Goal: Task Accomplishment & Management: Manage account settings

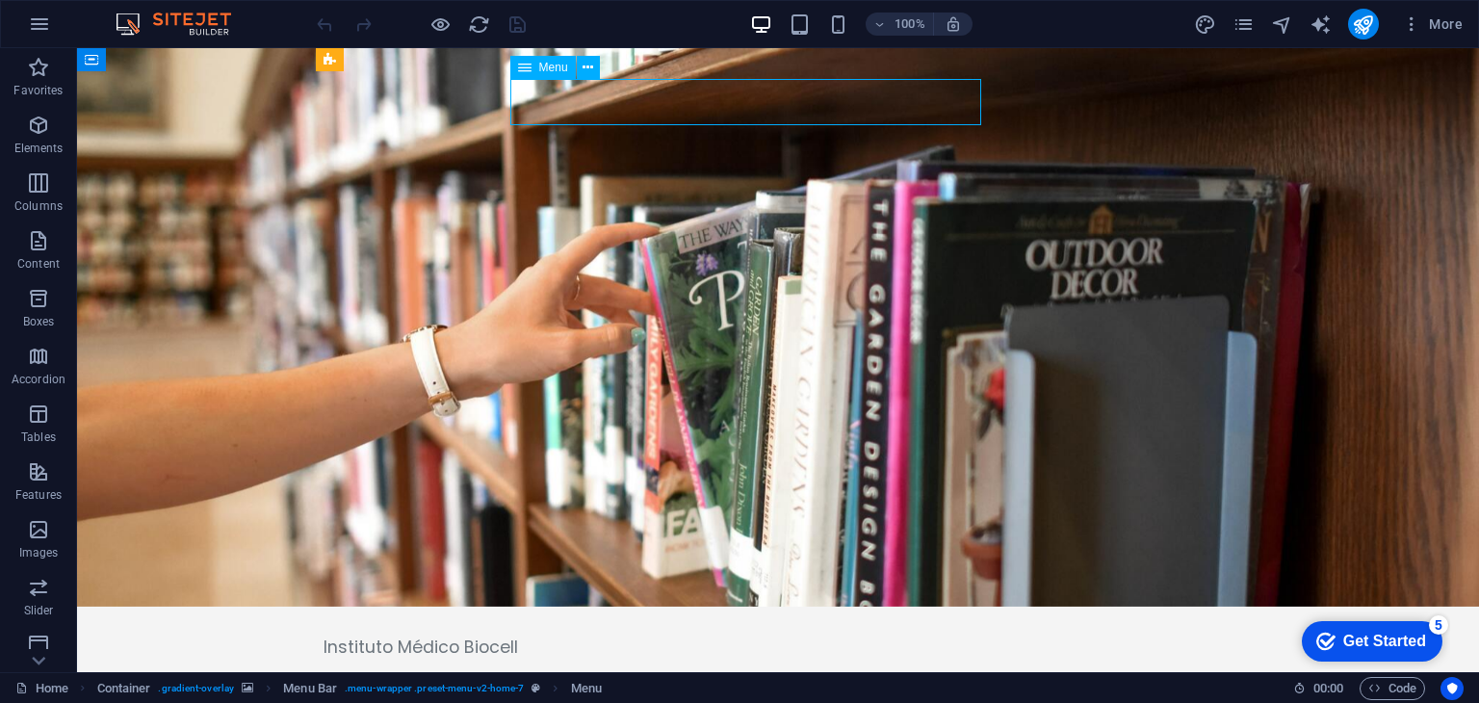
click at [547, 69] on span "Menu" at bounding box center [553, 68] width 29 height 12
click at [24, 136] on span "Elements" at bounding box center [38, 137] width 77 height 46
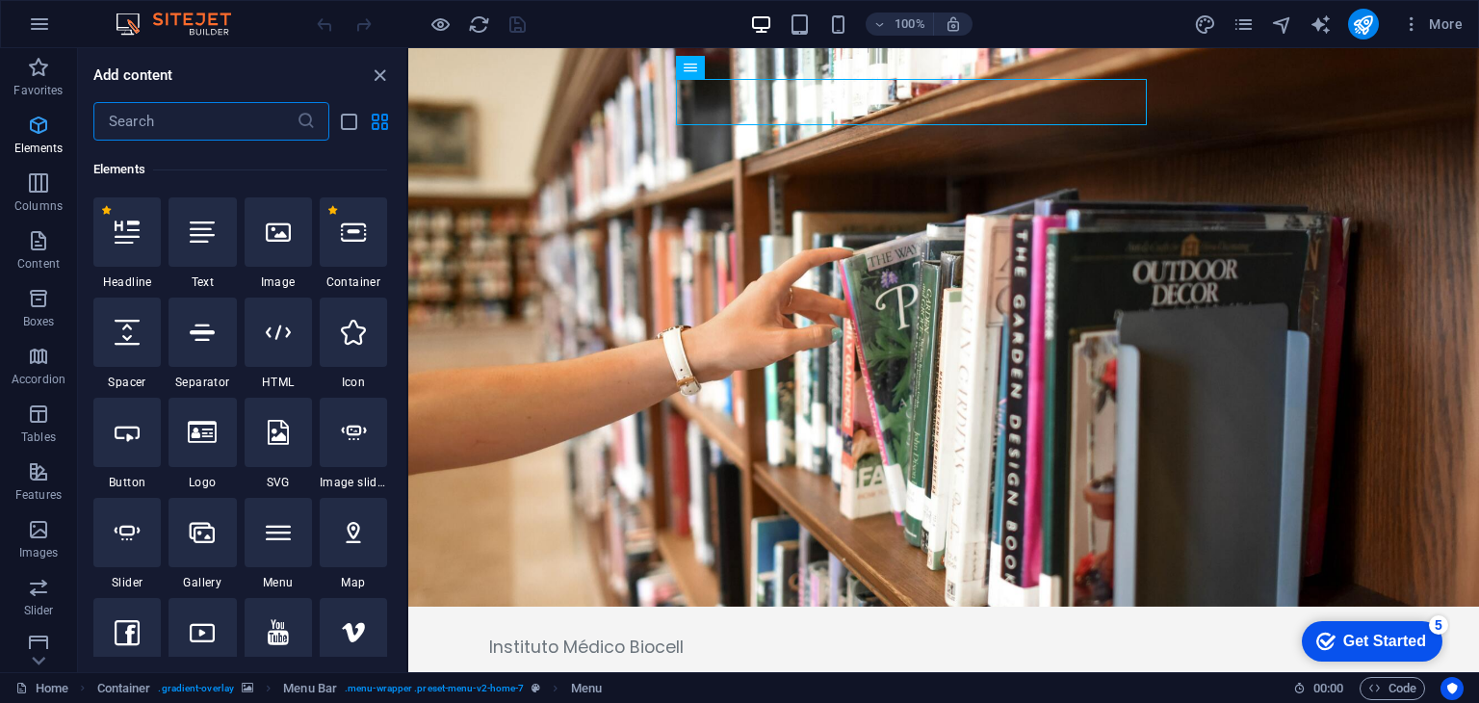
scroll to position [204, 0]
click at [44, 244] on icon "button" at bounding box center [38, 240] width 23 height 23
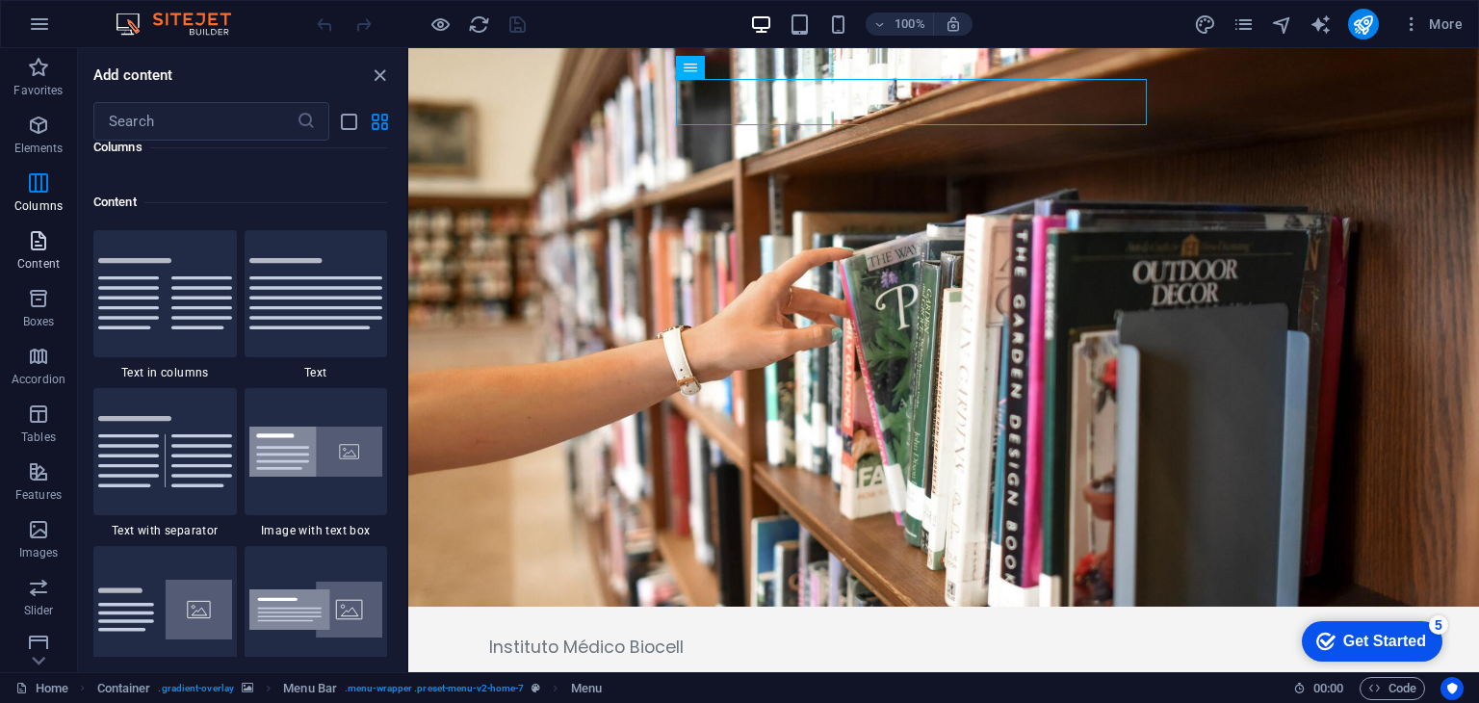
scroll to position [3370, 0]
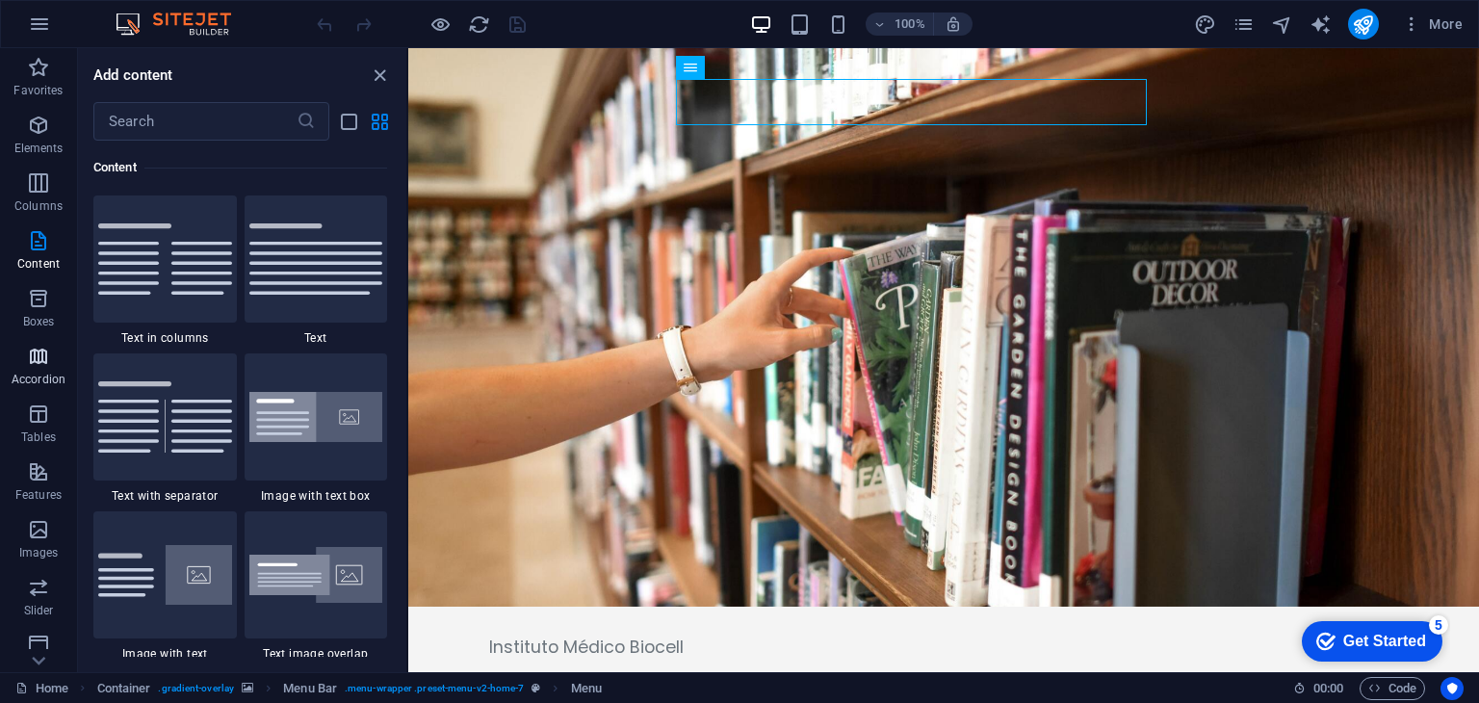
click at [32, 357] on icon "button" at bounding box center [38, 356] width 23 height 23
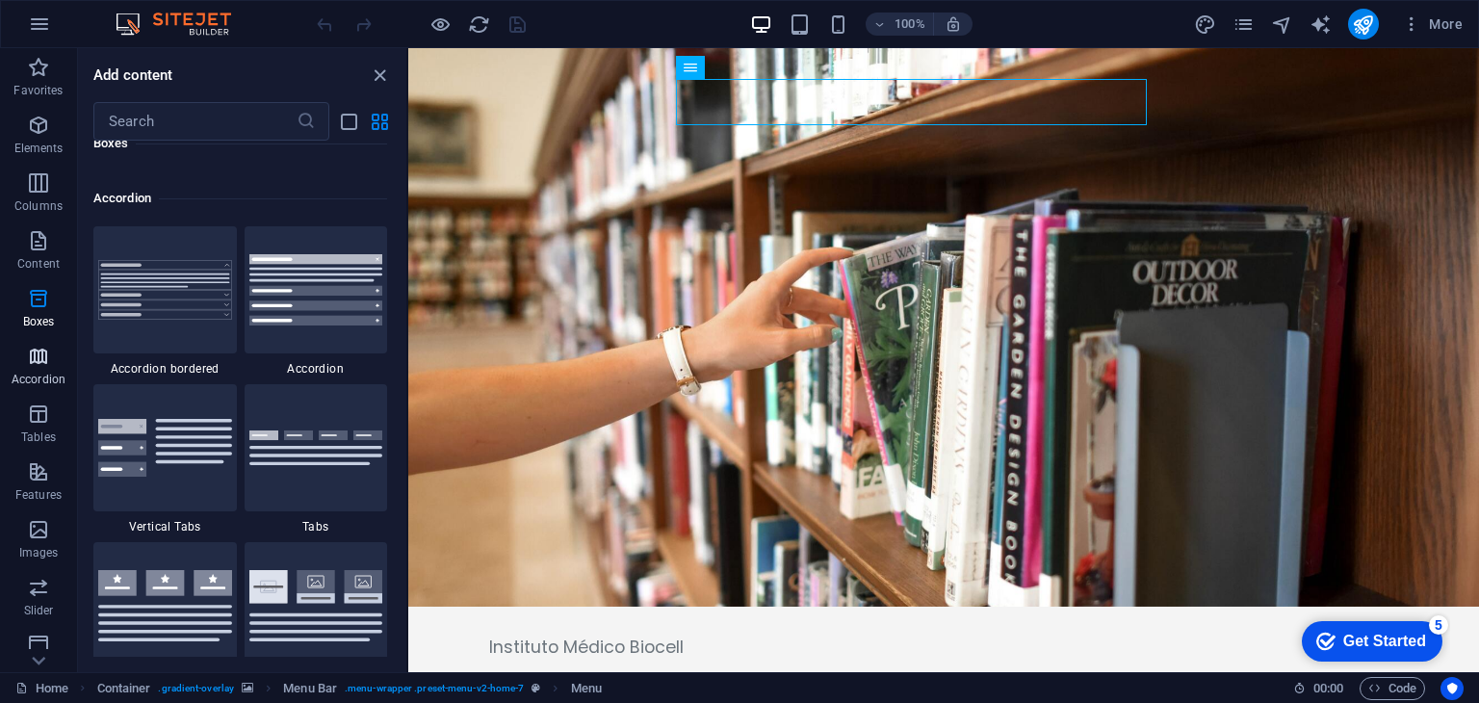
scroll to position [6149, 0]
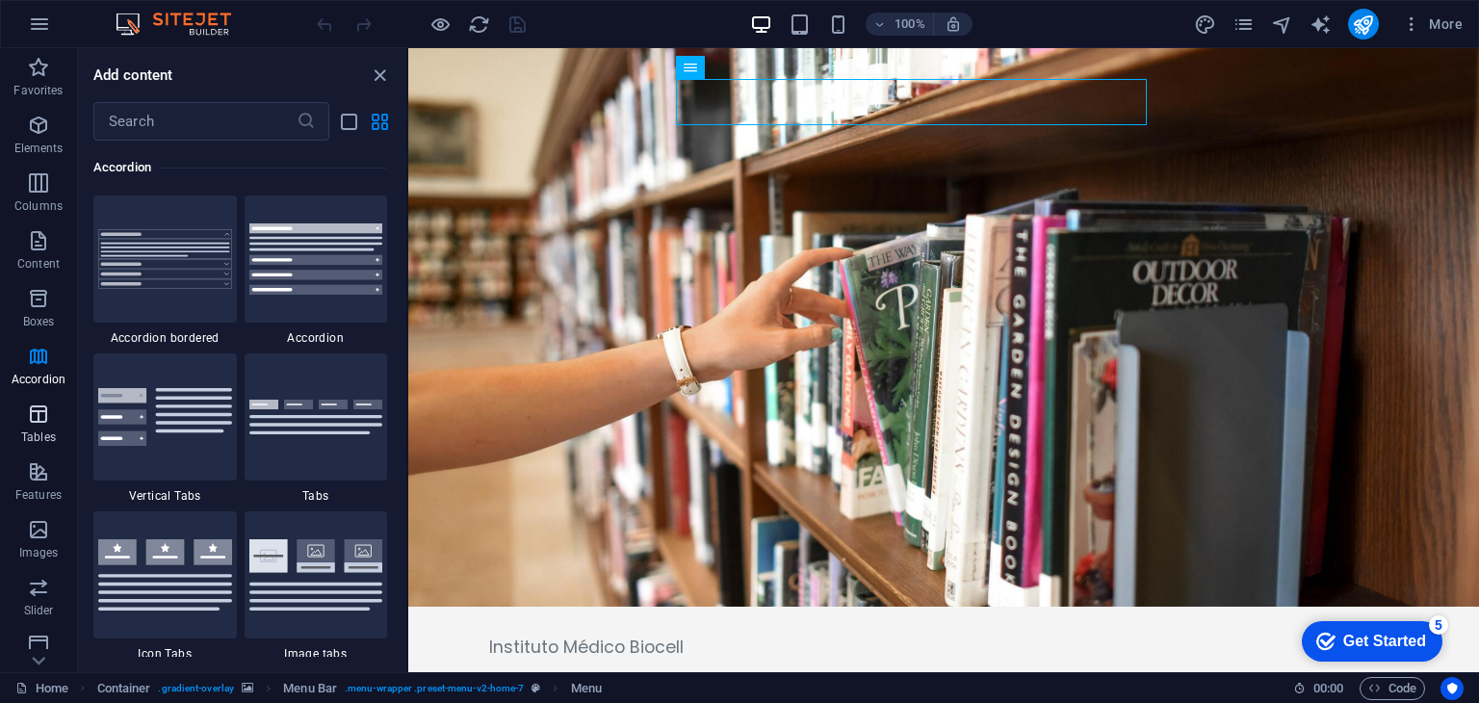
click at [28, 445] on span "Tables" at bounding box center [38, 426] width 77 height 46
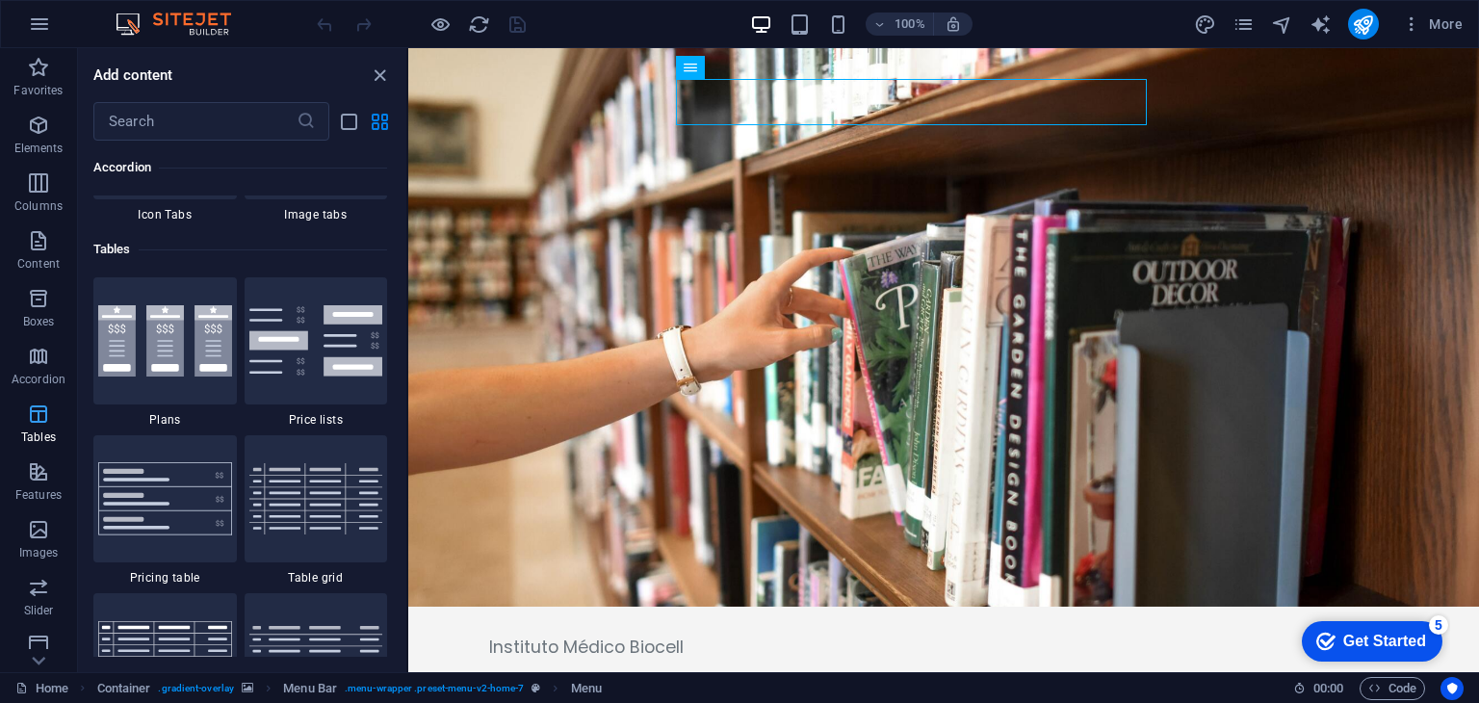
scroll to position [6669, 0]
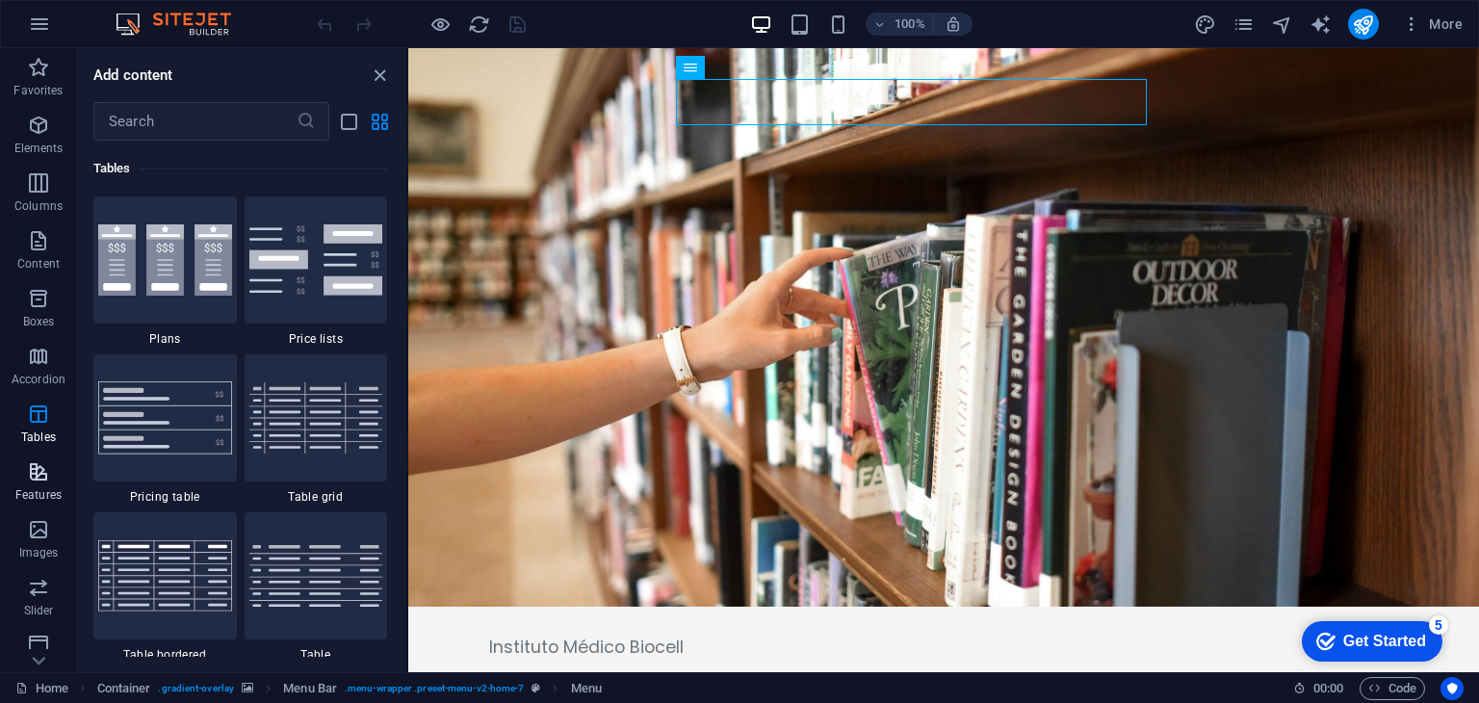
click at [51, 510] on button "Images" at bounding box center [38, 539] width 77 height 58
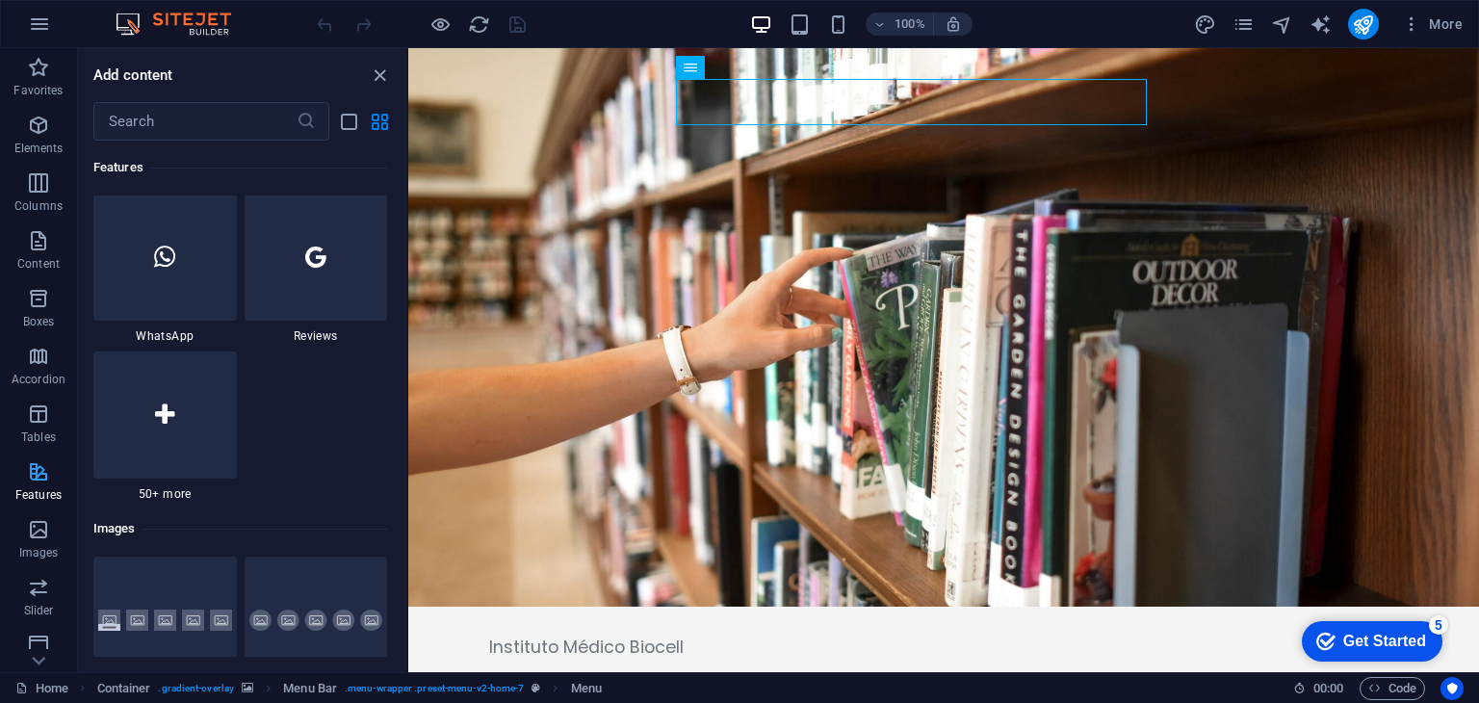
scroll to position [9765, 0]
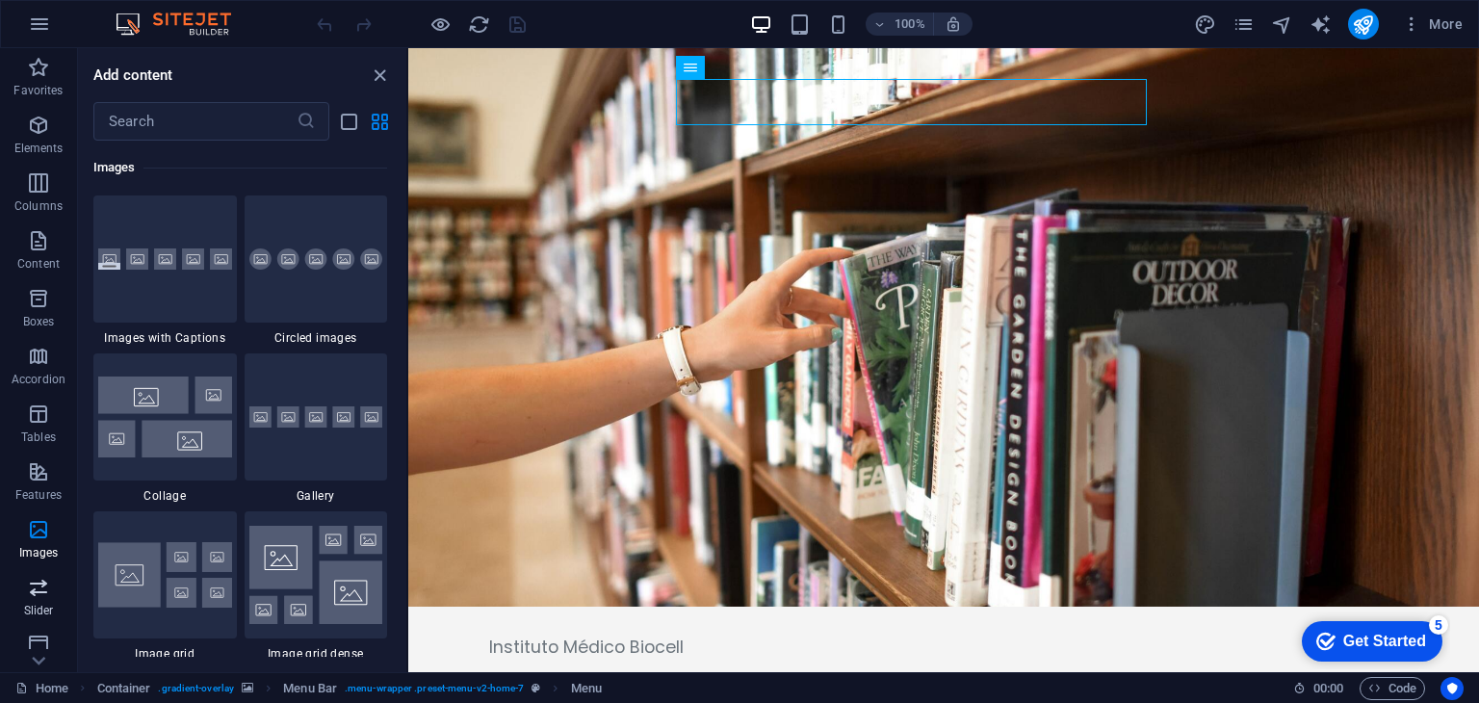
click at [51, 598] on span "Slider" at bounding box center [38, 599] width 77 height 46
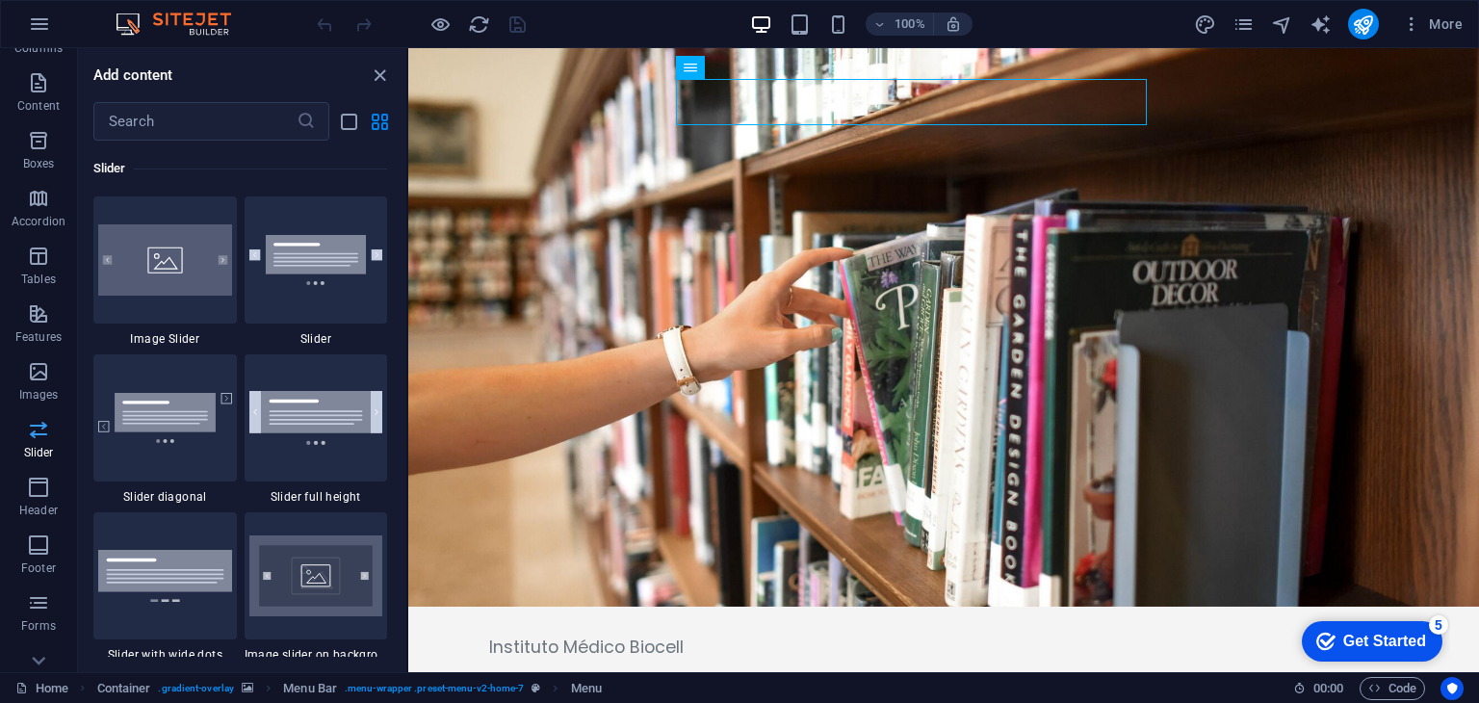
scroll to position [158, 0]
click at [37, 485] on icon "button" at bounding box center [38, 487] width 23 height 23
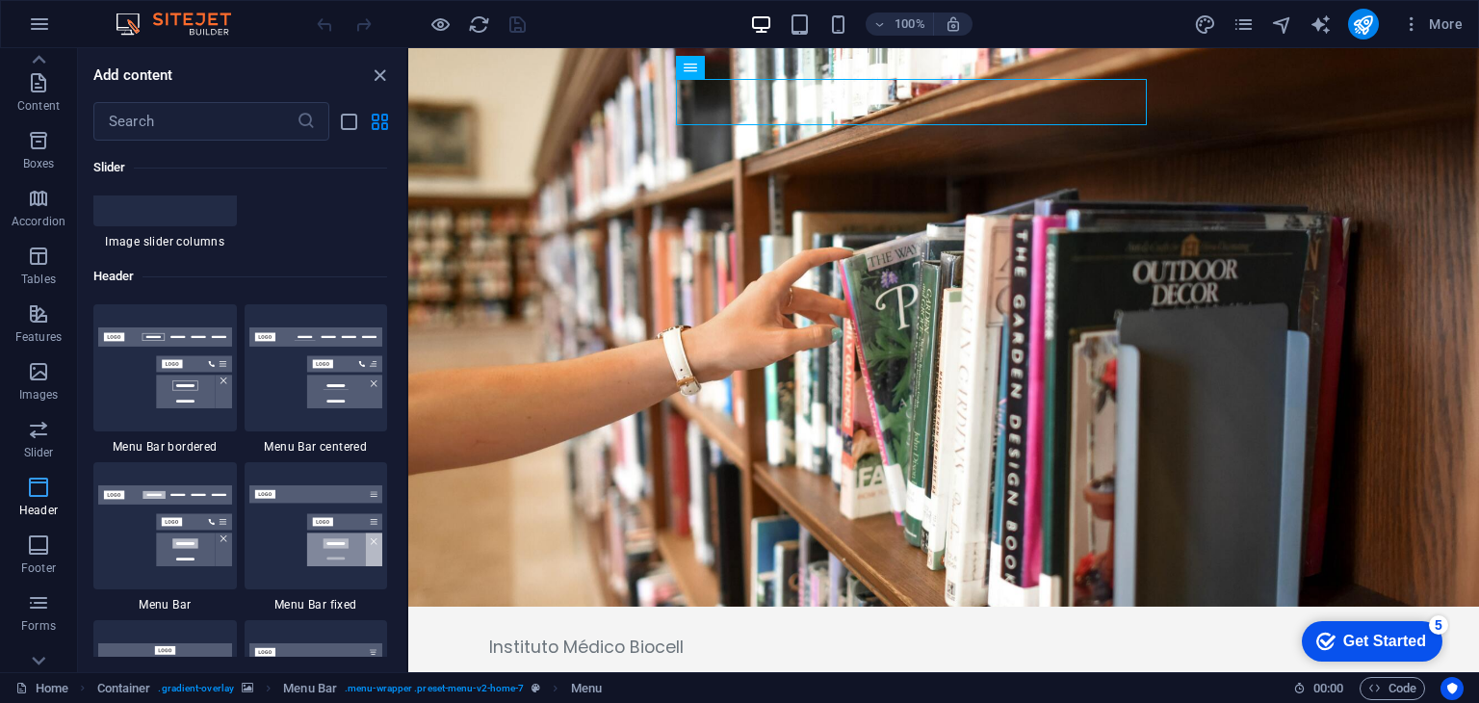
scroll to position [11596, 0]
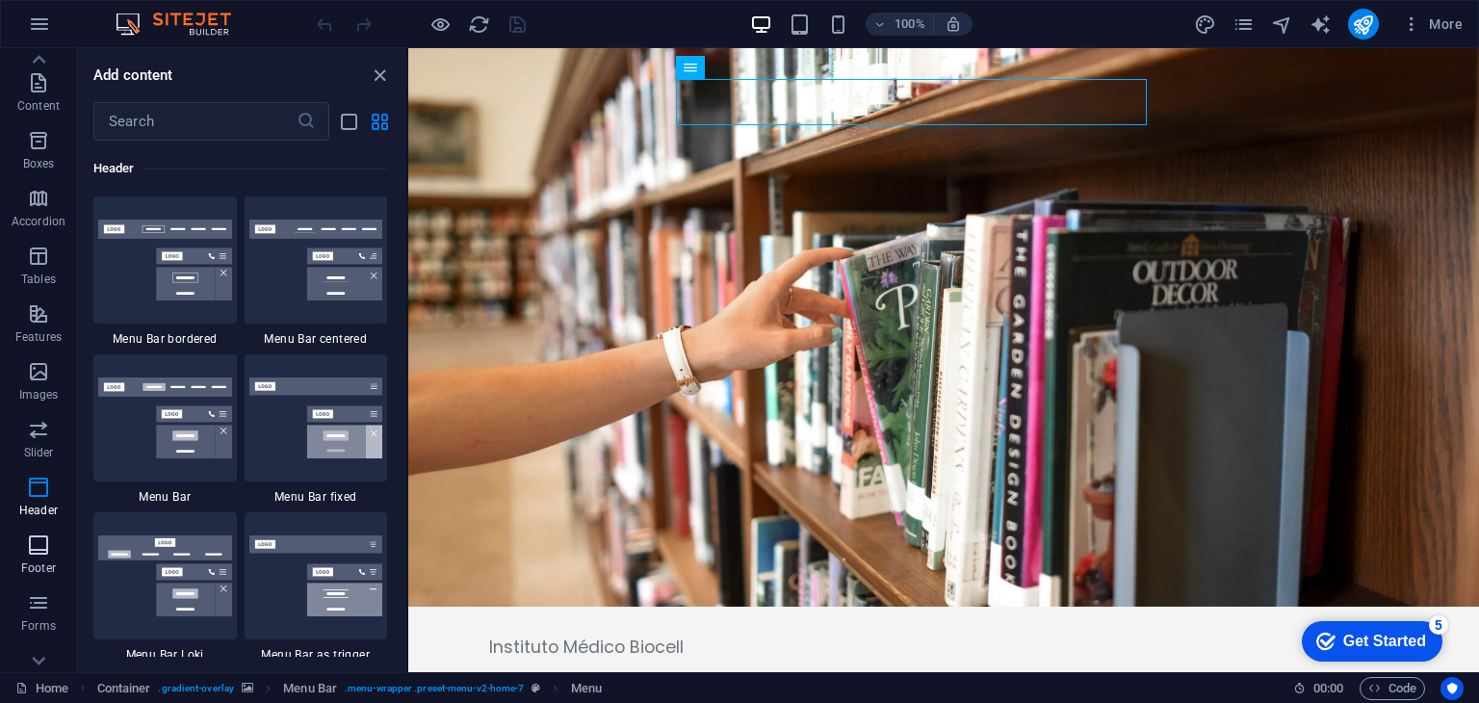
click at [39, 570] on p "Footer" at bounding box center [38, 568] width 35 height 15
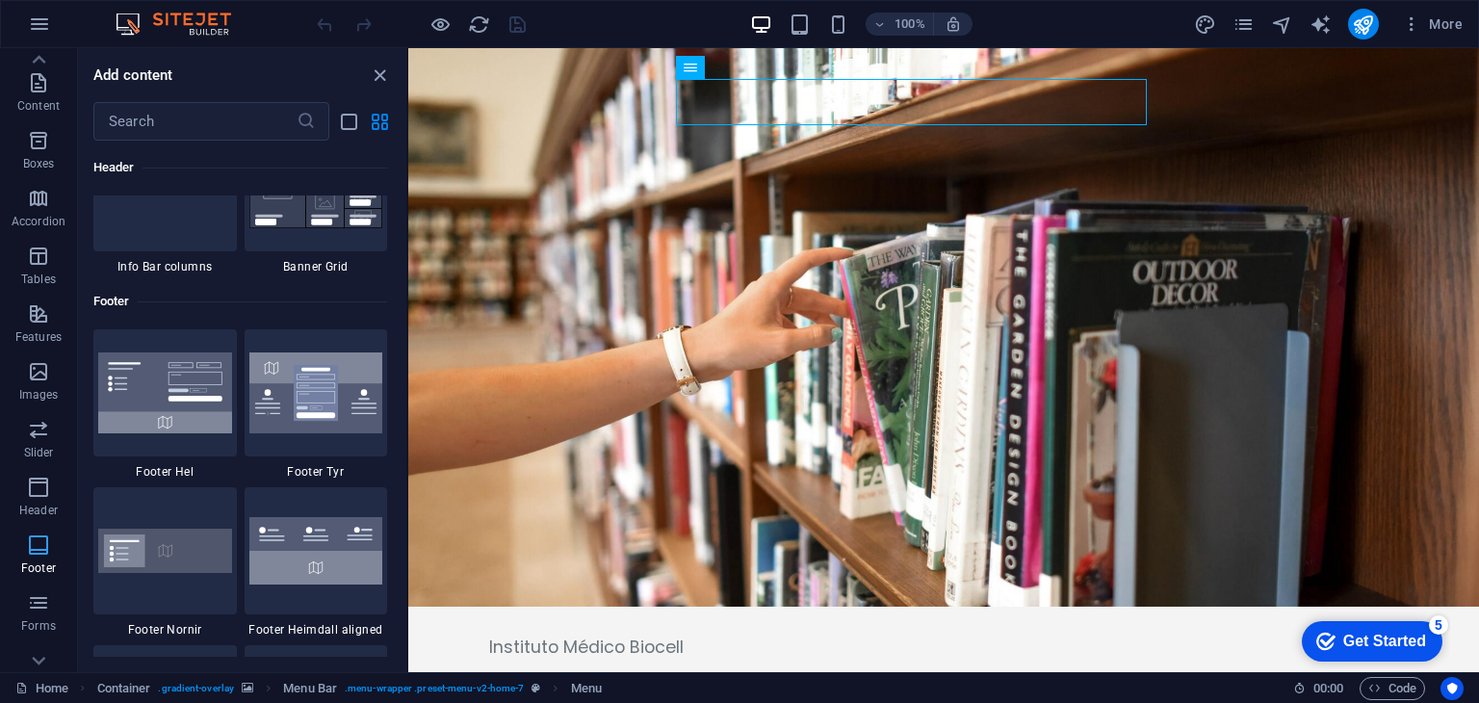
scroll to position [12749, 0]
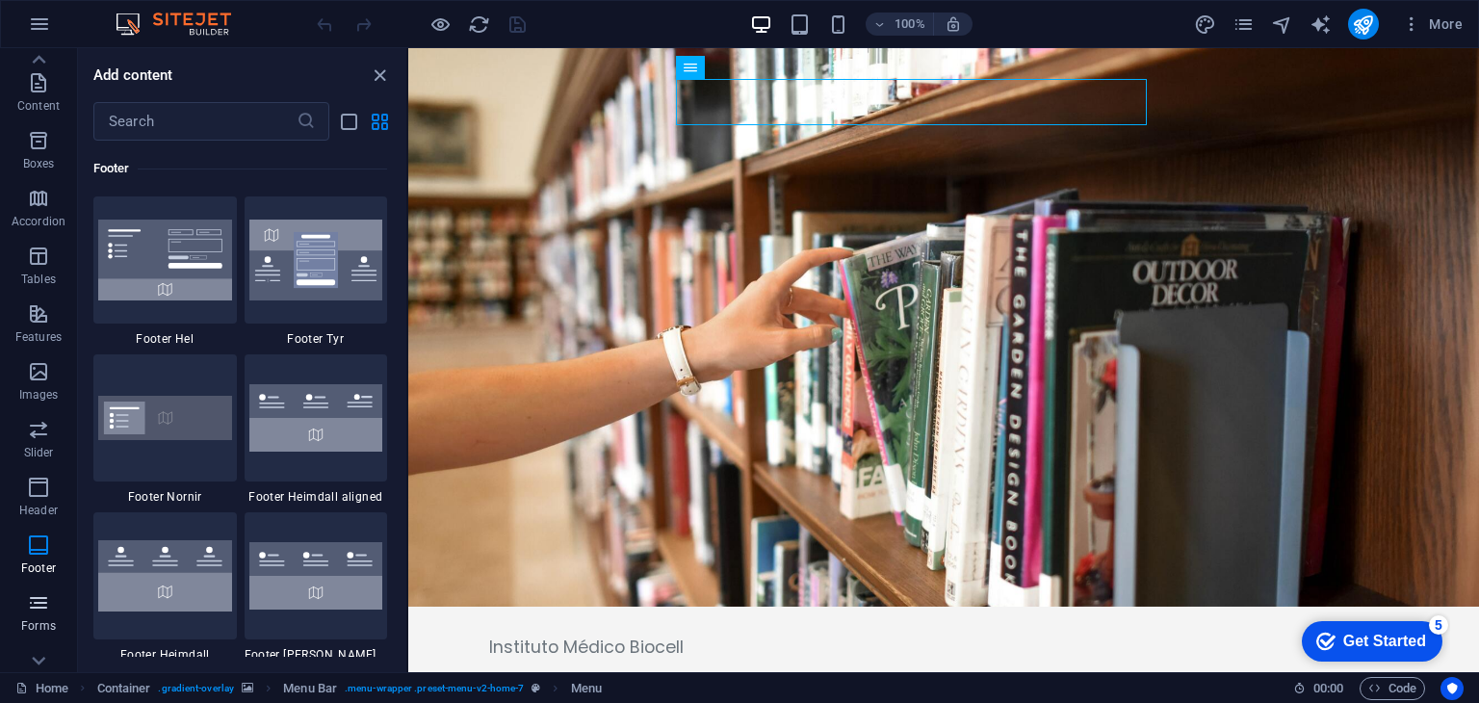
click at [39, 617] on span "Forms" at bounding box center [38, 614] width 77 height 46
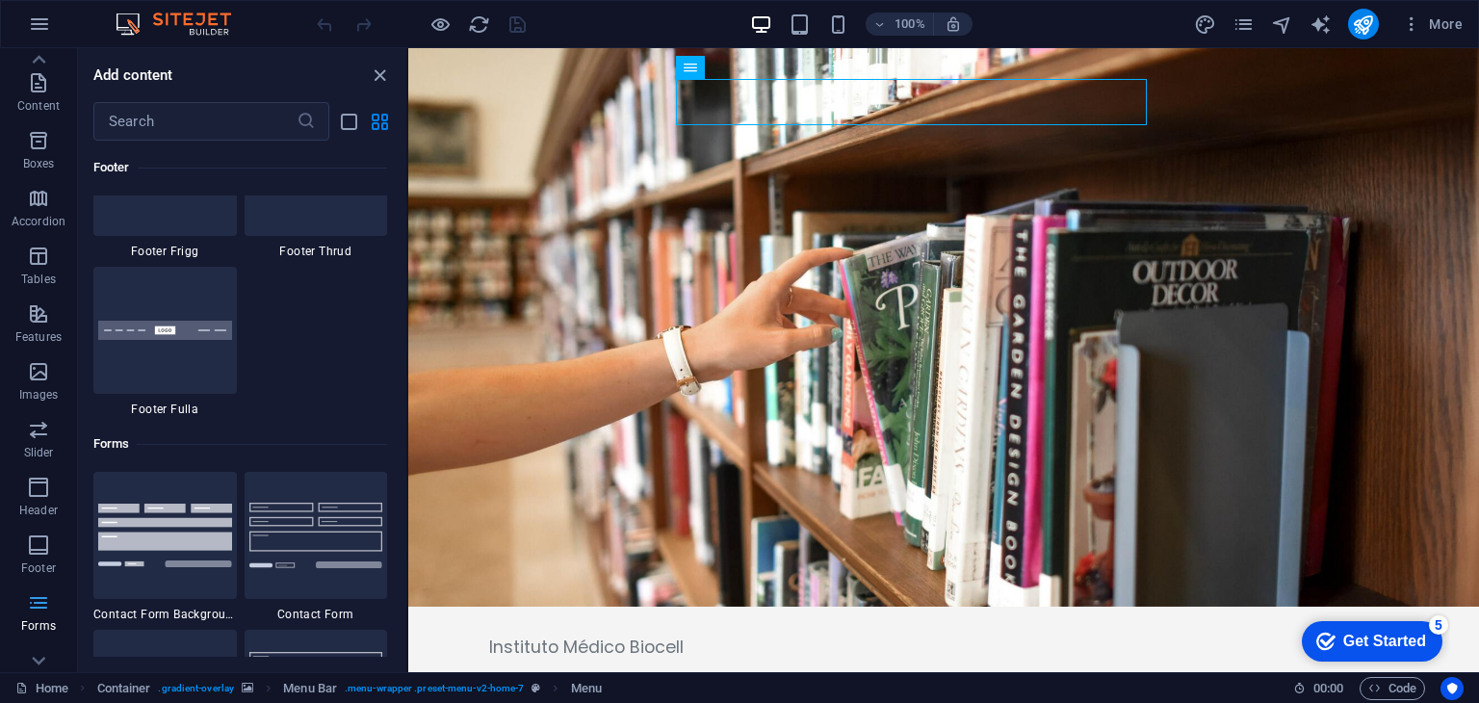
scroll to position [14061, 0]
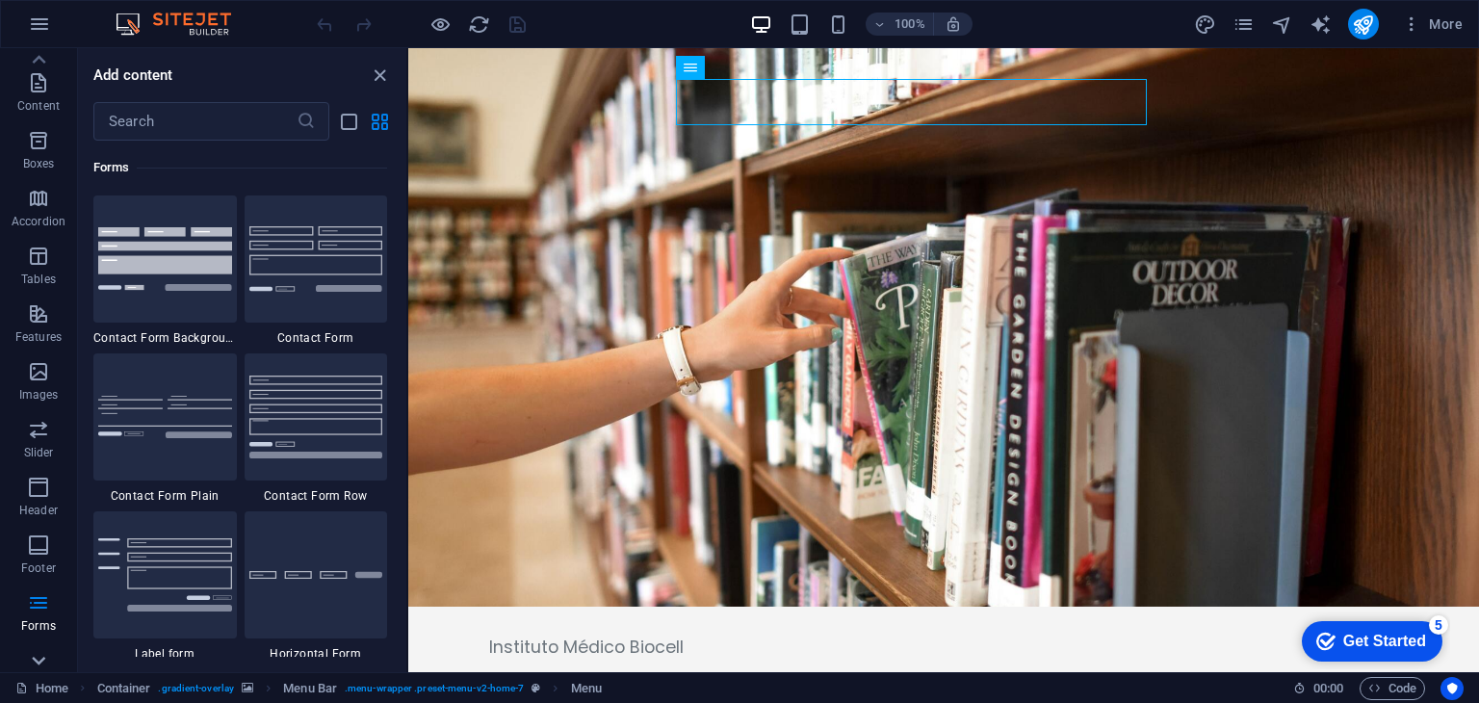
click at [45, 664] on icon at bounding box center [38, 660] width 27 height 27
click at [45, 637] on icon "button" at bounding box center [38, 633] width 23 height 23
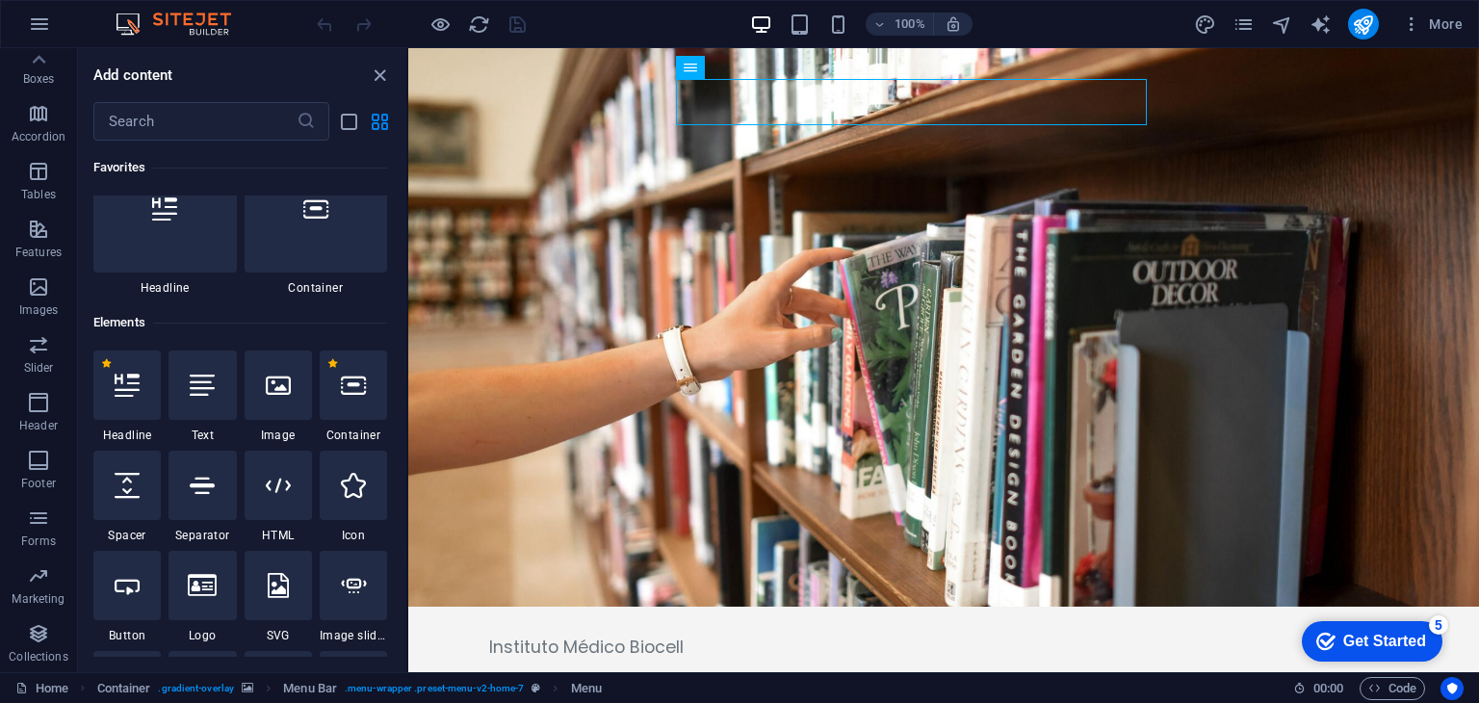
scroll to position [0, 0]
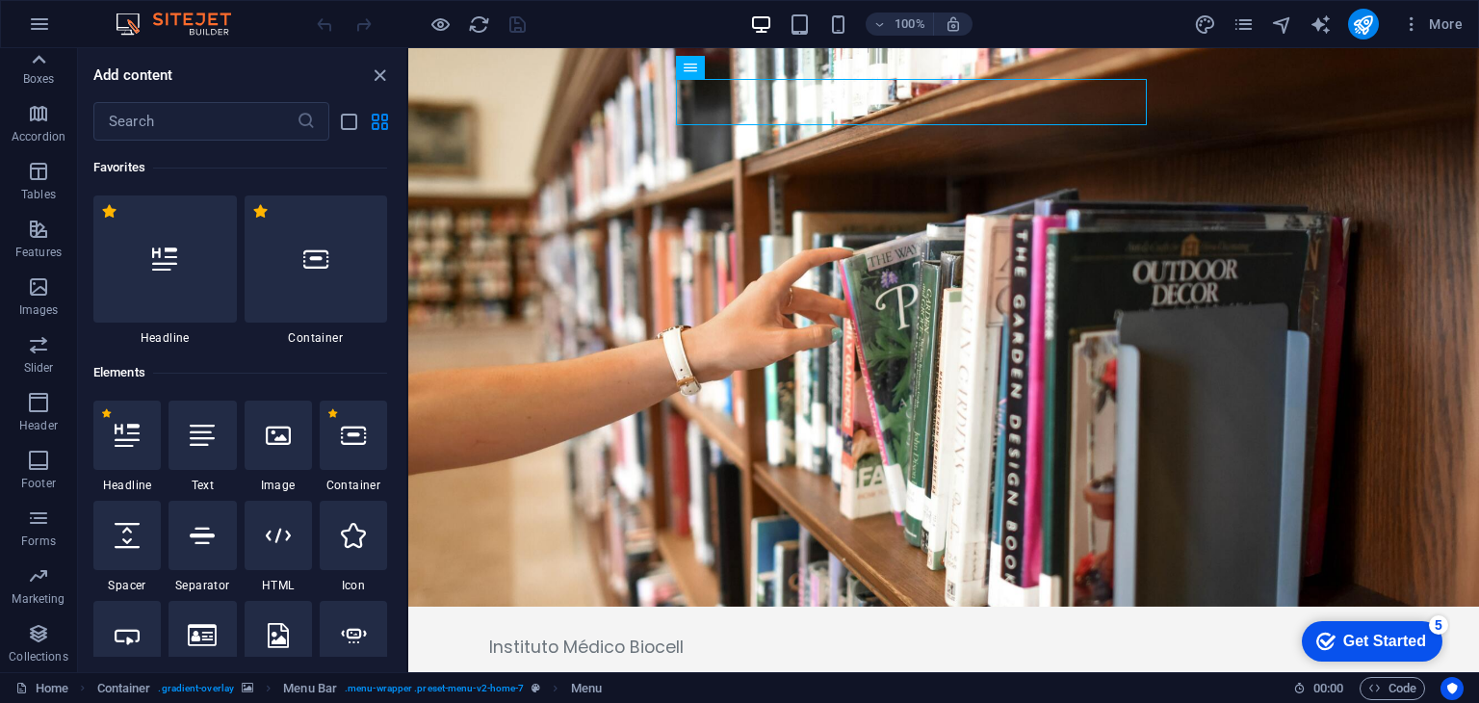
click at [46, 65] on icon at bounding box center [38, 59] width 27 height 27
click at [39, 307] on icon "button" at bounding box center [38, 298] width 23 height 23
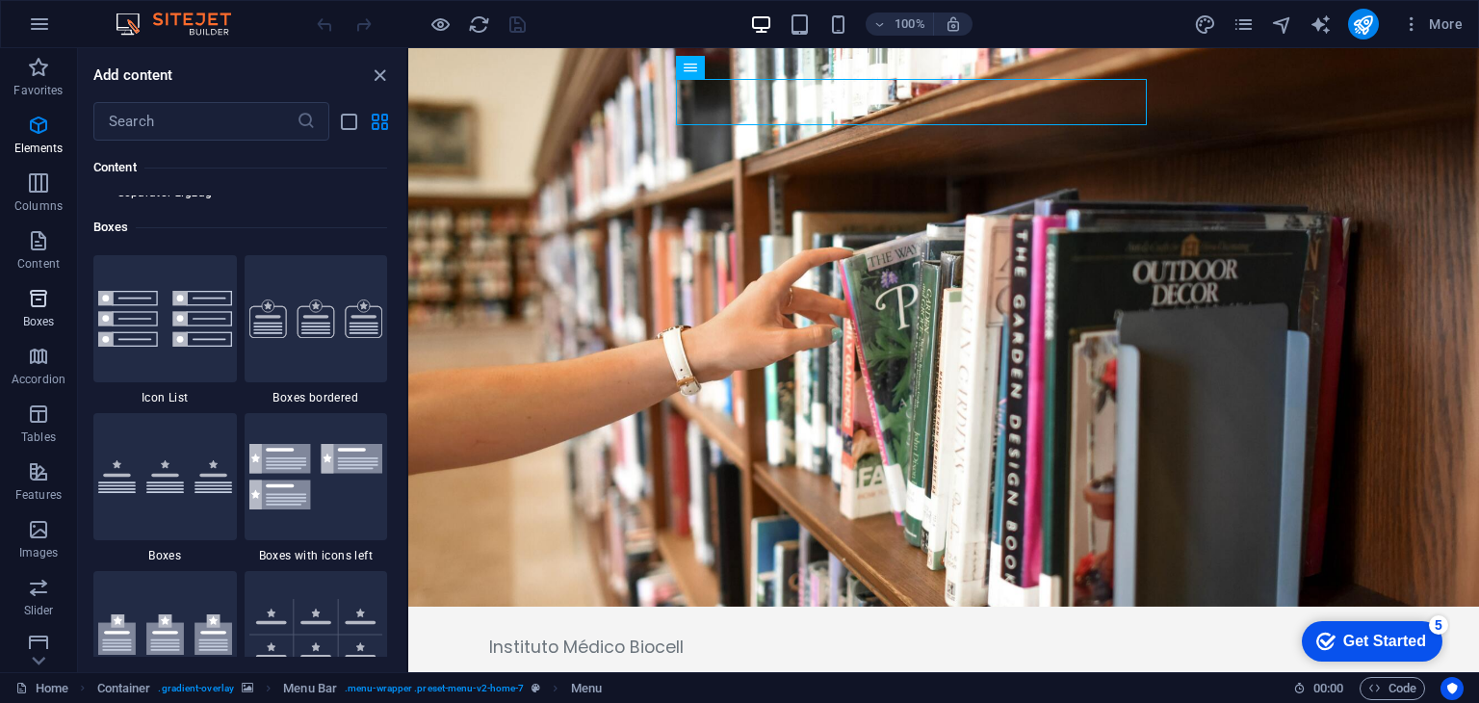
scroll to position [5312, 0]
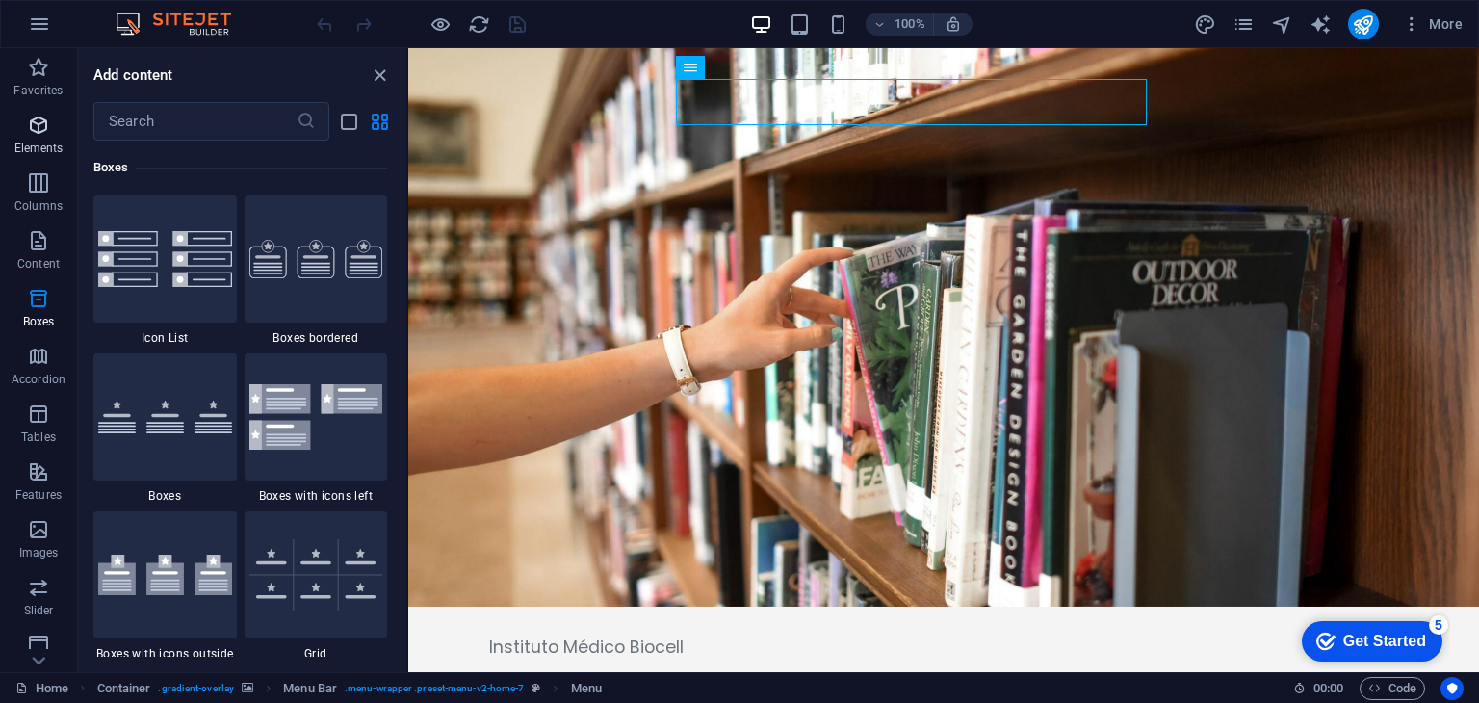
click at [38, 129] on icon "button" at bounding box center [38, 125] width 23 height 23
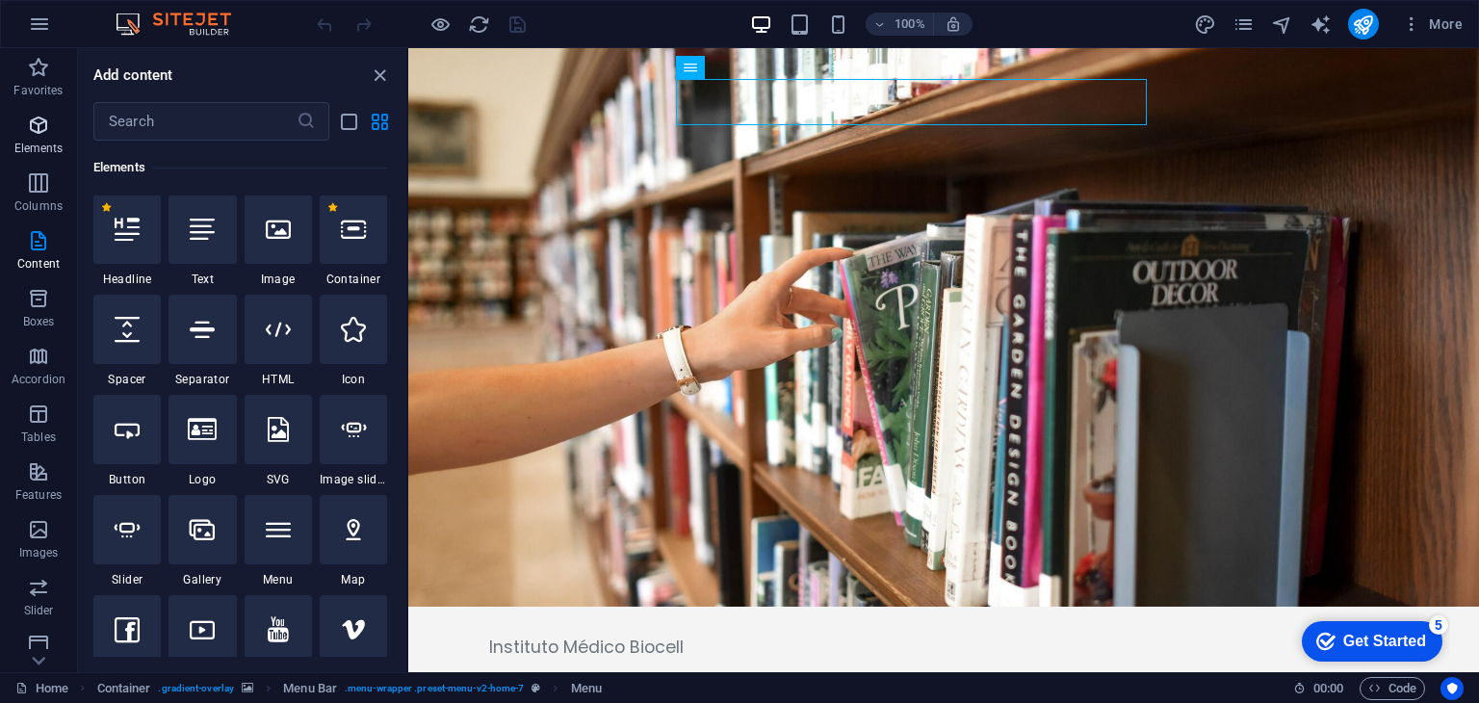
scroll to position [204, 0]
click at [380, 65] on icon "close panel" at bounding box center [380, 76] width 22 height 22
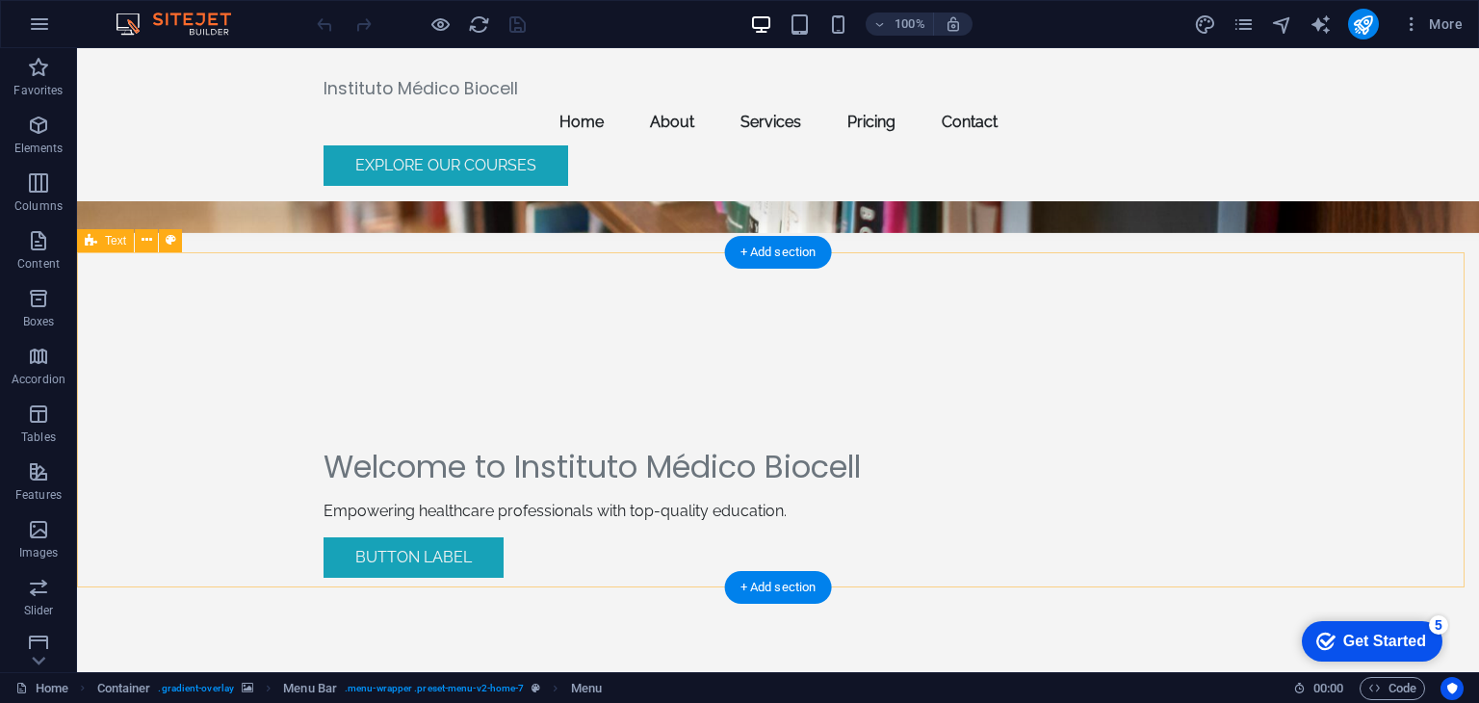
scroll to position [376, 0]
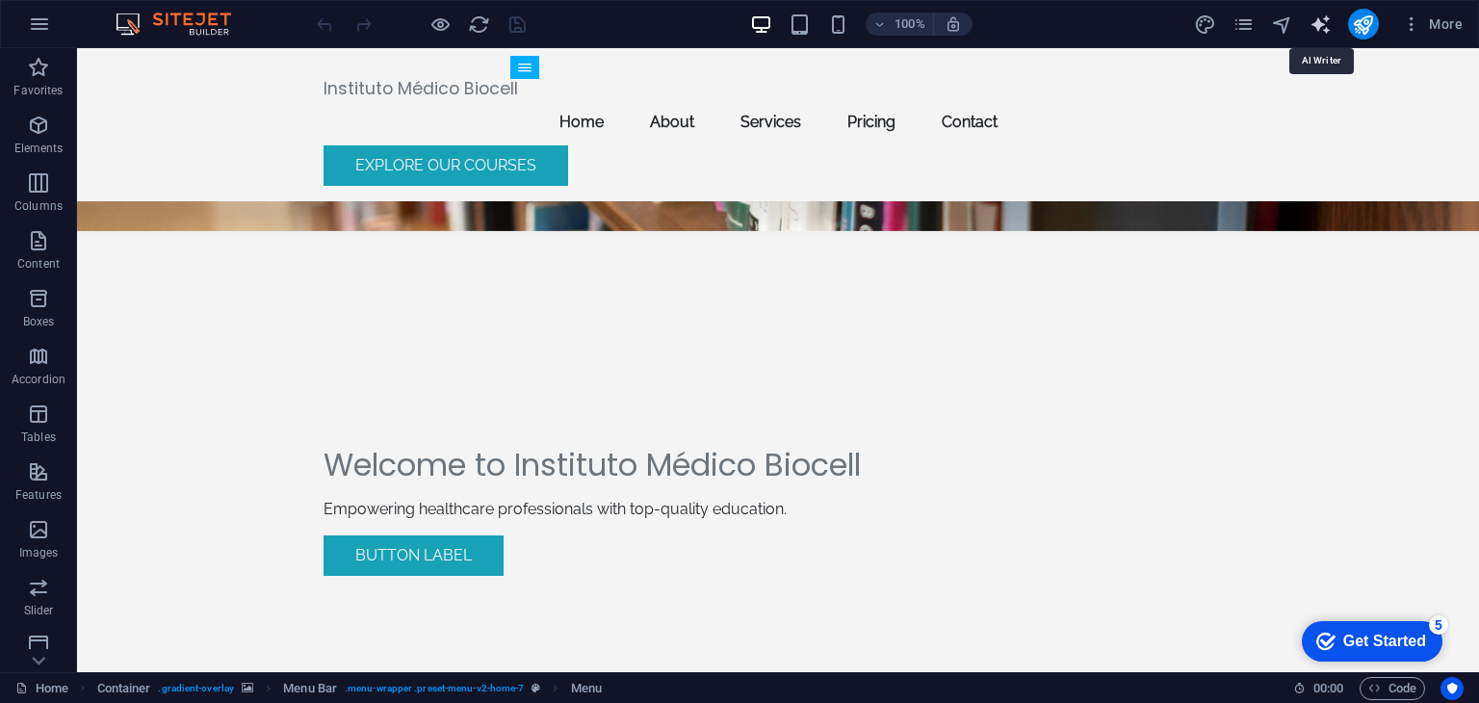
click at [0, 0] on icon "text_generator" at bounding box center [0, 0] width 0 height 0
select select "English"
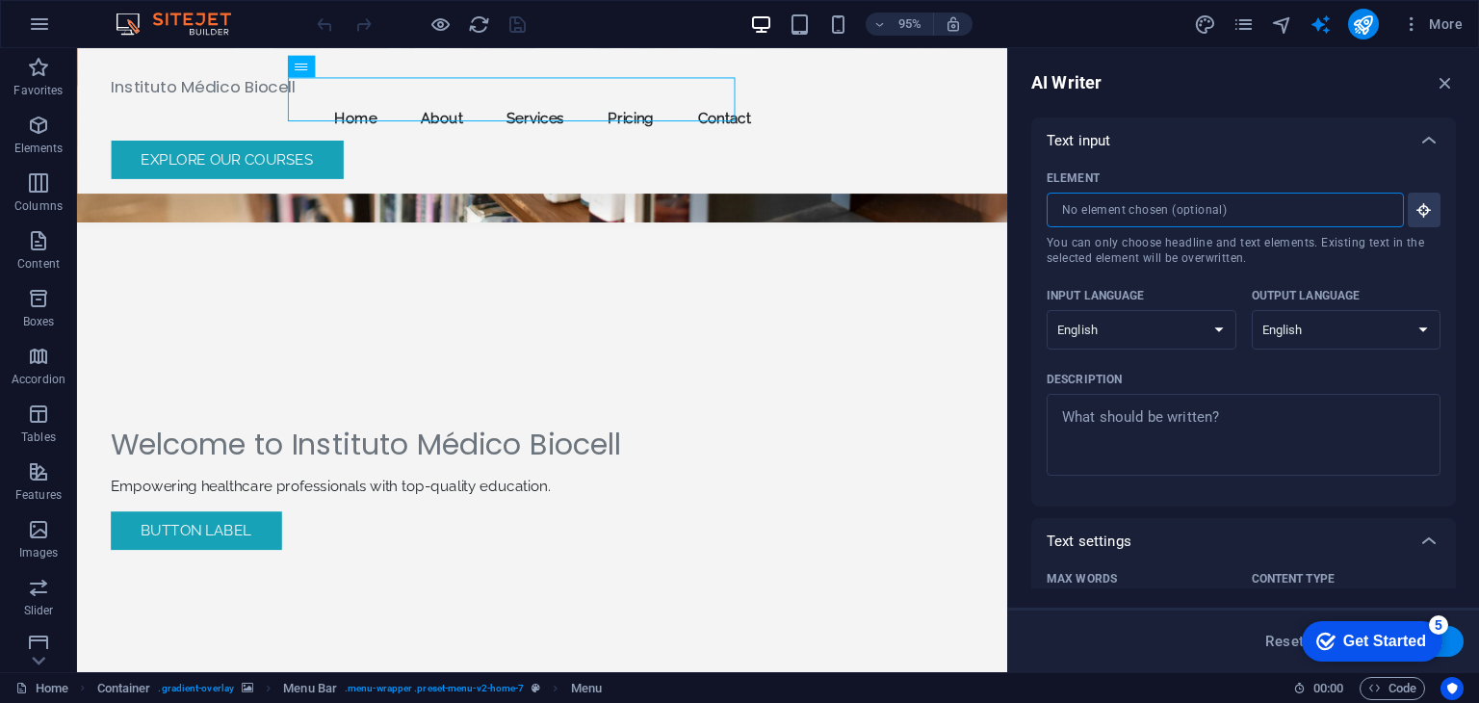
click at [1136, 210] on input "Element ​ You can only choose headline and text elements. Existing text in the …" at bounding box center [1219, 210] width 344 height 35
click at [1217, 331] on select "Albanian Arabic Armenian Awadhi Azerbaijani Bashkir Basque Belarusian Bengali B…" at bounding box center [1142, 329] width 190 height 39
select select "Spanish"
click at [1047, 310] on select "Albanian Arabic Armenian Awadhi Azerbaijani Bashkir Basque Belarusian Bengali B…" at bounding box center [1142, 329] width 190 height 39
click at [1315, 331] on select "Albanian Arabic Armenian Awadhi Azerbaijani Bashkir Basque Belarusian Bengali B…" at bounding box center [1347, 329] width 190 height 39
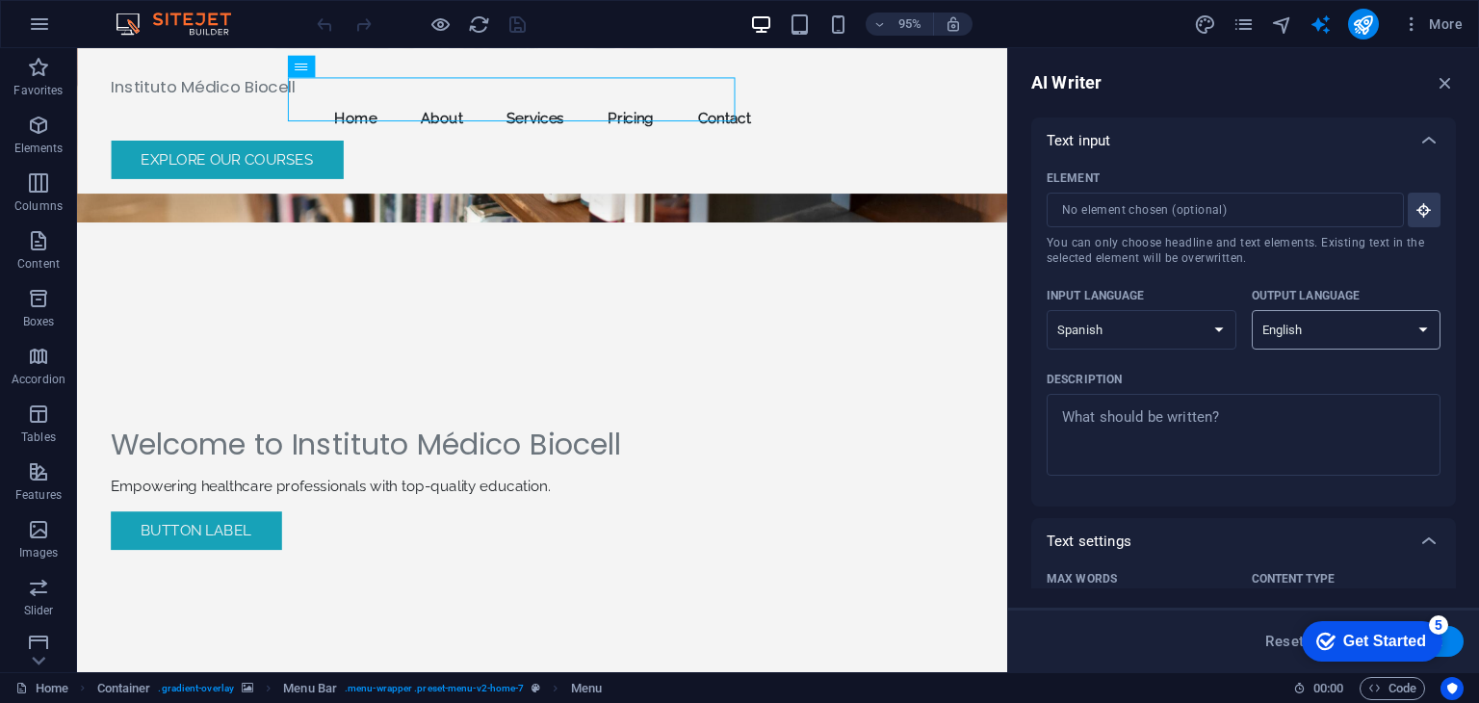
select select "Spanish"
click at [1252, 310] on select "Albanian Arabic Armenian Awadhi Azerbaijani Bashkir Basque Belarusian Bengali B…" at bounding box center [1347, 329] width 190 height 39
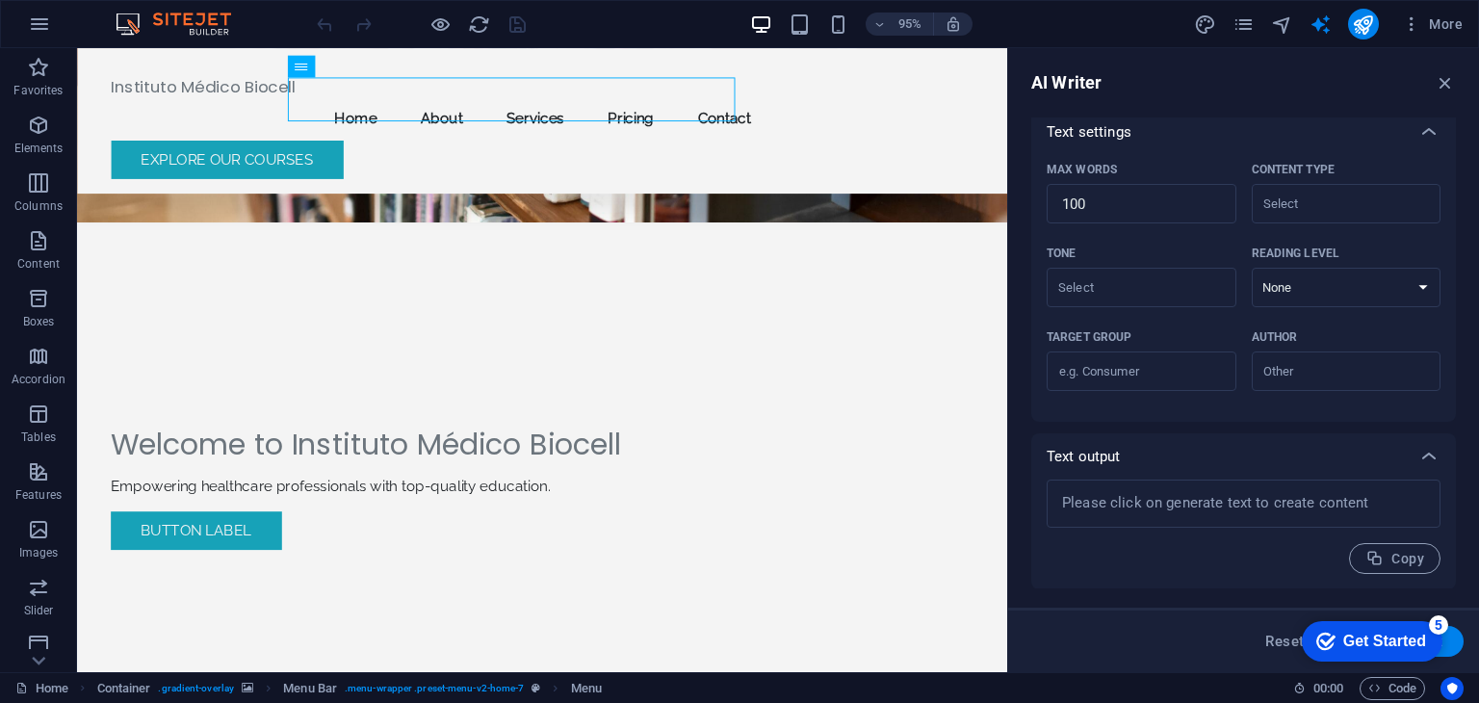
scroll to position [0, 0]
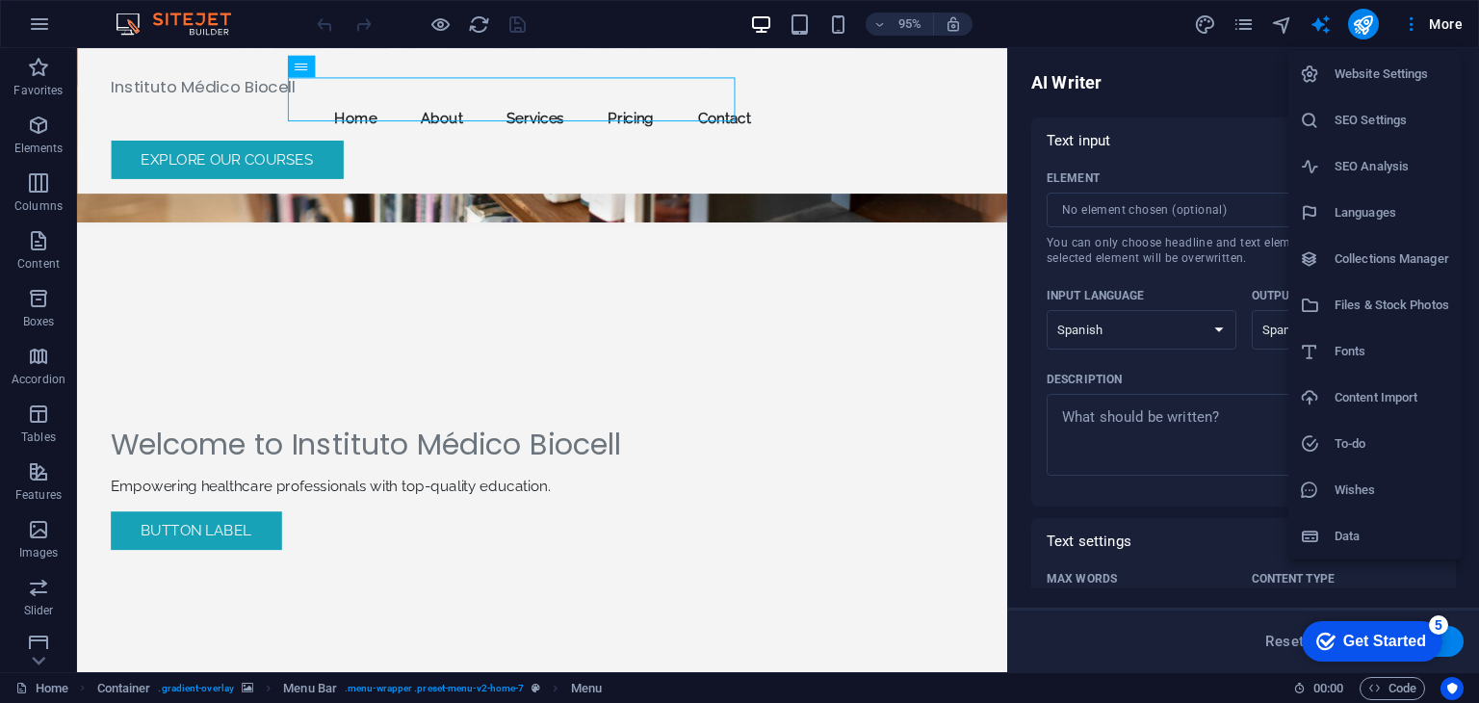
click at [1102, 16] on div at bounding box center [739, 351] width 1479 height 703
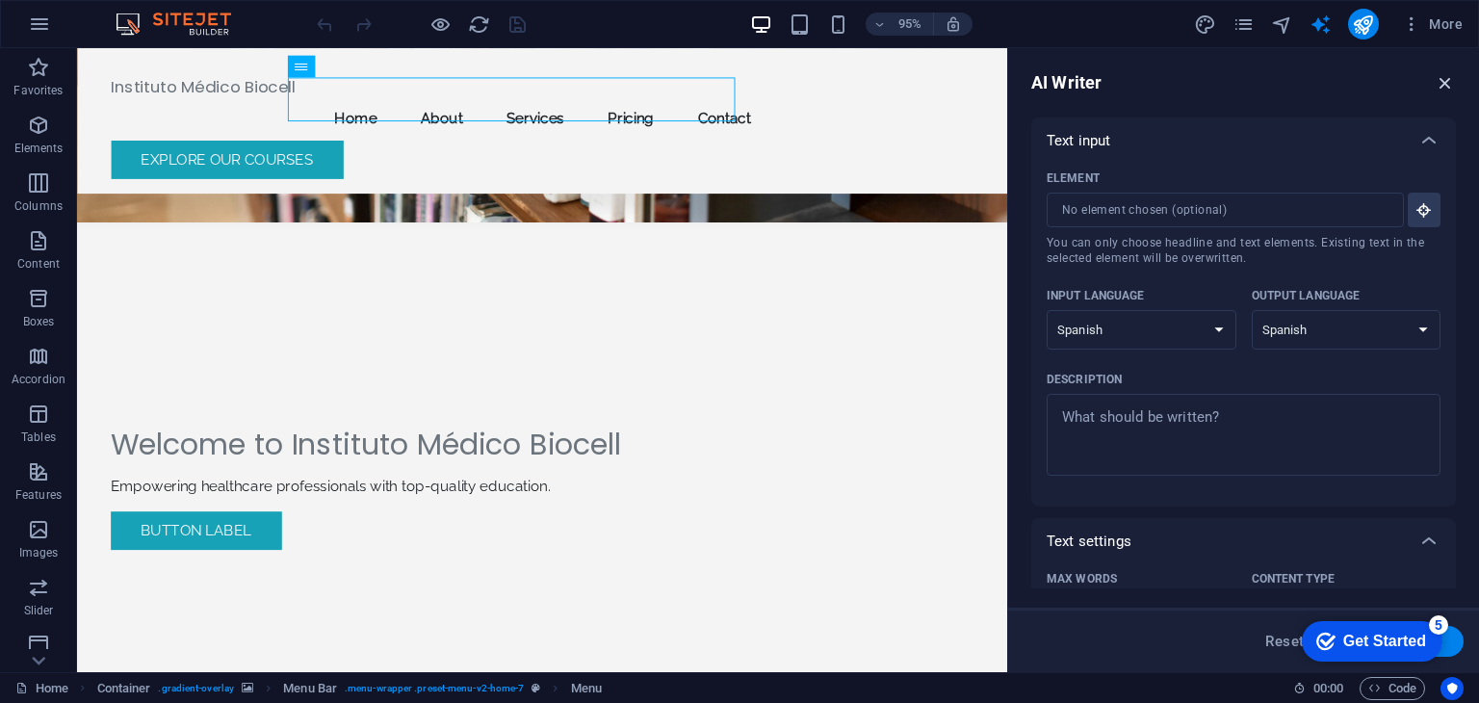
click at [1441, 78] on icon "button" at bounding box center [1445, 82] width 21 height 21
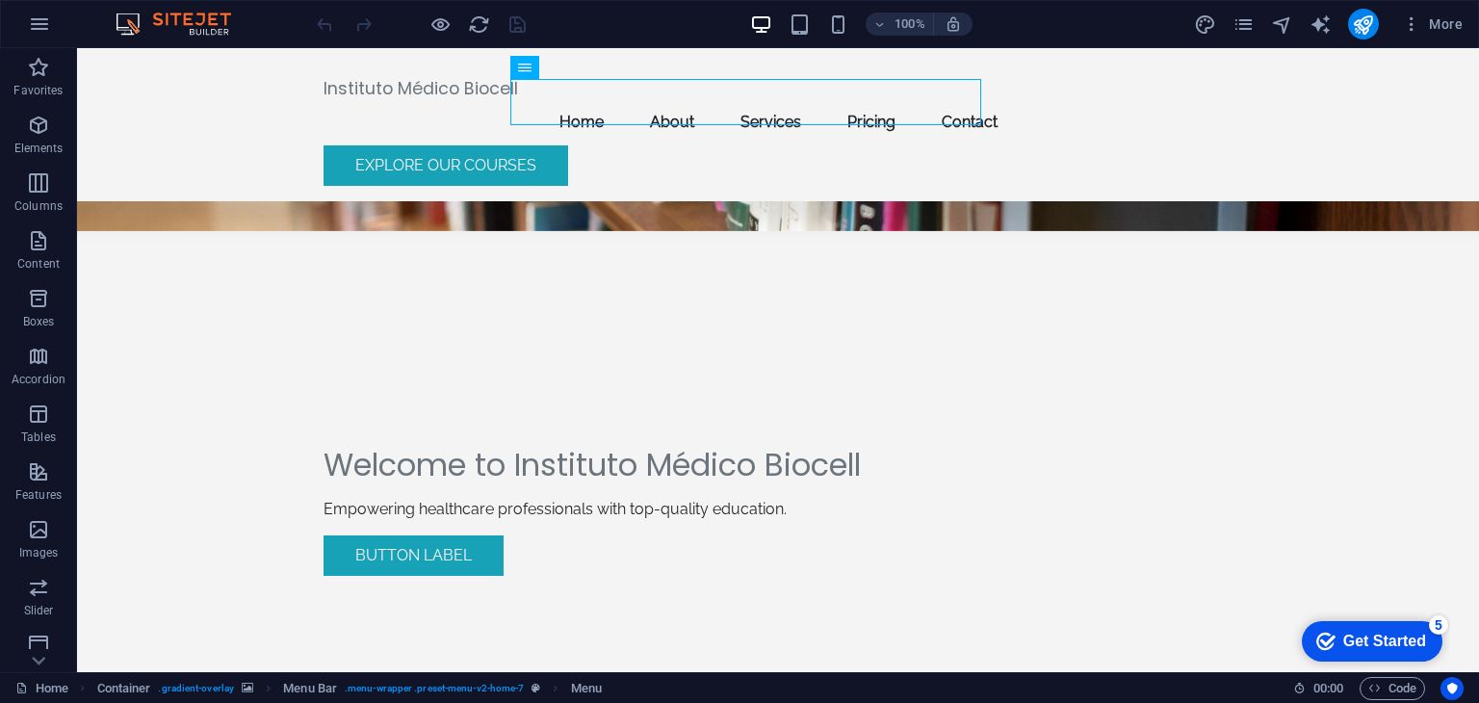
click at [1404, 651] on div "checkmark Get Started 5" at bounding box center [1372, 641] width 141 height 40
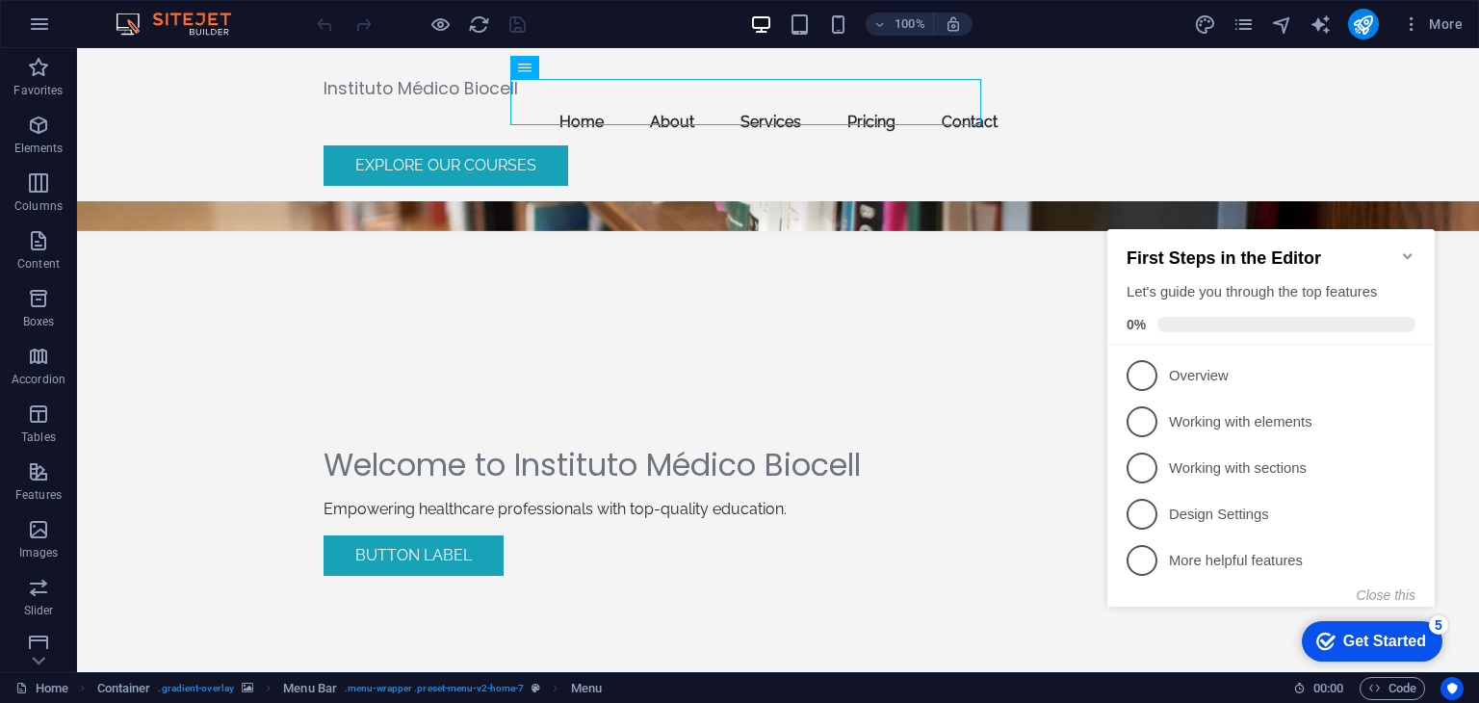
click at [1197, 613] on div "checkmark Get Started 5 First Steps in the Editor Let's guide you through the t…" at bounding box center [1275, 436] width 351 height 466
click at [1374, 643] on div "Get Started" at bounding box center [1384, 641] width 83 height 17
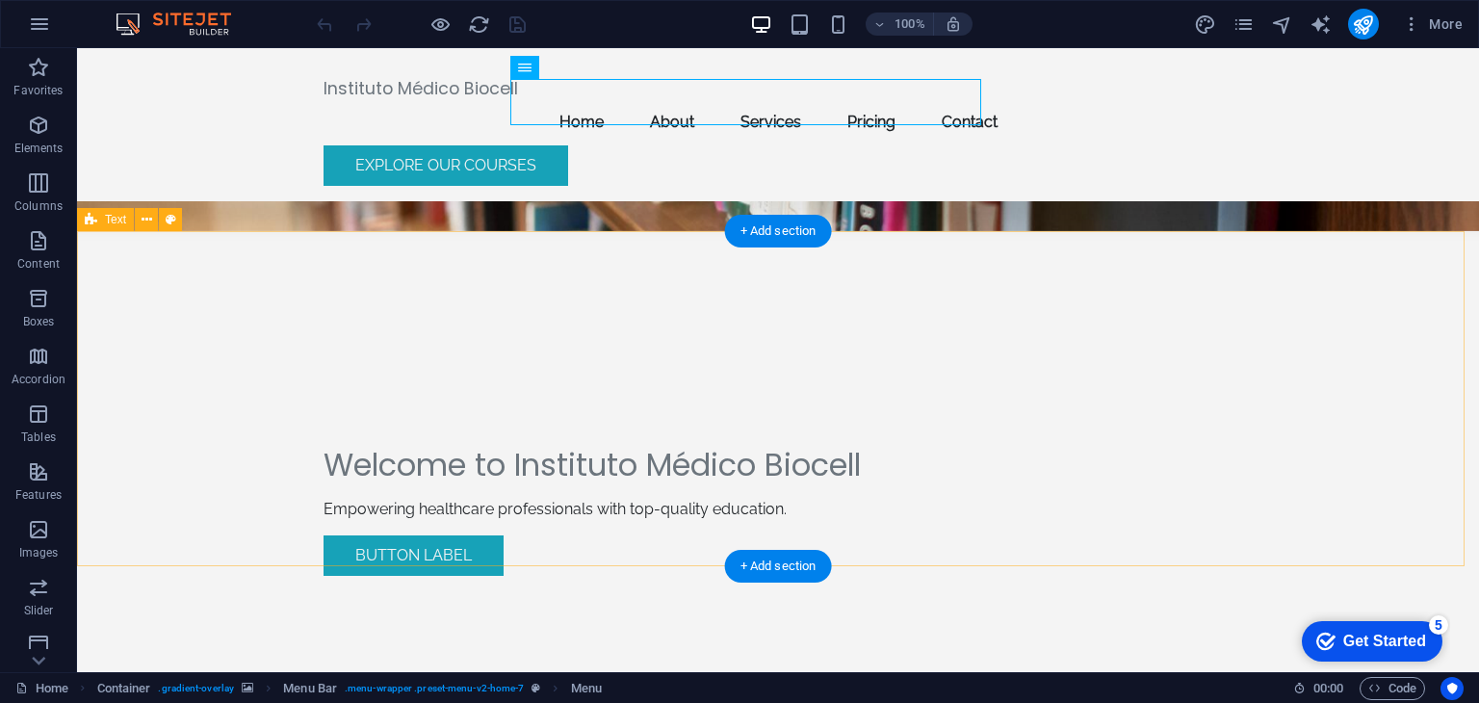
drag, startPoint x: 304, startPoint y: 726, endPoint x: 308, endPoint y: 327, distance: 398.7
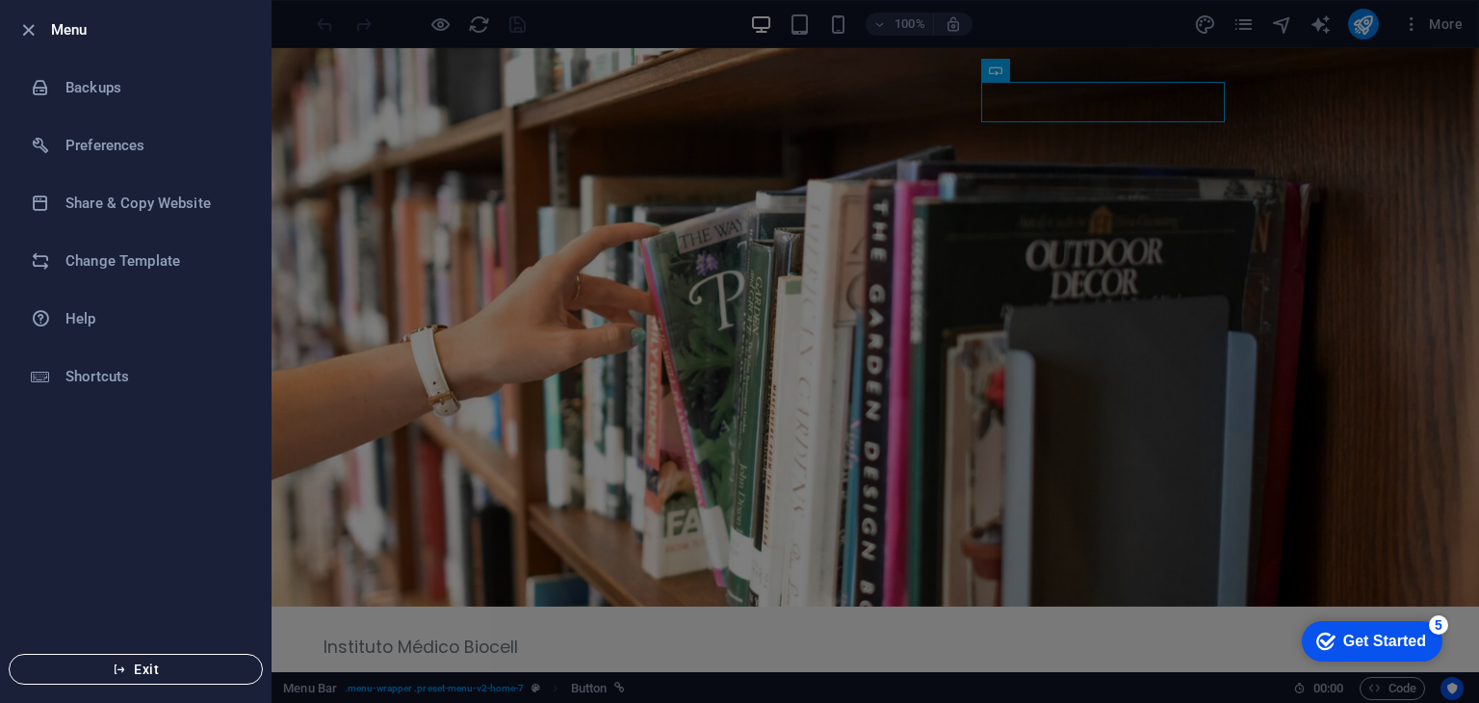
click at [196, 680] on button "Exit" at bounding box center [136, 669] width 254 height 31
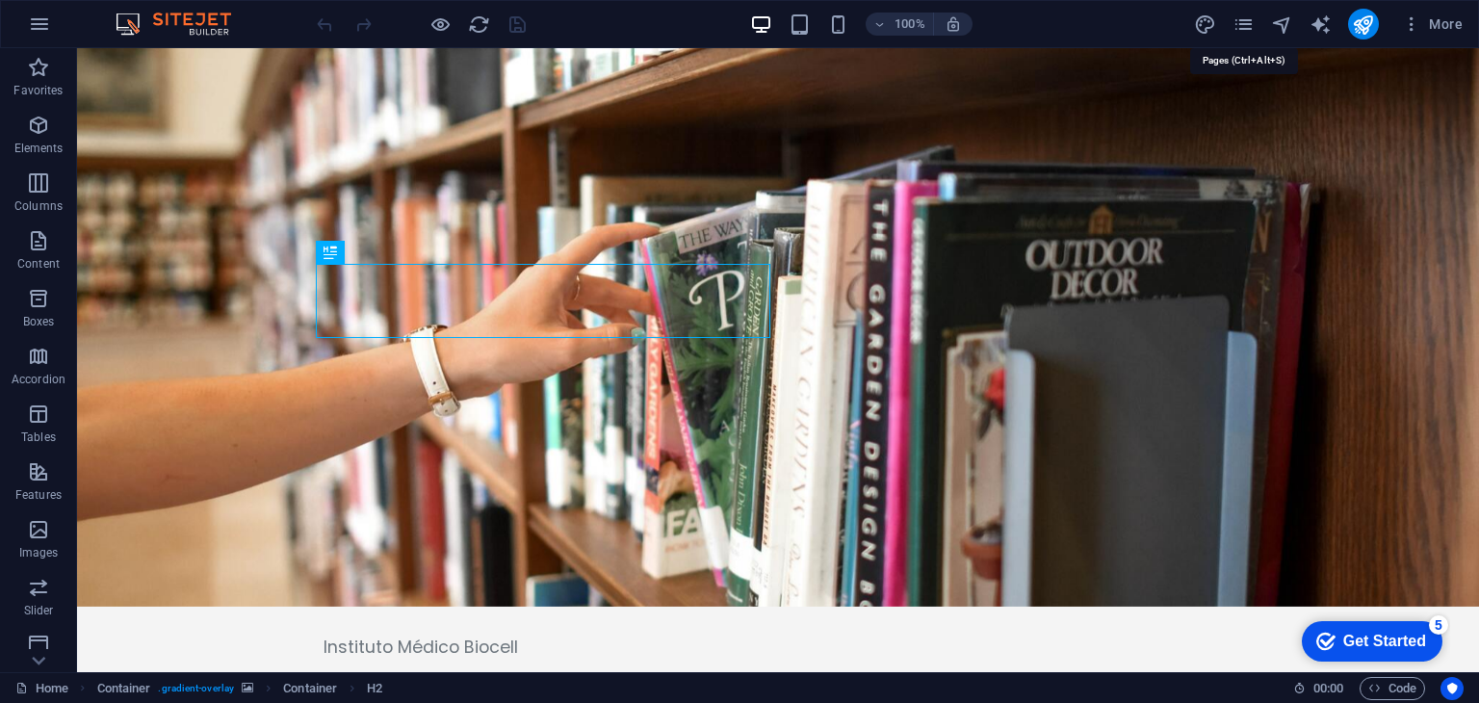
click at [1242, 25] on icon "pages" at bounding box center [1244, 24] width 22 height 22
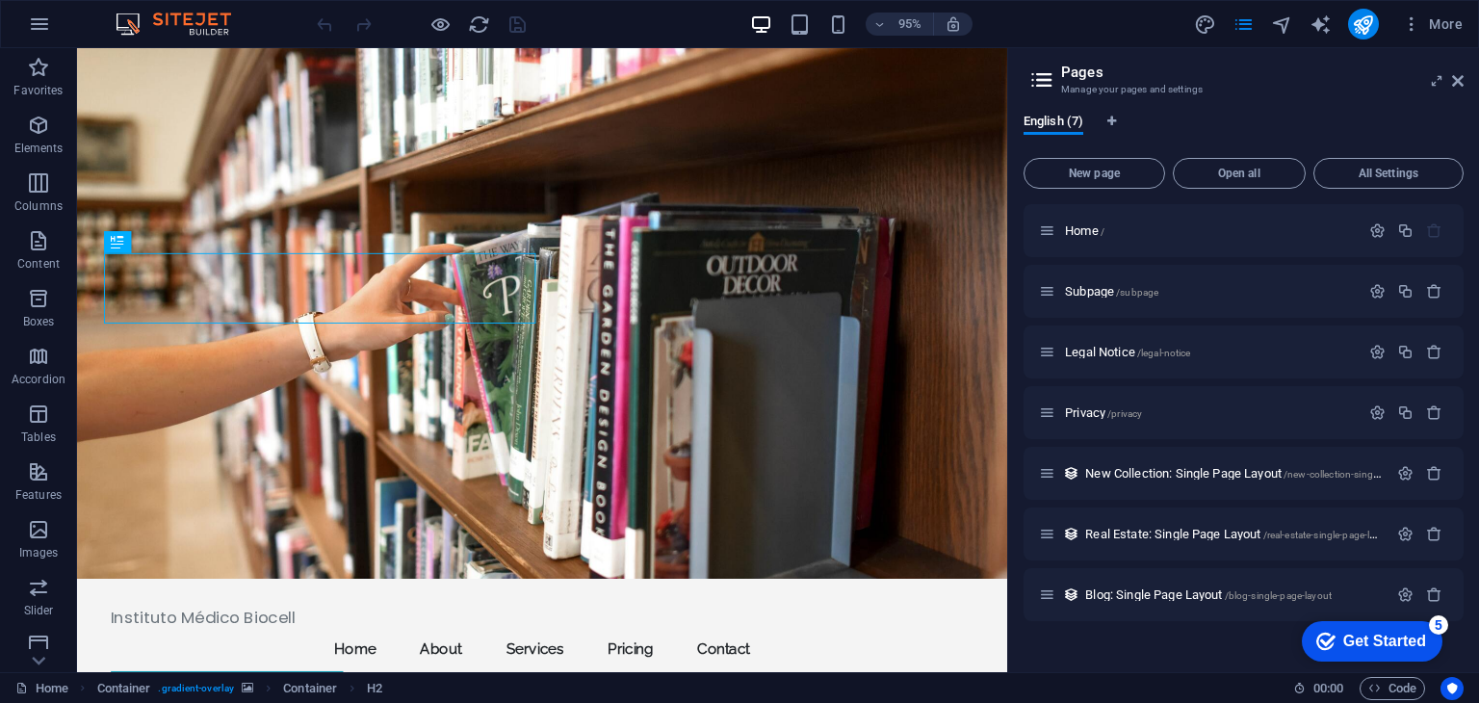
click at [0, 0] on icon "button" at bounding box center [0, 0] width 0 height 0
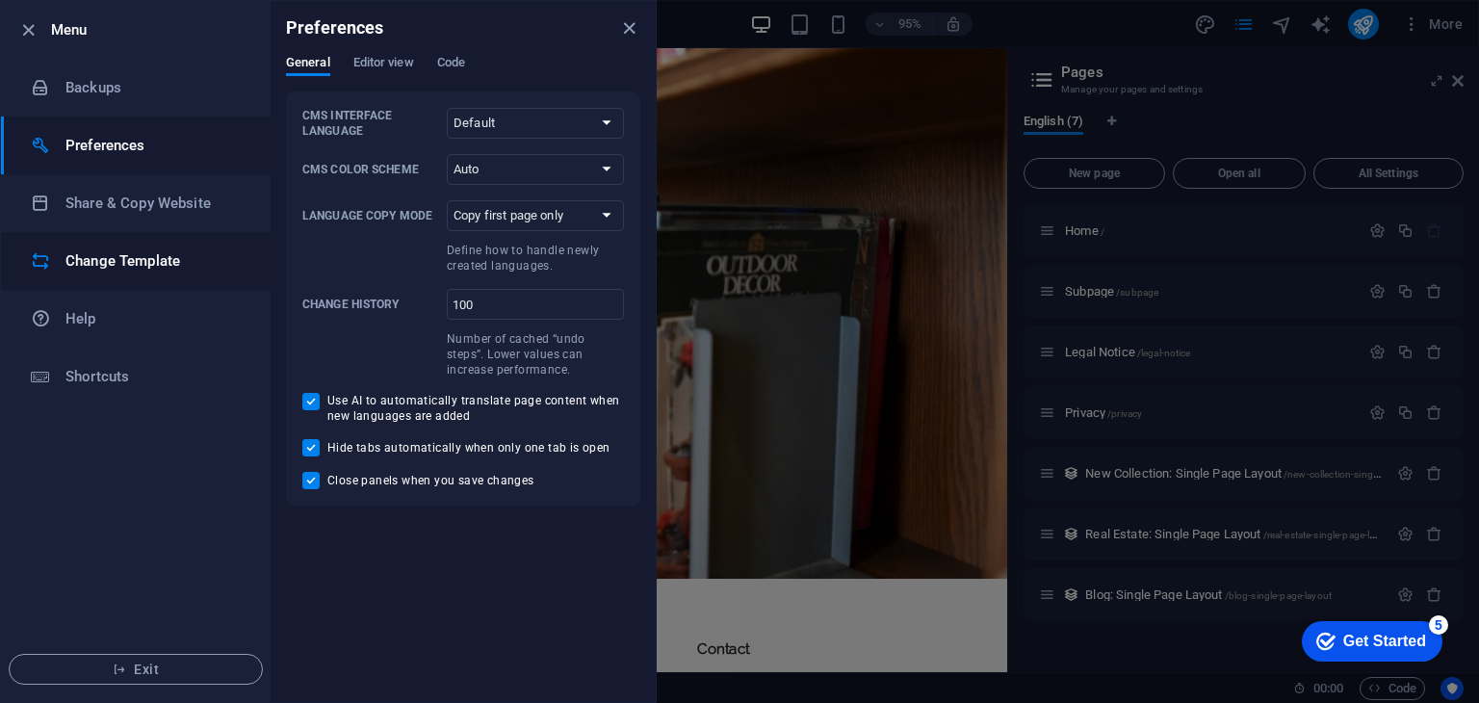
click at [89, 259] on h6 "Change Template" at bounding box center [154, 260] width 178 height 23
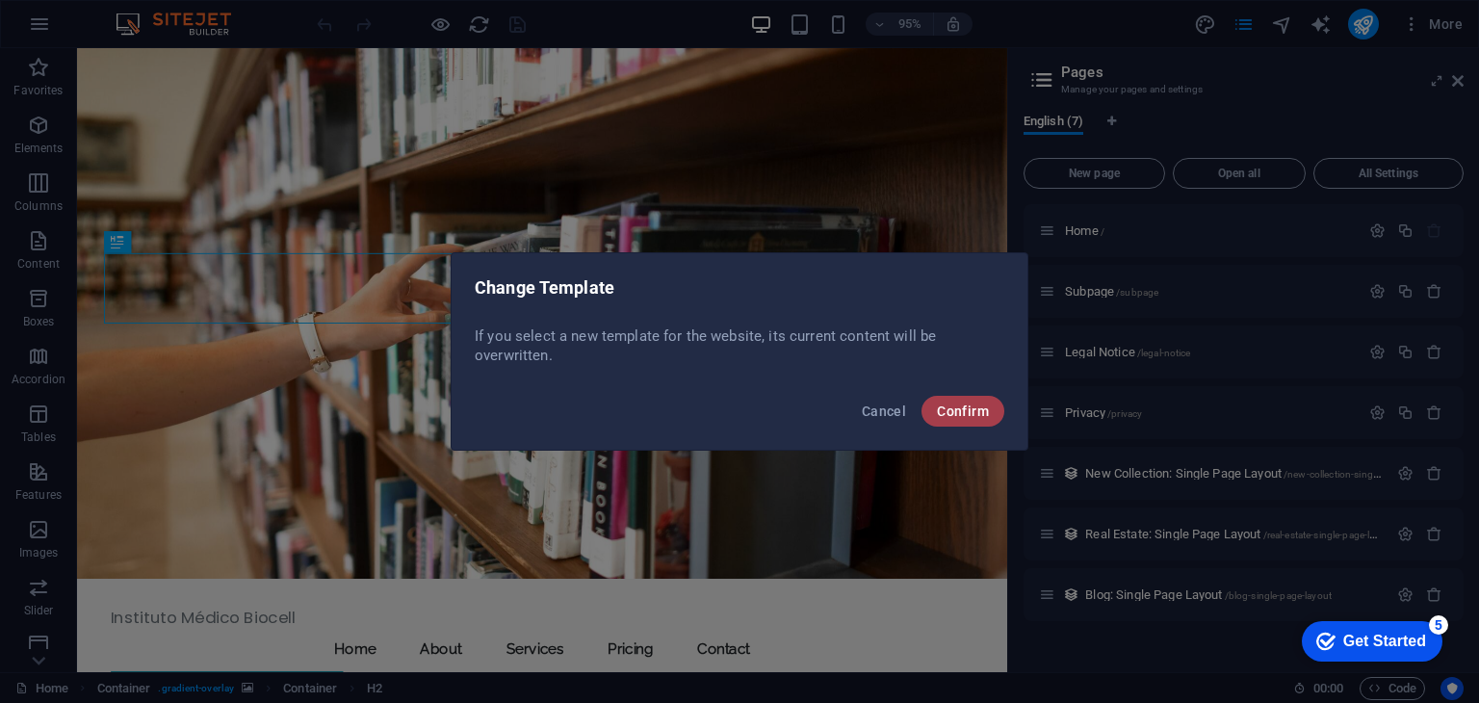
click at [935, 409] on button "Confirm" at bounding box center [963, 411] width 83 height 31
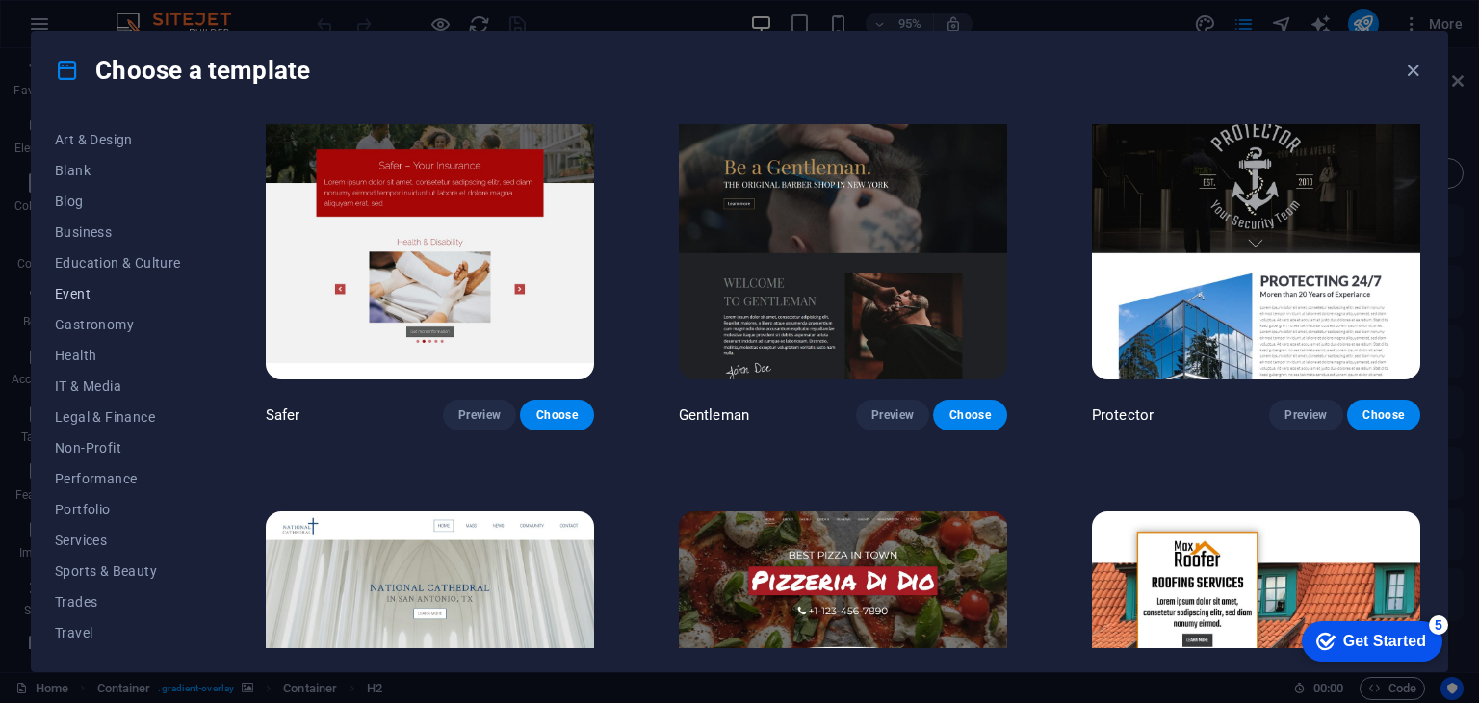
scroll to position [208, 0]
click at [84, 278] on button "Education & Culture" at bounding box center [118, 270] width 126 height 31
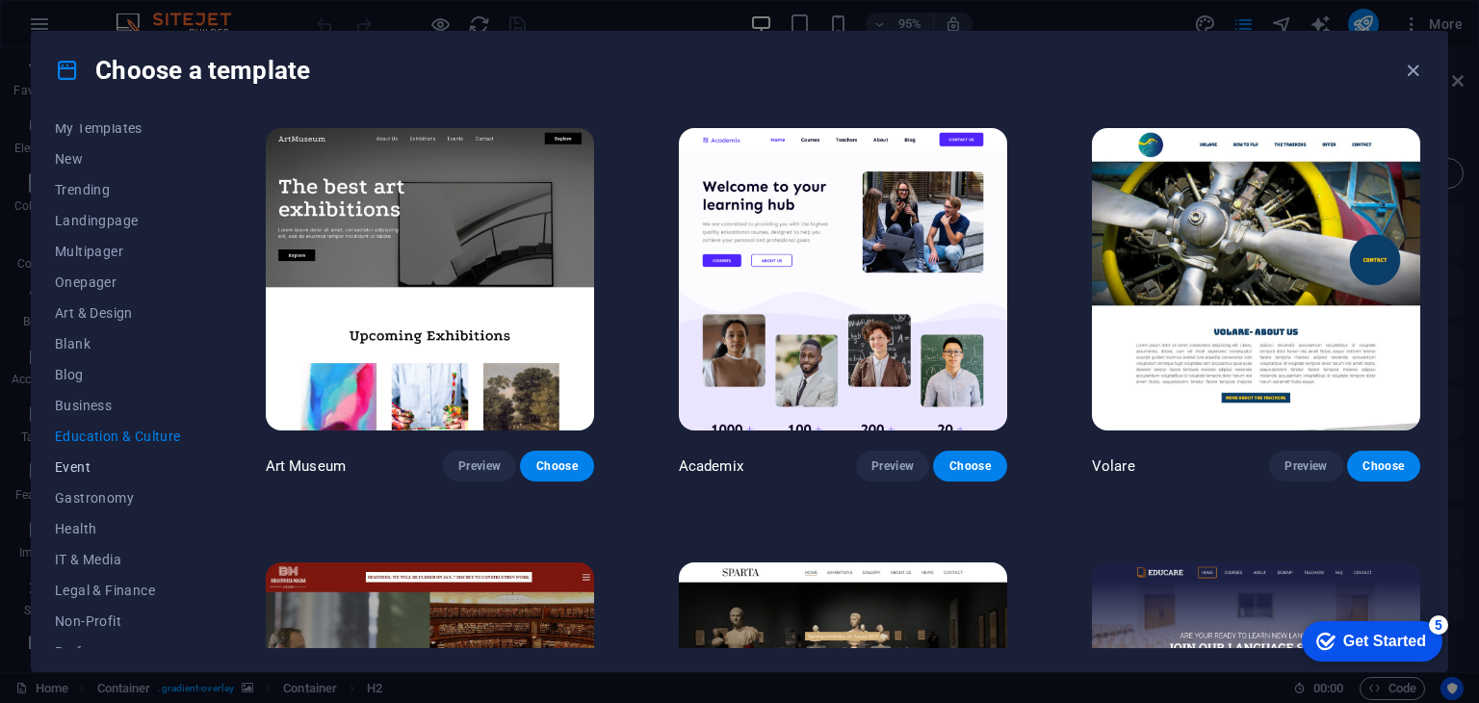
scroll to position [0, 0]
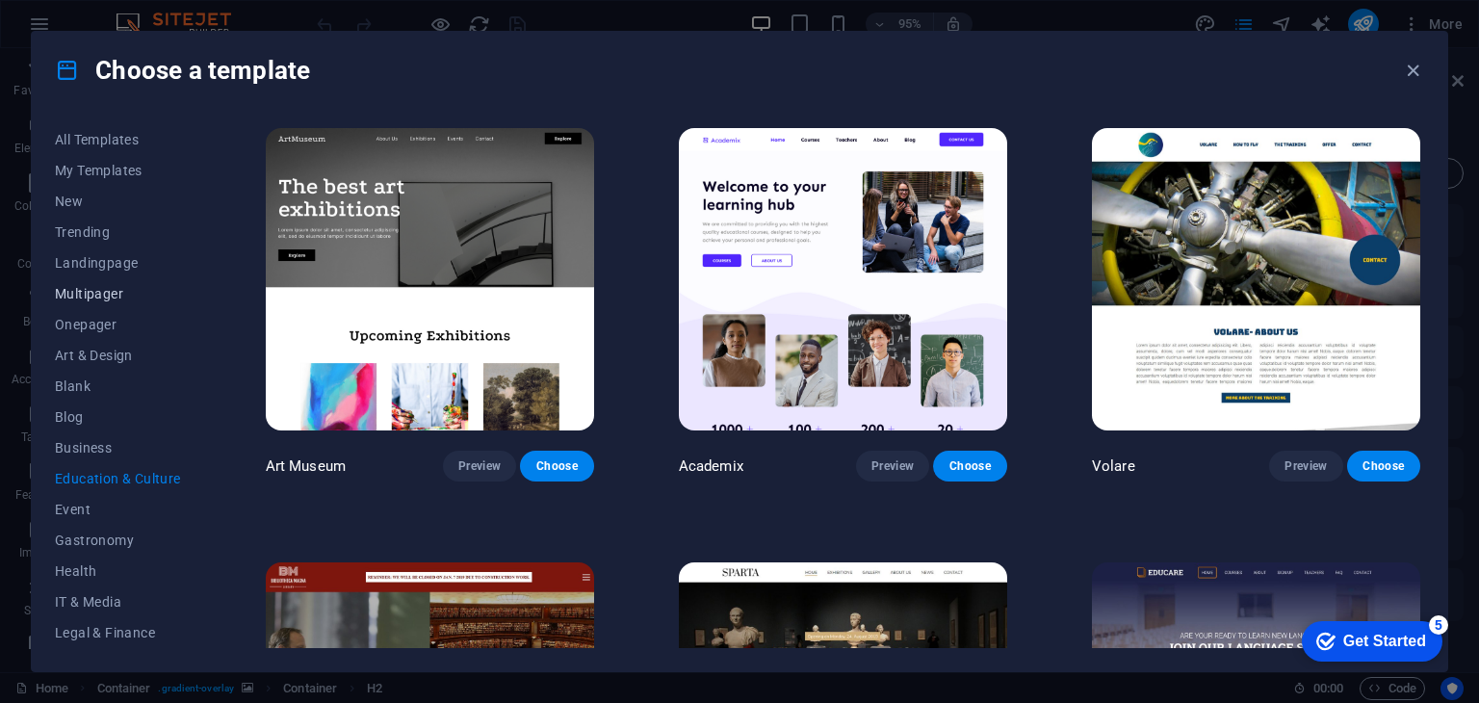
click at [104, 296] on span "Multipager" at bounding box center [118, 293] width 126 height 15
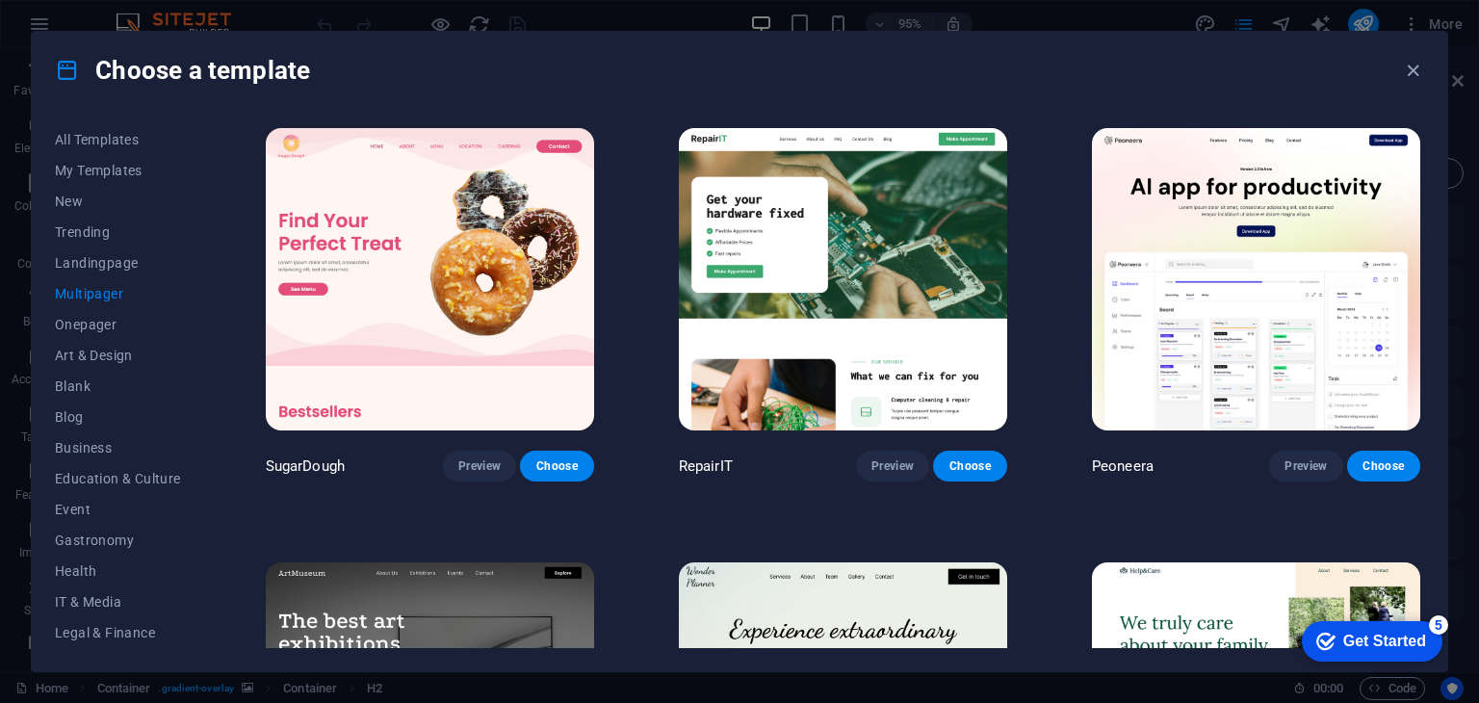
click at [1217, 248] on img at bounding box center [1256, 279] width 328 height 302
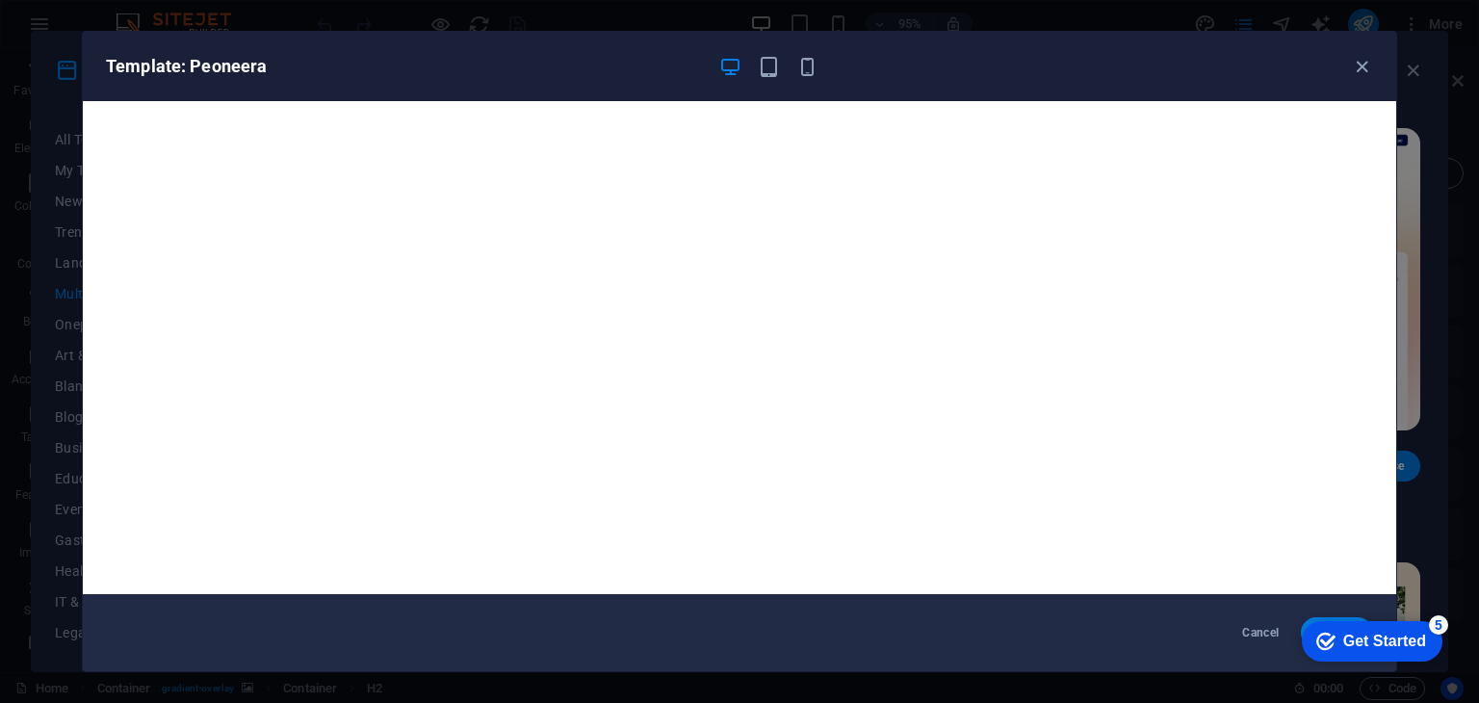
scroll to position [5, 0]
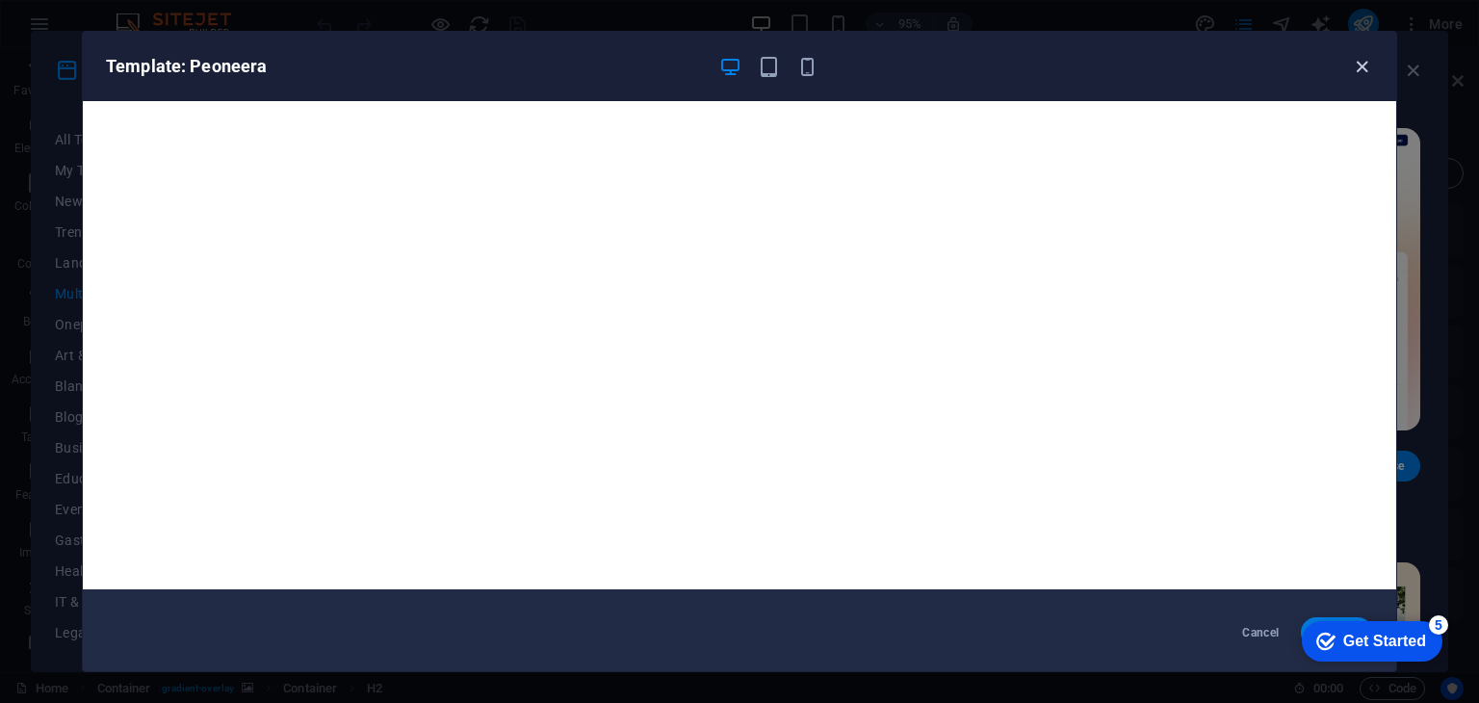
click at [1352, 64] on icon "button" at bounding box center [1362, 67] width 22 height 22
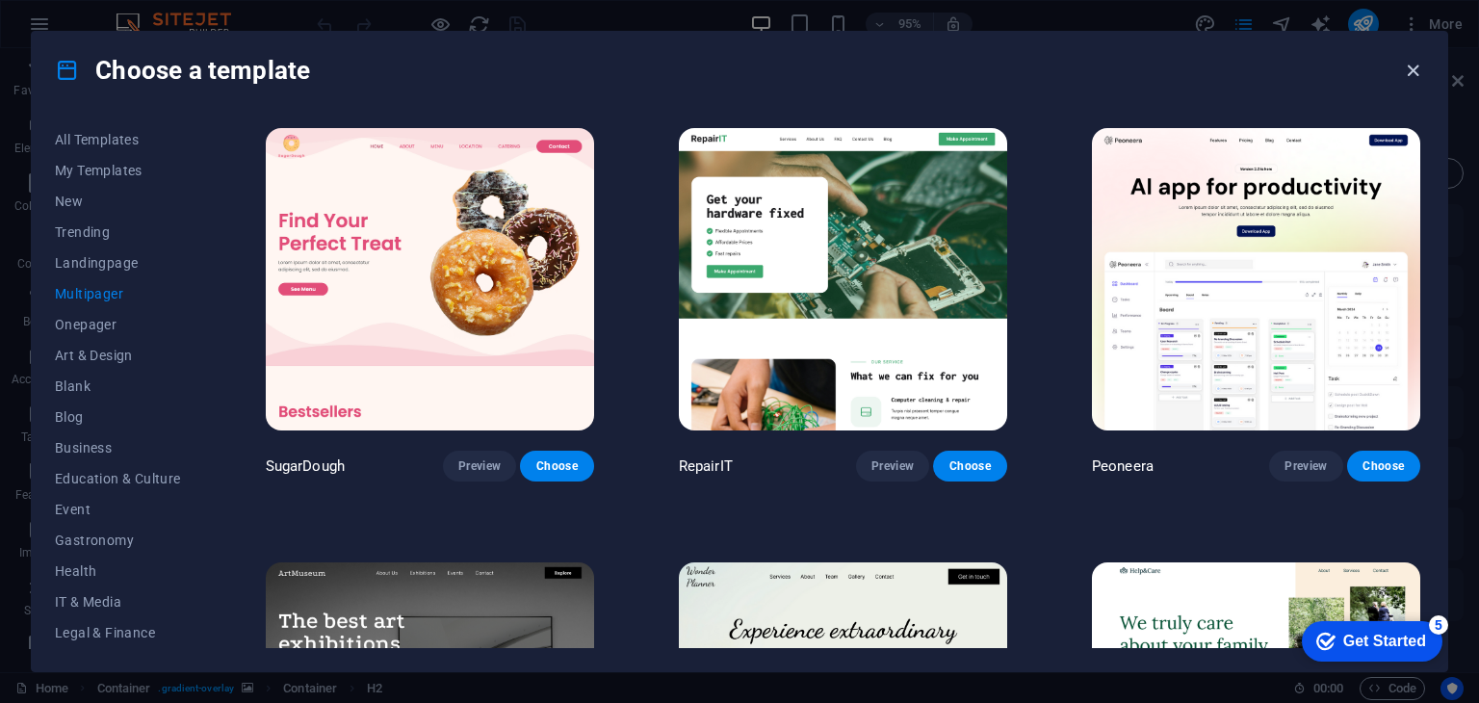
click at [1411, 64] on icon "button" at bounding box center [1413, 71] width 22 height 22
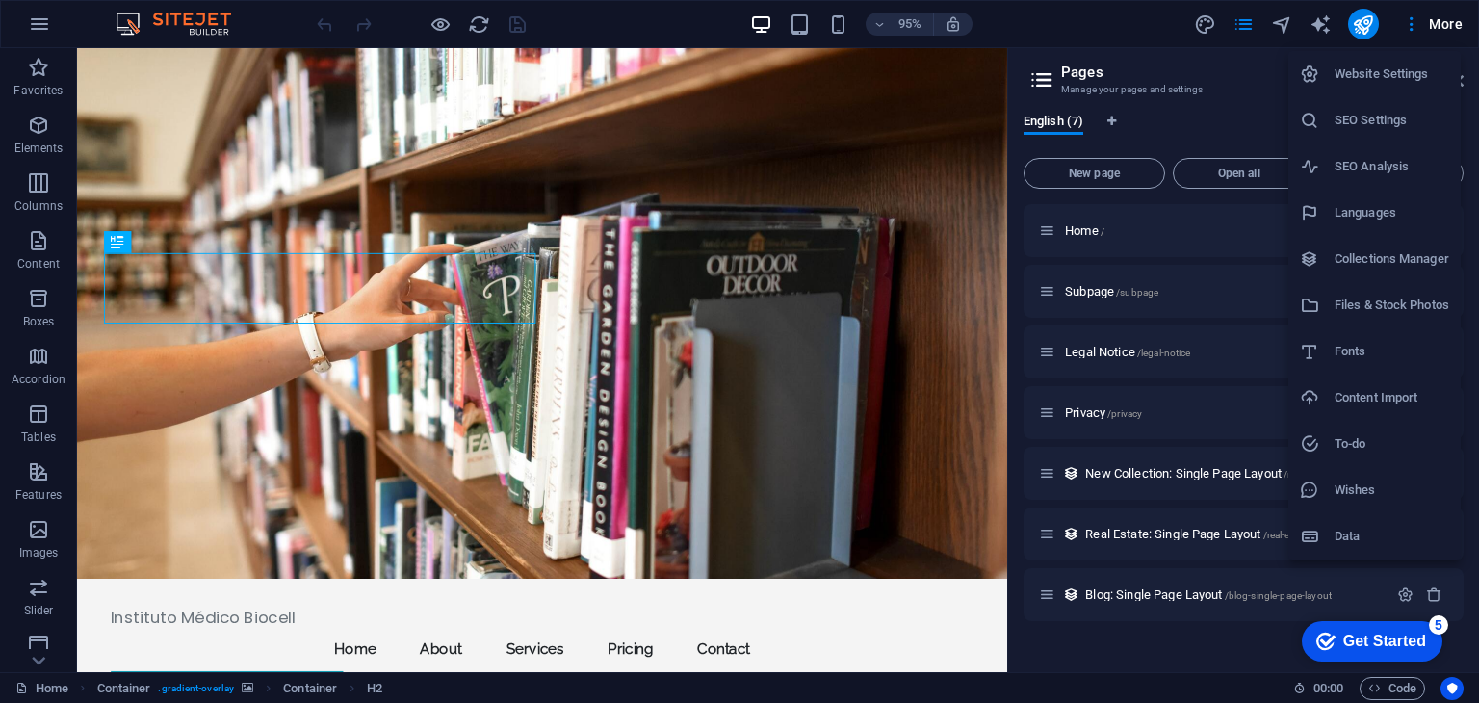
click at [1404, 72] on h6 "Website Settings" at bounding box center [1392, 74] width 115 height 23
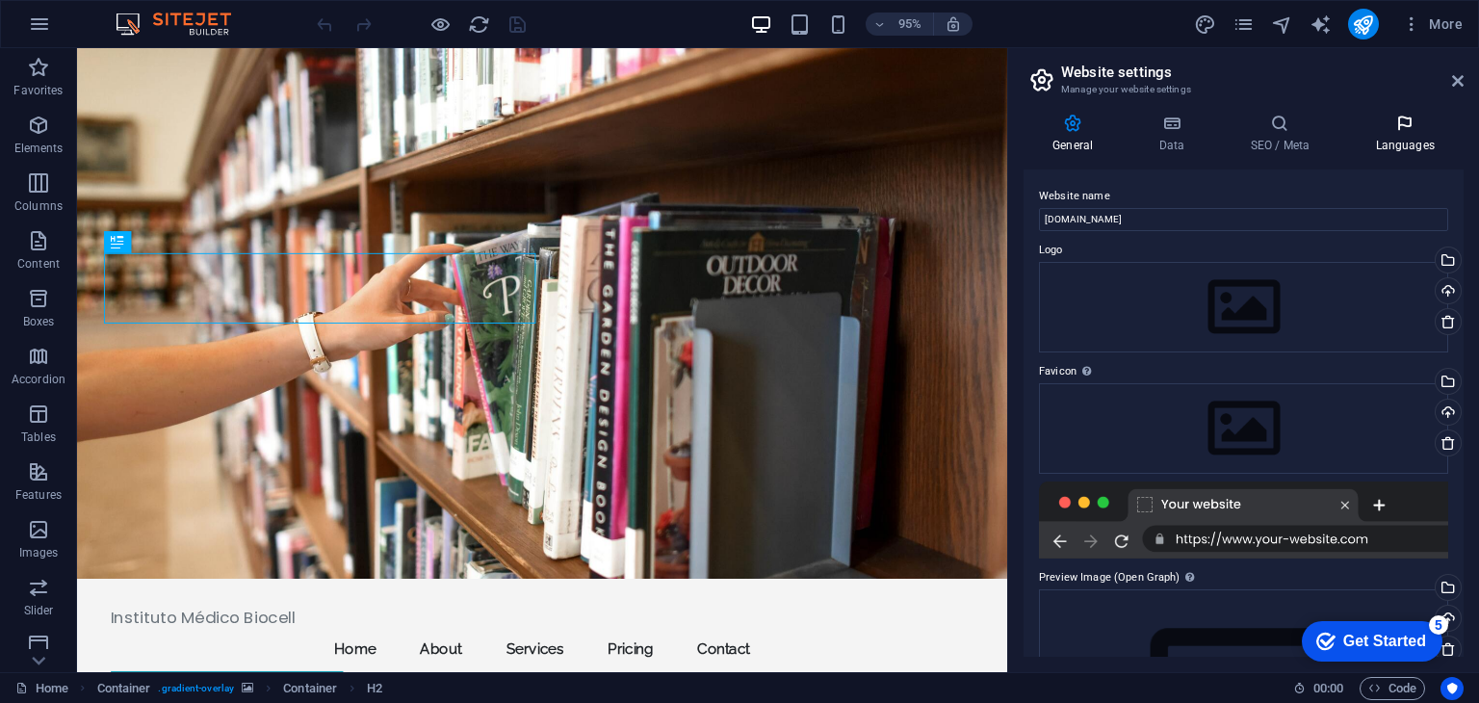
click at [1407, 118] on icon at bounding box center [1404, 123] width 117 height 19
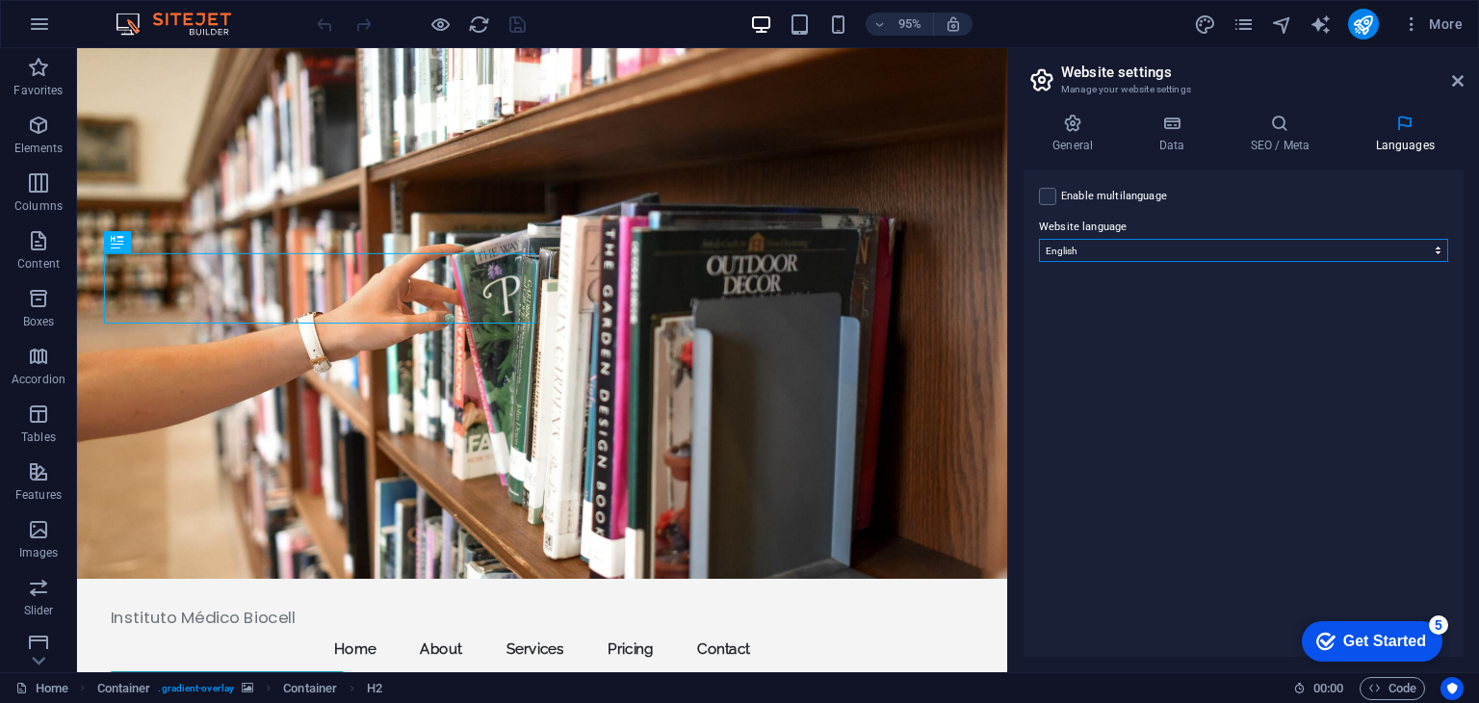
click at [1106, 246] on select "Abkhazian Afar Afrikaans Akan Albanian Amharic Arabic Aragonese Armenian Assame…" at bounding box center [1243, 250] width 409 height 23
select select "148"
click at [1039, 239] on select "Abkhazian Afar Afrikaans Akan Albanian Amharic Arabic Aragonese Armenian Assame…" at bounding box center [1243, 250] width 409 height 23
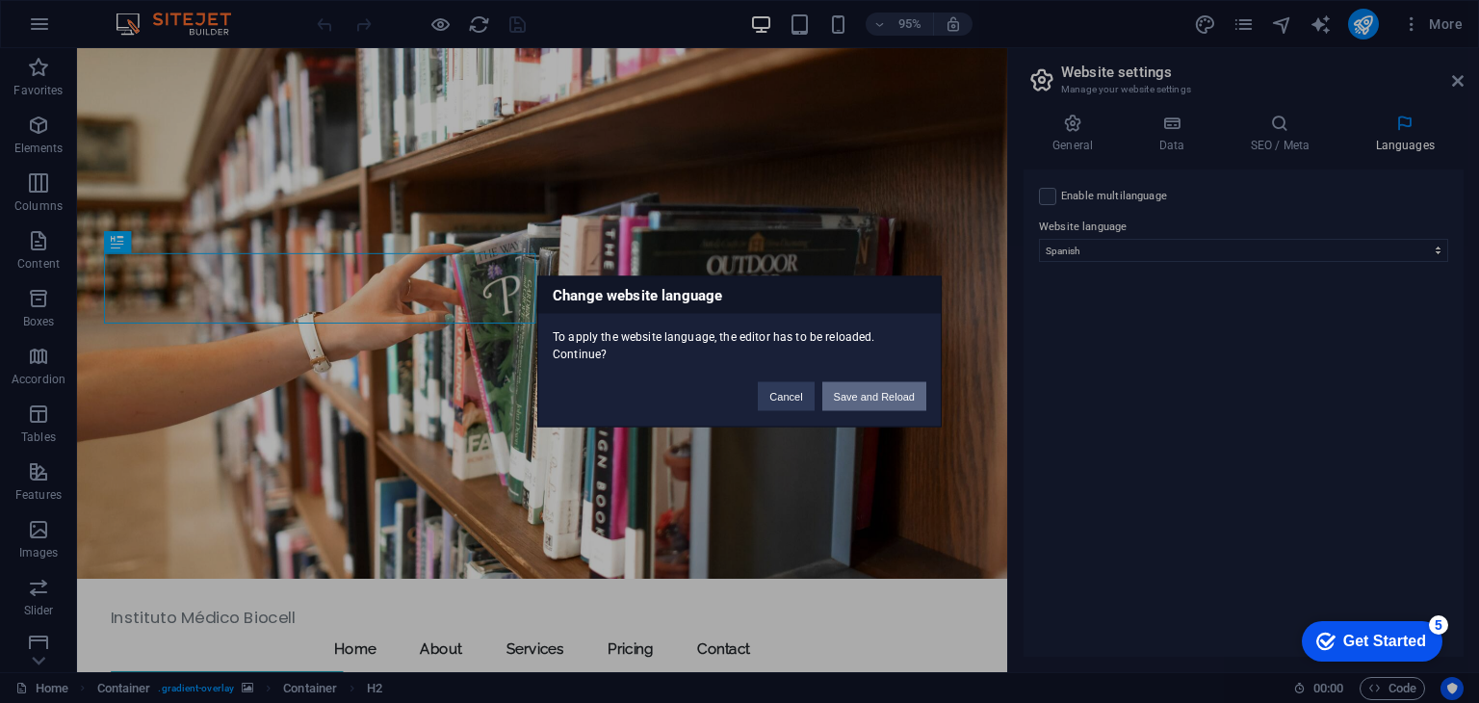
click at [839, 393] on button "Save and Reload" at bounding box center [874, 396] width 104 height 29
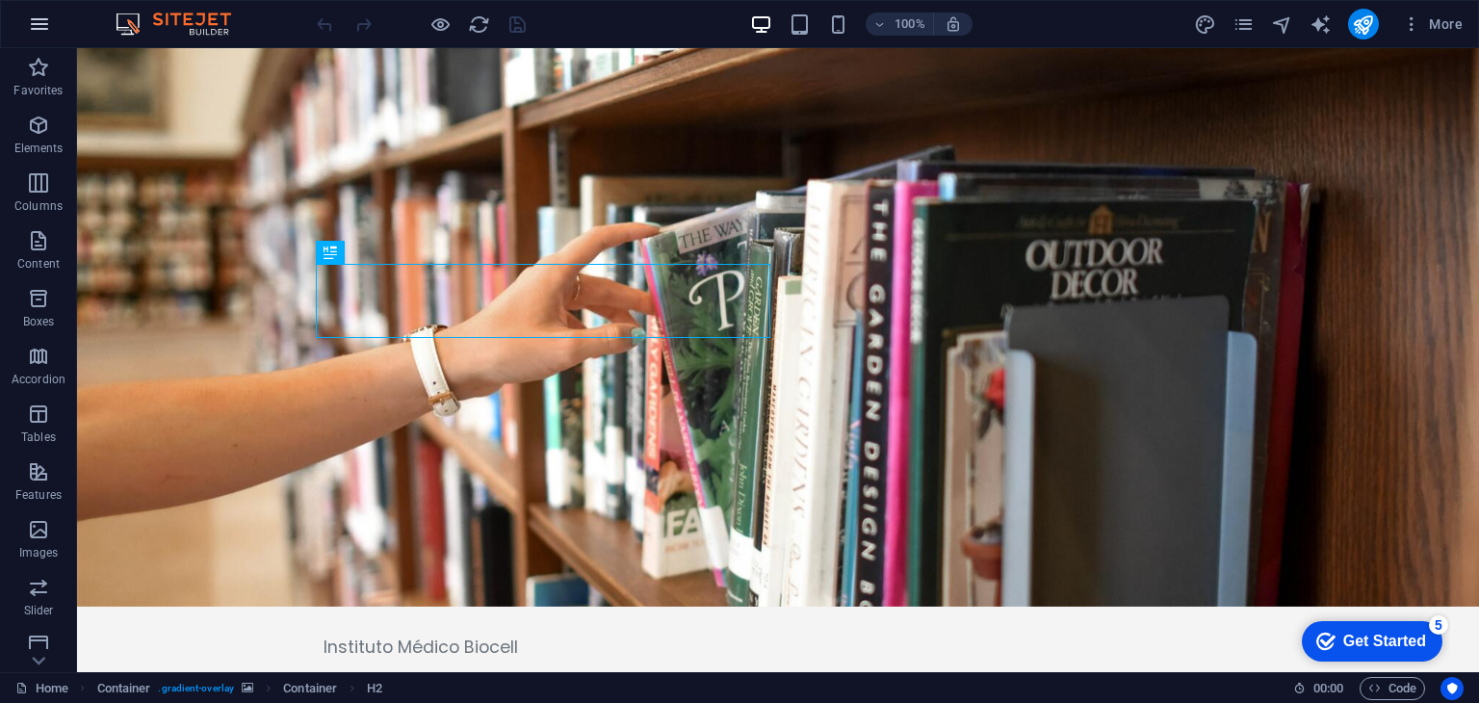
click at [0, 0] on icon "button" at bounding box center [0, 0] width 0 height 0
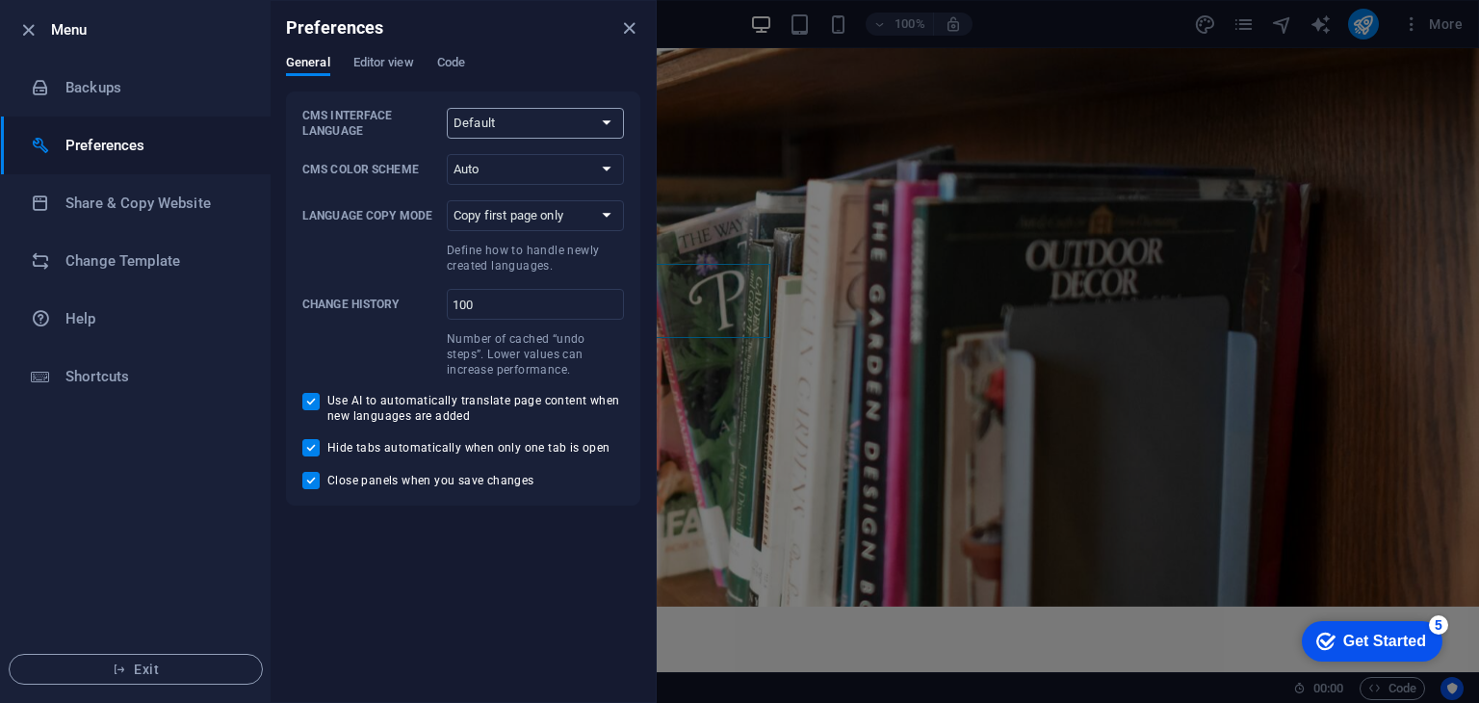
click at [509, 128] on select "Default Deutsch English Español Français Magyar Italiano Nederlands Polski Port…" at bounding box center [535, 123] width 177 height 31
select select "es"
click at [447, 108] on select "Default Deutsch English Español Français Magyar Italiano Nederlands Polski Port…" at bounding box center [535, 123] width 177 height 31
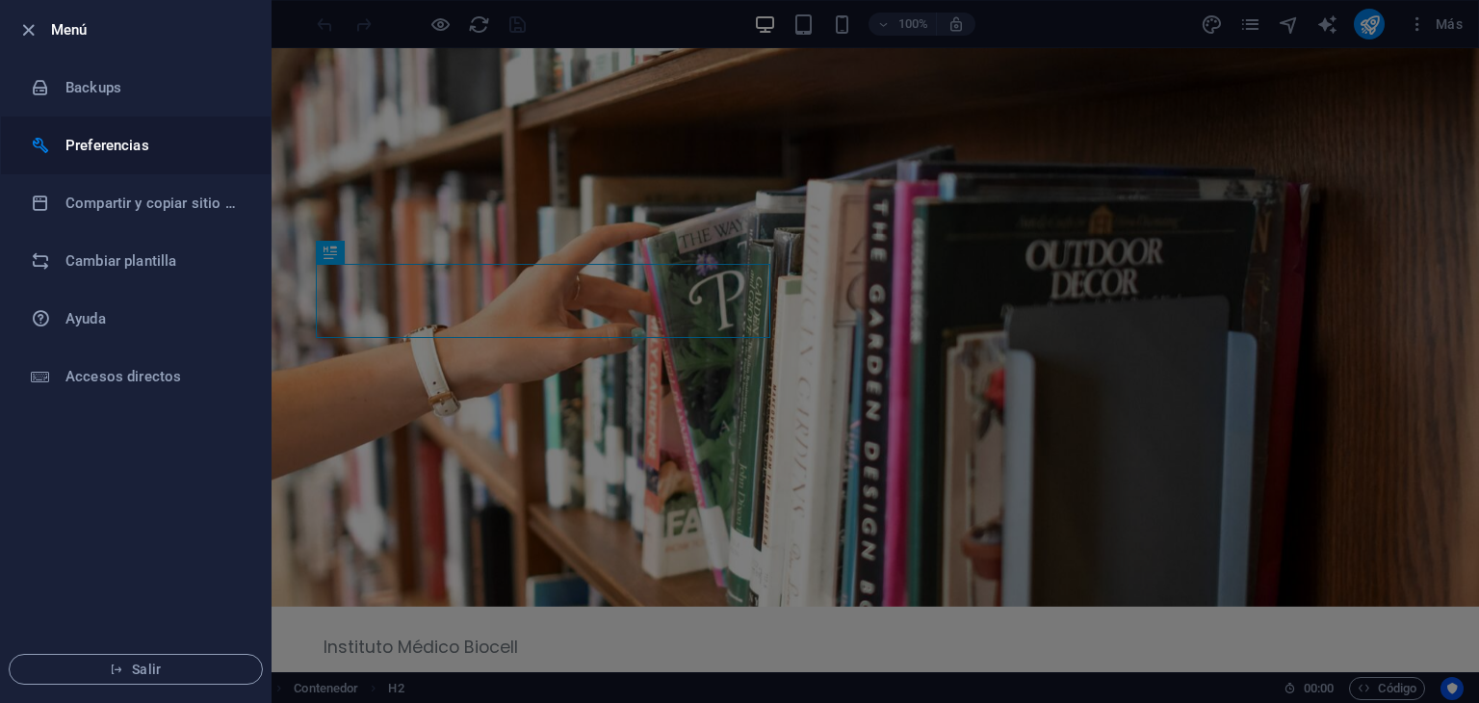
select select "es"
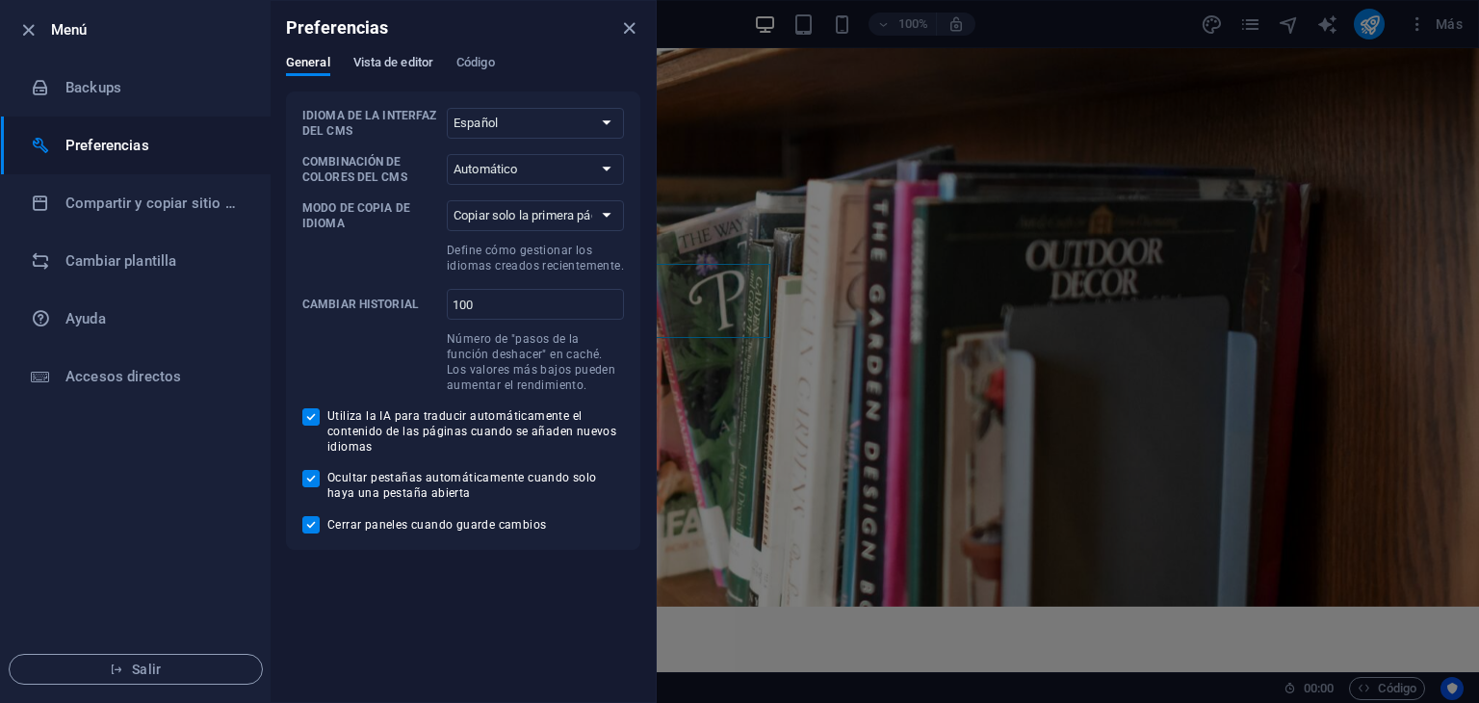
click at [428, 63] on span "Vista de editor" at bounding box center [393, 64] width 80 height 27
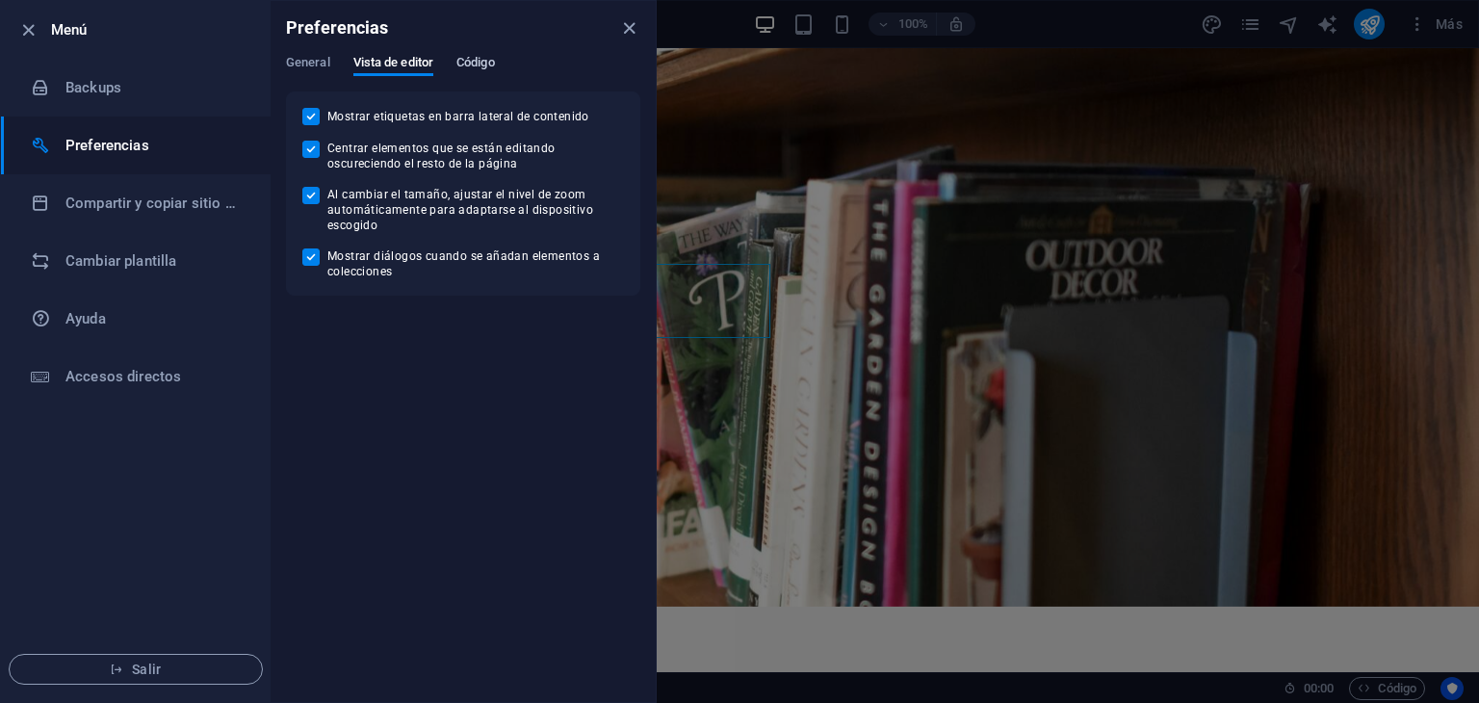
click at [475, 62] on span "Código" at bounding box center [475, 64] width 39 height 27
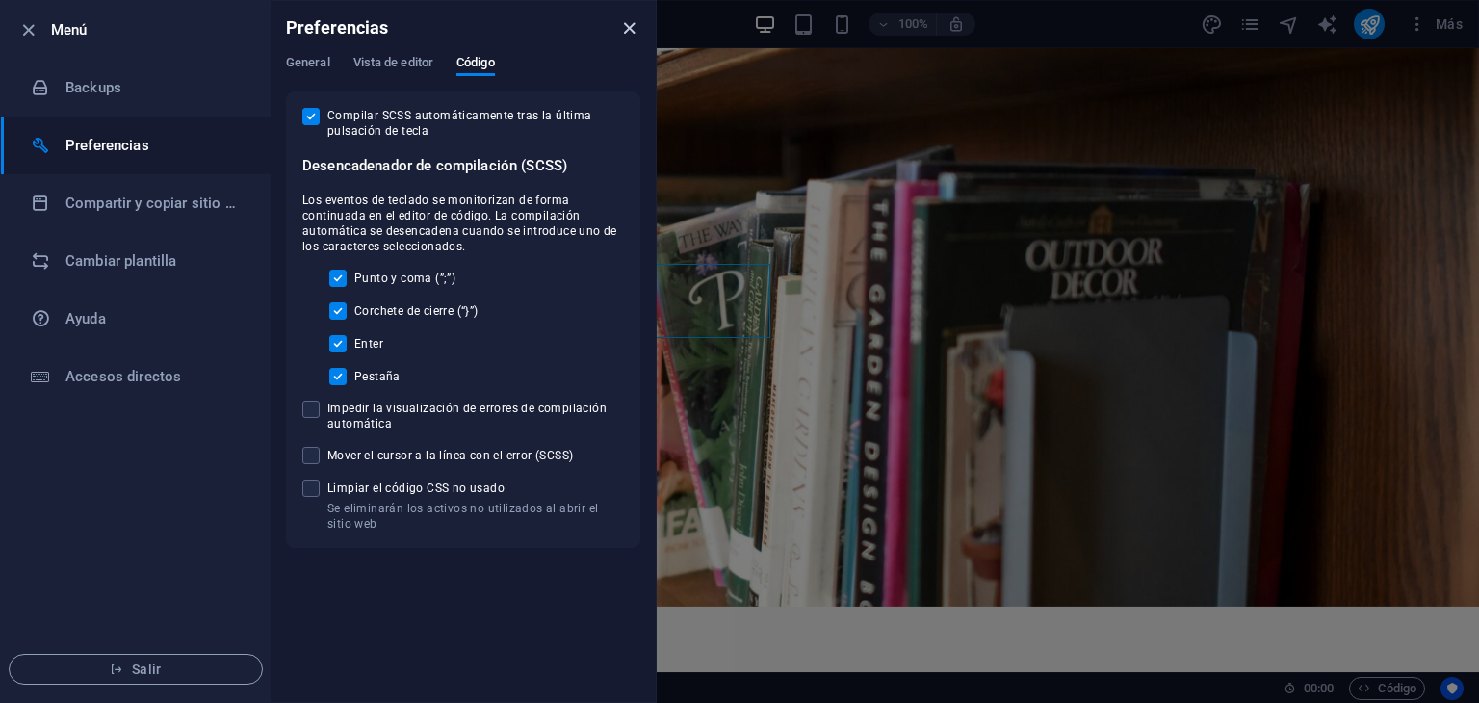
click at [636, 21] on icon "close" at bounding box center [629, 28] width 22 height 22
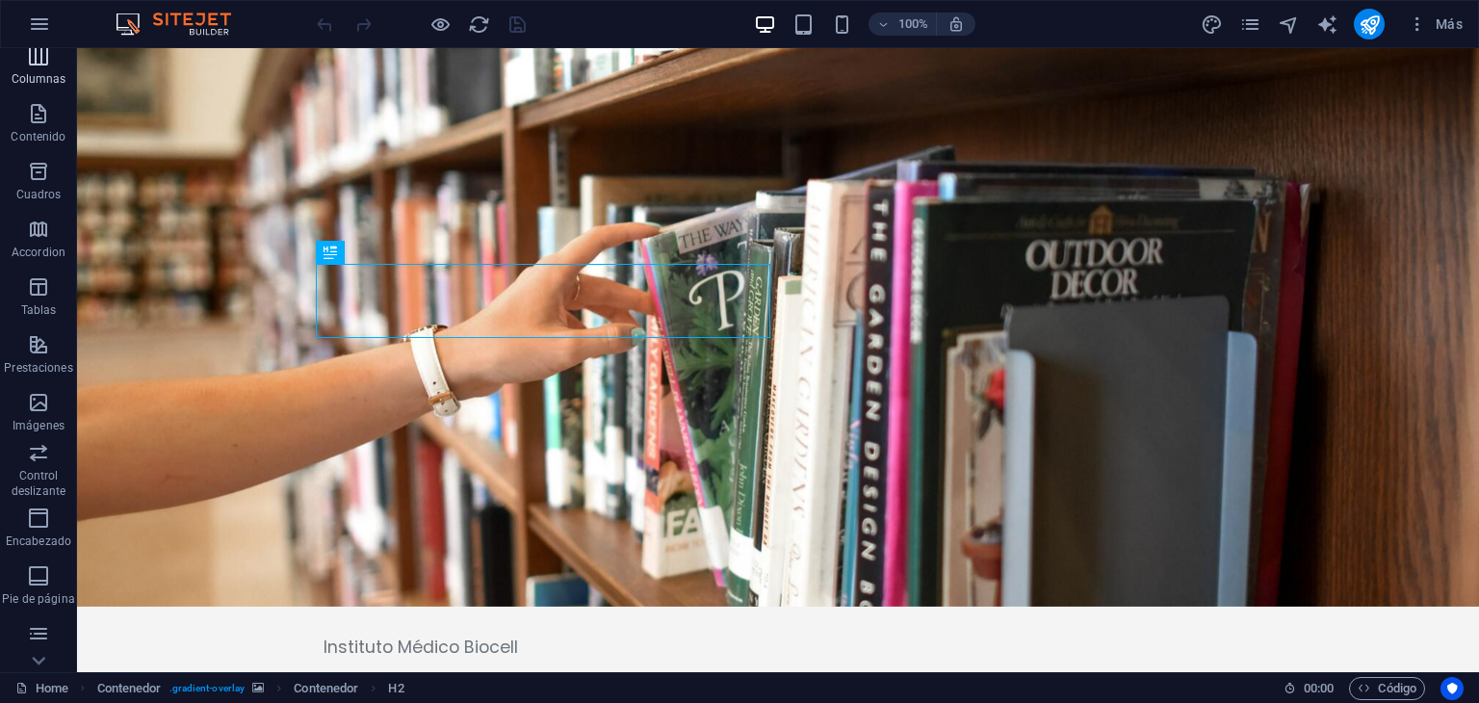
scroll to position [243, 0]
click at [36, 255] on p "Prestaciones" at bounding box center [38, 252] width 68 height 15
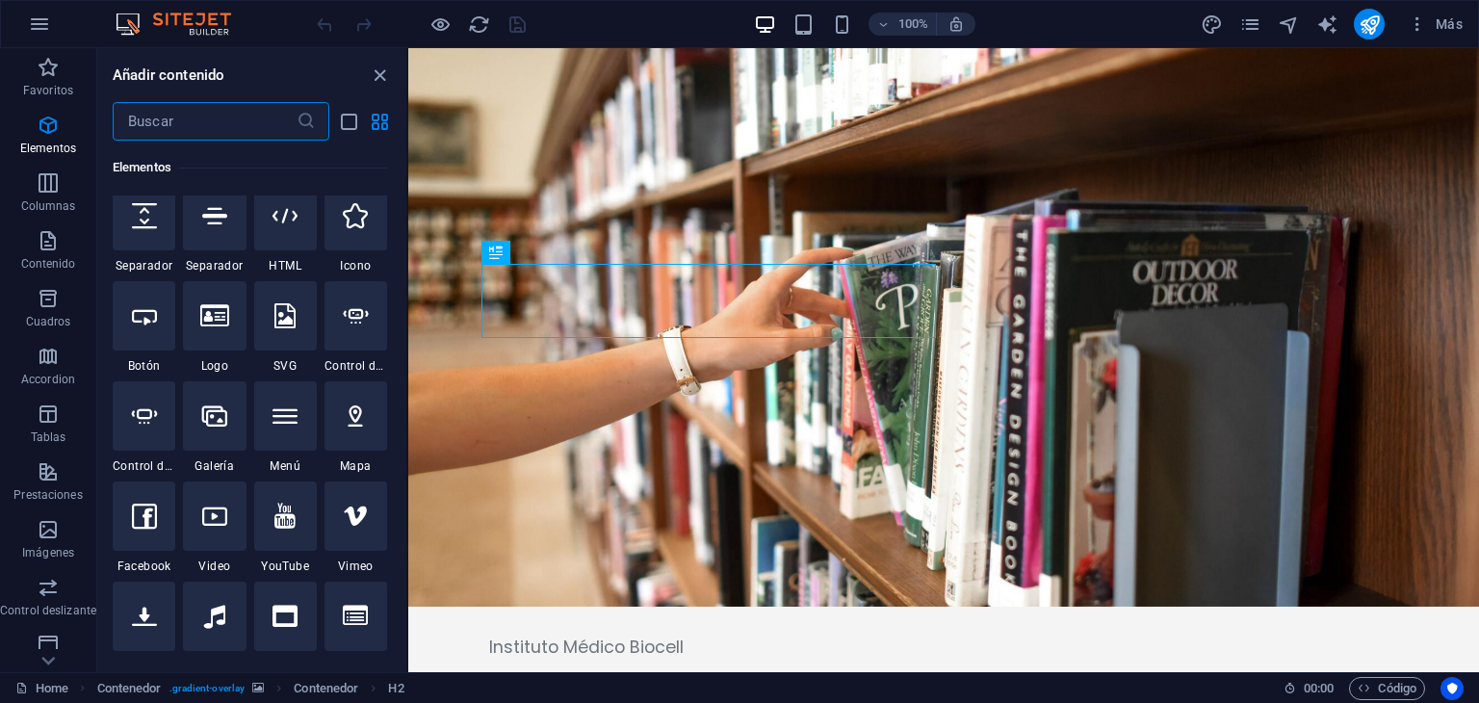
scroll to position [478, 0]
click at [349, 332] on div at bounding box center [356, 315] width 63 height 69
select select "ms"
select select "s"
select select "progressive"
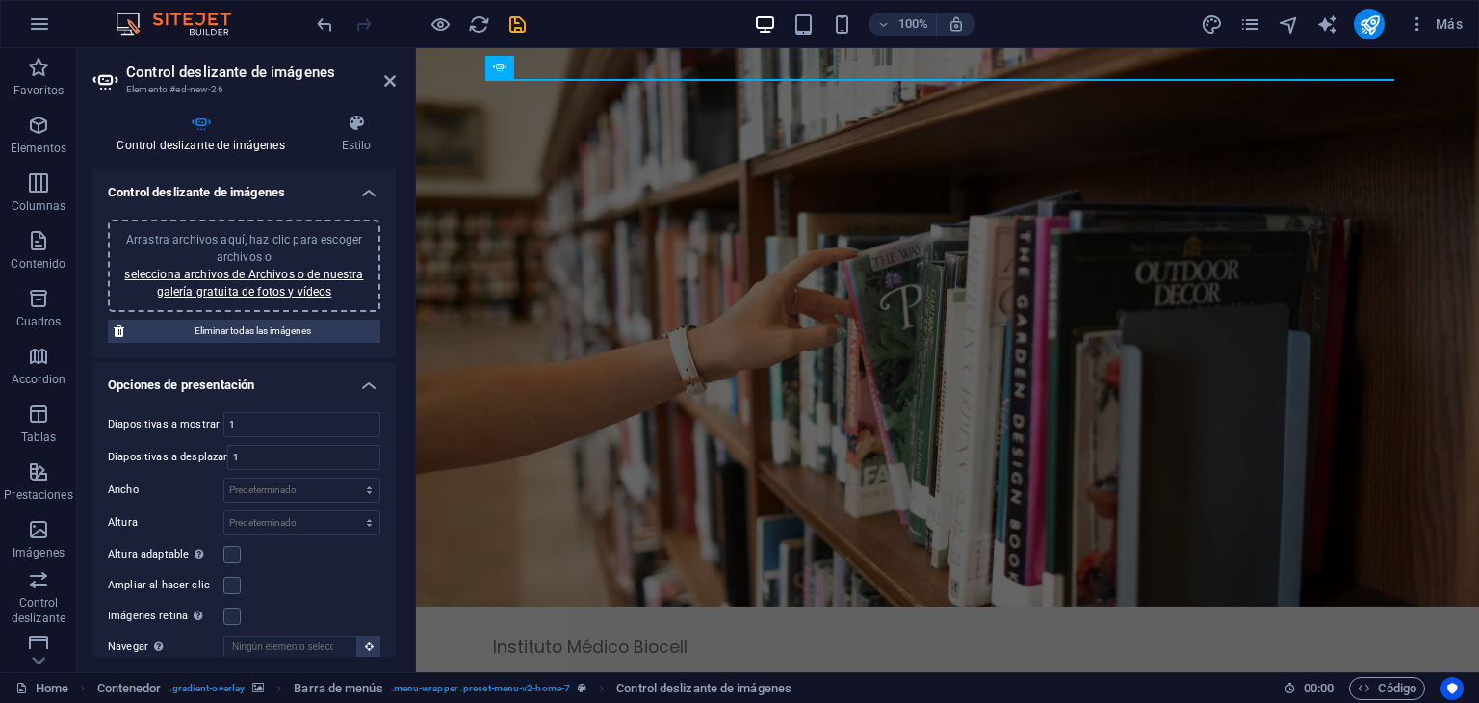
click at [381, 80] on h2 "Control deslizante de imágenes" at bounding box center [261, 72] width 270 height 17
click at [388, 81] on icon at bounding box center [390, 80] width 12 height 15
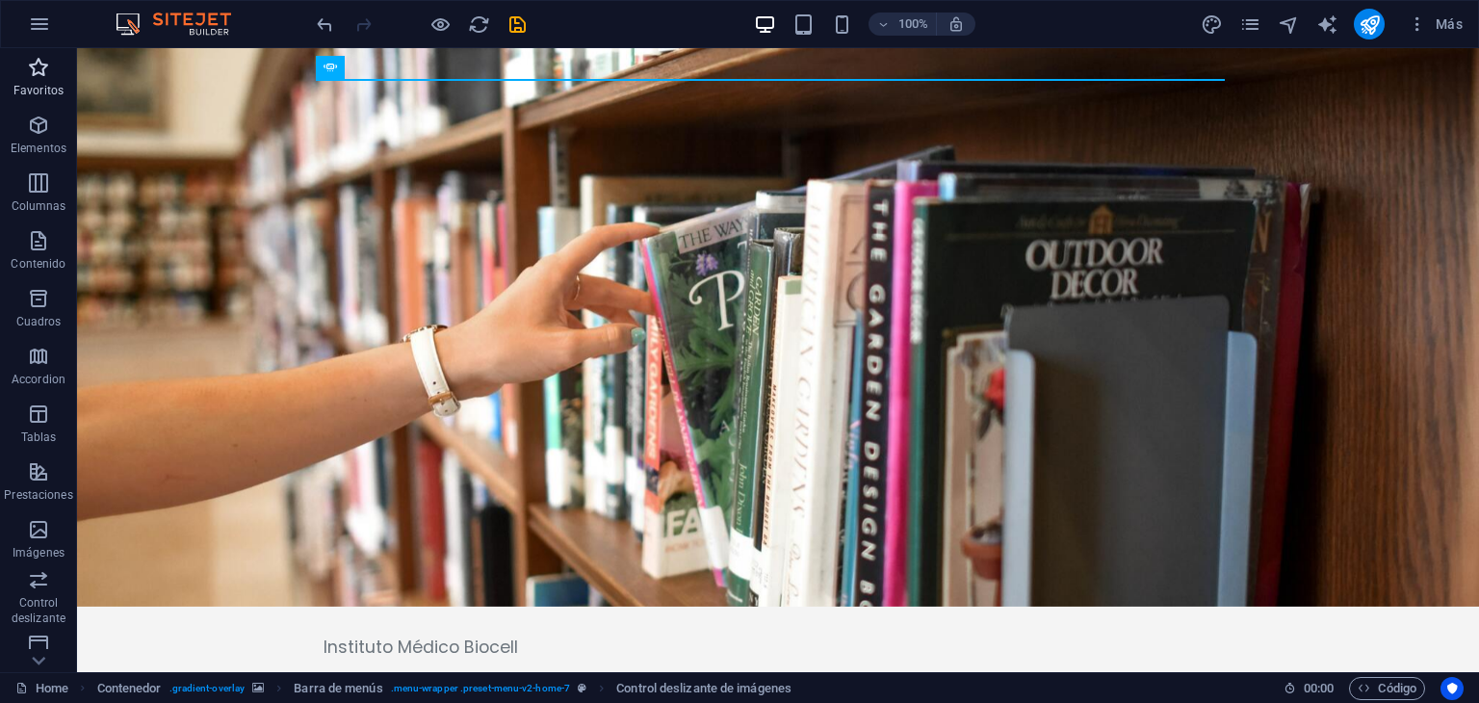
click at [54, 67] on span "Favoritos" at bounding box center [38, 79] width 77 height 46
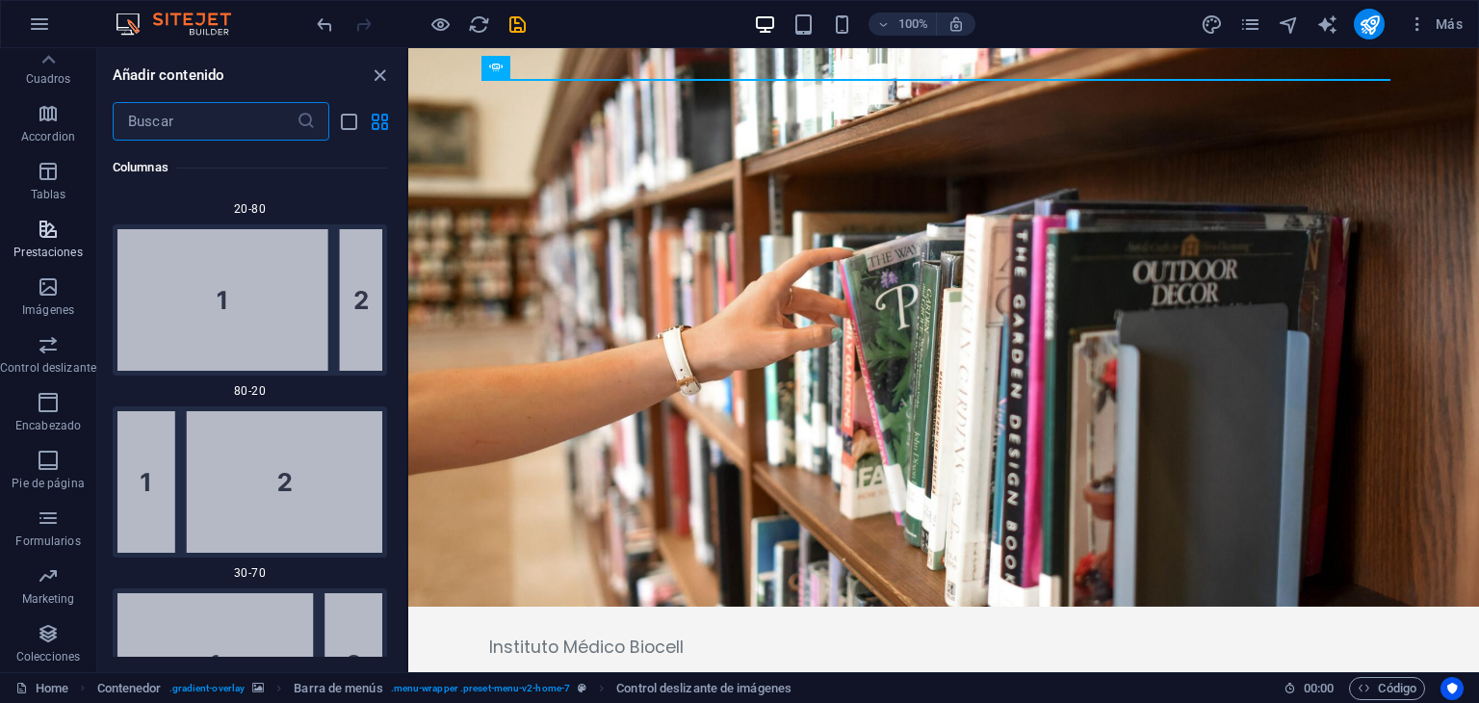
scroll to position [0, 0]
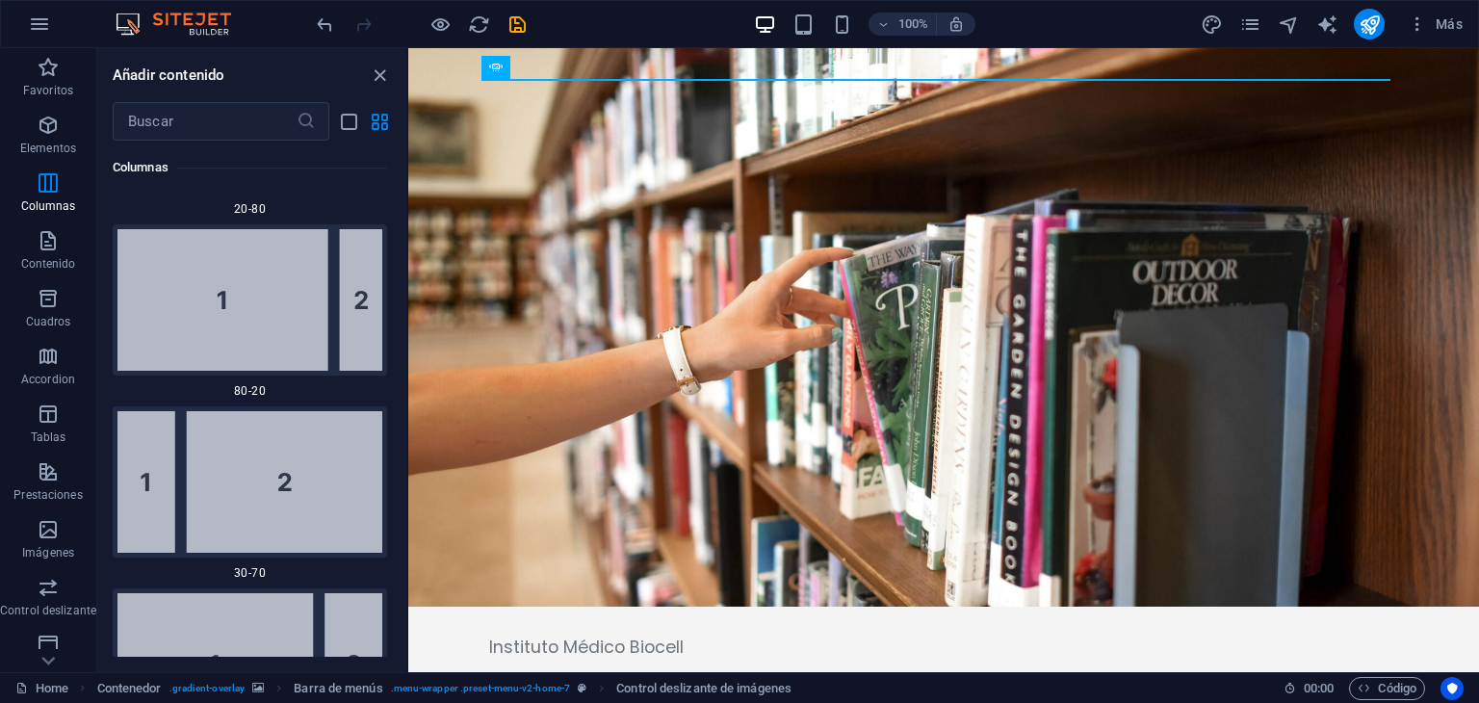
click at [0, 0] on div "Más" at bounding box center [0, 0] width 0 height 0
click at [1255, 14] on icon "pages" at bounding box center [1250, 24] width 22 height 22
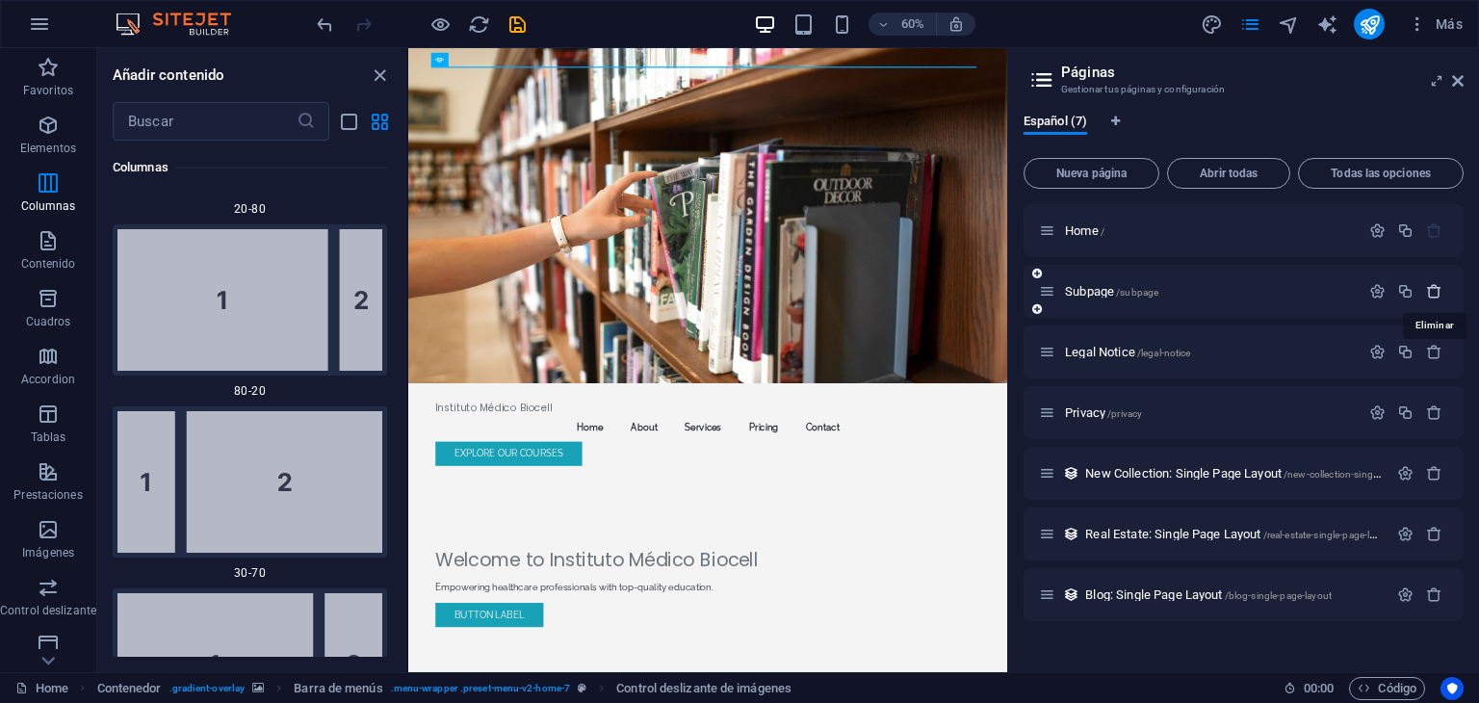
click at [1436, 287] on icon "button" at bounding box center [1434, 291] width 16 height 16
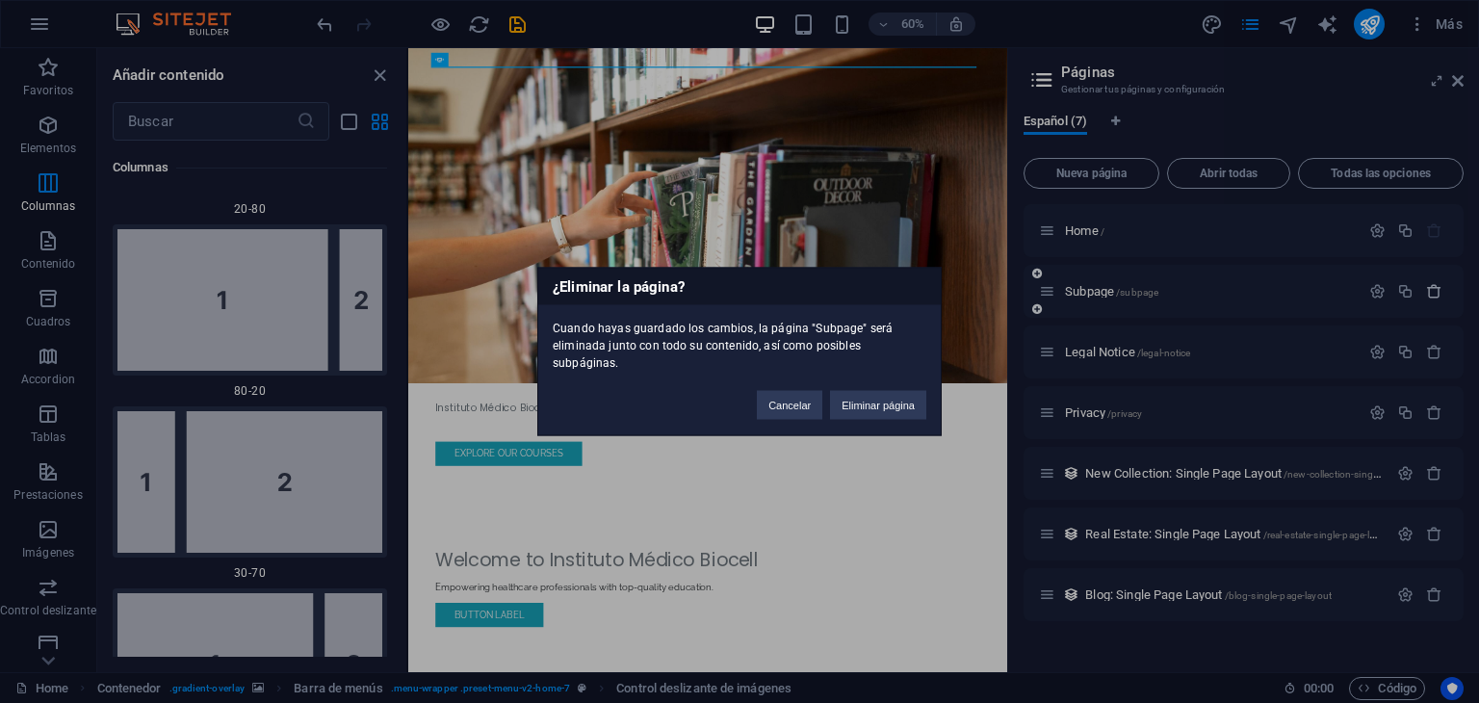
click at [1436, 287] on div "¿Eliminar la página? Cuando hayas guardado los cambios, la página "Subpage" ser…" at bounding box center [739, 351] width 1479 height 703
click at [876, 391] on button "Eliminar página" at bounding box center [878, 405] width 96 height 29
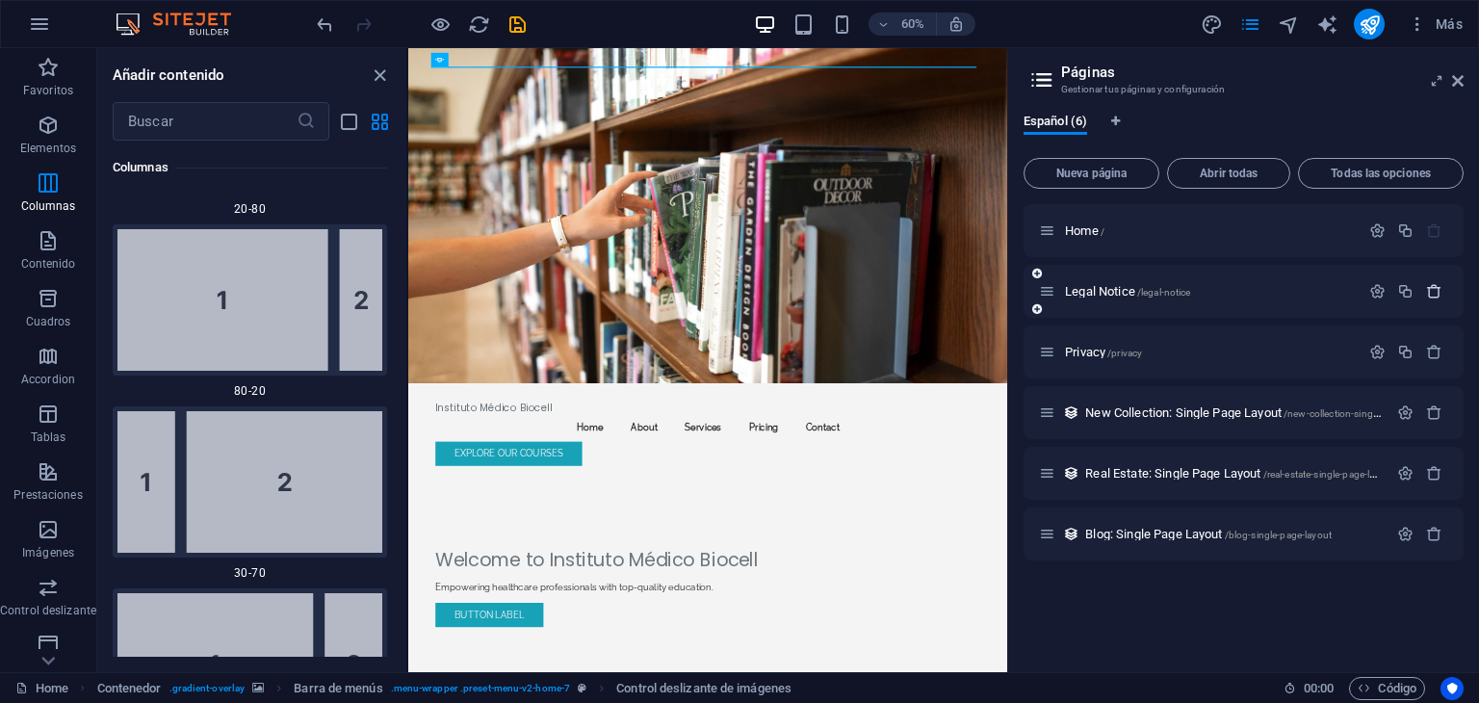
click at [1433, 294] on icon "button" at bounding box center [1434, 291] width 16 height 16
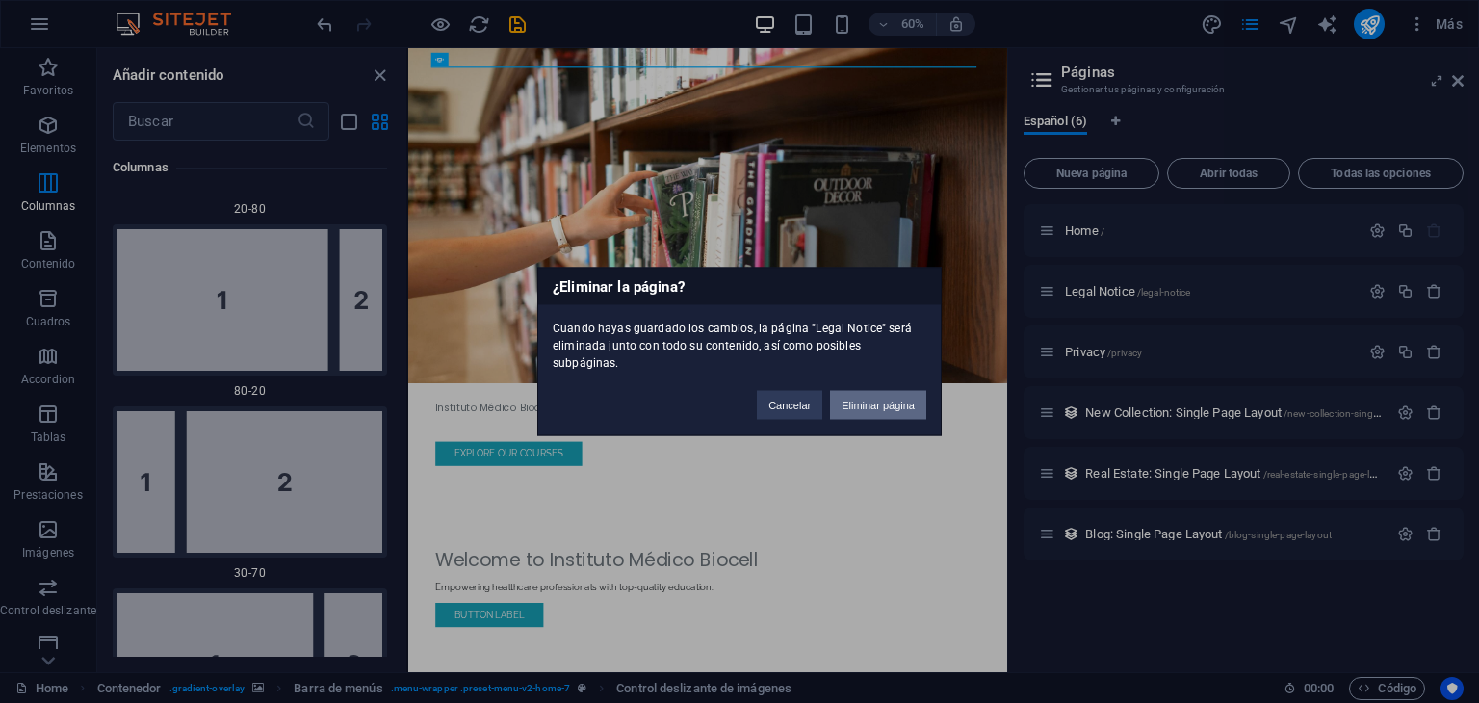
click at [858, 396] on button "Eliminar página" at bounding box center [878, 405] width 96 height 29
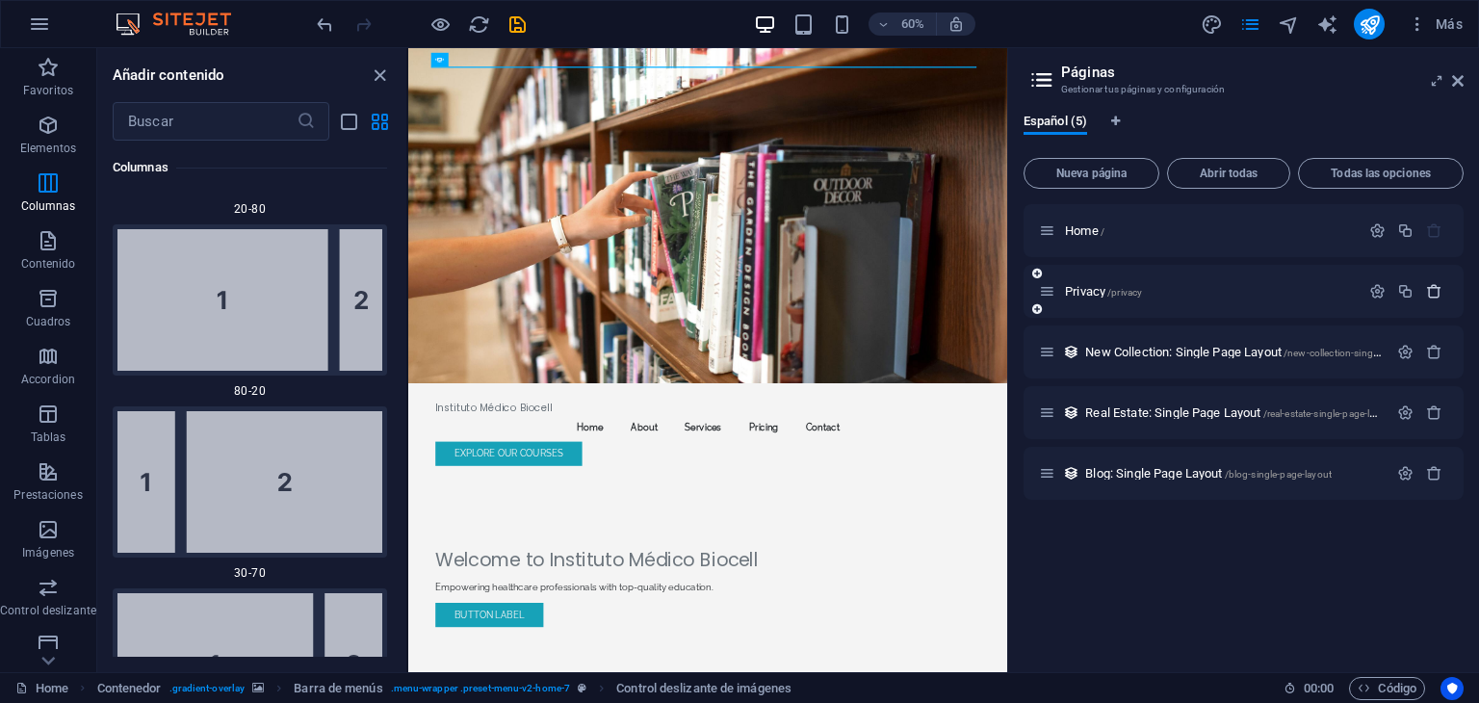
click at [1433, 283] on icon "button" at bounding box center [1434, 291] width 16 height 16
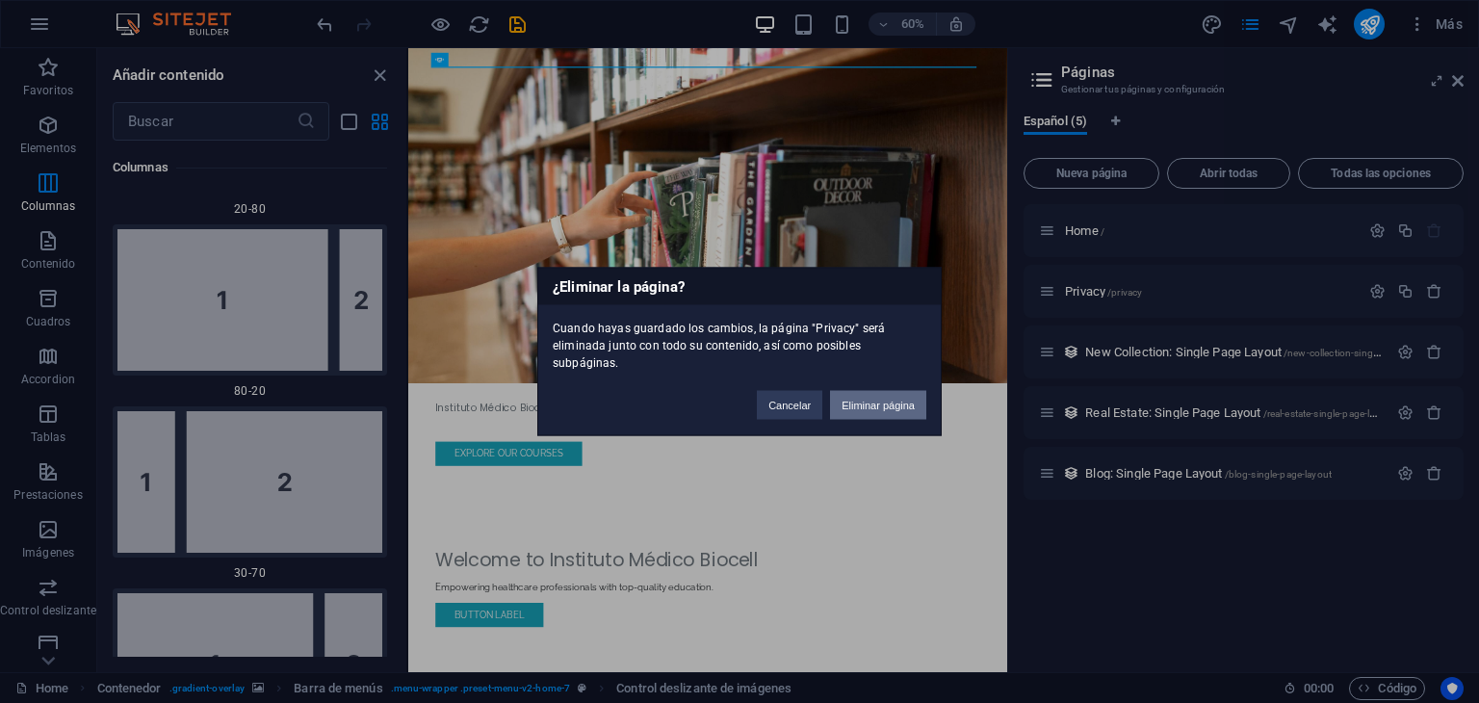
click at [911, 391] on button "Eliminar página" at bounding box center [878, 405] width 96 height 29
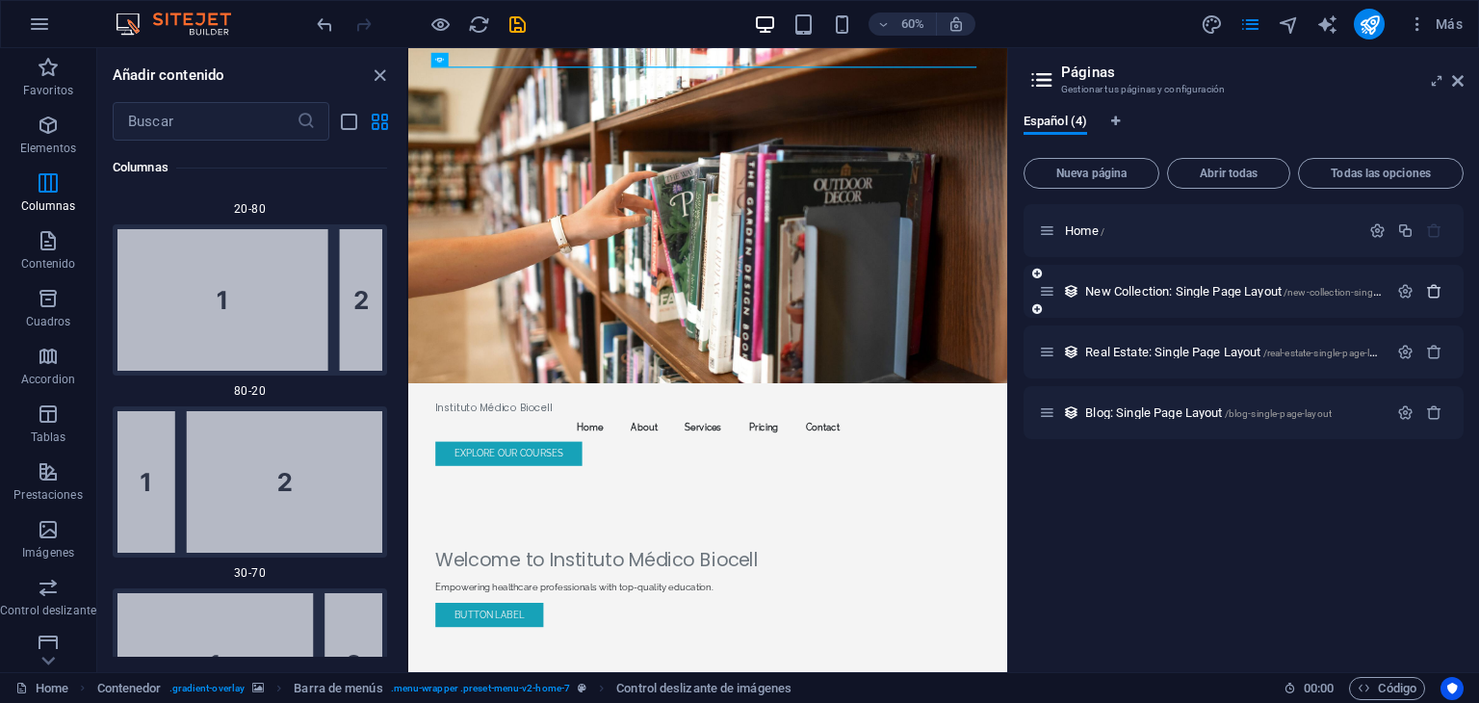
click at [1437, 293] on icon "button" at bounding box center [1434, 291] width 16 height 16
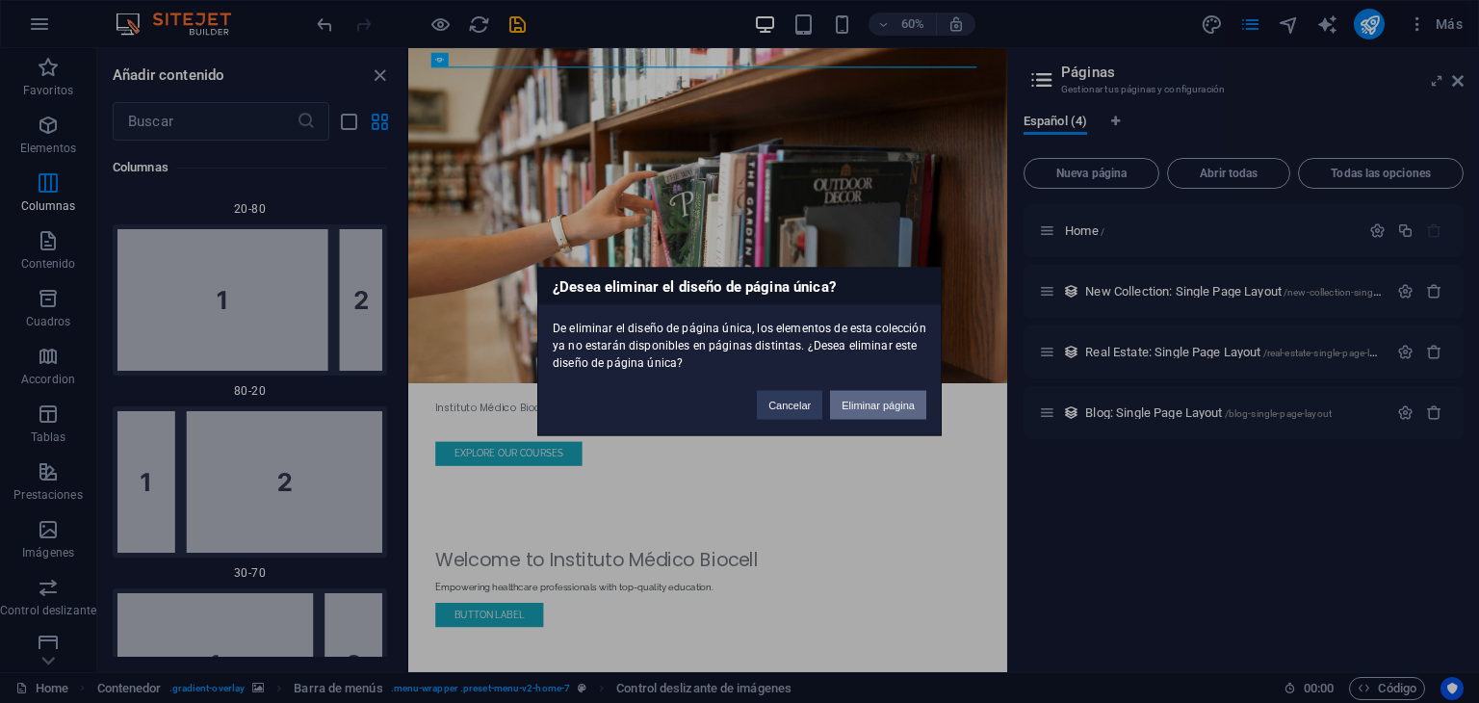
click at [890, 391] on button "Eliminar página" at bounding box center [878, 405] width 96 height 29
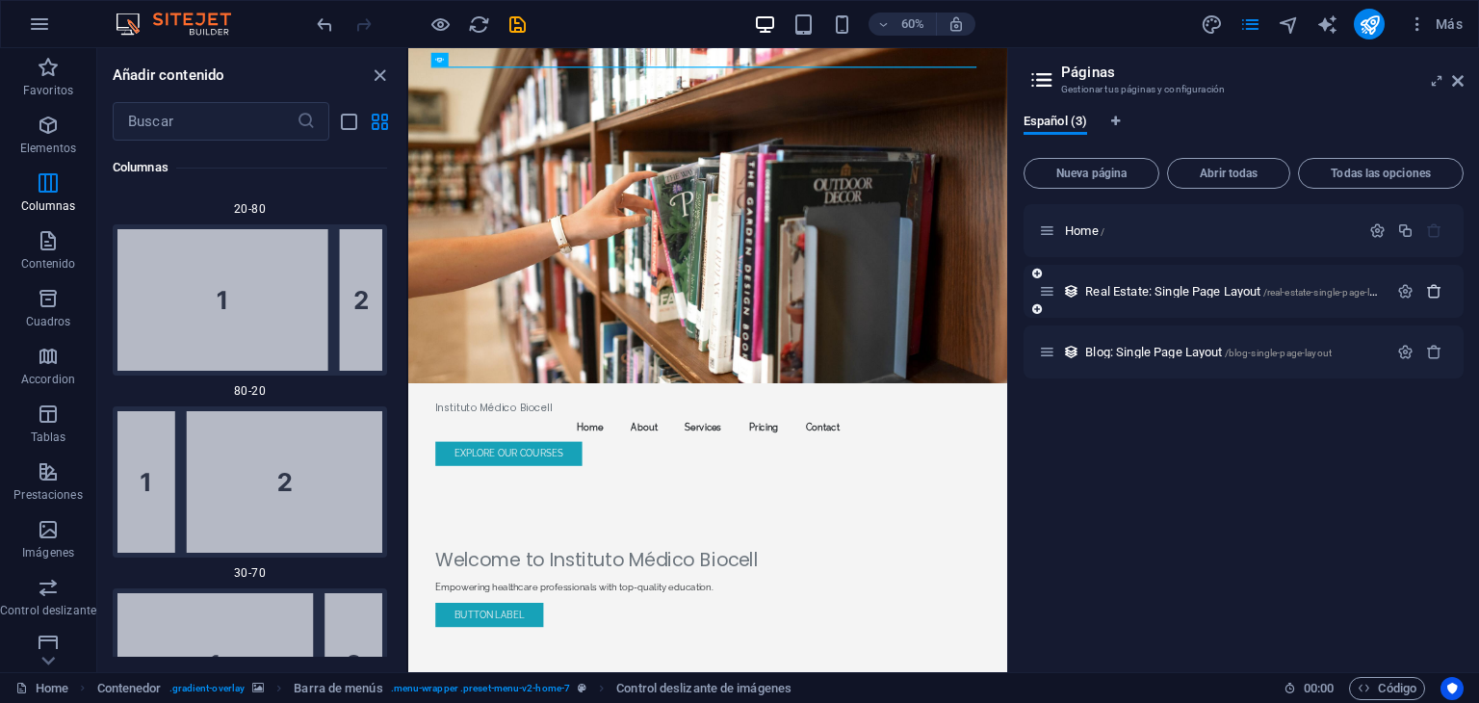
drag, startPoint x: 1438, startPoint y: 300, endPoint x: 1436, endPoint y: 286, distance: 13.6
click at [1436, 286] on div at bounding box center [1420, 291] width 57 height 21
click at [1436, 286] on icon "button" at bounding box center [1434, 291] width 16 height 16
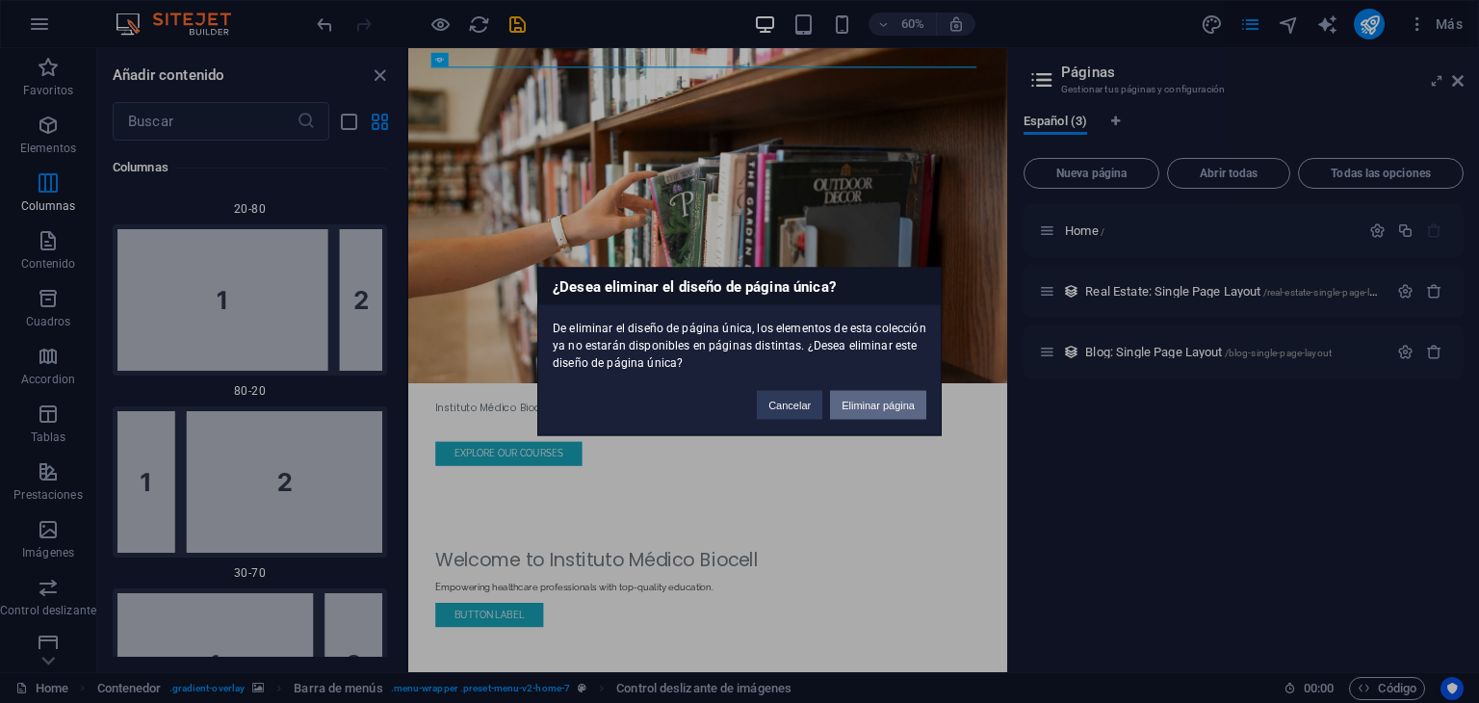
click at [842, 411] on button "Eliminar página" at bounding box center [878, 405] width 96 height 29
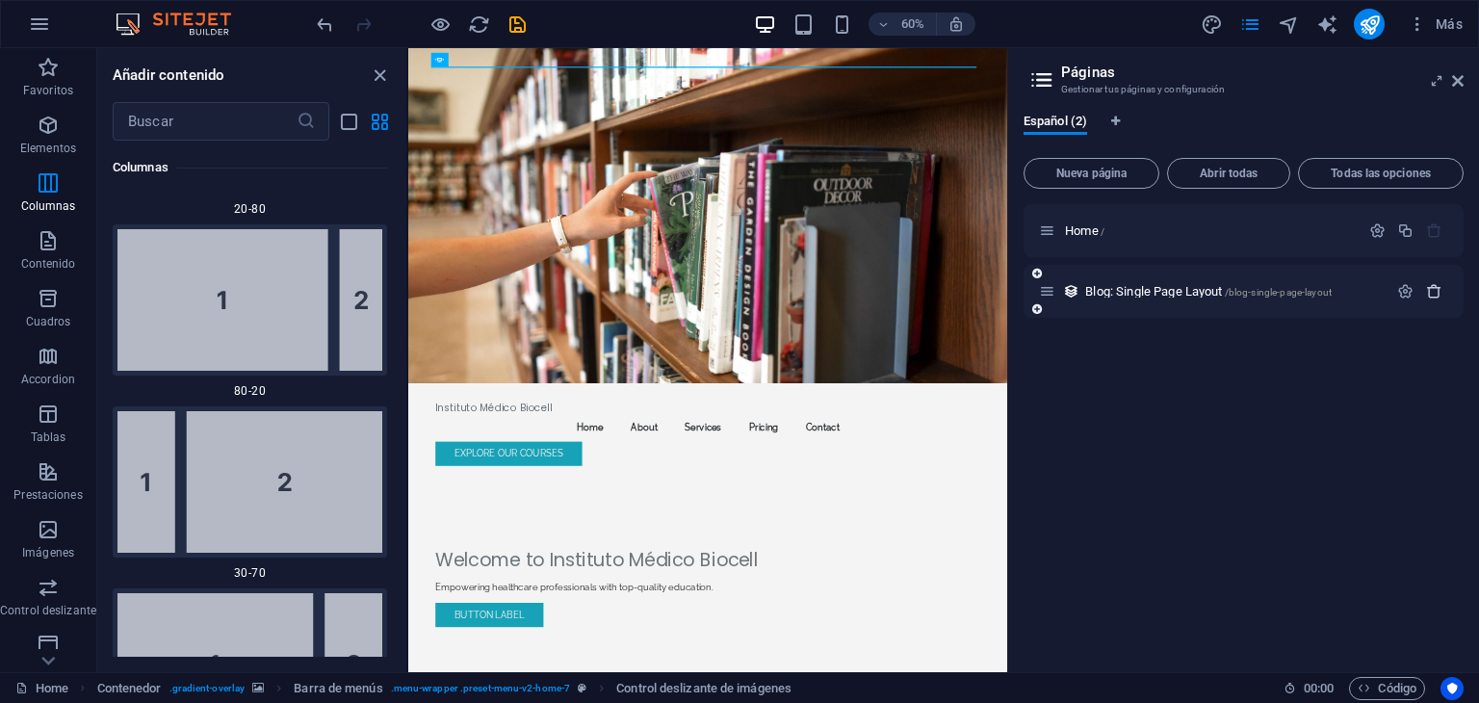
click at [1433, 296] on icon "button" at bounding box center [1434, 291] width 16 height 16
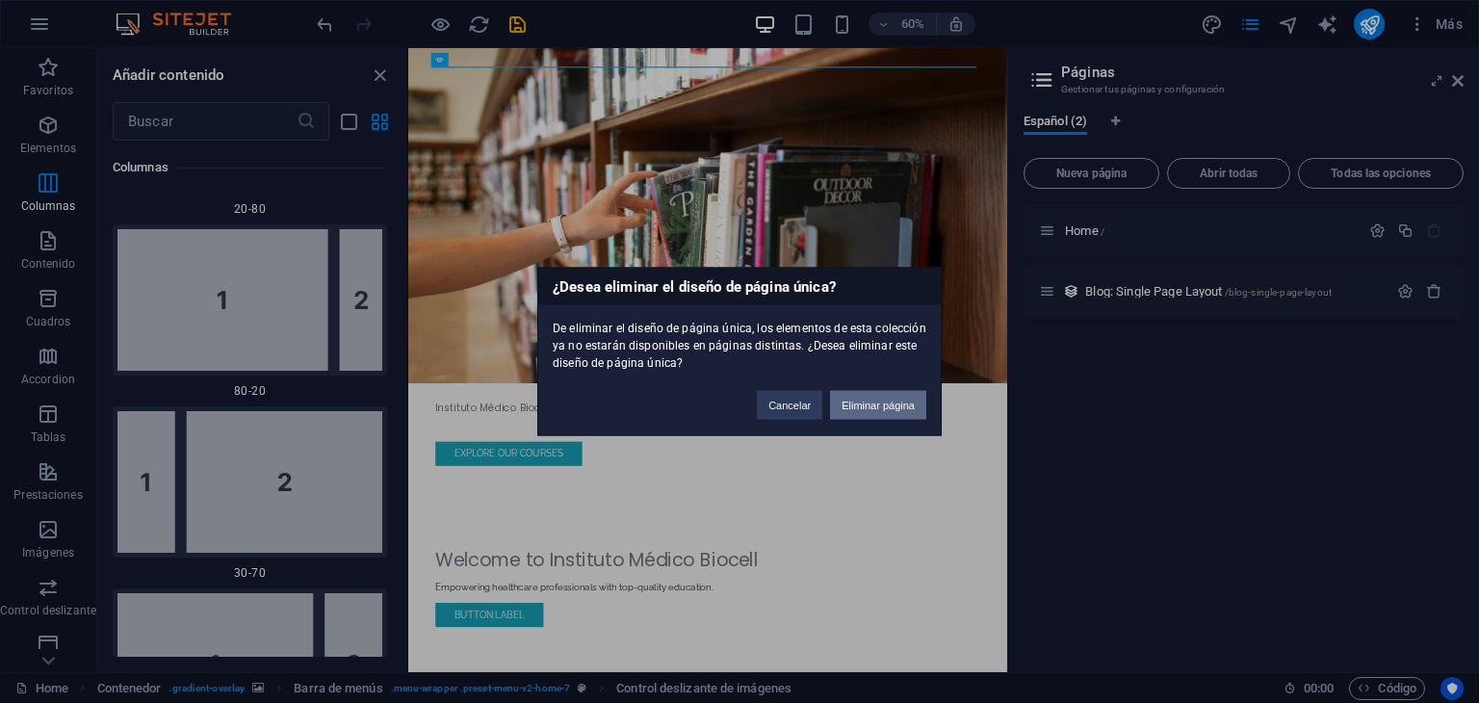
click at [903, 402] on button "Eliminar página" at bounding box center [878, 405] width 96 height 29
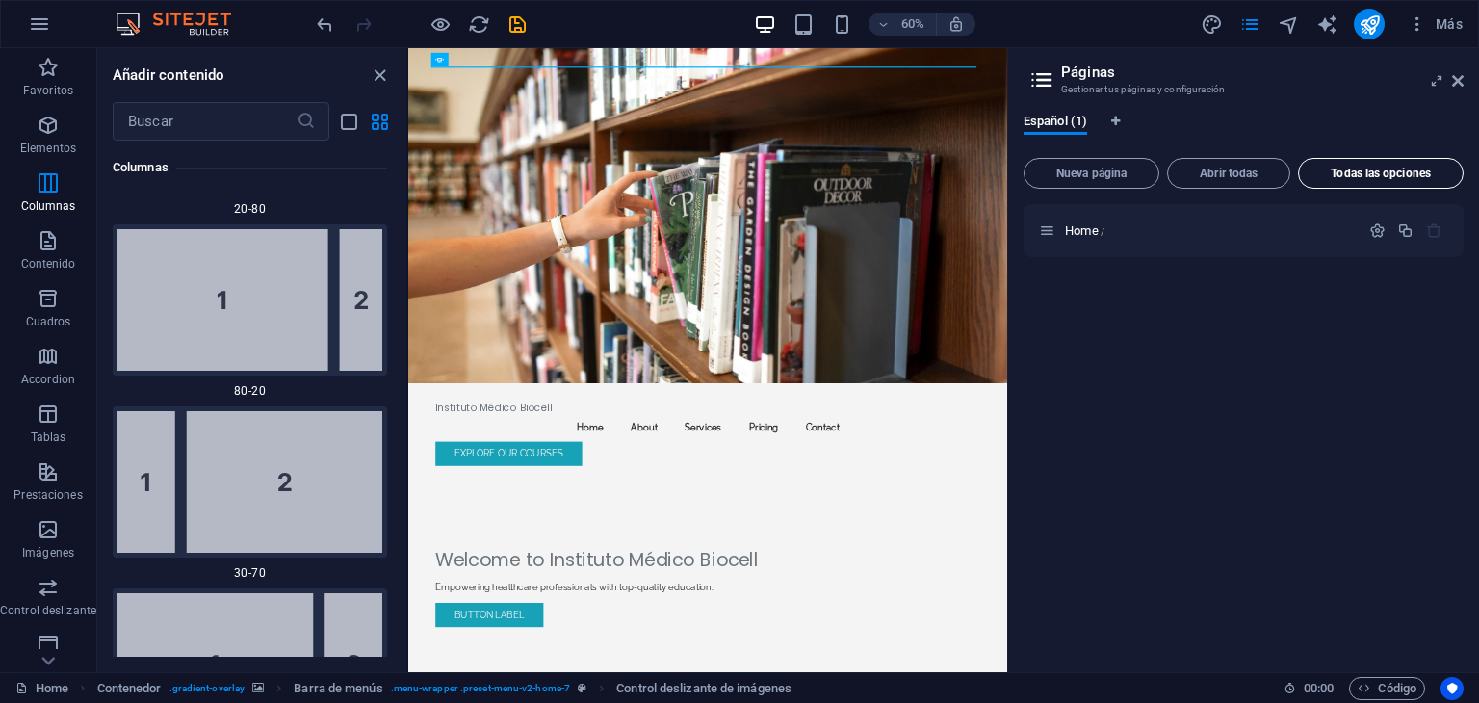
click at [1337, 164] on button "Todas las opciones" at bounding box center [1381, 173] width 166 height 31
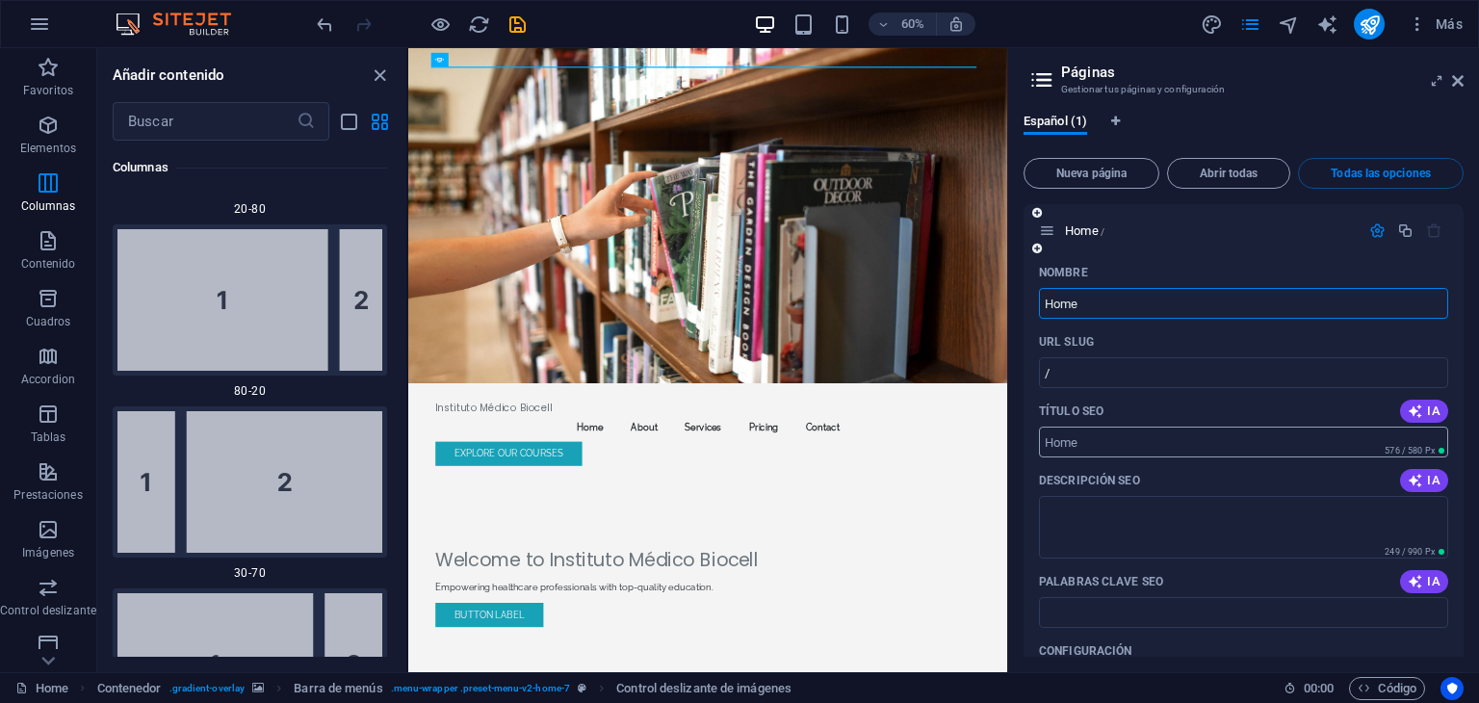
scroll to position [352, 0]
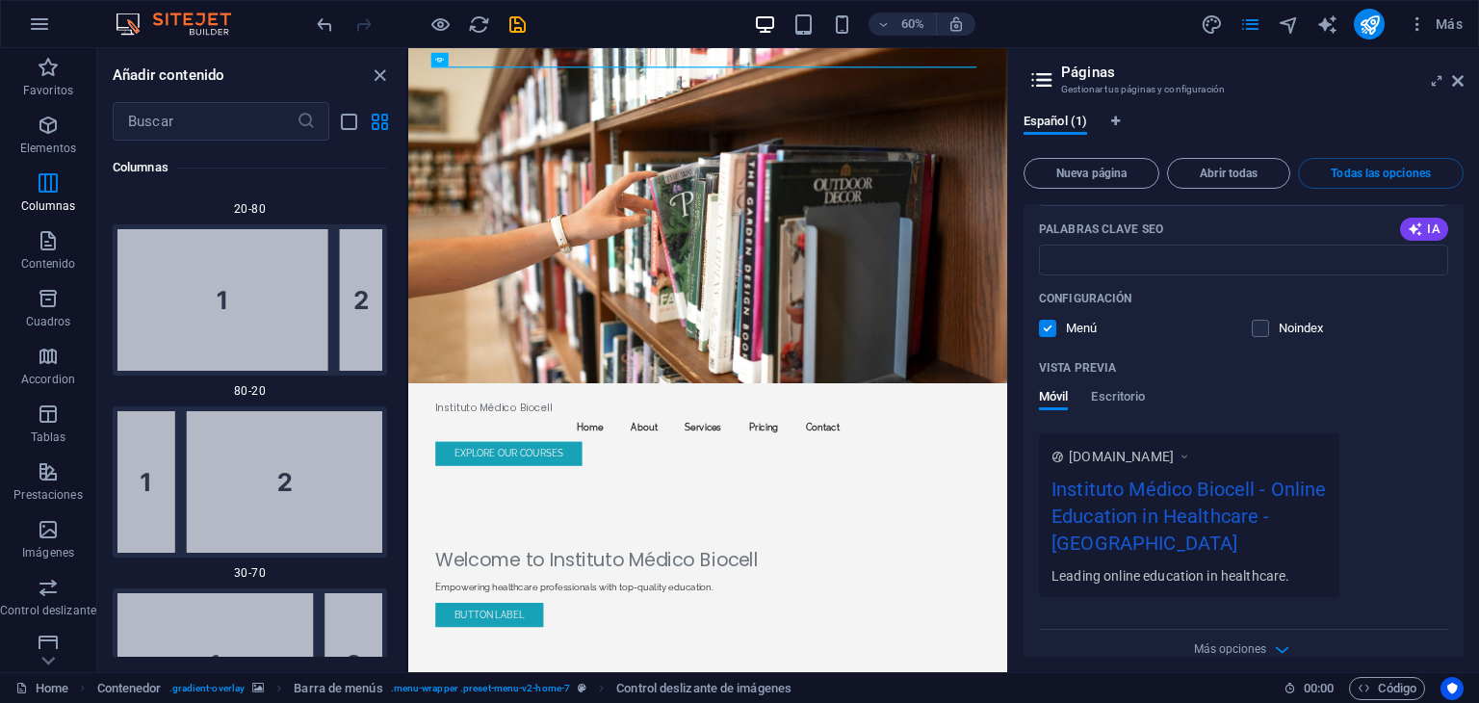
click at [1263, 653] on div "Home / Nombre Home ​ URL SLUG / ​ Título SEO IA ​ 576 / 580 Px Descripción SEO …" at bounding box center [1244, 430] width 440 height 453
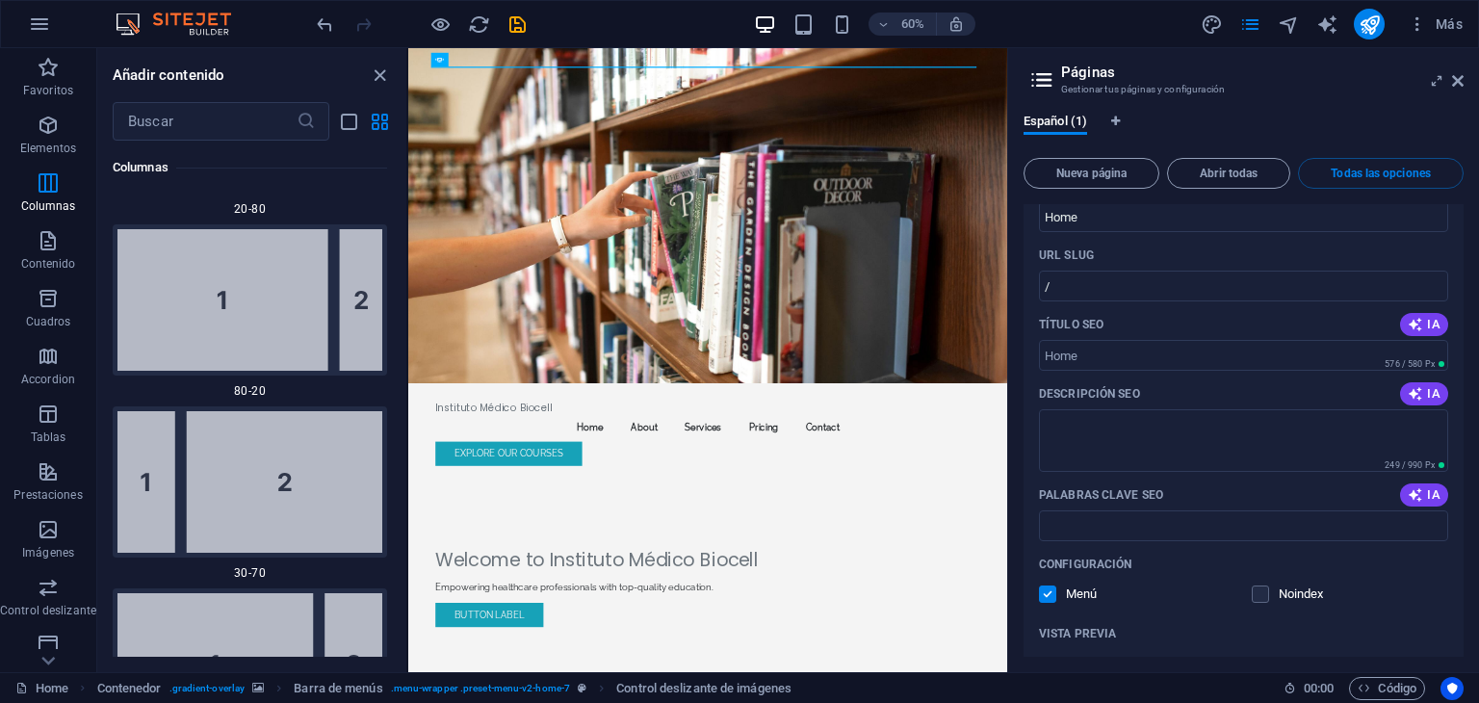
scroll to position [0, 0]
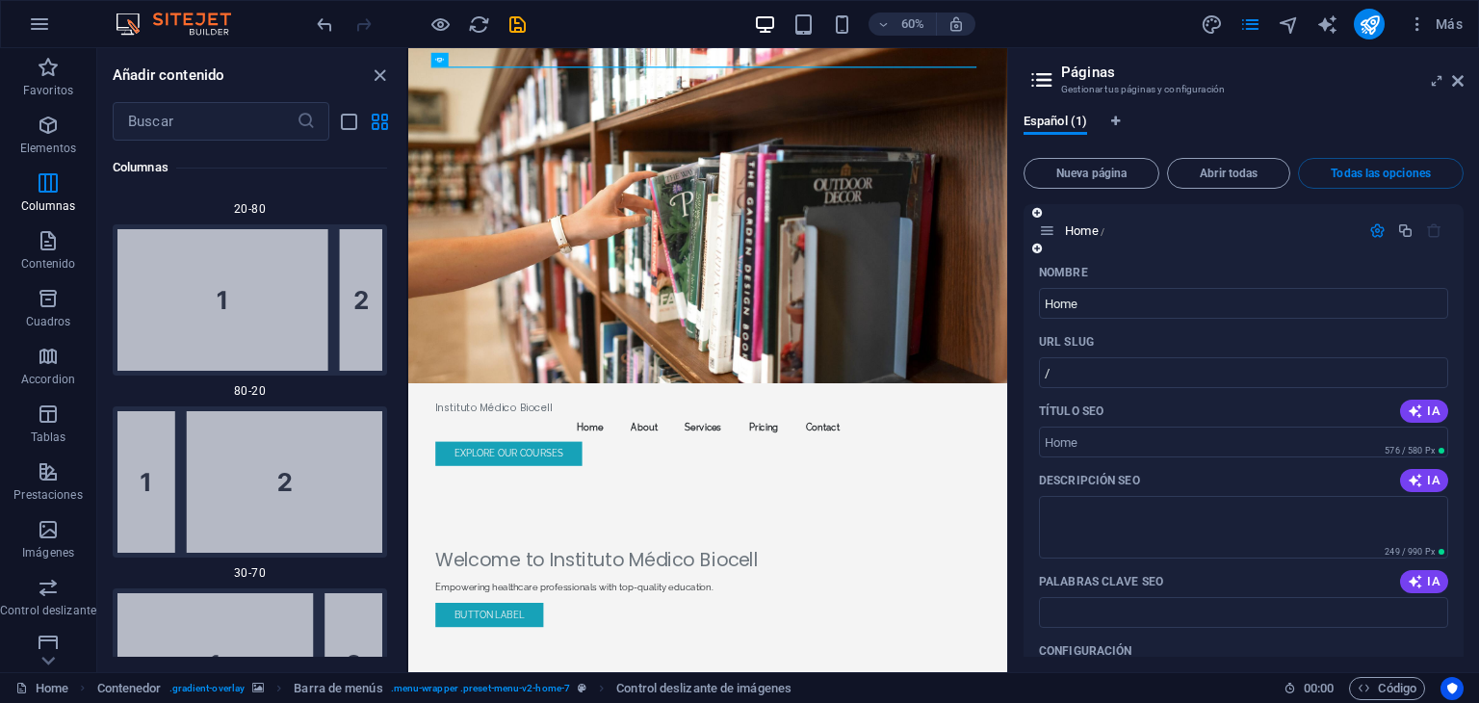
click at [1364, 235] on button "button" at bounding box center [1378, 230] width 28 height 16
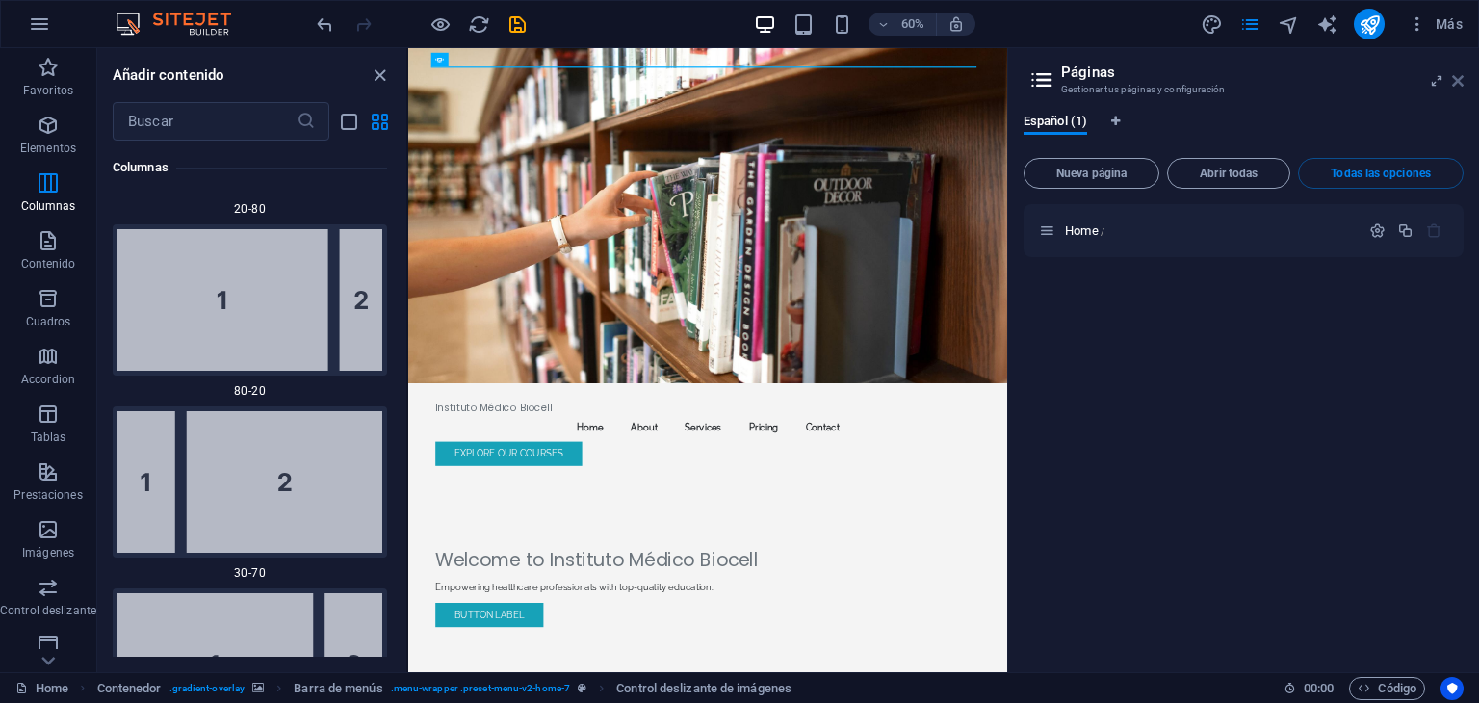
click at [1457, 74] on icon at bounding box center [1458, 80] width 12 height 15
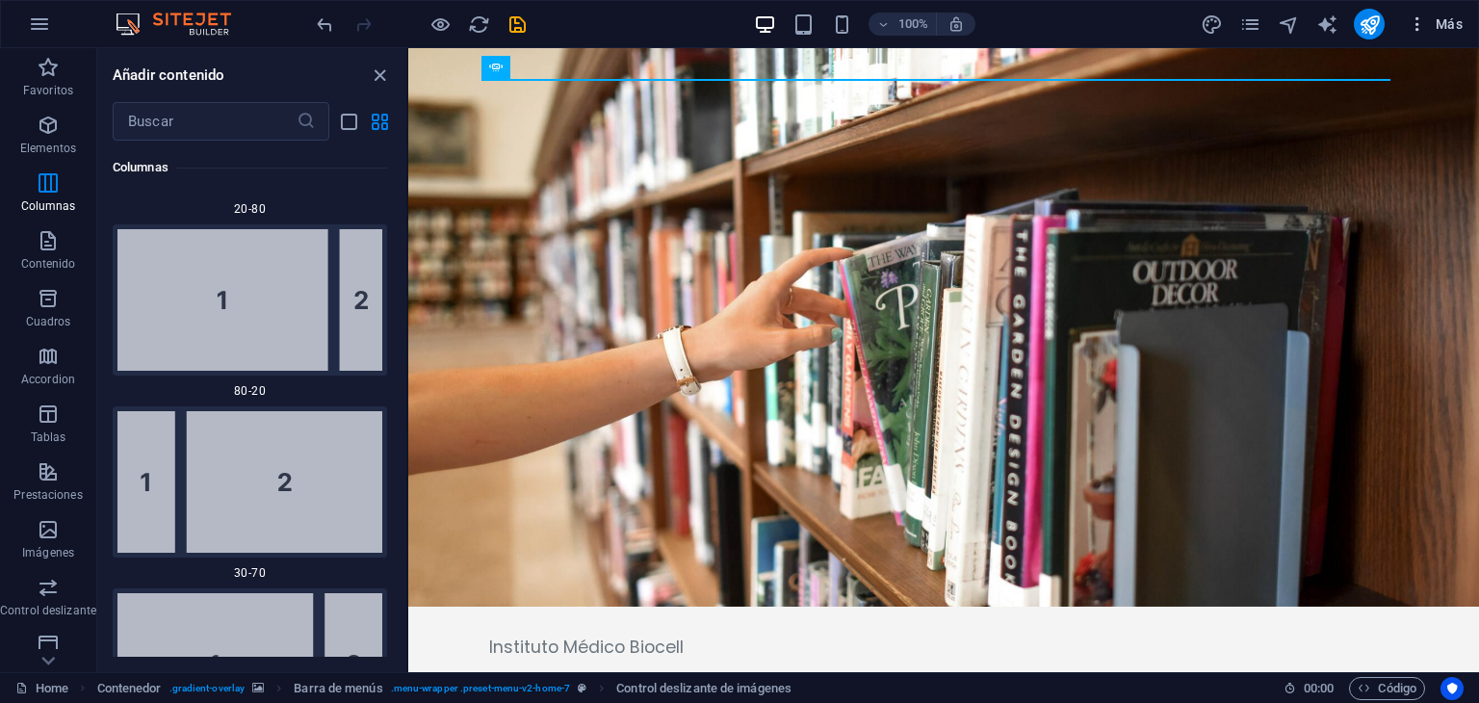
click at [0, 0] on button "Más" at bounding box center [0, 0] width 0 height 0
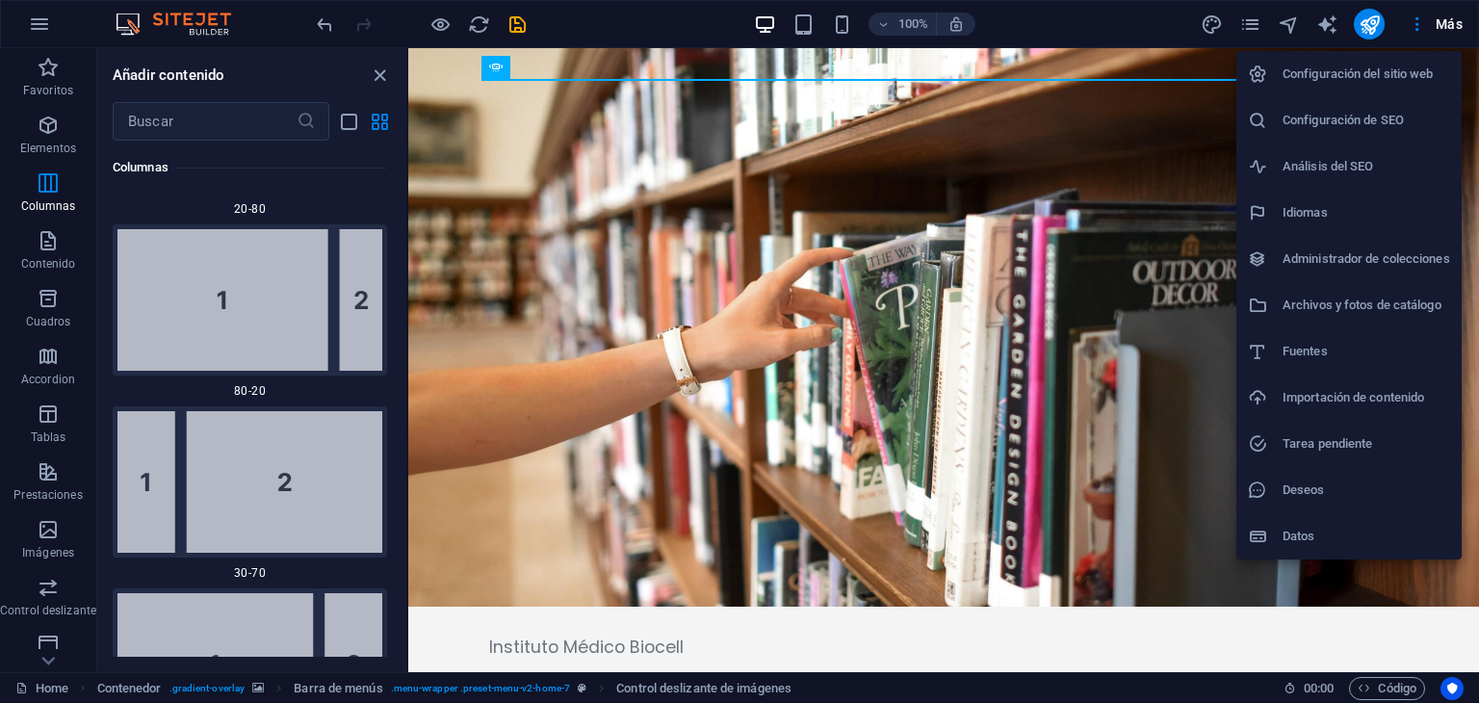
click at [1459, 20] on div at bounding box center [739, 351] width 1479 height 703
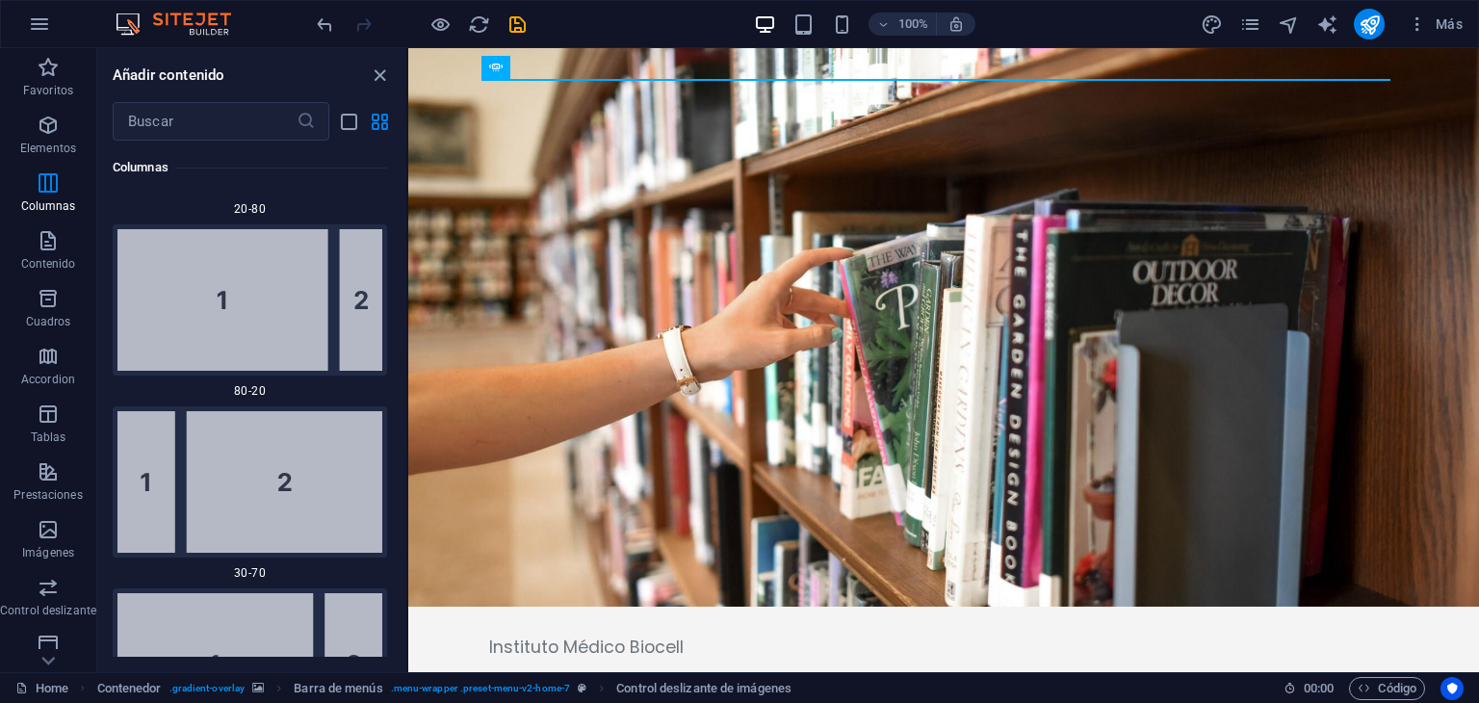
click at [1459, 20] on span "Más" at bounding box center [1435, 23] width 55 height 19
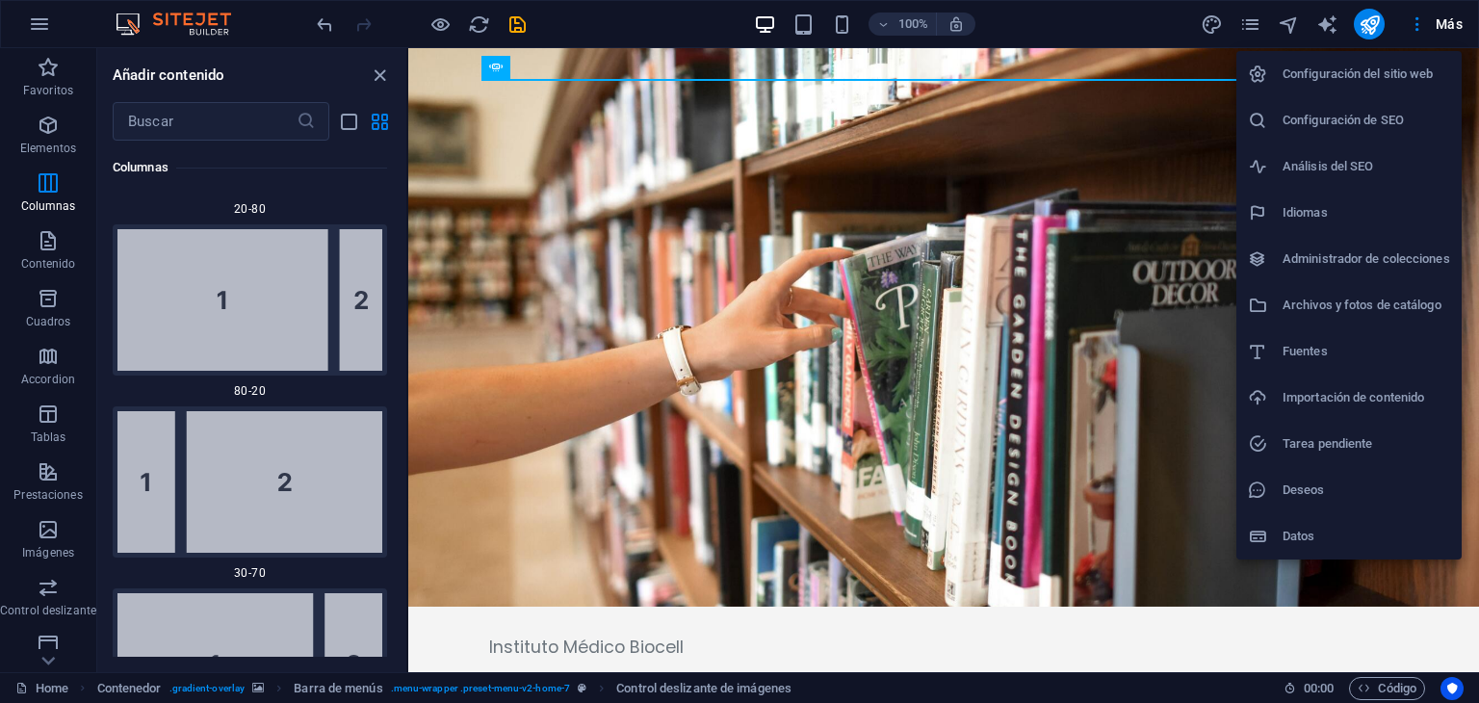
click at [1437, 17] on div at bounding box center [739, 351] width 1479 height 703
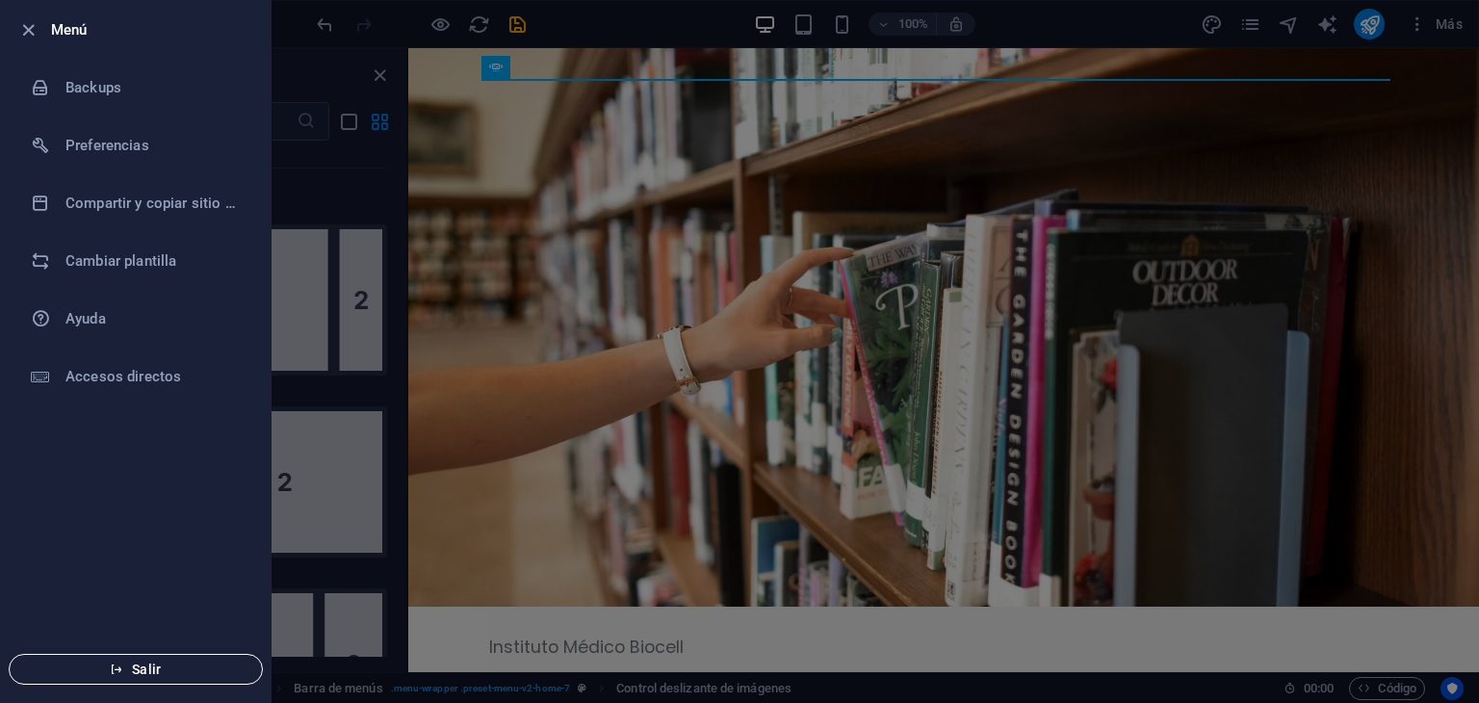
click at [196, 678] on button "Salir" at bounding box center [136, 669] width 254 height 31
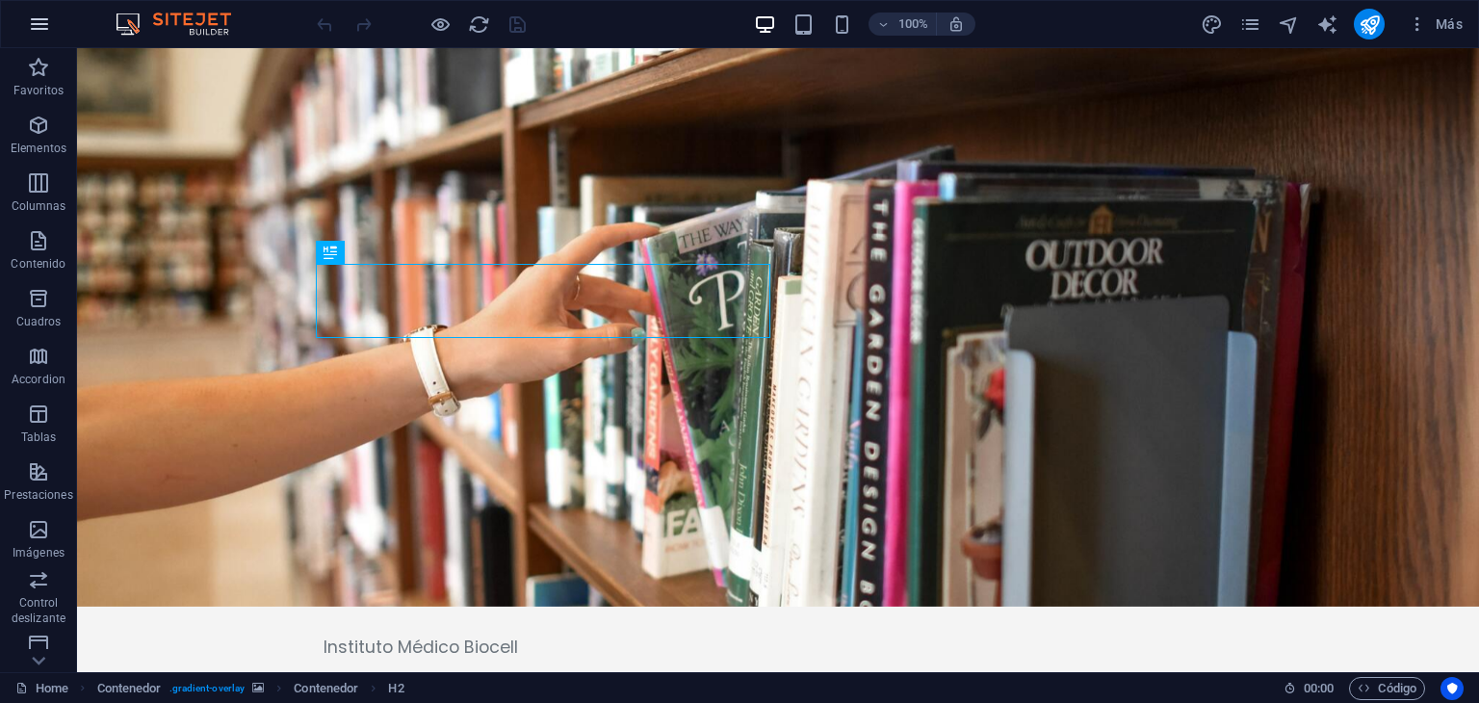
click at [0, 0] on icon "button" at bounding box center [0, 0] width 0 height 0
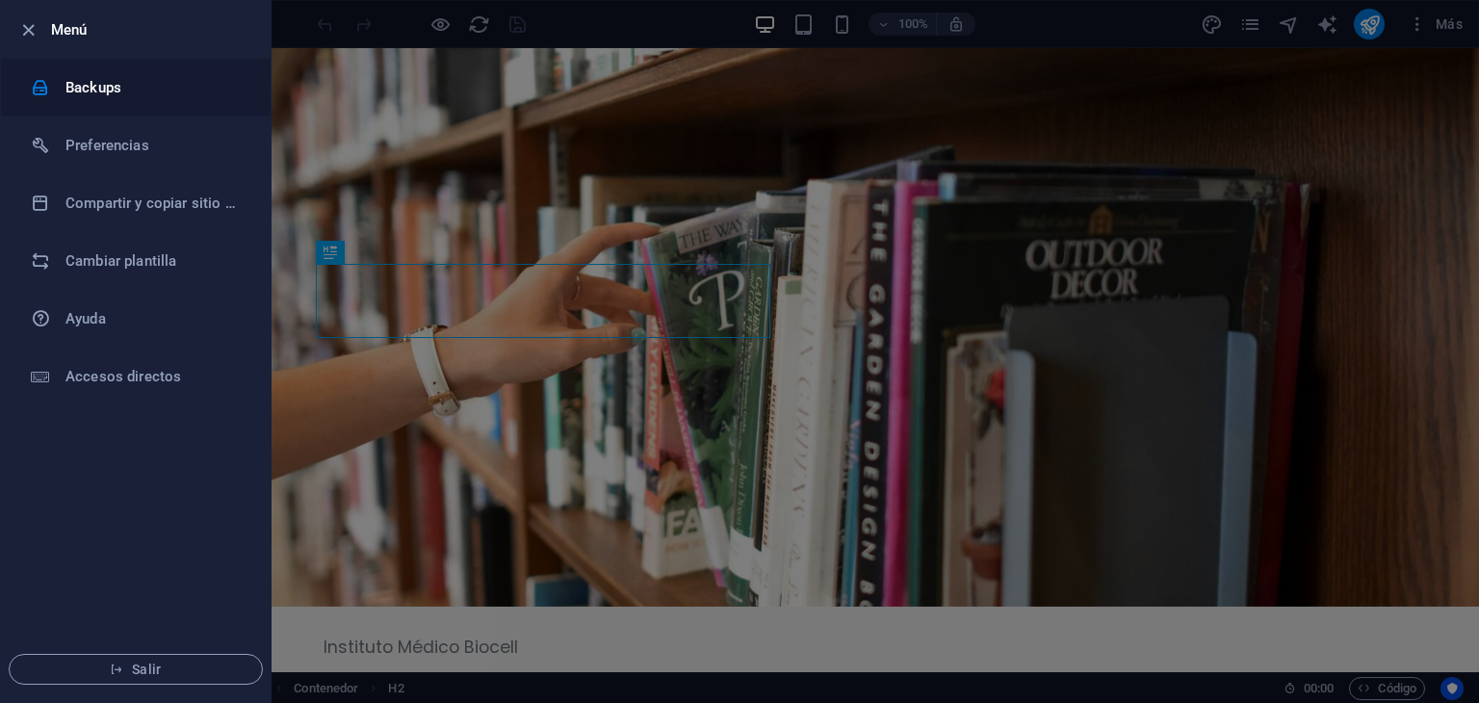
click at [79, 86] on h6 "Backups" at bounding box center [154, 87] width 178 height 23
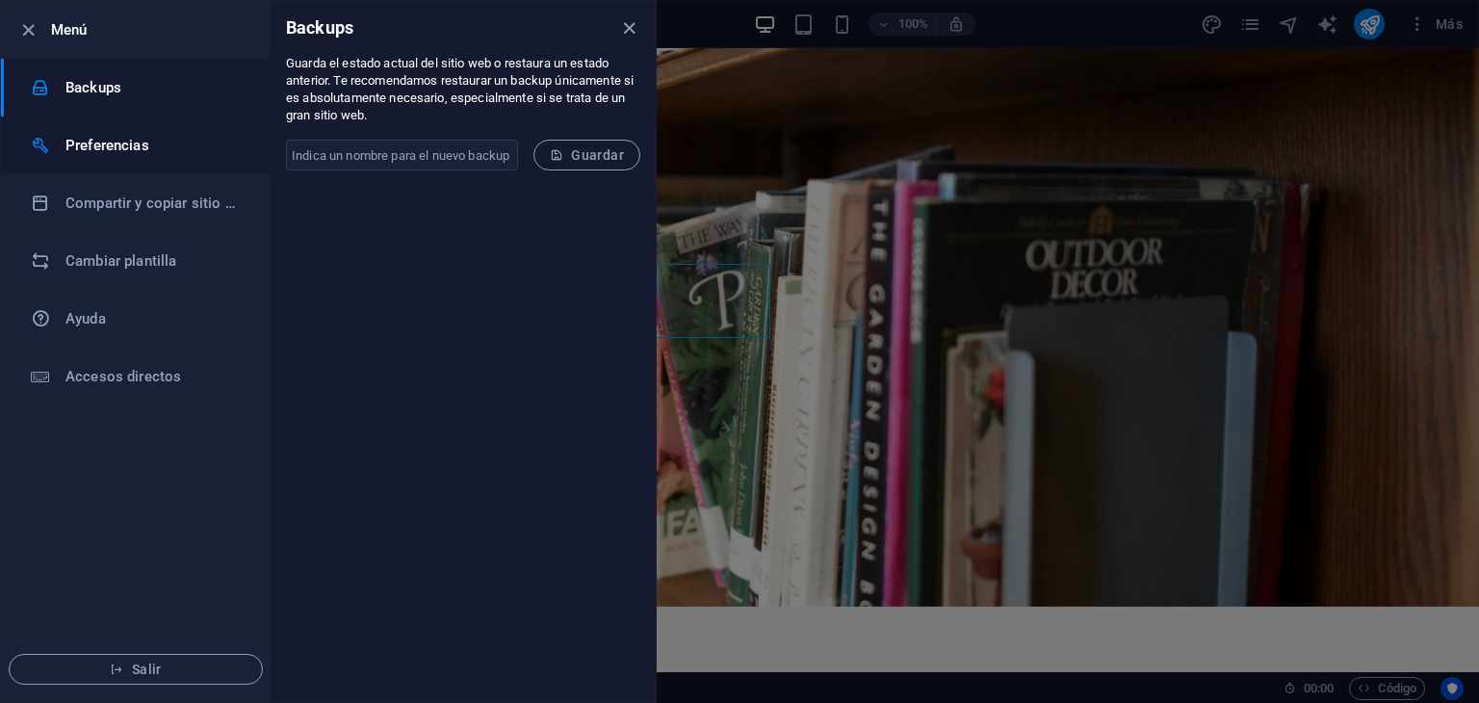
click at [116, 143] on h6 "Preferencias" at bounding box center [154, 145] width 178 height 23
select select "es"
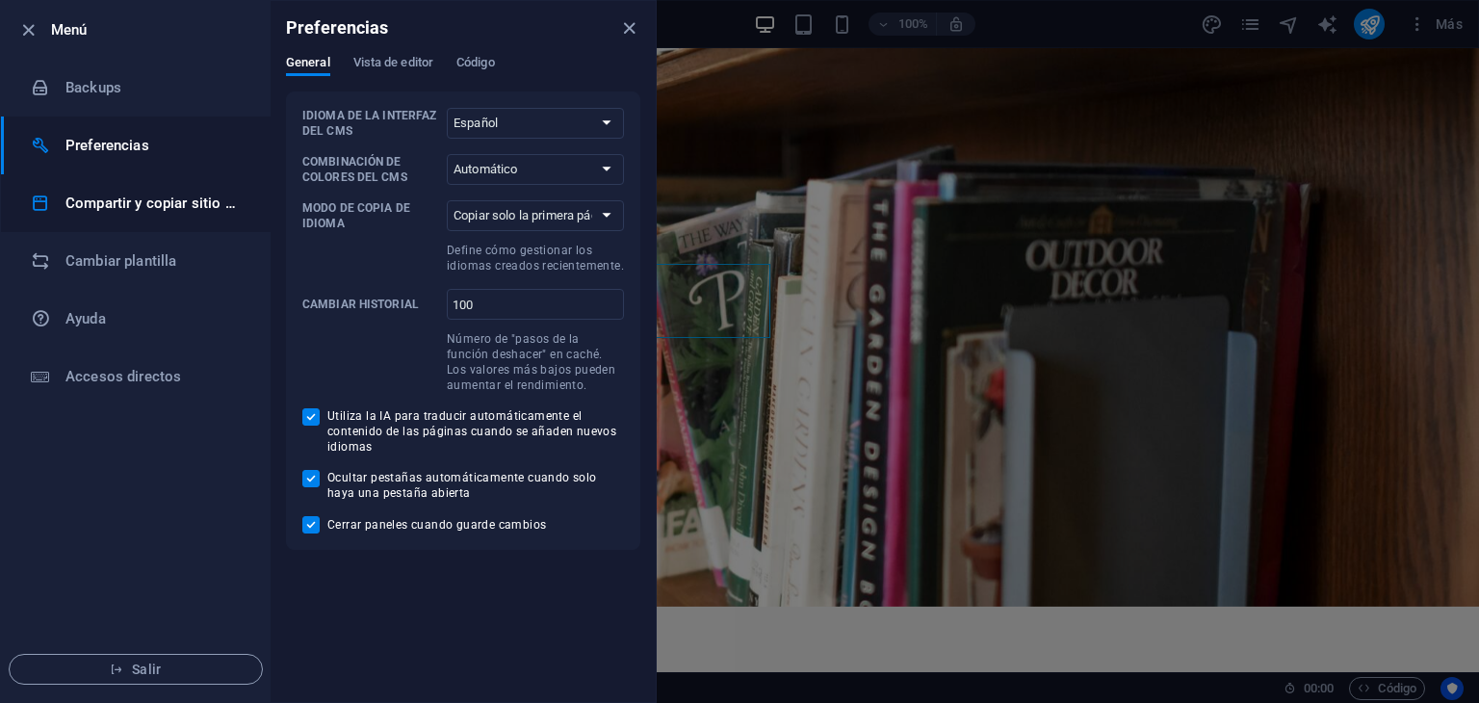
click at [154, 209] on h6 "Compartir y copiar sitio web" at bounding box center [154, 203] width 178 height 23
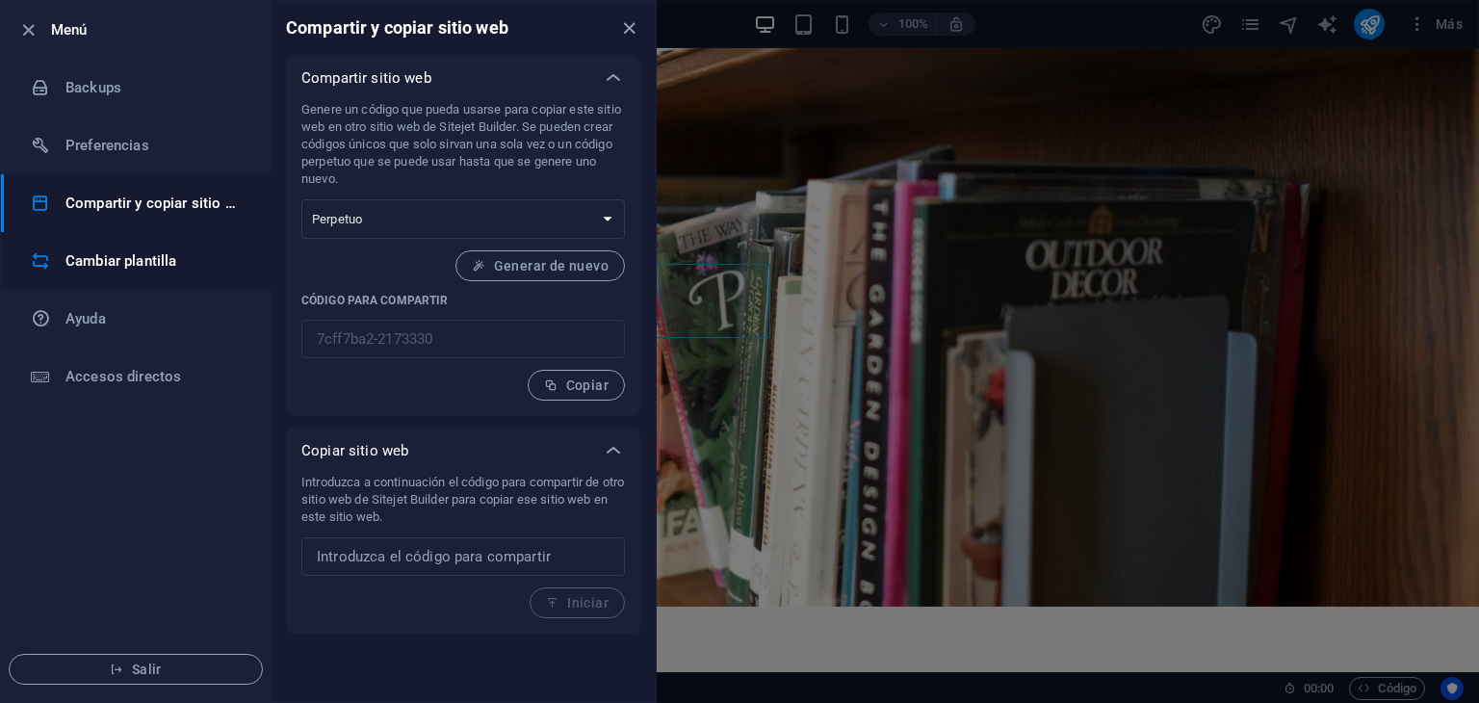
click at [134, 256] on h6 "Cambiar plantilla" at bounding box center [154, 260] width 178 height 23
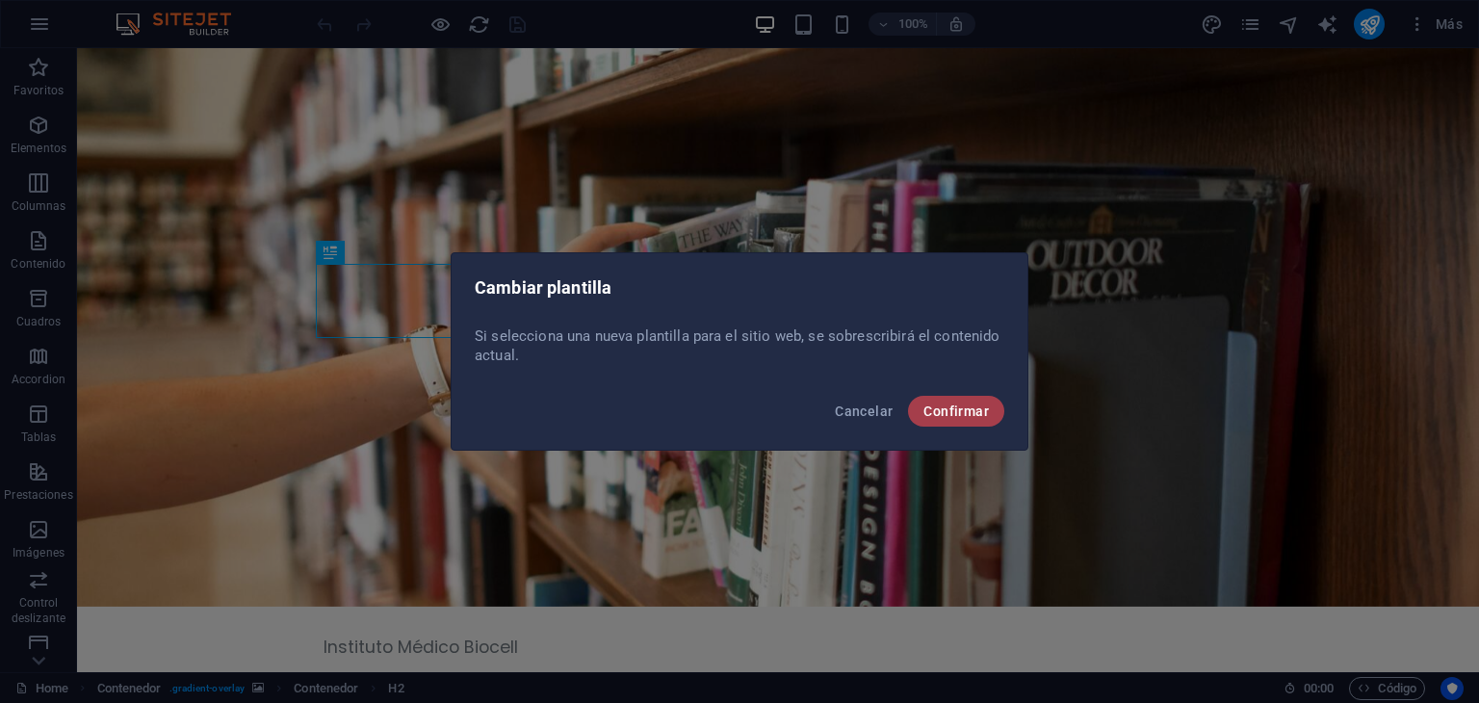
click at [952, 409] on span "Confirmar" at bounding box center [956, 411] width 65 height 15
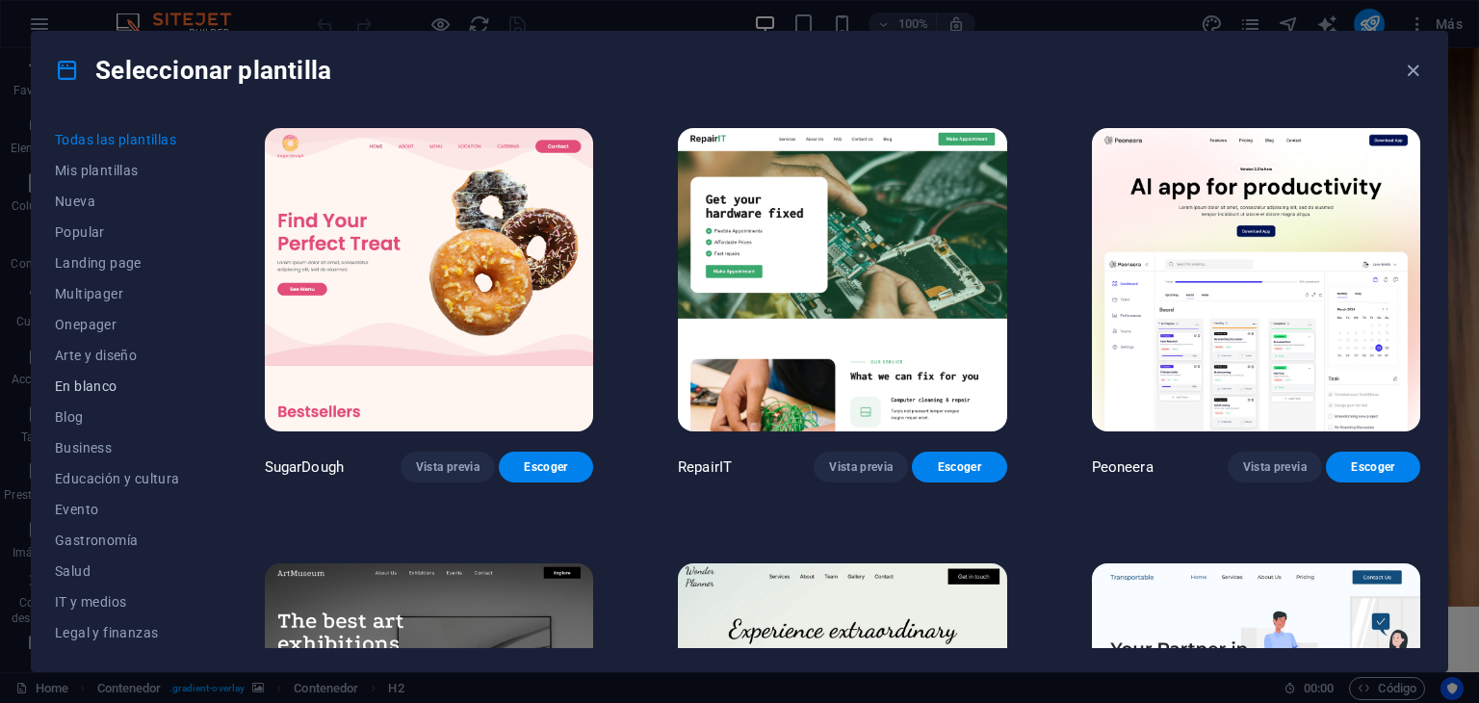
click at [87, 386] on span "En blanco" at bounding box center [117, 385] width 125 height 15
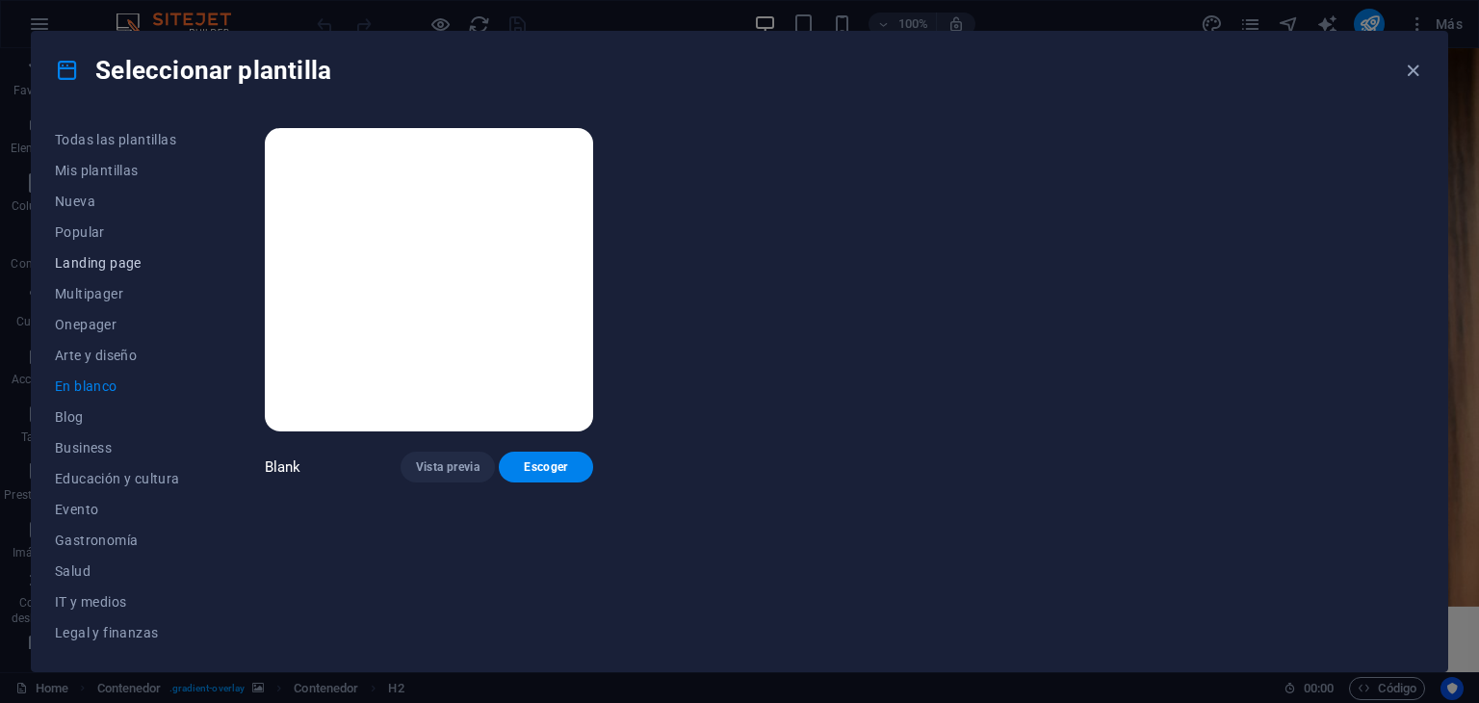
click at [80, 255] on span "Landing page" at bounding box center [117, 262] width 125 height 15
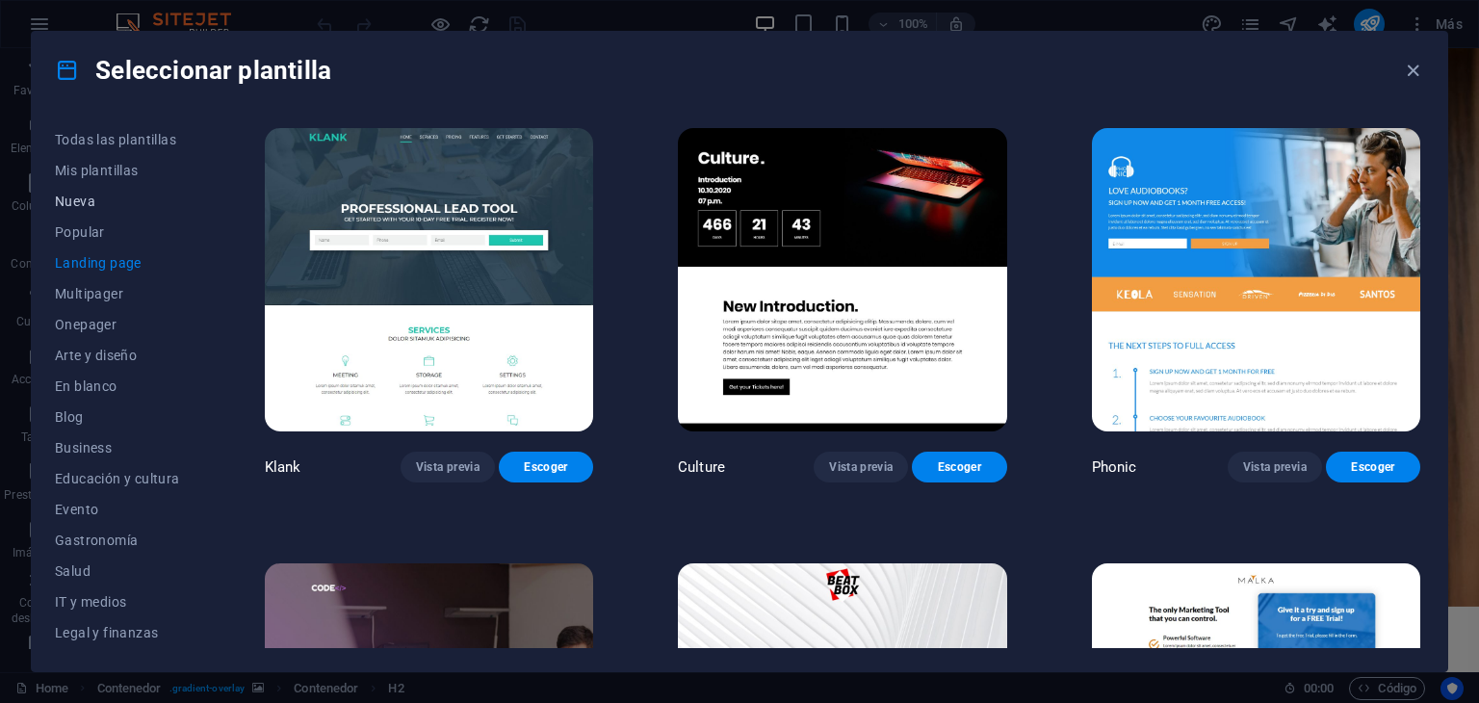
click at [81, 194] on span "Nueva" at bounding box center [117, 201] width 125 height 15
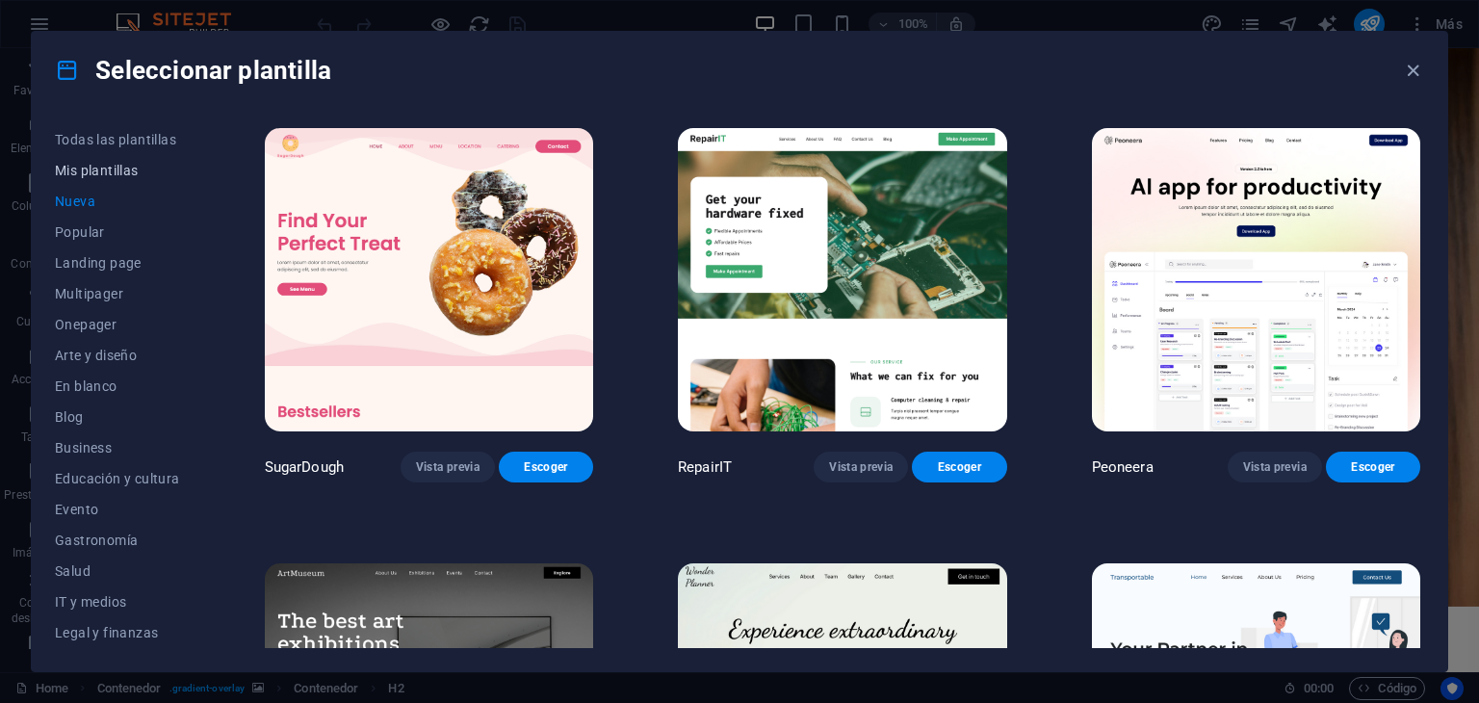
click at [92, 171] on span "Mis plantillas" at bounding box center [117, 170] width 125 height 15
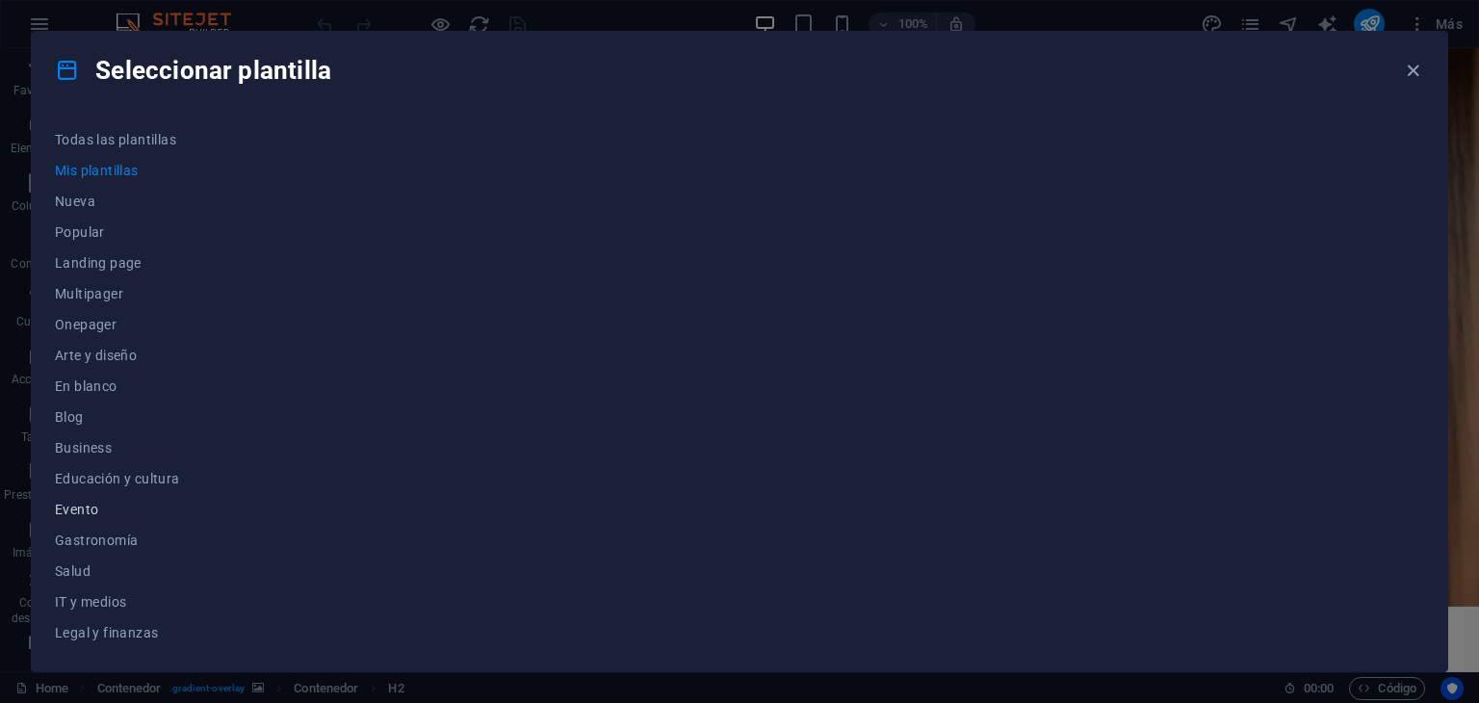
scroll to position [247, 0]
click at [122, 390] on span "Legal y finanzas" at bounding box center [117, 385] width 125 height 15
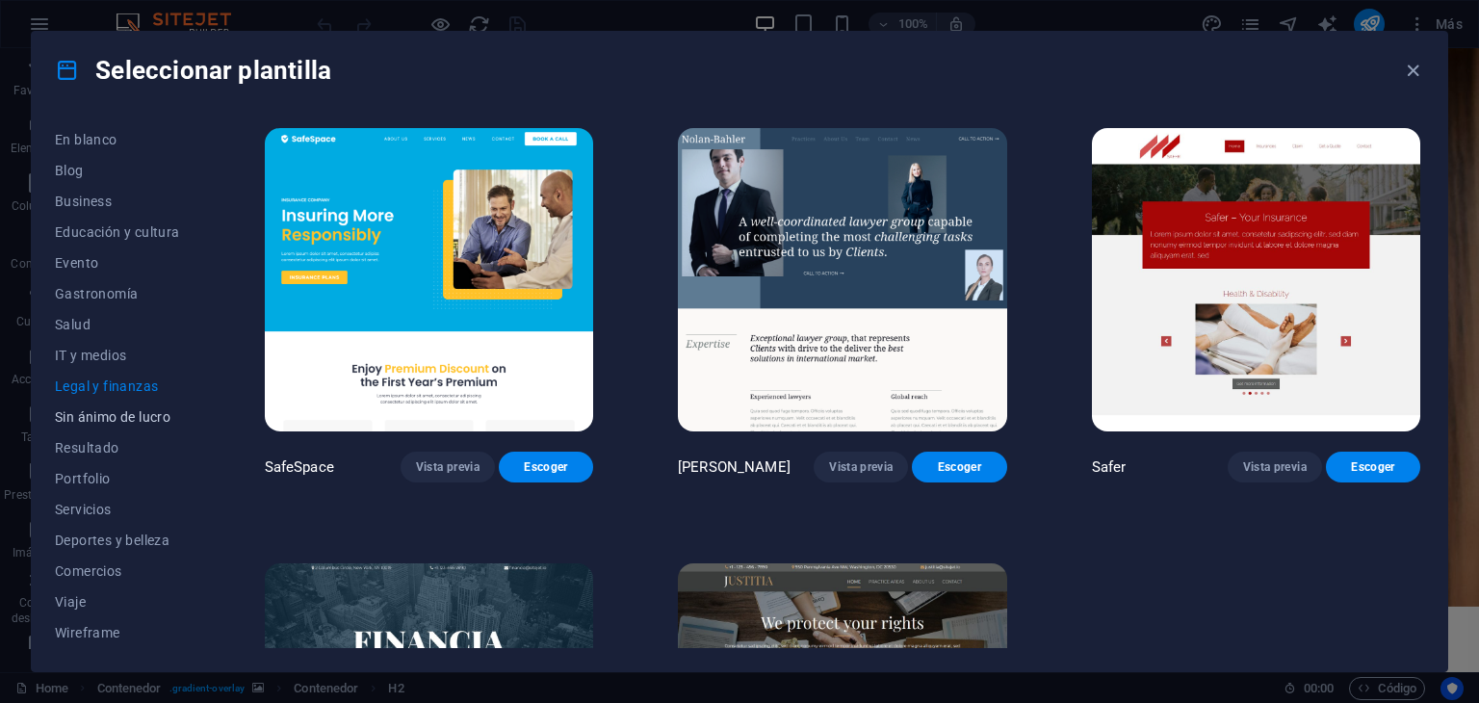
click at [117, 420] on span "Sin ánimo de lucro" at bounding box center [117, 416] width 125 height 15
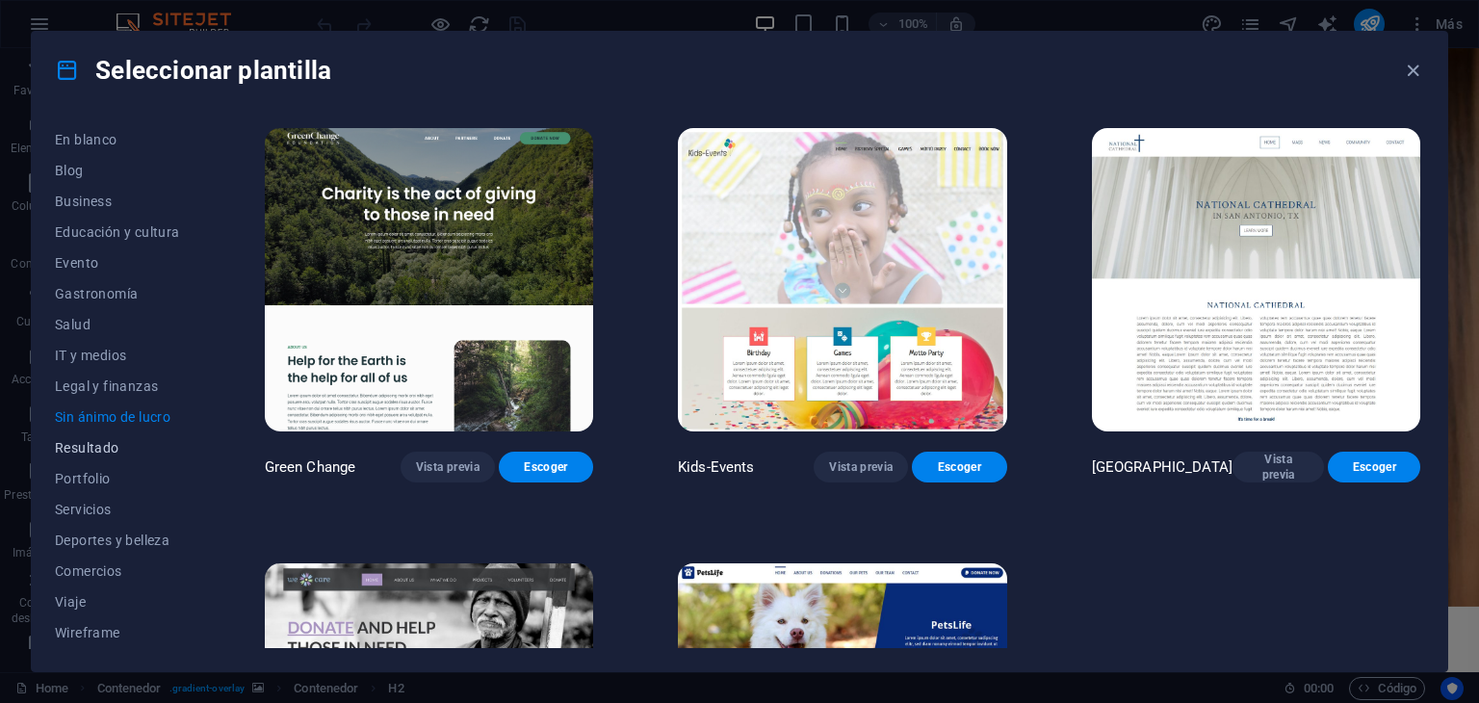
click at [94, 461] on button "Resultado" at bounding box center [117, 447] width 125 height 31
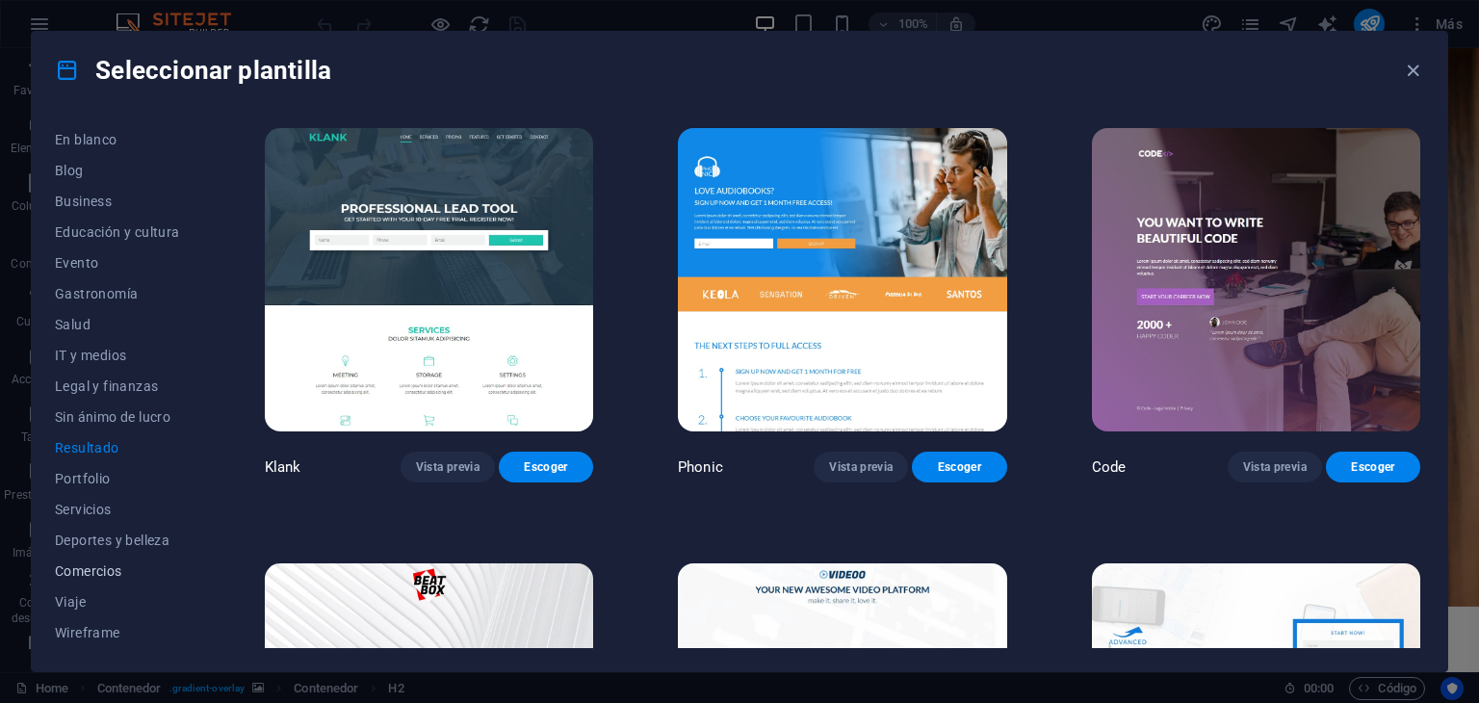
click at [89, 575] on span "Comercios" at bounding box center [117, 570] width 125 height 15
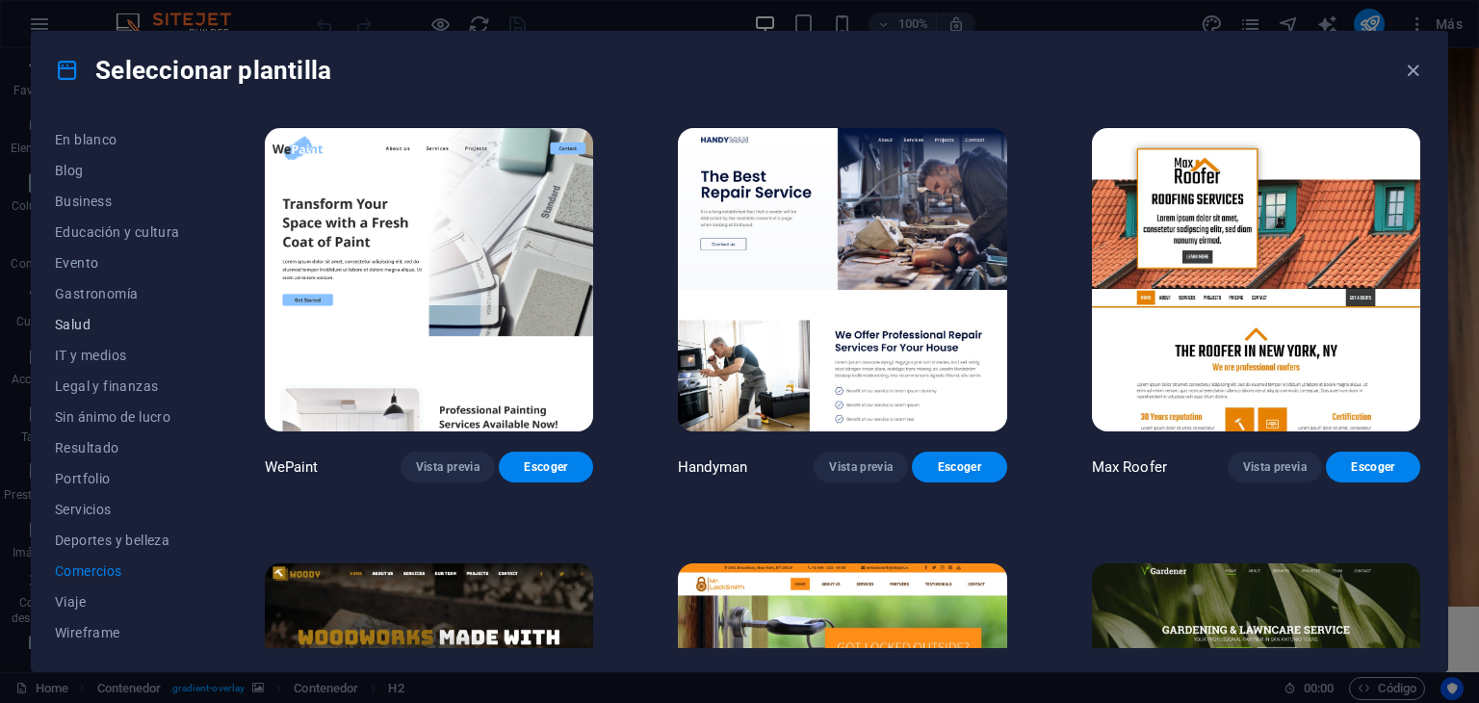
click at [89, 328] on span "Salud" at bounding box center [117, 324] width 125 height 15
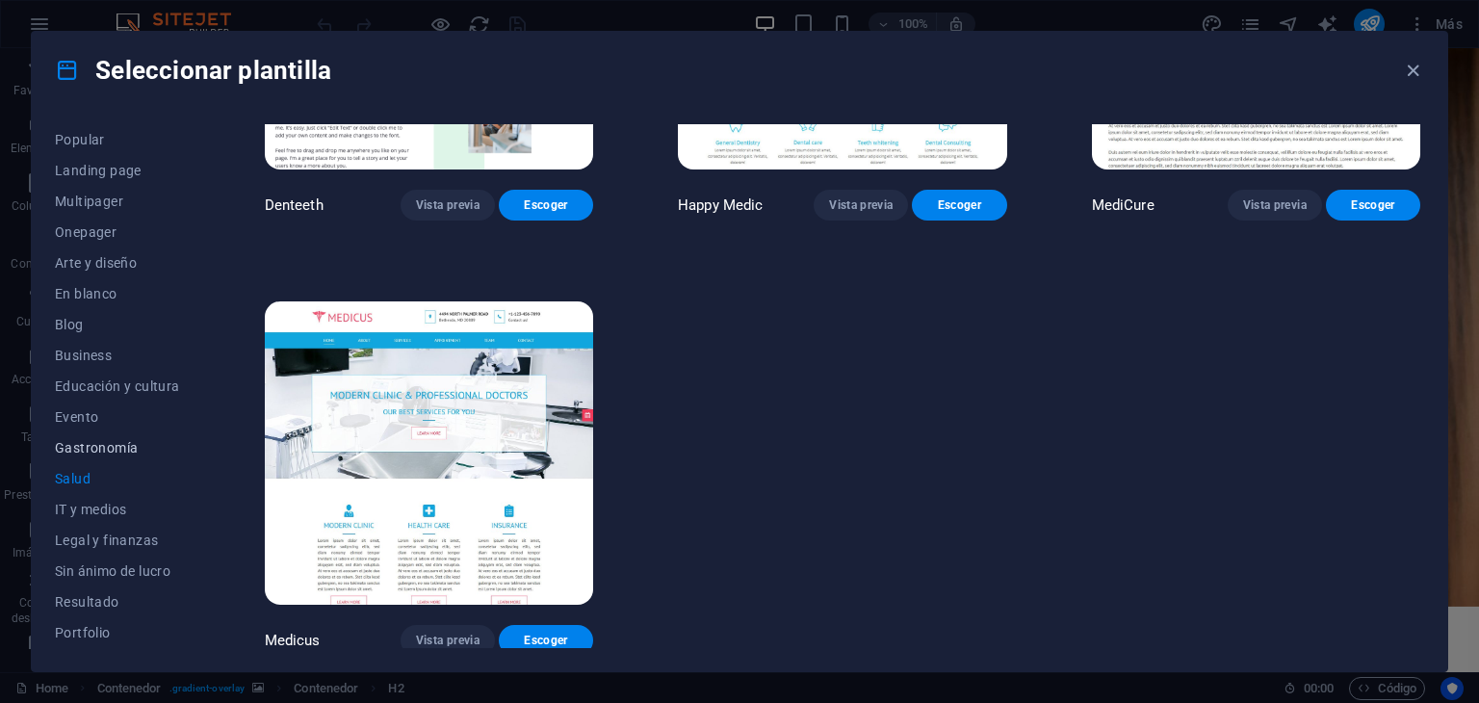
scroll to position [89, 0]
click at [89, 413] on span "Evento" at bounding box center [117, 420] width 125 height 15
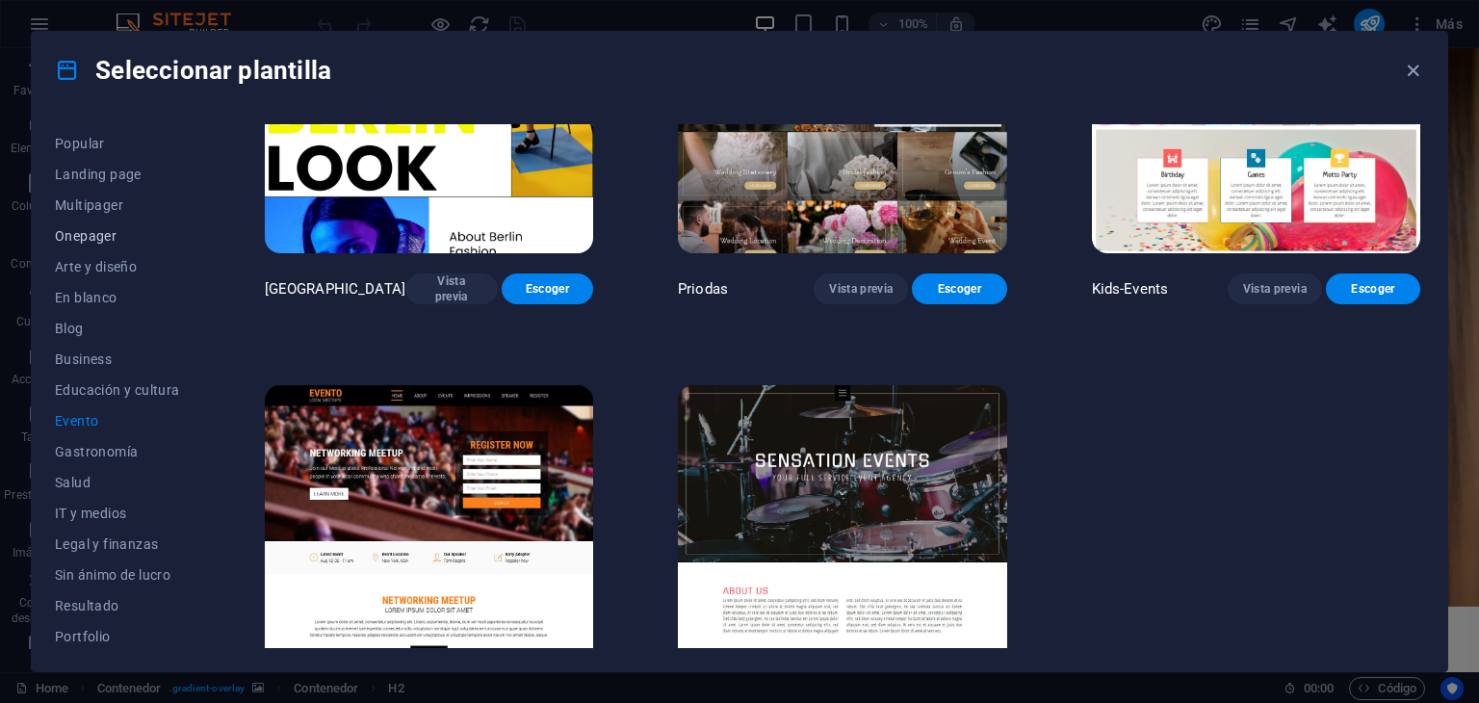
scroll to position [0, 0]
click at [111, 286] on span "Multipager" at bounding box center [117, 293] width 125 height 15
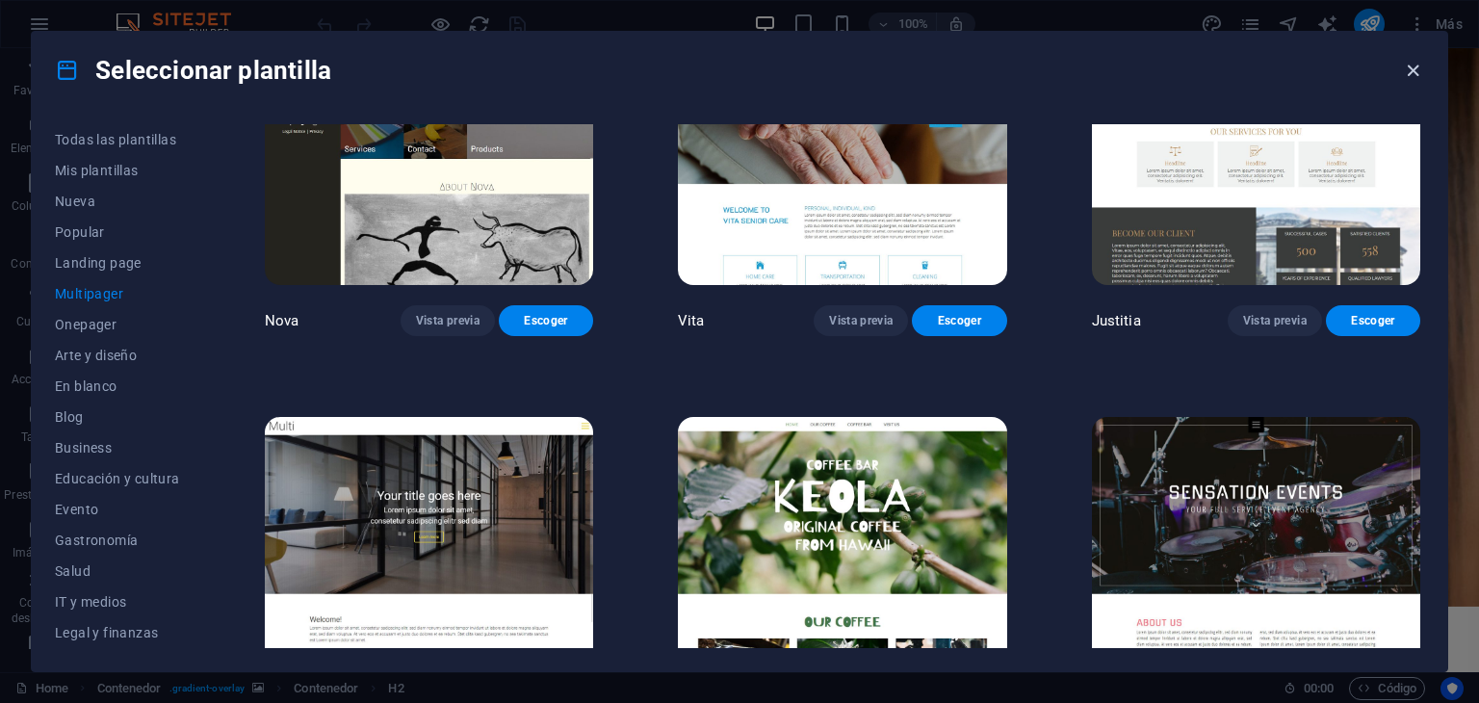
click at [1404, 70] on icon "button" at bounding box center [1413, 71] width 22 height 22
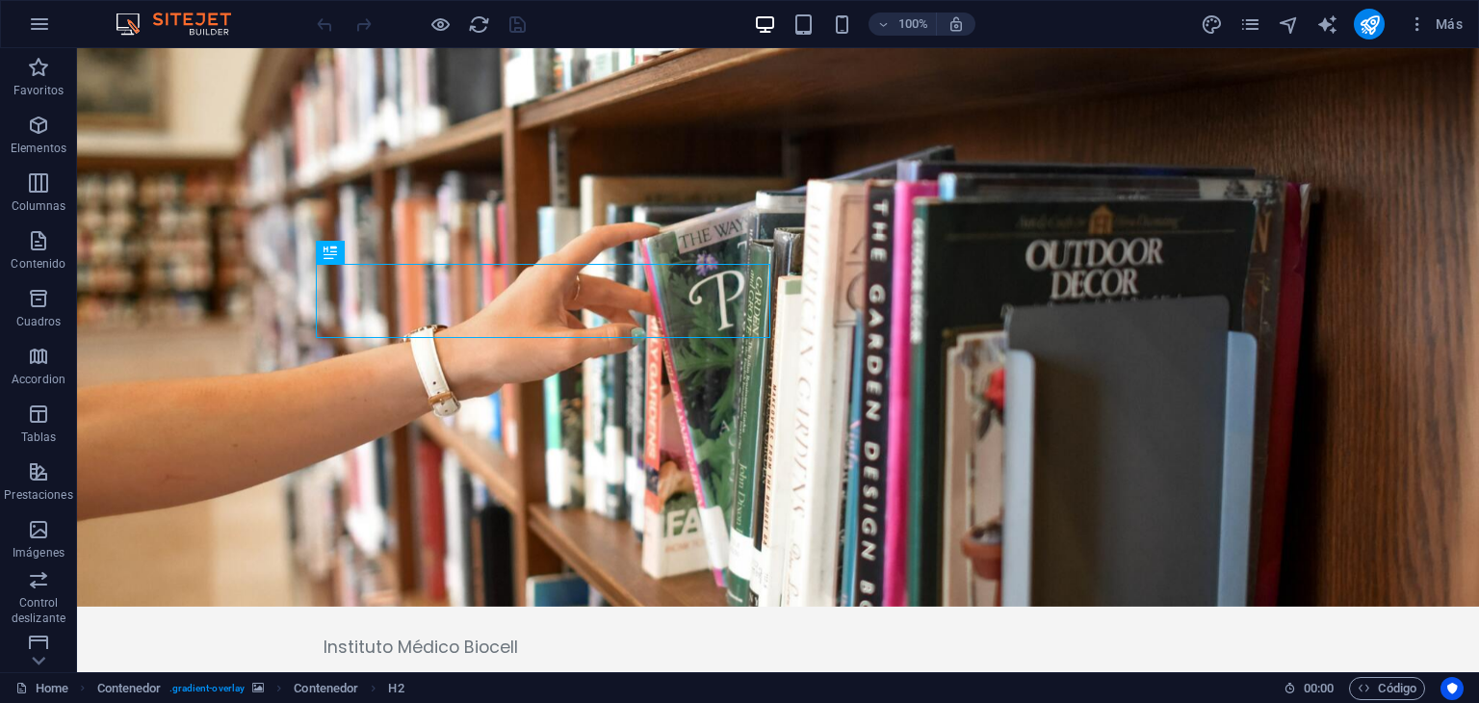
click at [208, 343] on figure at bounding box center [778, 327] width 1402 height 559
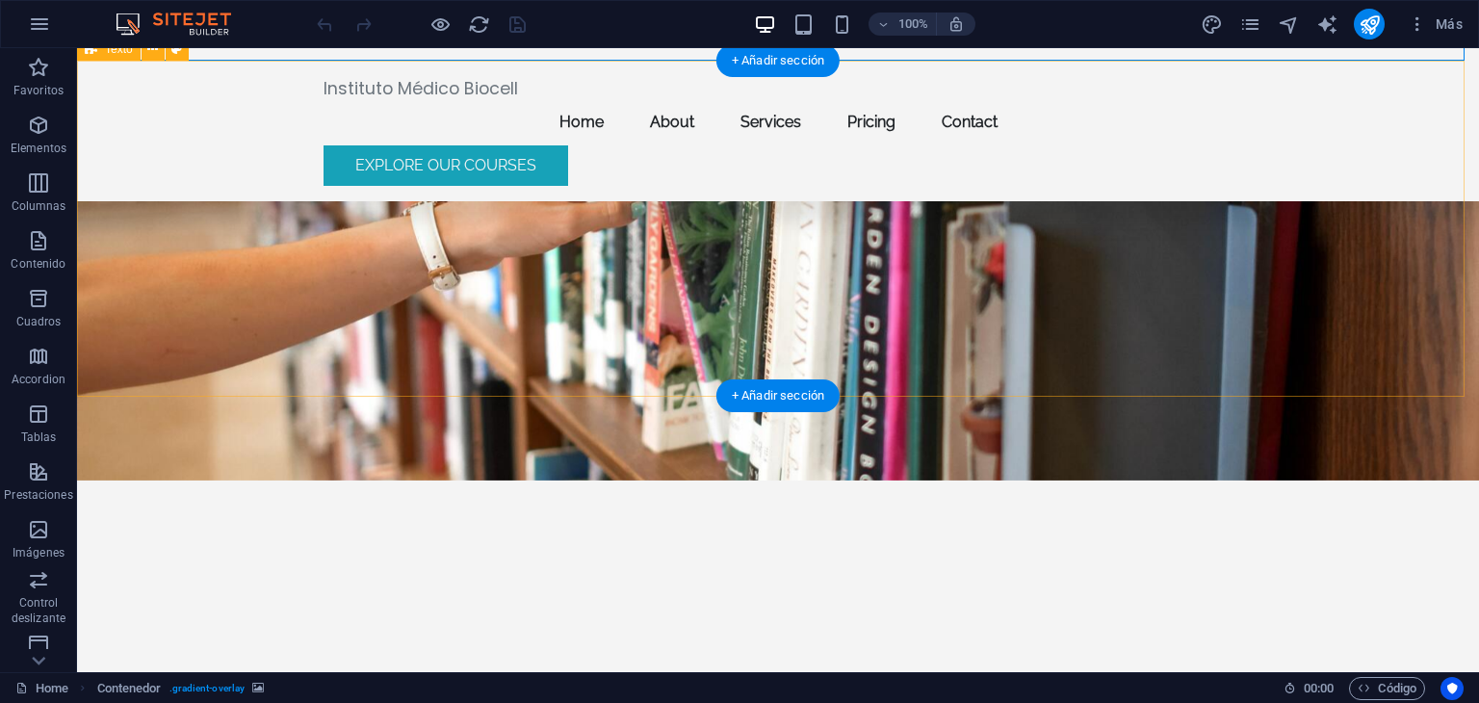
scroll to position [0, 0]
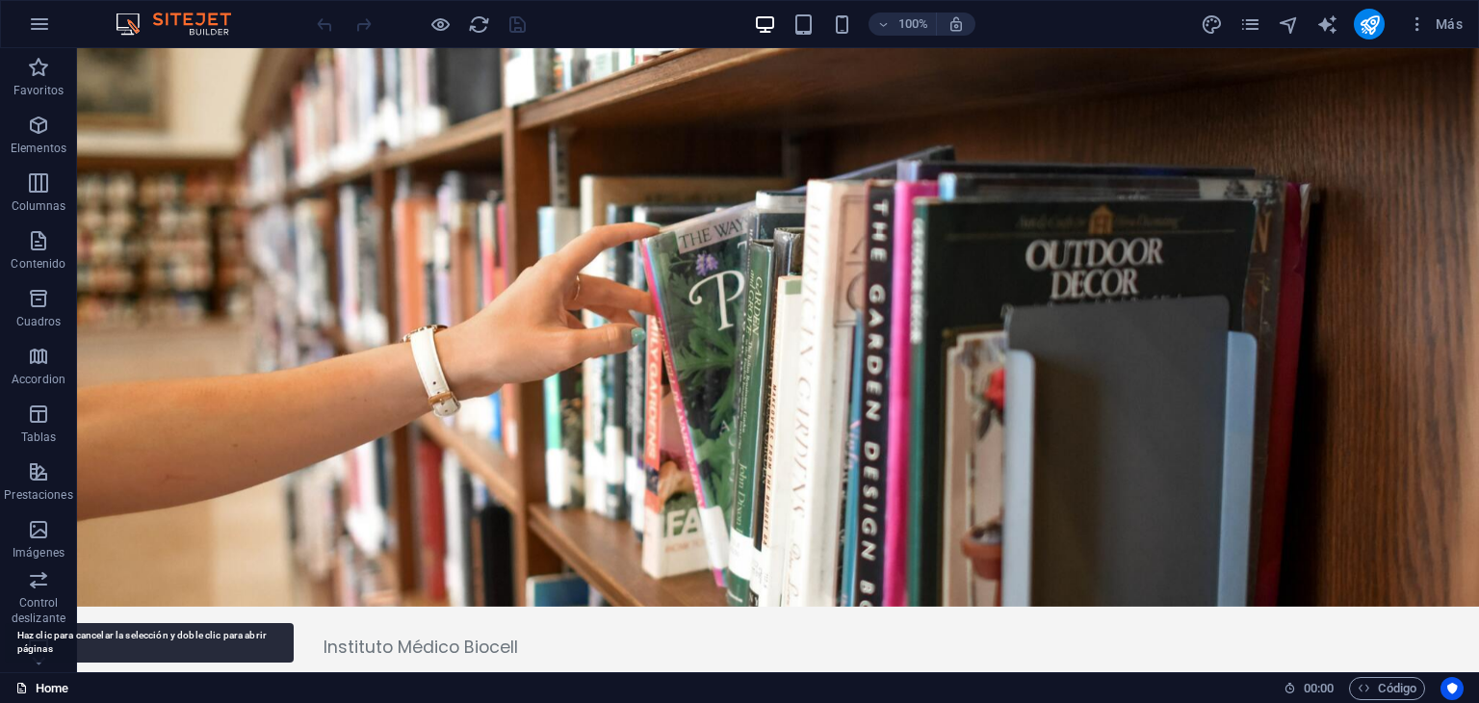
drag, startPoint x: 51, startPoint y: 694, endPoint x: 35, endPoint y: 691, distance: 16.8
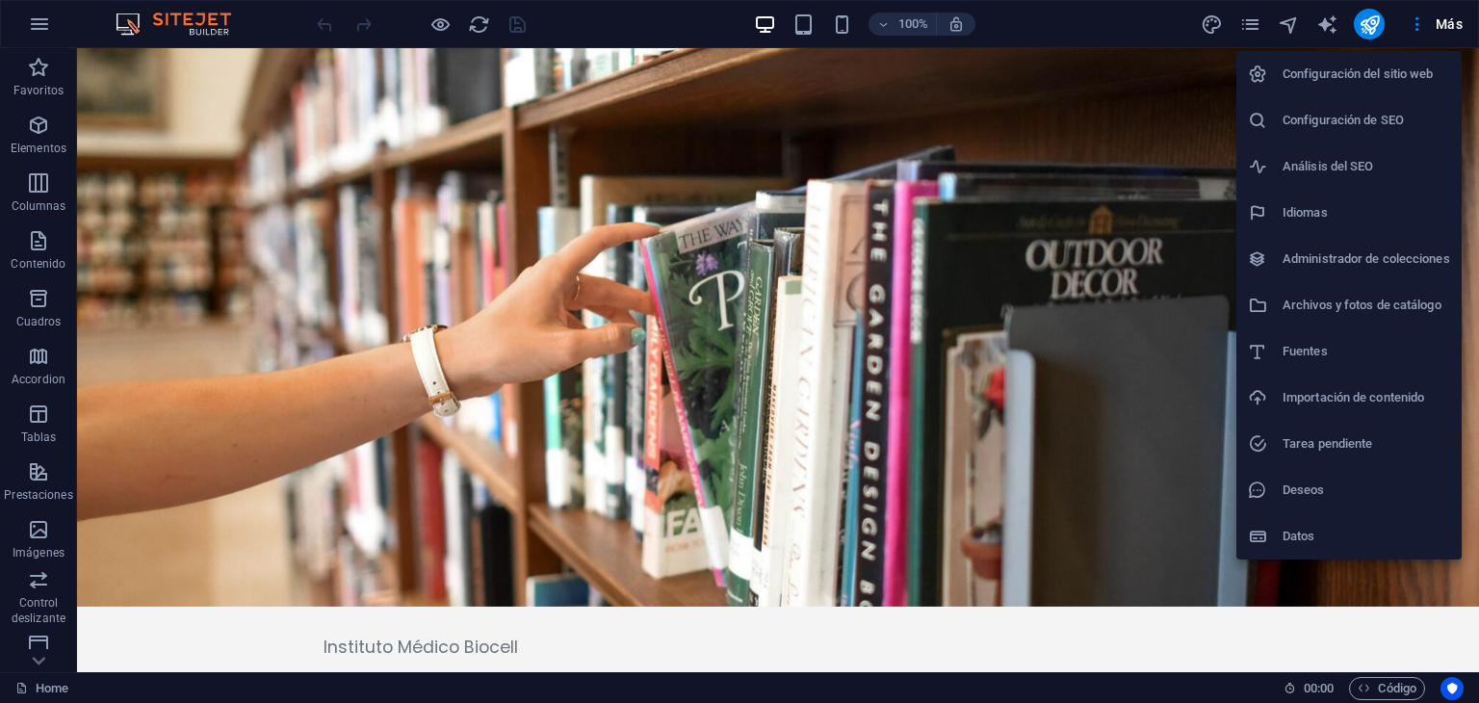
click at [1390, 82] on h6 "Configuración del sitio web" at bounding box center [1367, 74] width 168 height 23
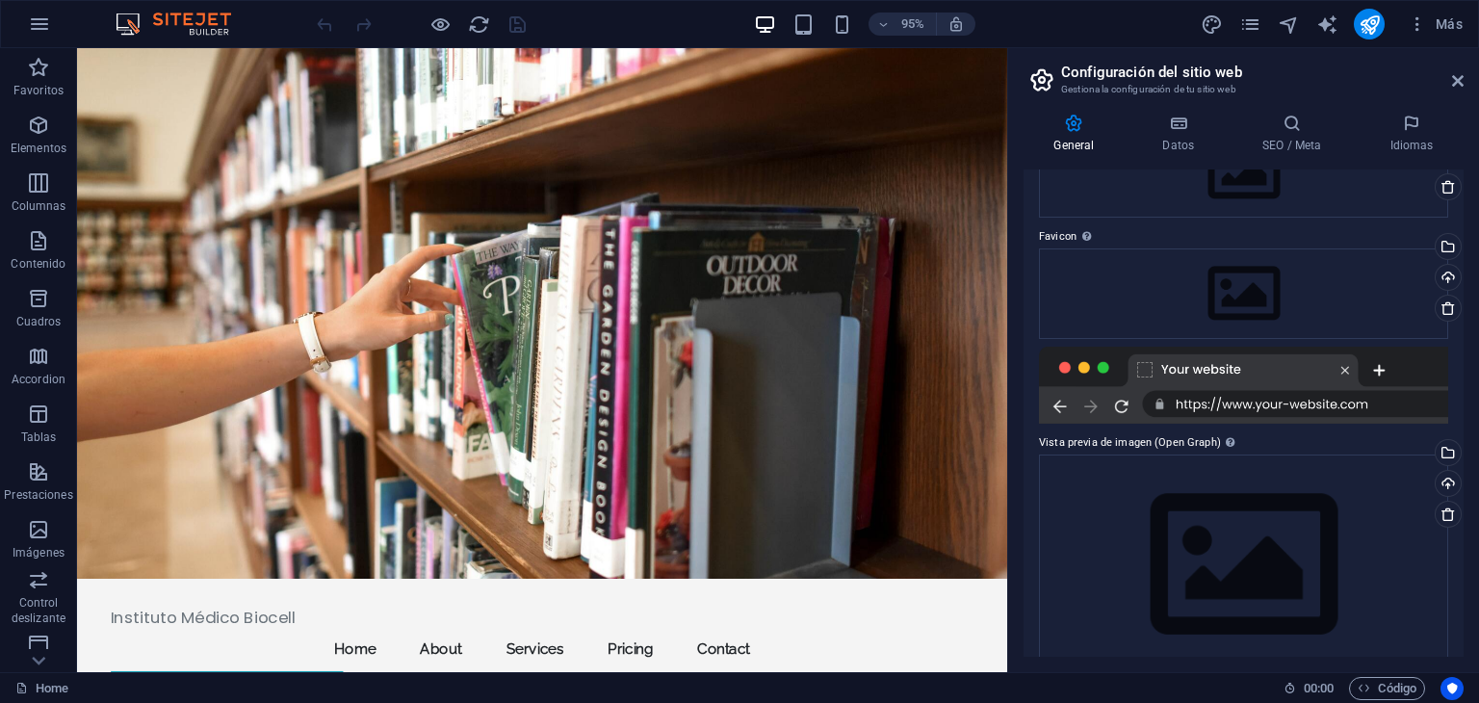
scroll to position [169, 0]
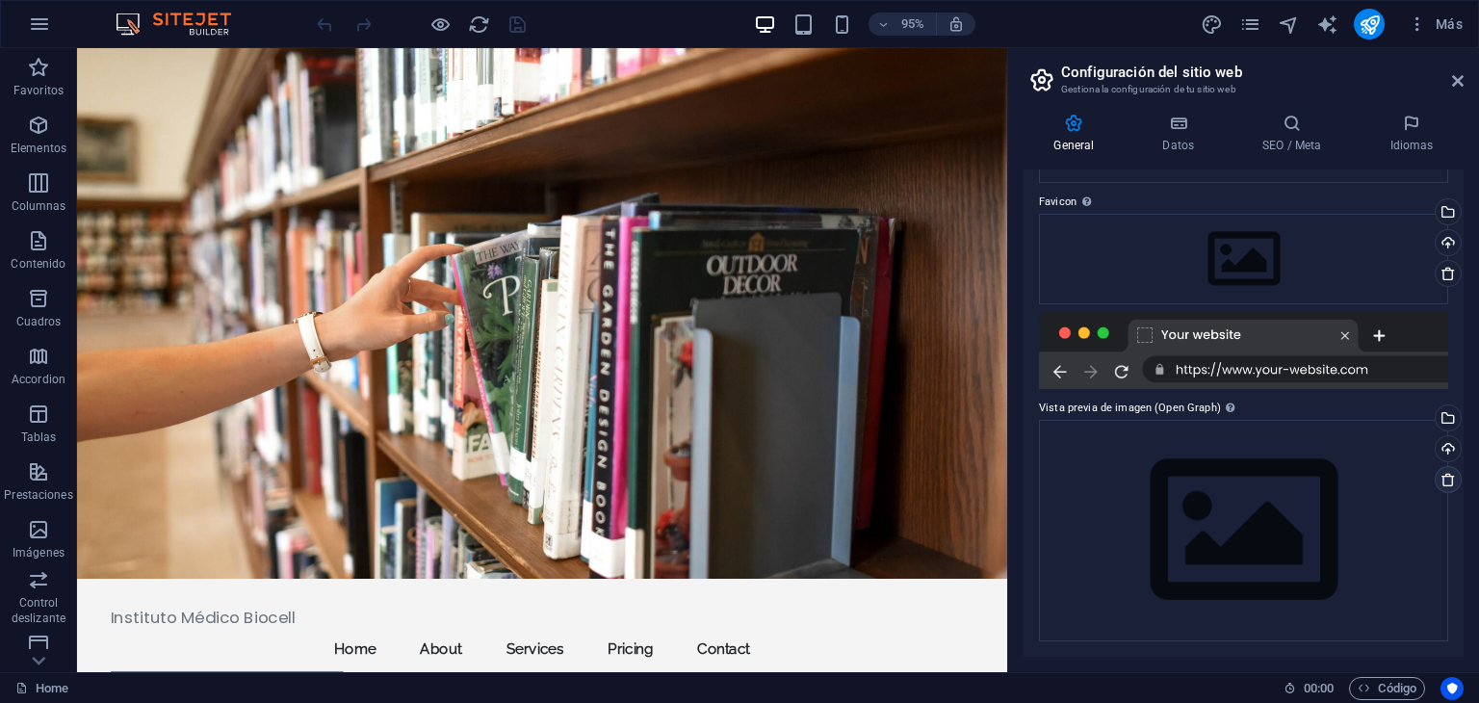
click at [1446, 482] on icon at bounding box center [1448, 479] width 15 height 15
click at [1441, 274] on icon at bounding box center [1448, 273] width 15 height 15
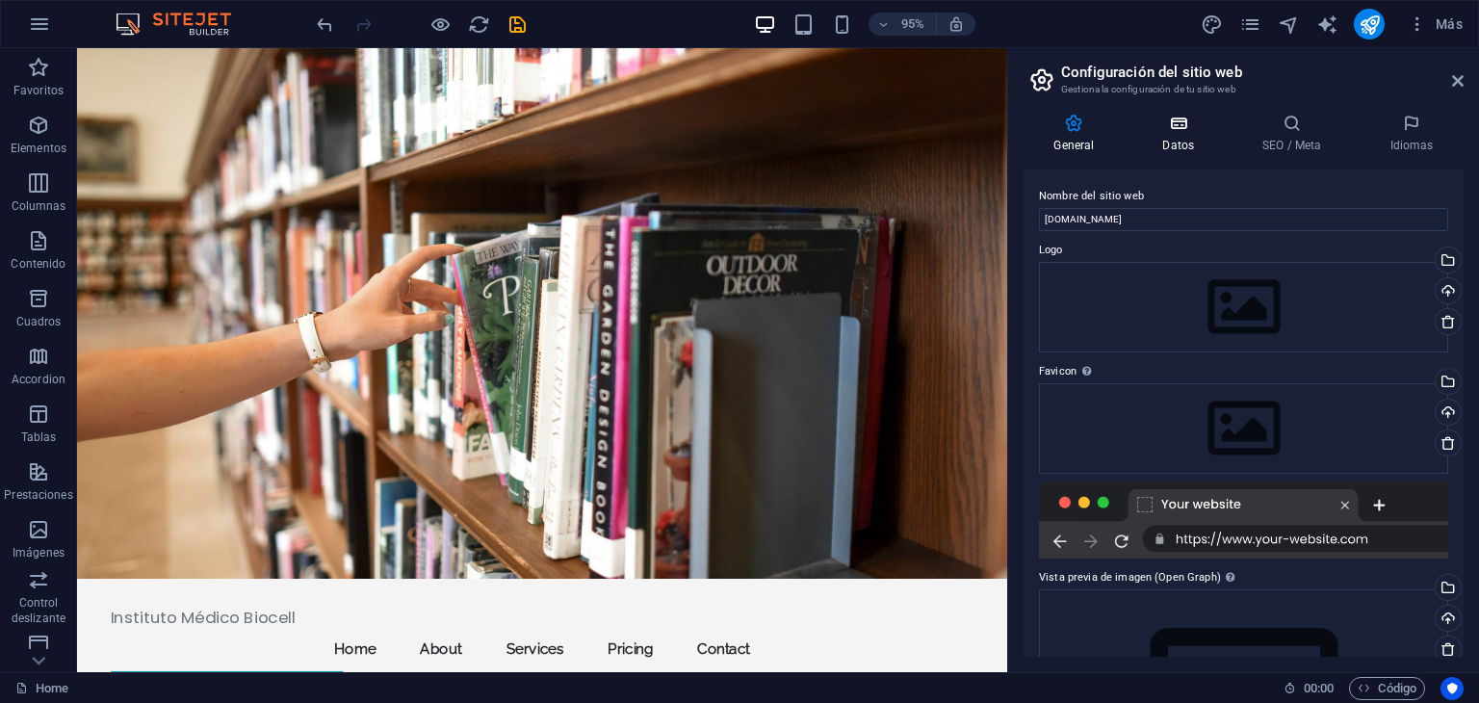
click at [1167, 127] on icon at bounding box center [1179, 123] width 92 height 19
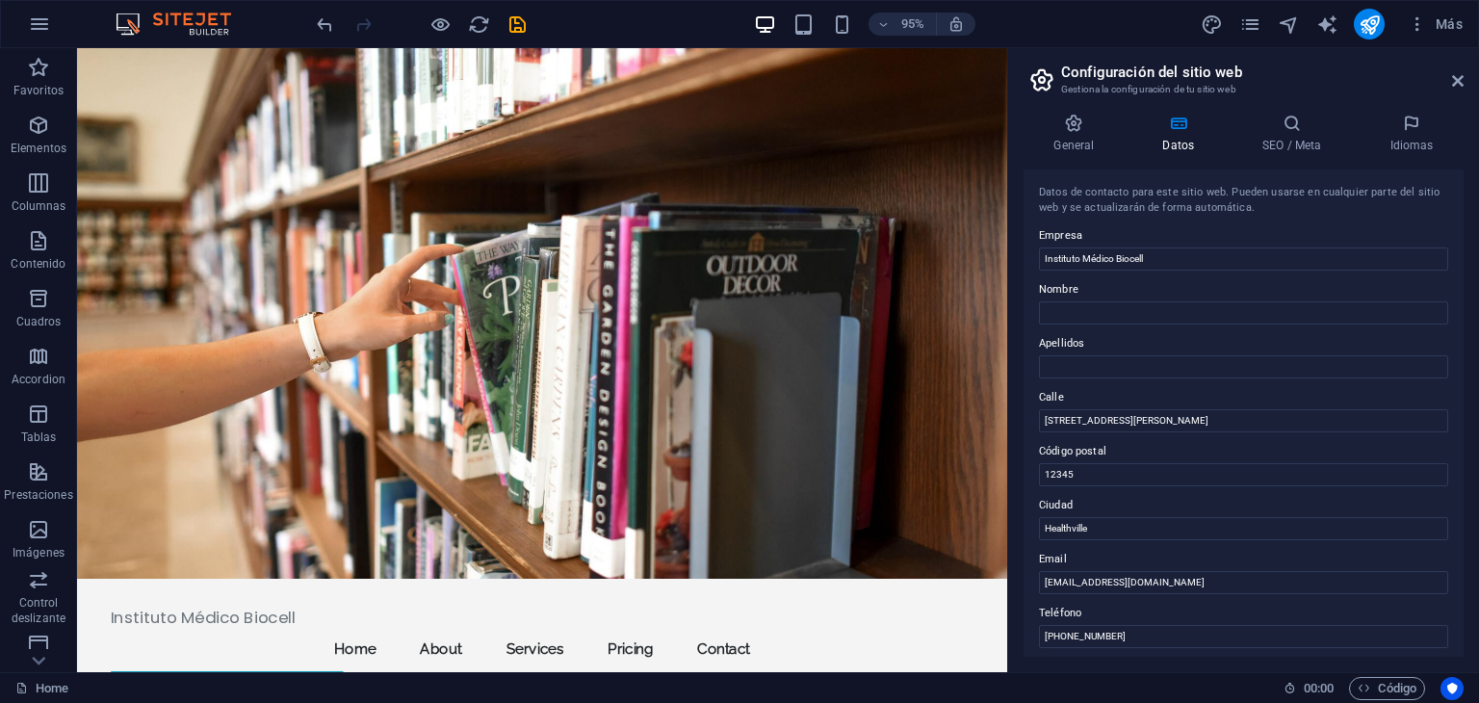
click at [1072, 161] on div "General Datos SEO / Meta Idiomas Nombre del sitio web [DOMAIN_NAME] Logo Arrast…" at bounding box center [1244, 385] width 440 height 543
click at [1073, 138] on h4 "General" at bounding box center [1078, 134] width 109 height 40
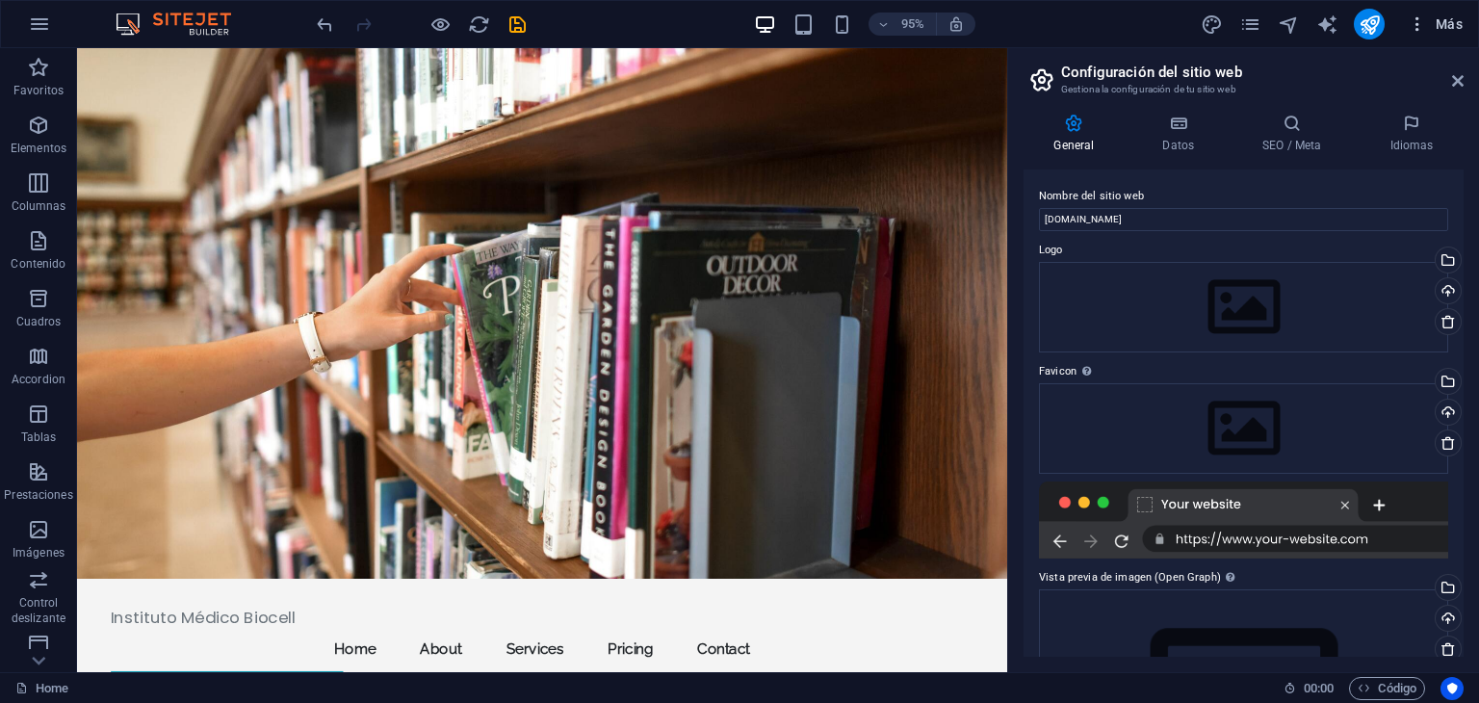
click at [1421, 13] on button "Más" at bounding box center [1435, 24] width 70 height 31
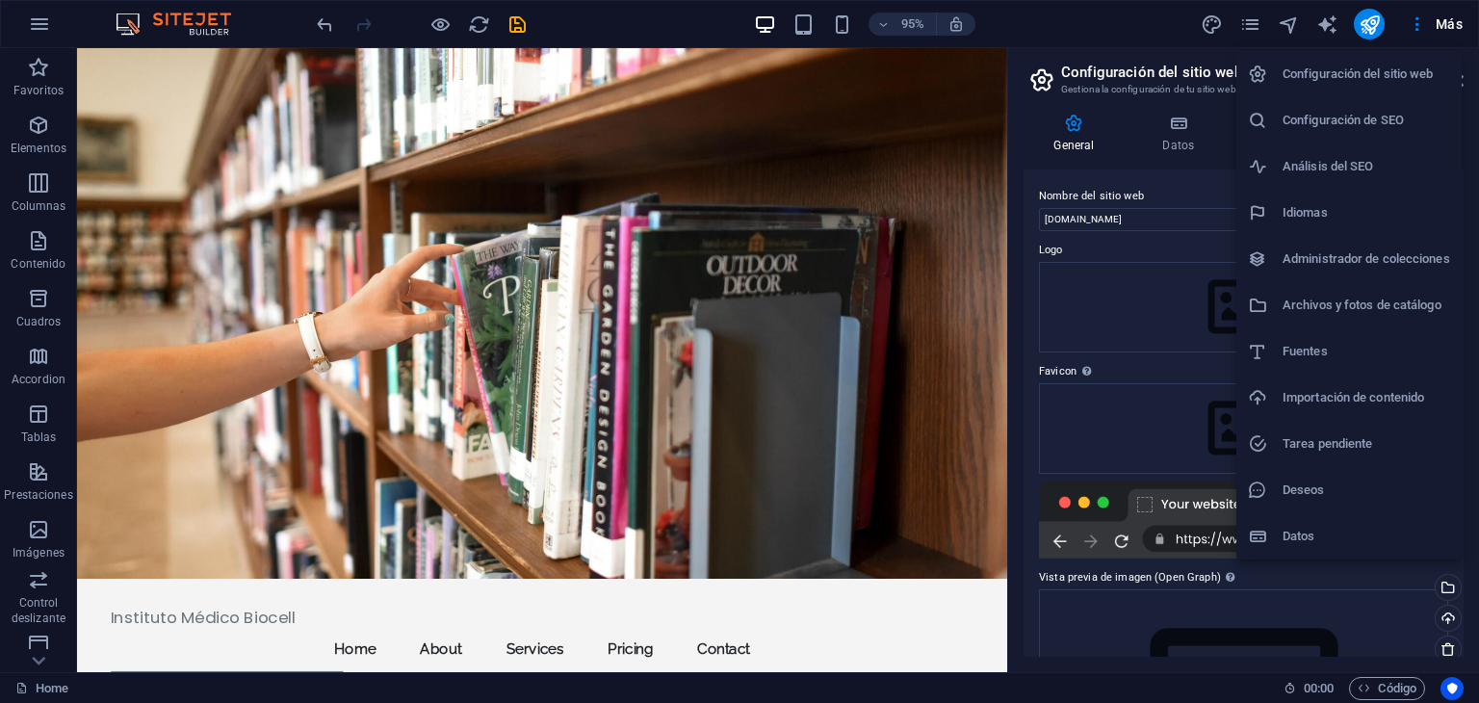
click at [1374, 271] on li "Administrador de colecciones" at bounding box center [1349, 259] width 225 height 46
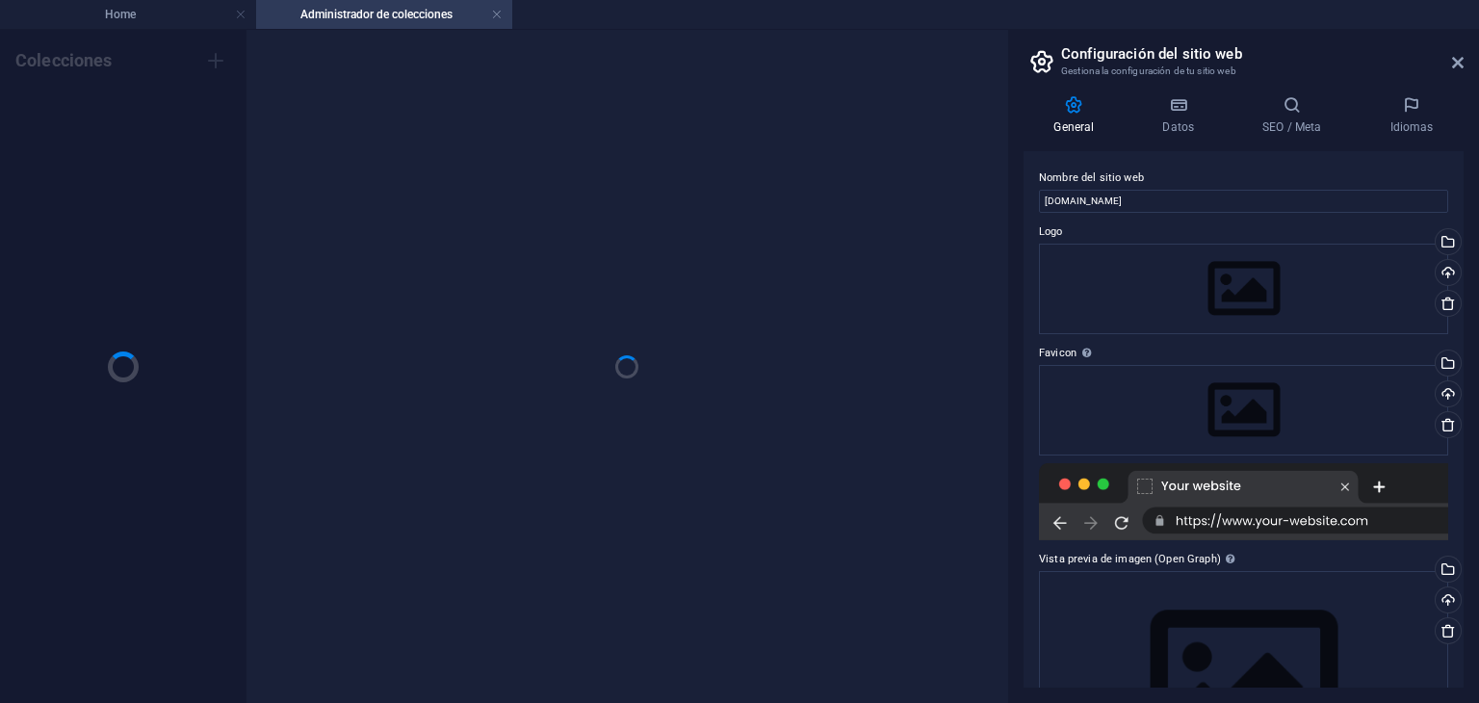
click at [1429, 20] on ul "Home Administrador de colecciones" at bounding box center [739, 14] width 1479 height 29
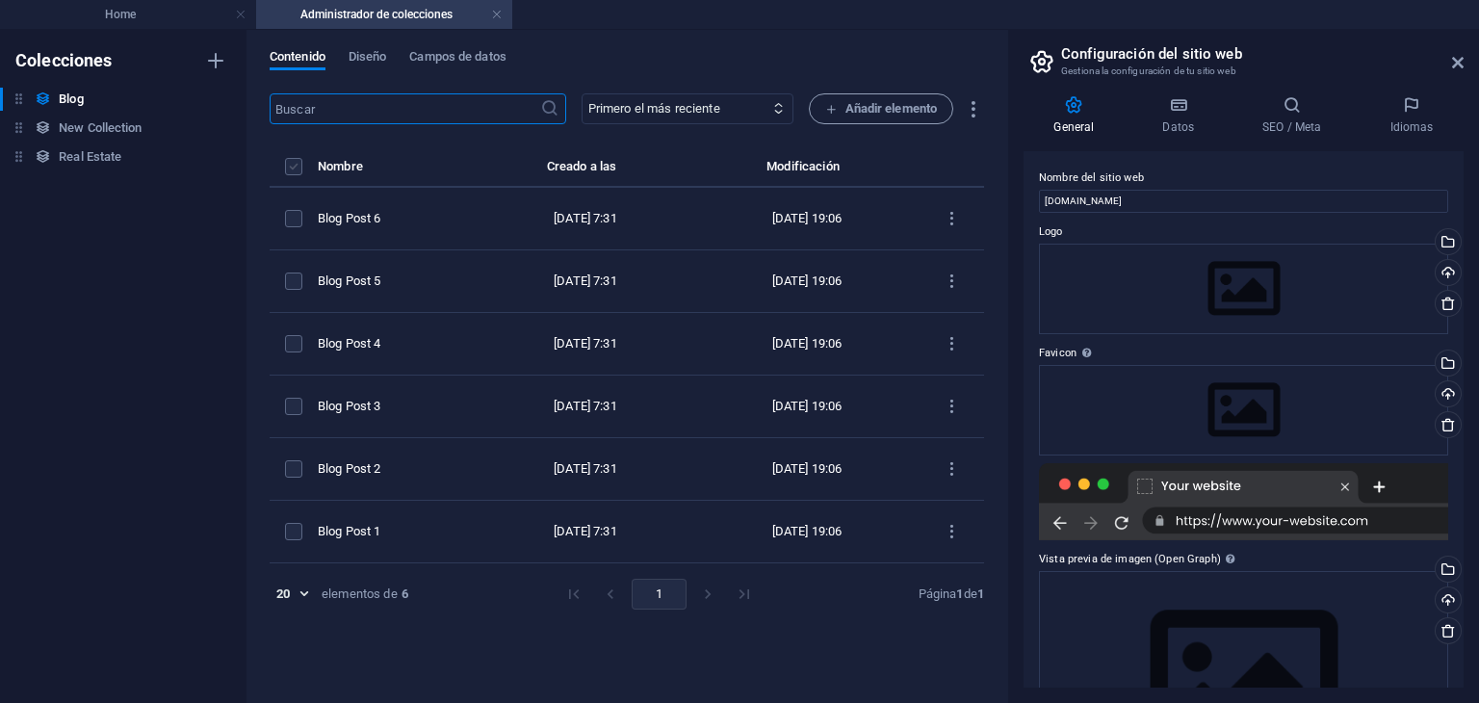
click at [287, 165] on label "items list" at bounding box center [293, 166] width 17 height 17
click at [0, 0] on input "items list" at bounding box center [0, 0] width 0 height 0
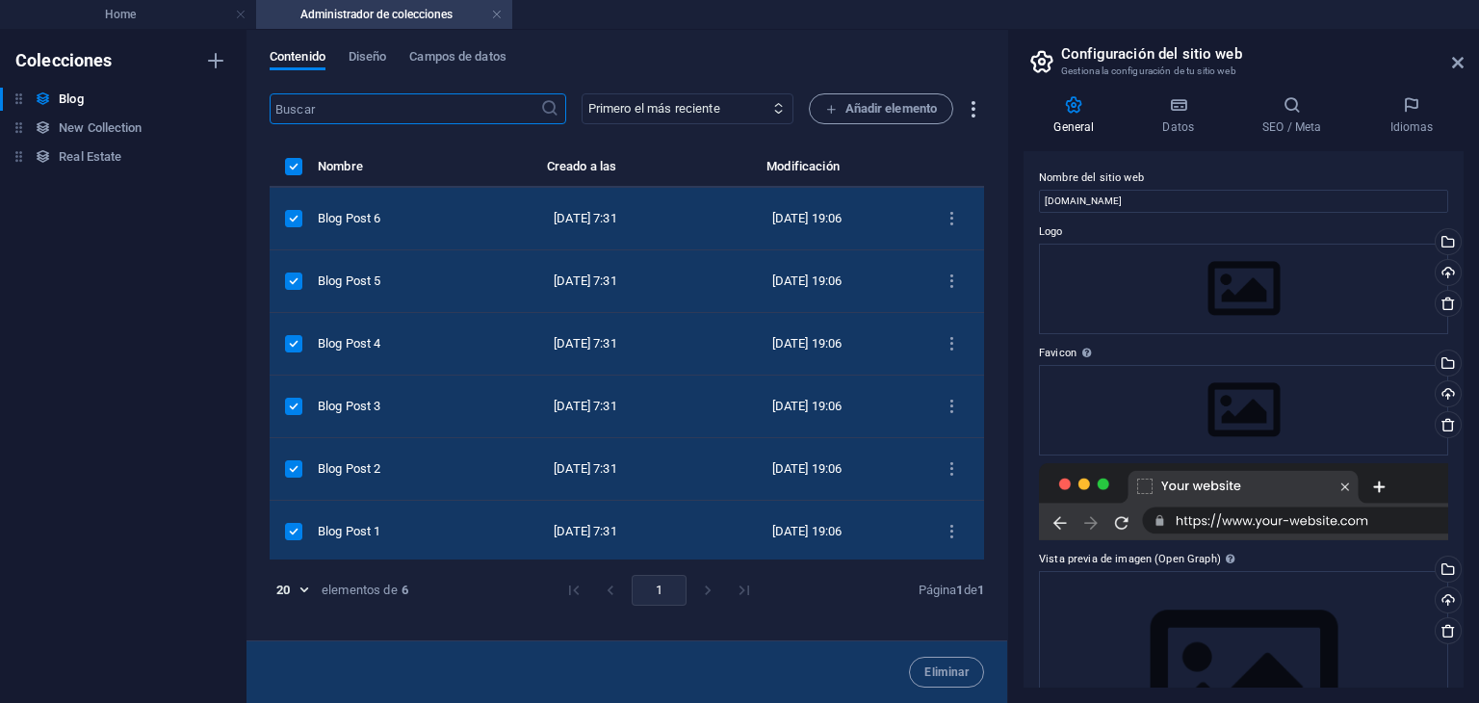
click at [973, 104] on icon "button" at bounding box center [973, 109] width 22 height 22
click at [981, 32] on div at bounding box center [739, 351] width 1479 height 703
click at [216, 97] on icon "button" at bounding box center [215, 98] width 13 height 13
click at [204, 223] on h6 "Eliminar" at bounding box center [232, 230] width 92 height 23
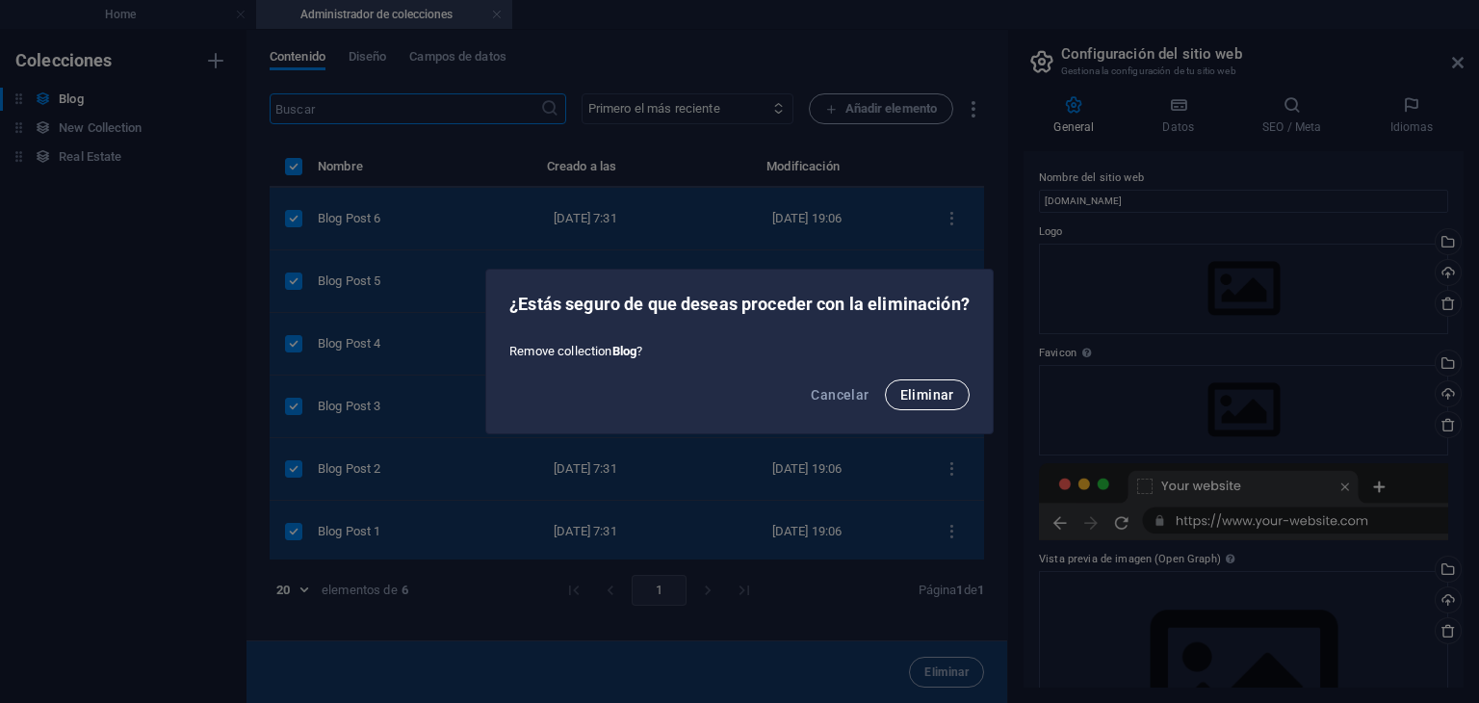
click at [938, 398] on span "Eliminar" at bounding box center [927, 394] width 54 height 15
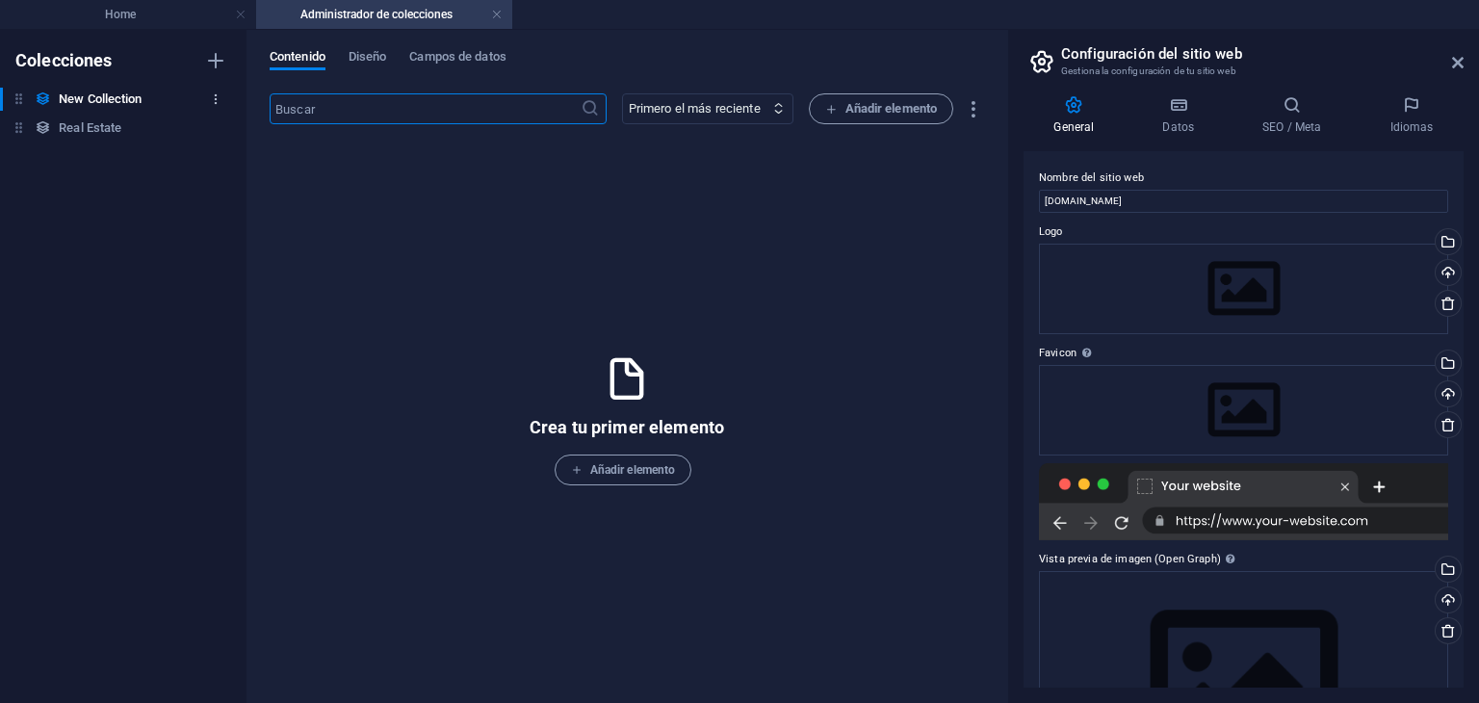
click at [213, 92] on icon "button" at bounding box center [215, 98] width 13 height 13
click at [212, 222] on h6 "Eliminar" at bounding box center [232, 230] width 92 height 23
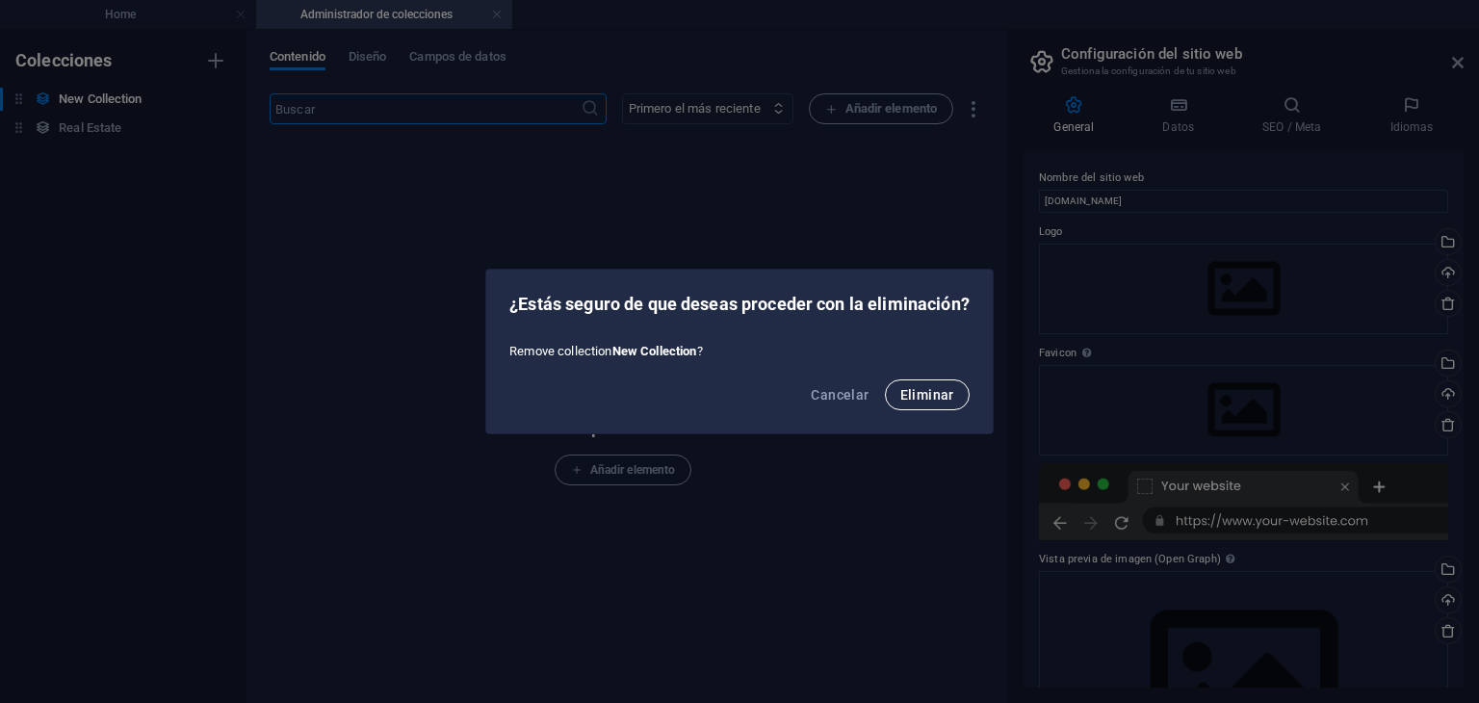
click at [909, 399] on span "Eliminar" at bounding box center [927, 394] width 54 height 15
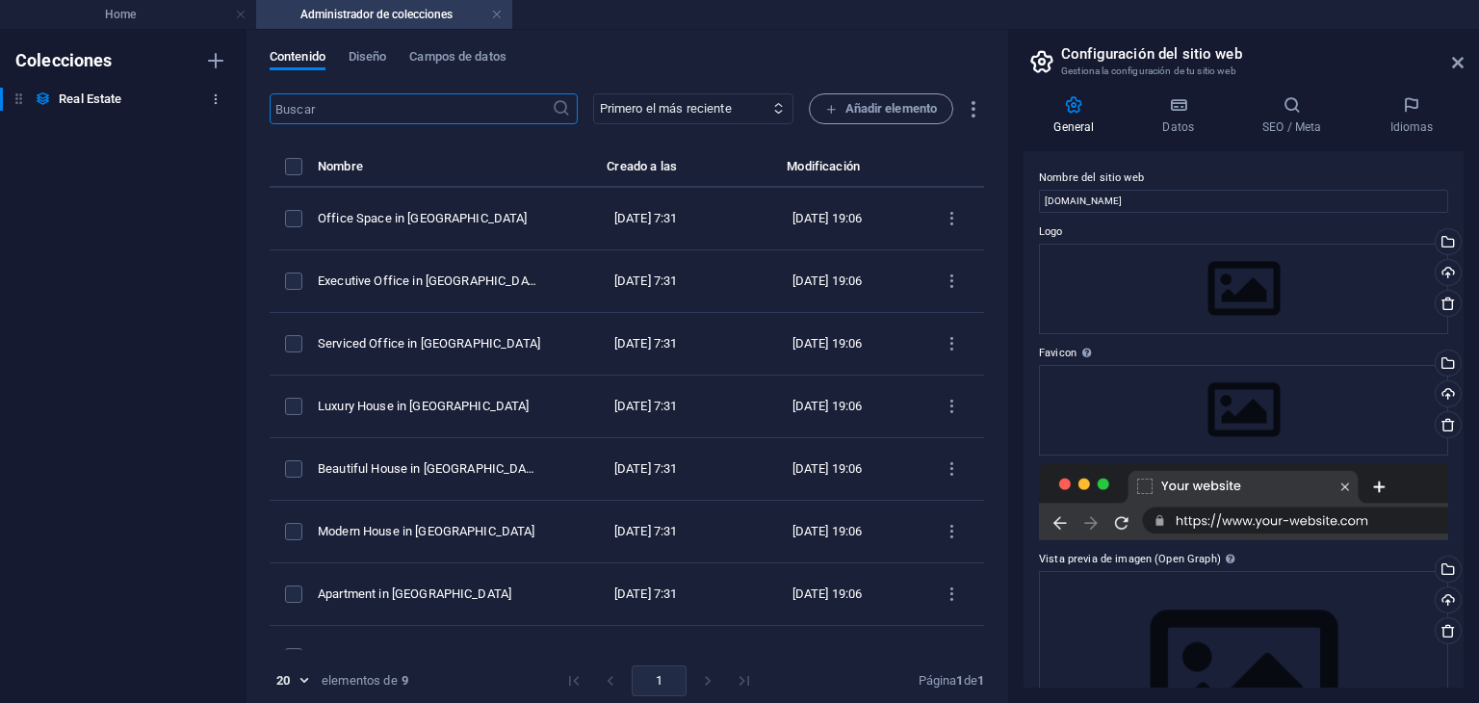
click at [219, 110] on button "button" at bounding box center [215, 99] width 23 height 31
click at [231, 230] on h6 "Eliminar" at bounding box center [232, 230] width 92 height 23
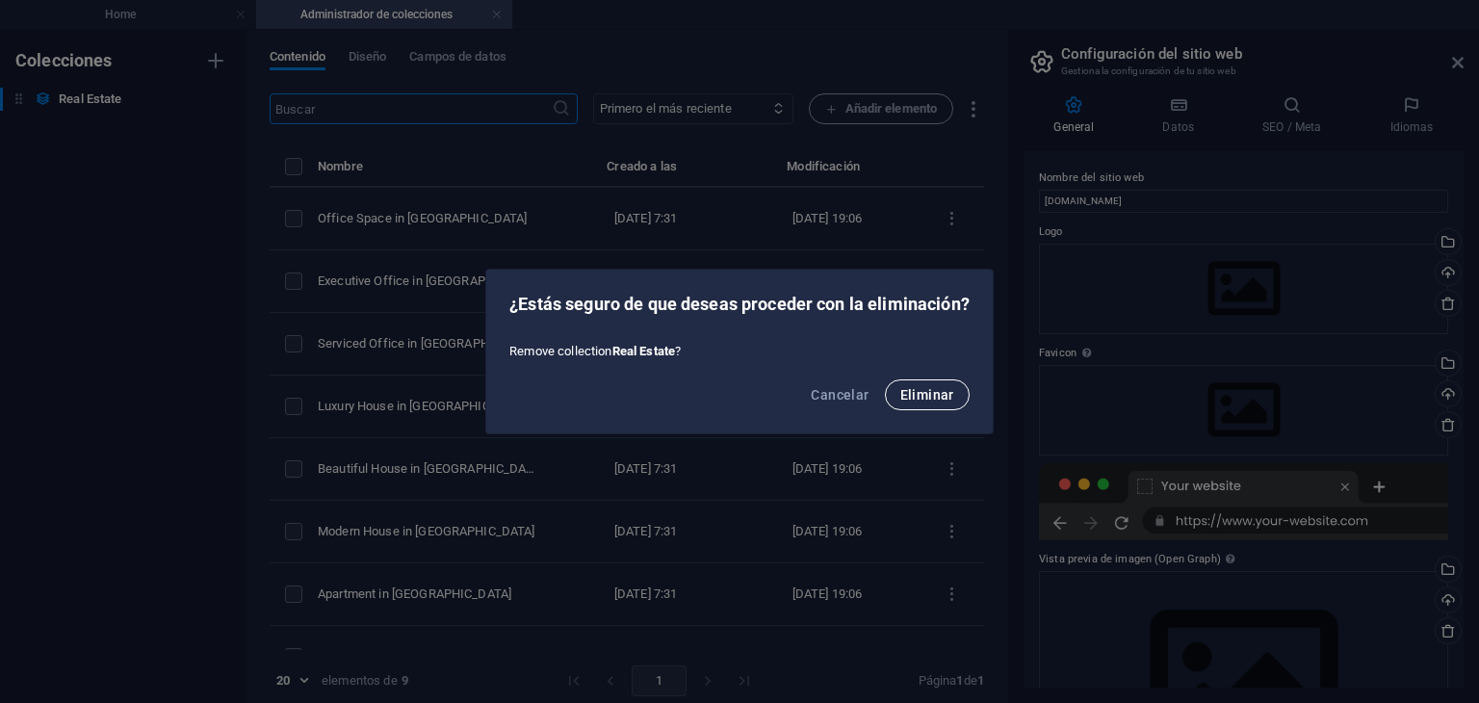
click at [922, 403] on button "Eliminar" at bounding box center [927, 394] width 85 height 31
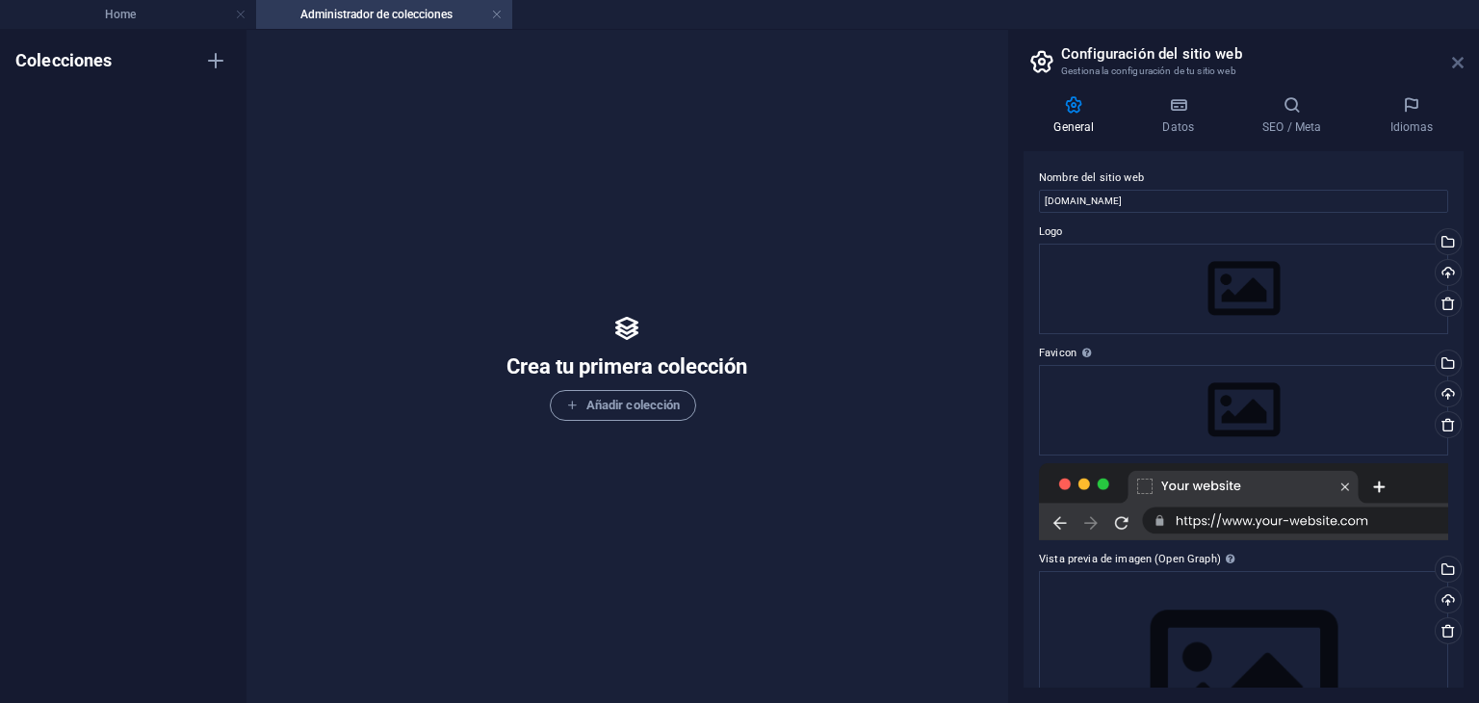
click at [1452, 57] on icon at bounding box center [1458, 62] width 12 height 15
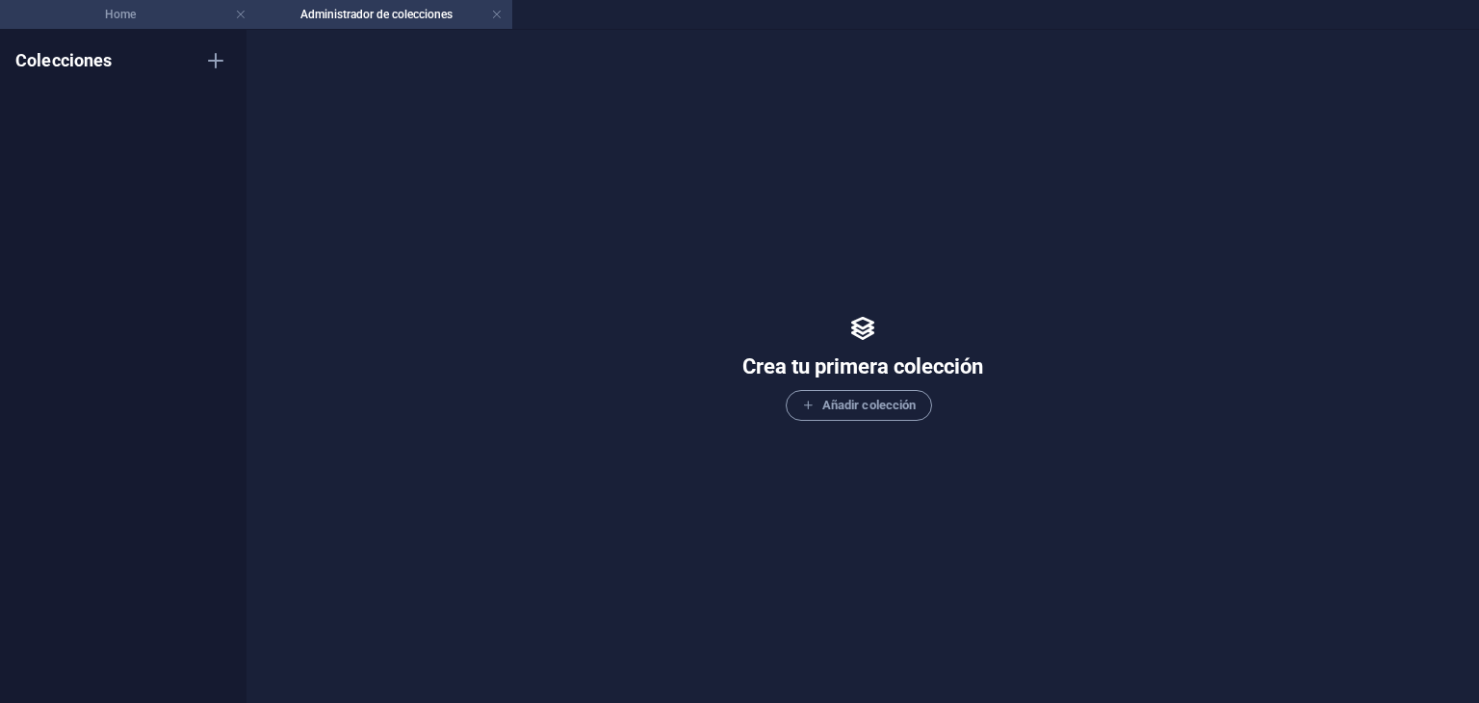
click at [97, 24] on h4 "Home" at bounding box center [128, 14] width 256 height 21
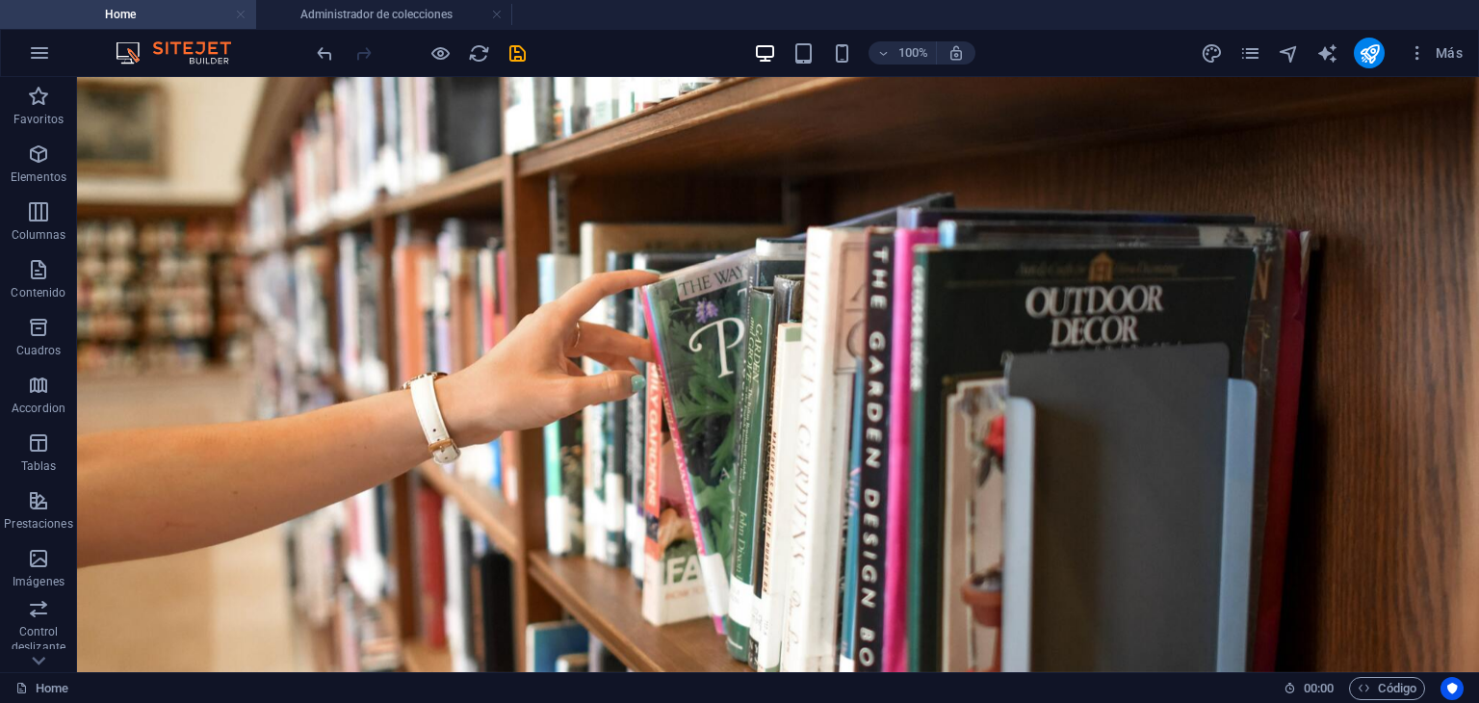
click at [237, 16] on link at bounding box center [241, 15] width 12 height 18
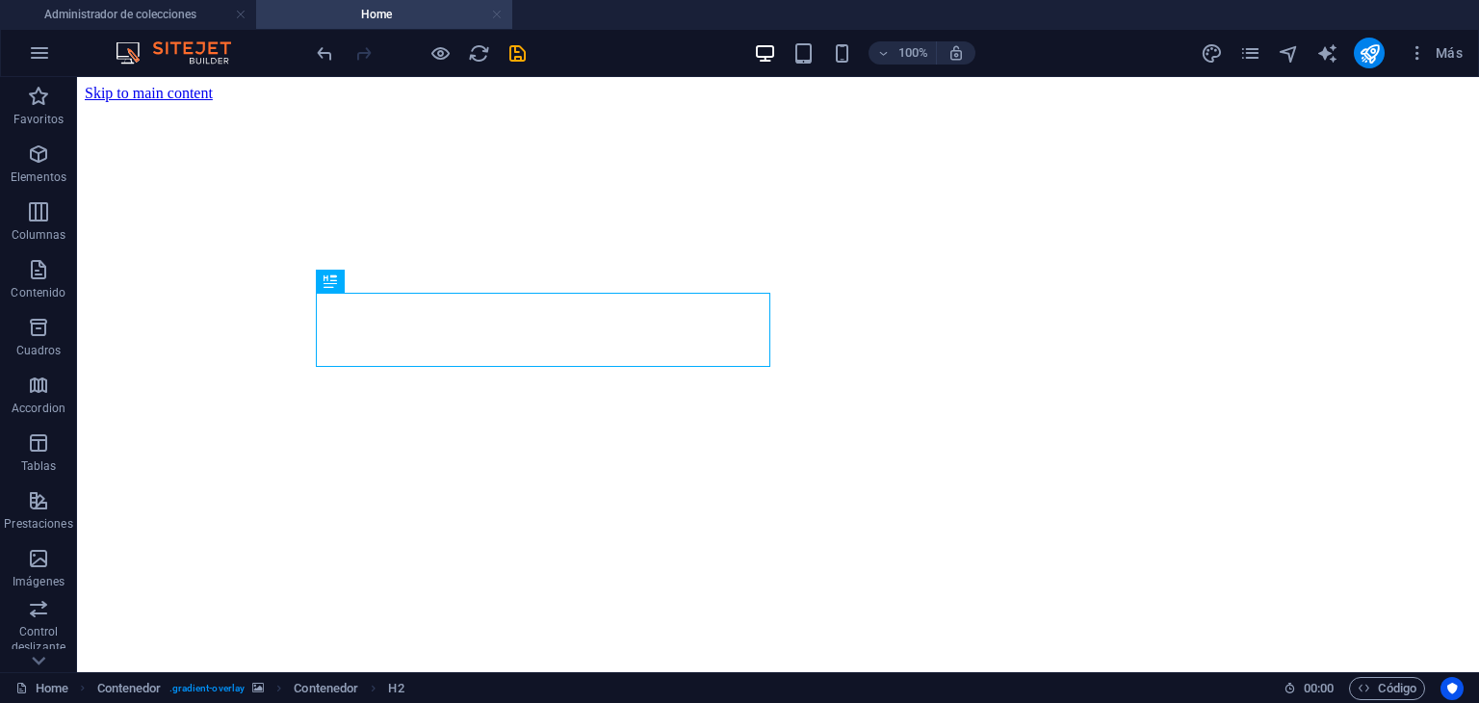
click at [498, 16] on link at bounding box center [497, 15] width 12 height 18
click at [189, 21] on h4 "Administrador de colecciones" at bounding box center [128, 14] width 256 height 21
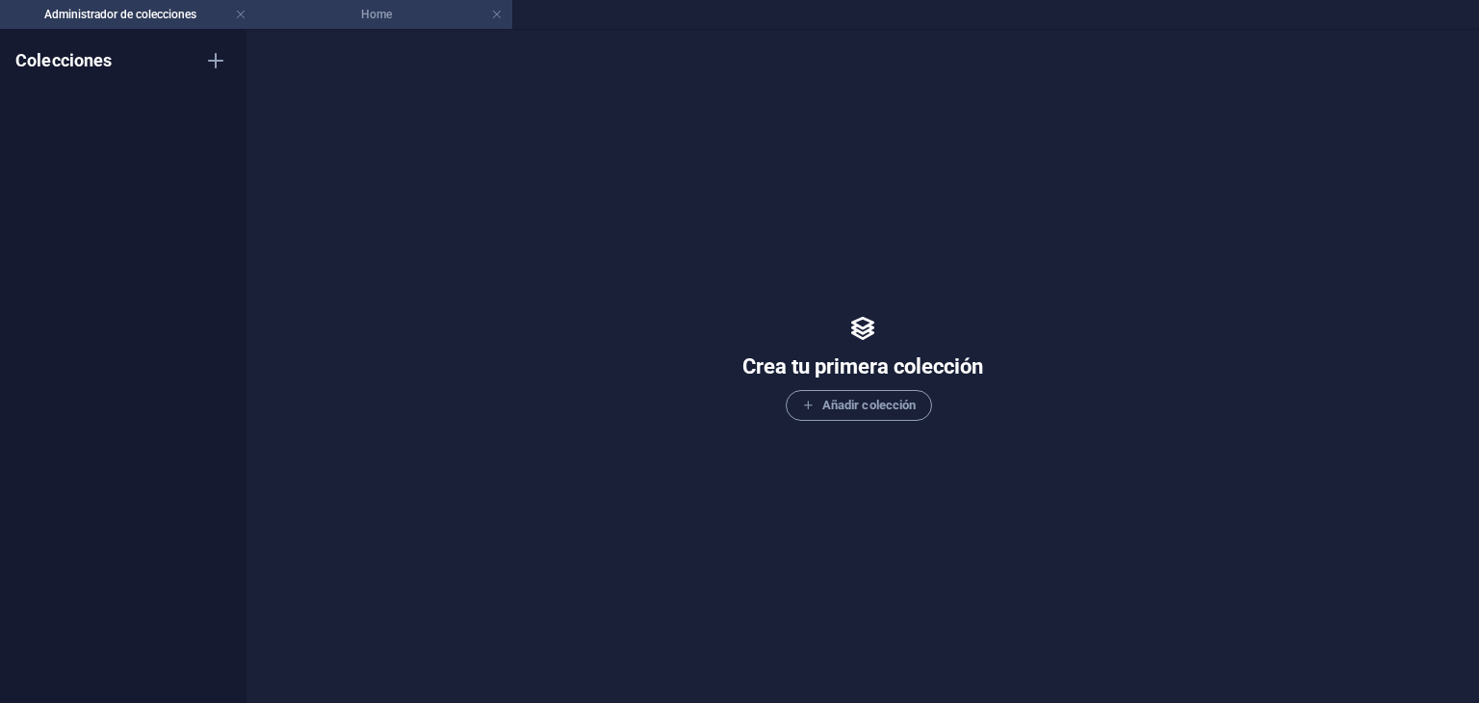
click at [392, 16] on h4 "Home" at bounding box center [384, 14] width 256 height 21
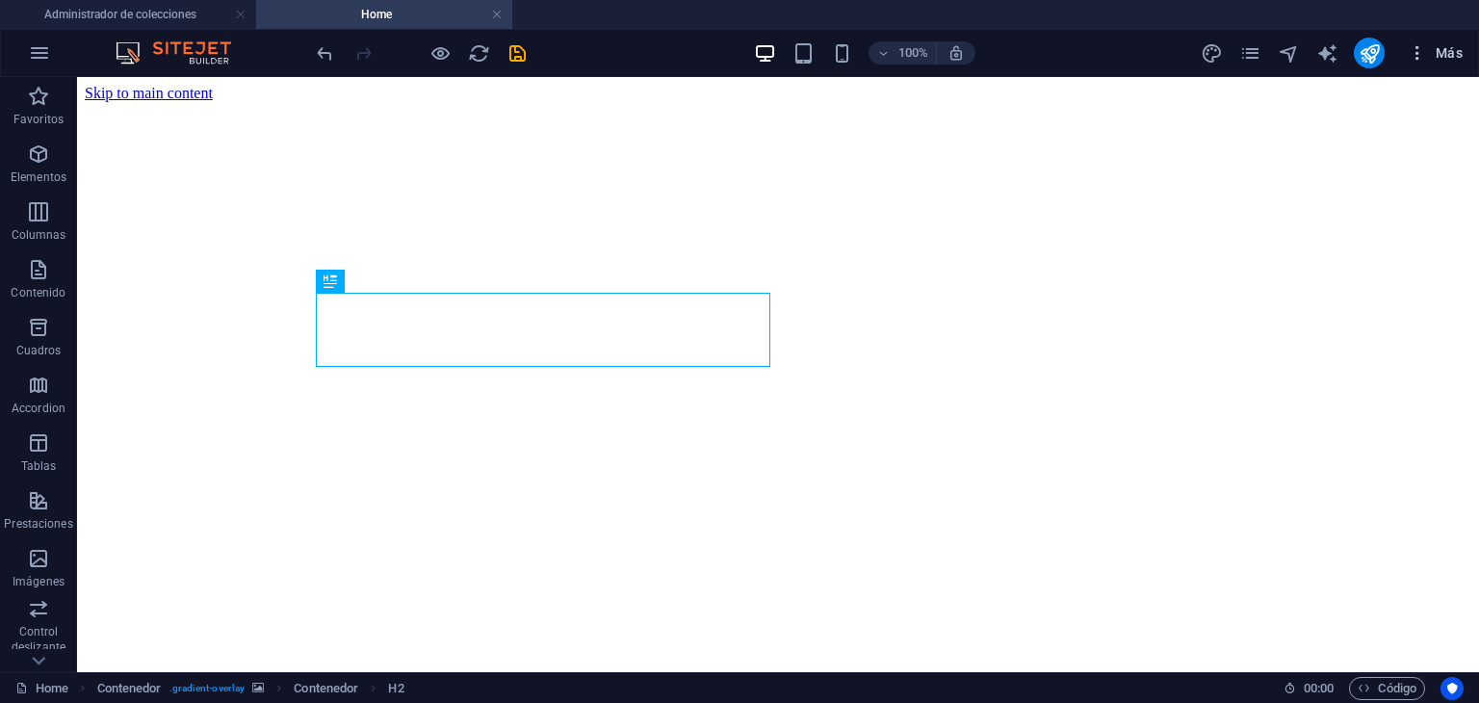
click at [1420, 43] on icon "button" at bounding box center [1417, 52] width 19 height 19
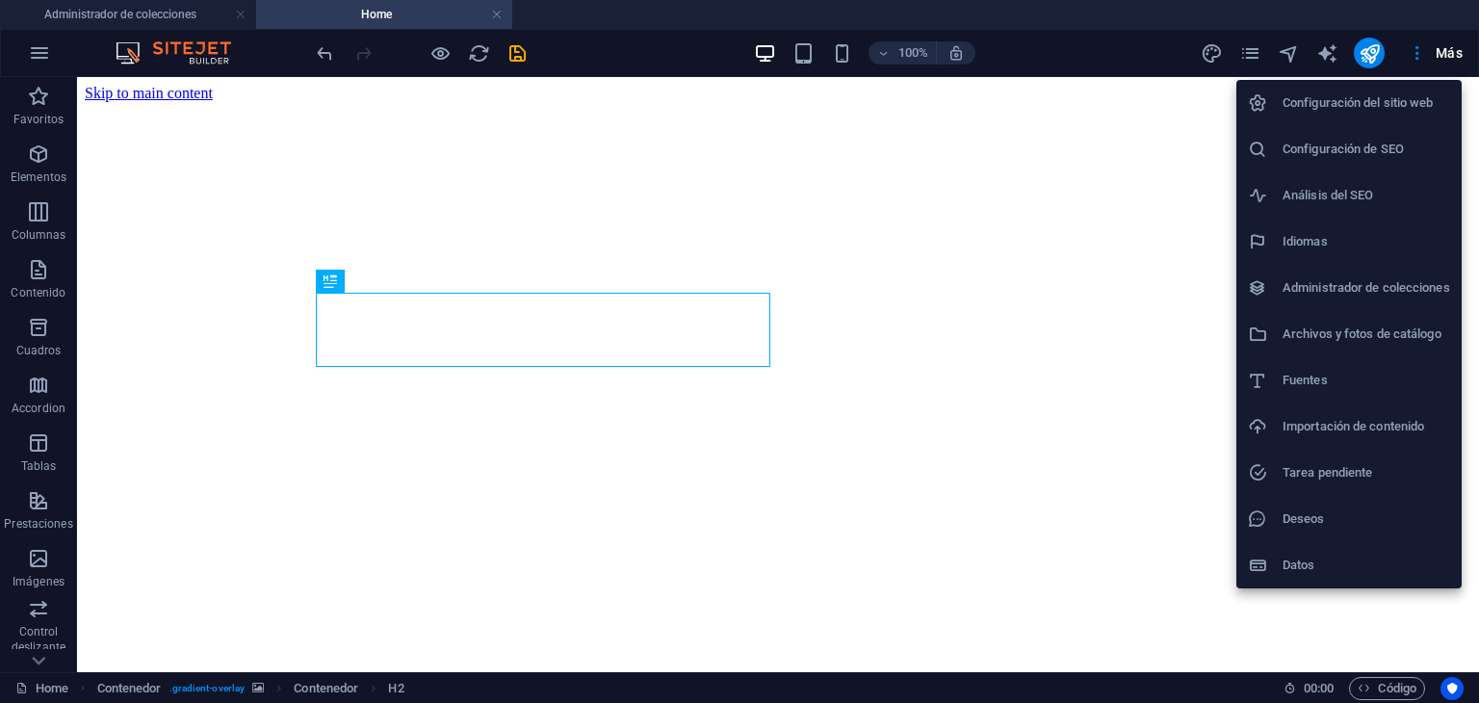
click at [1250, 51] on div at bounding box center [739, 351] width 1479 height 703
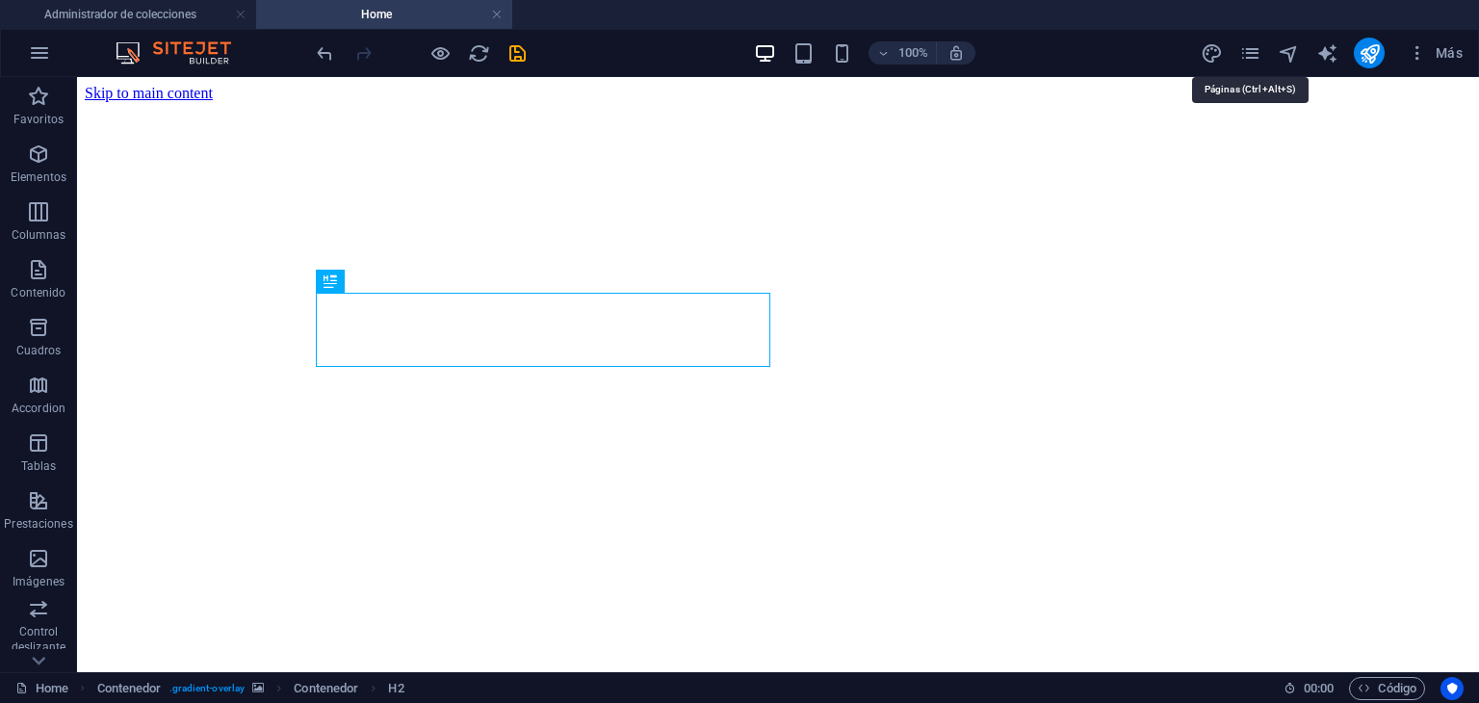
click at [1250, 51] on icon "pages" at bounding box center [1250, 53] width 22 height 22
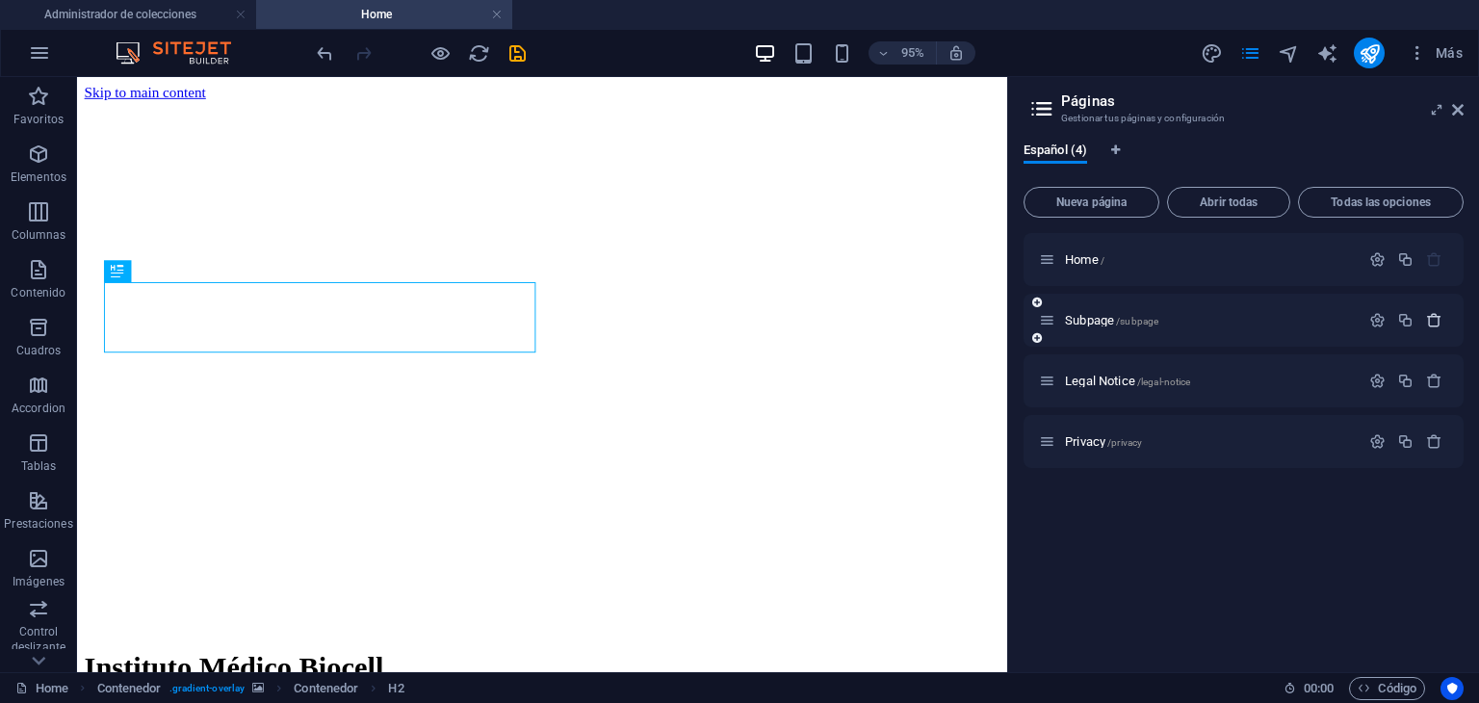
click at [1444, 323] on button "button" at bounding box center [1435, 320] width 28 height 16
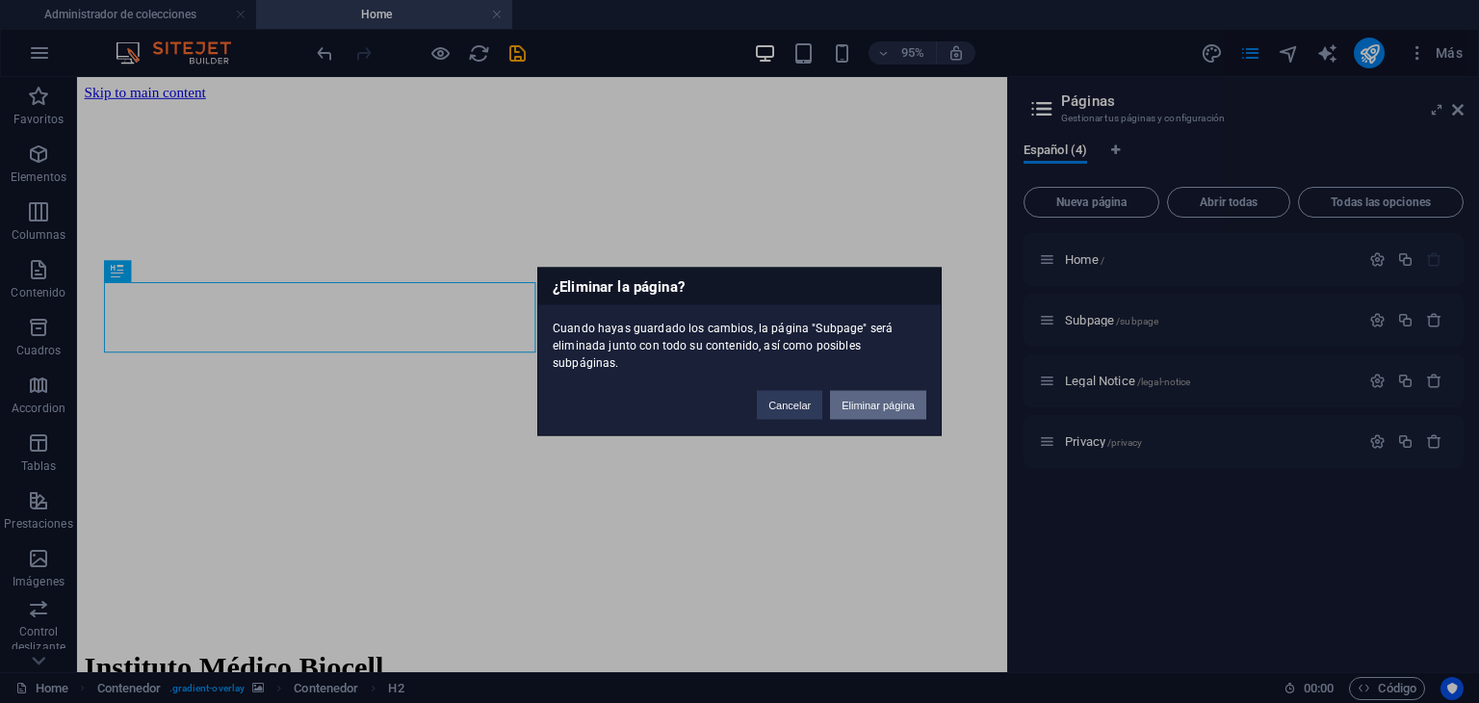
click at [883, 392] on button "Eliminar página" at bounding box center [878, 405] width 96 height 29
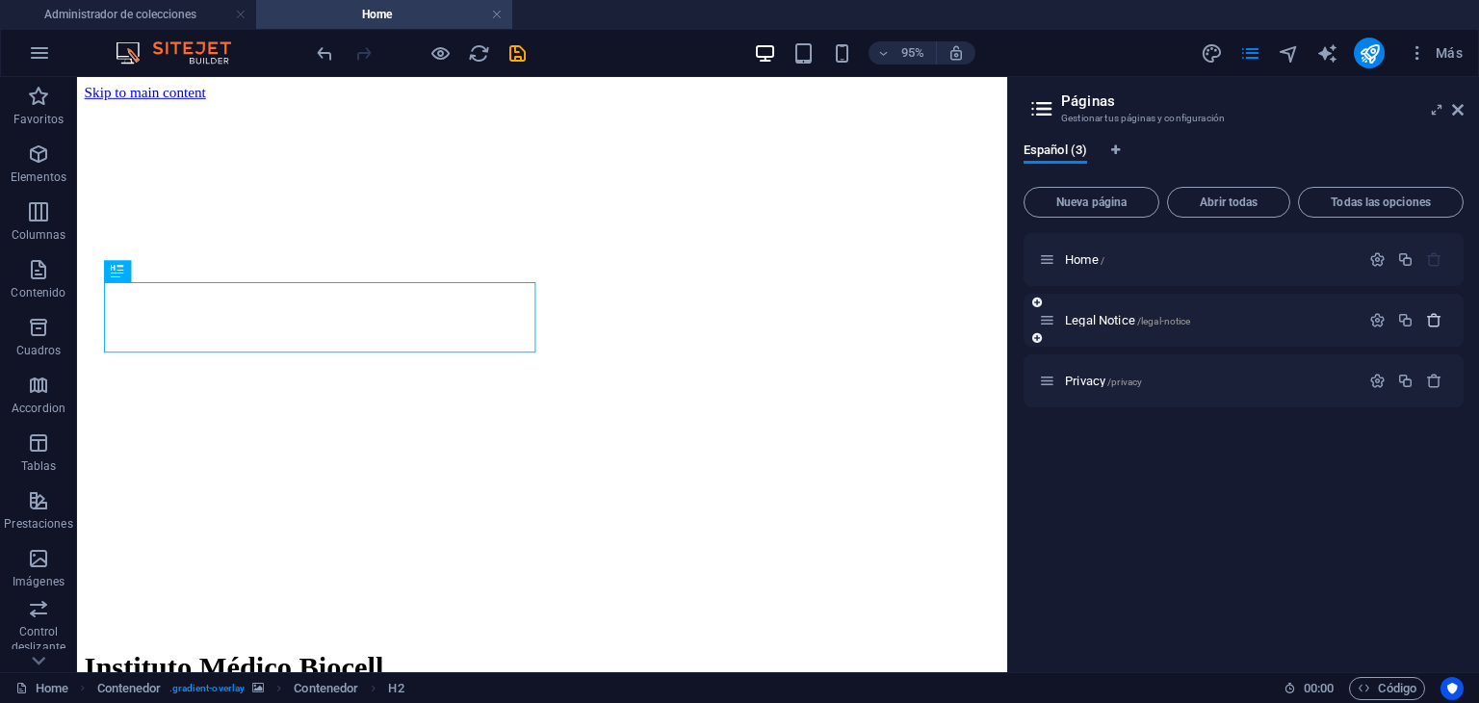
click at [1432, 327] on icon "button" at bounding box center [1434, 320] width 16 height 16
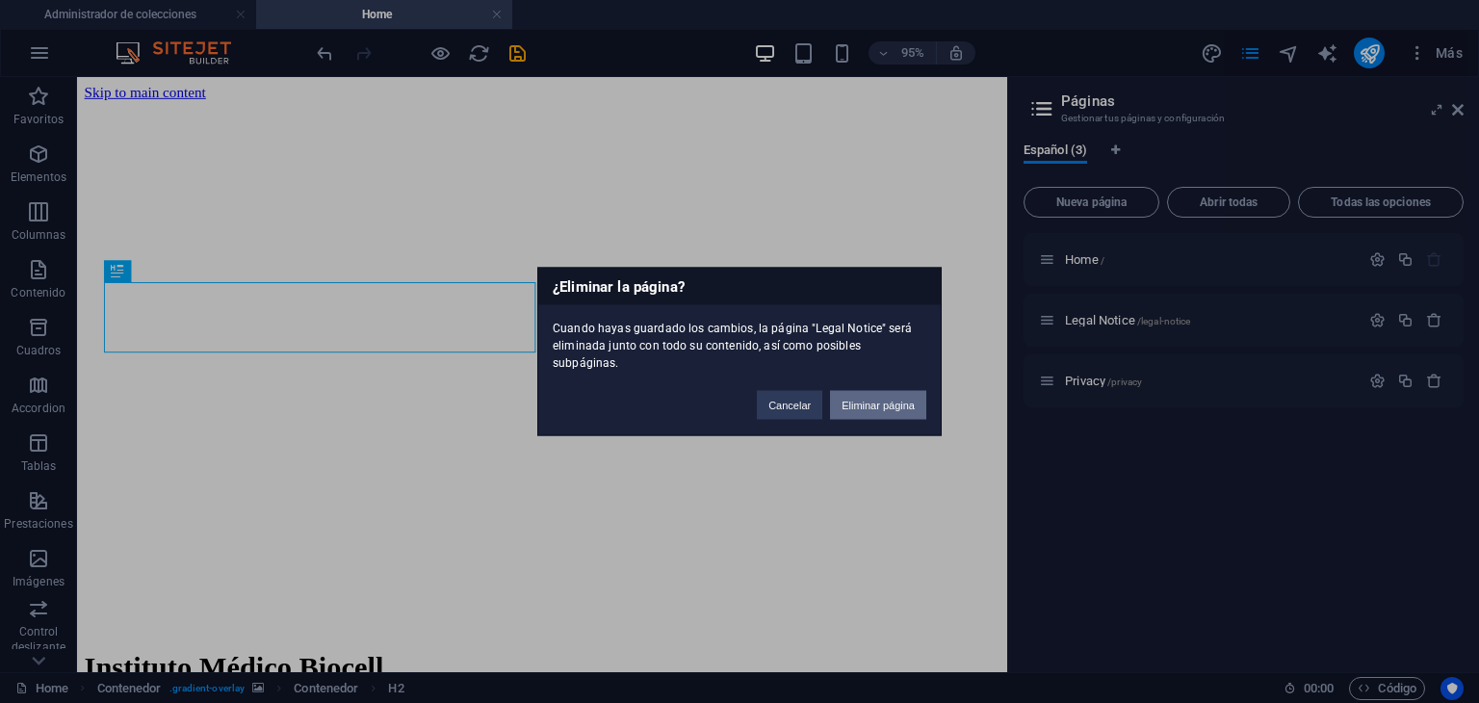
click at [919, 398] on button "Eliminar página" at bounding box center [878, 405] width 96 height 29
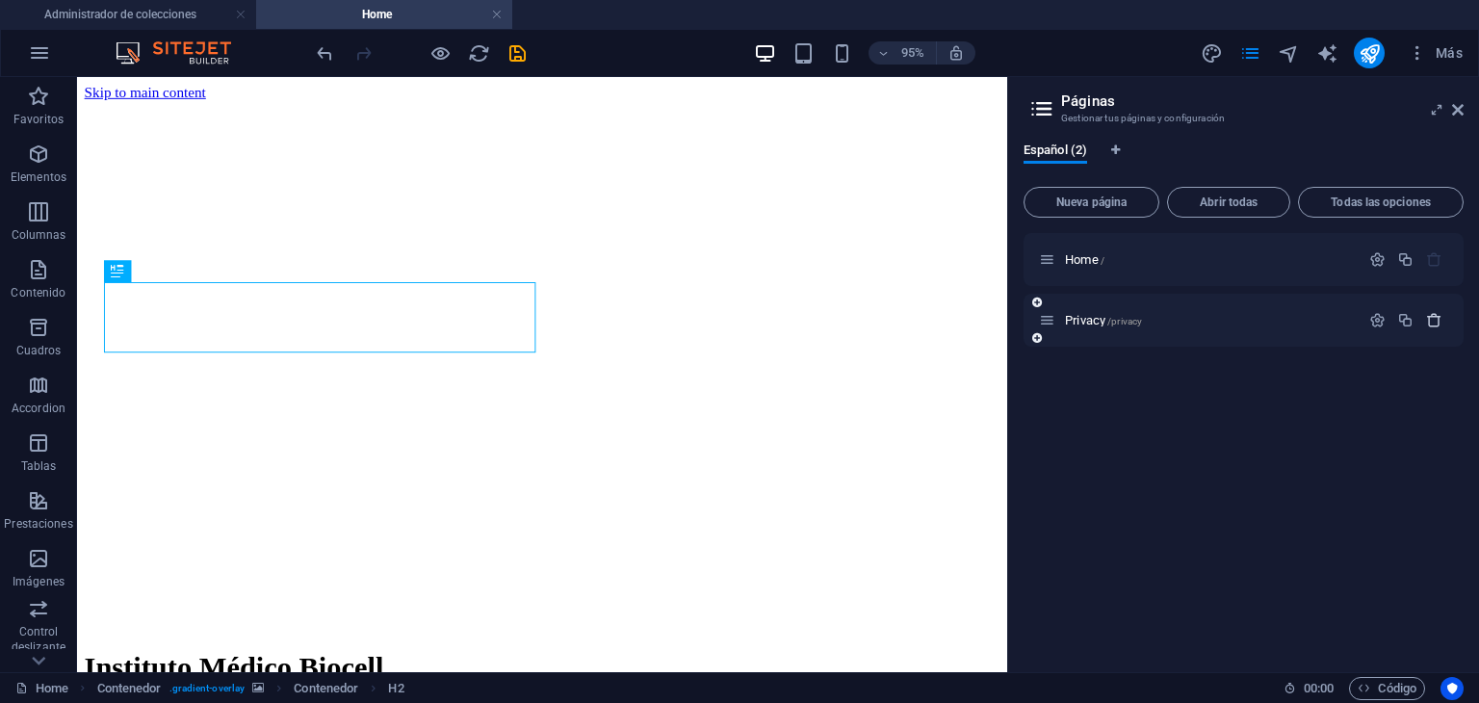
click at [1431, 322] on icon "button" at bounding box center [1434, 320] width 16 height 16
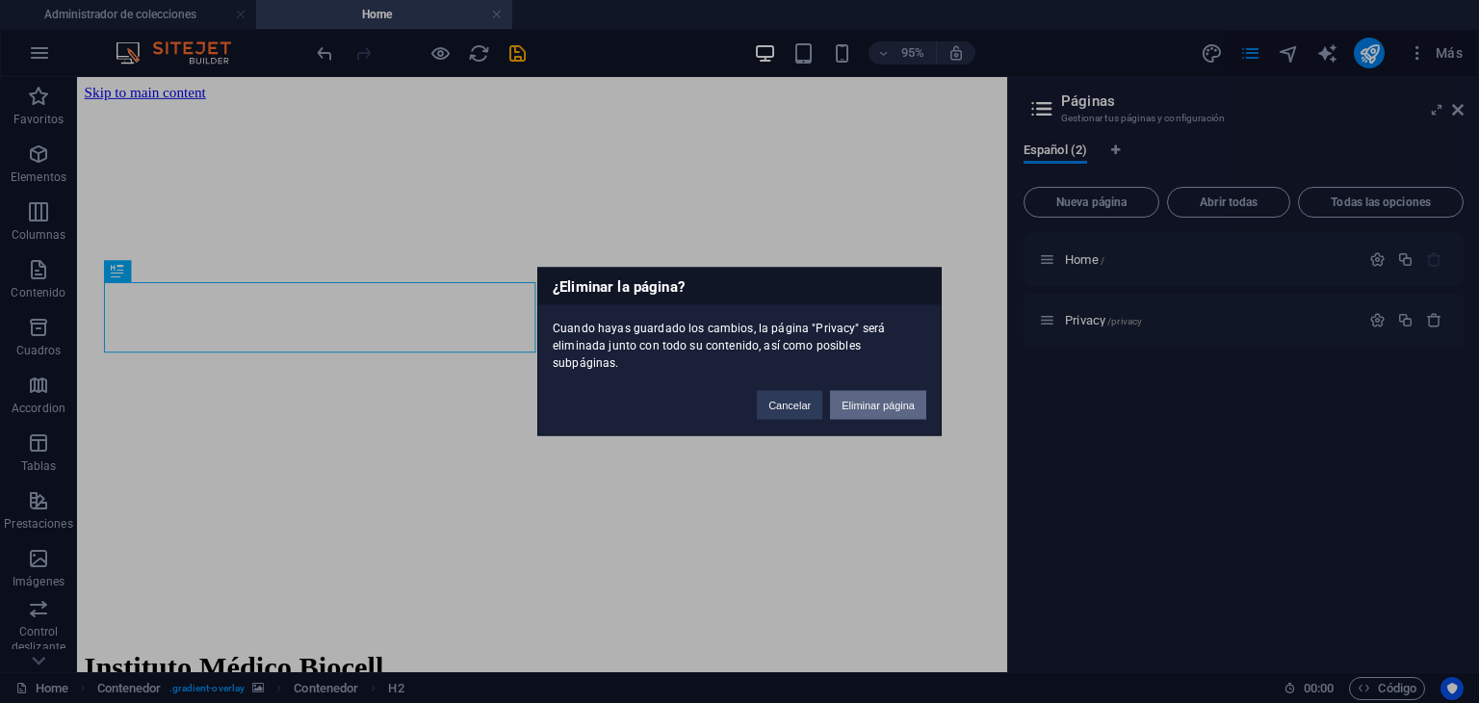
click at [843, 391] on button "Eliminar página" at bounding box center [878, 405] width 96 height 29
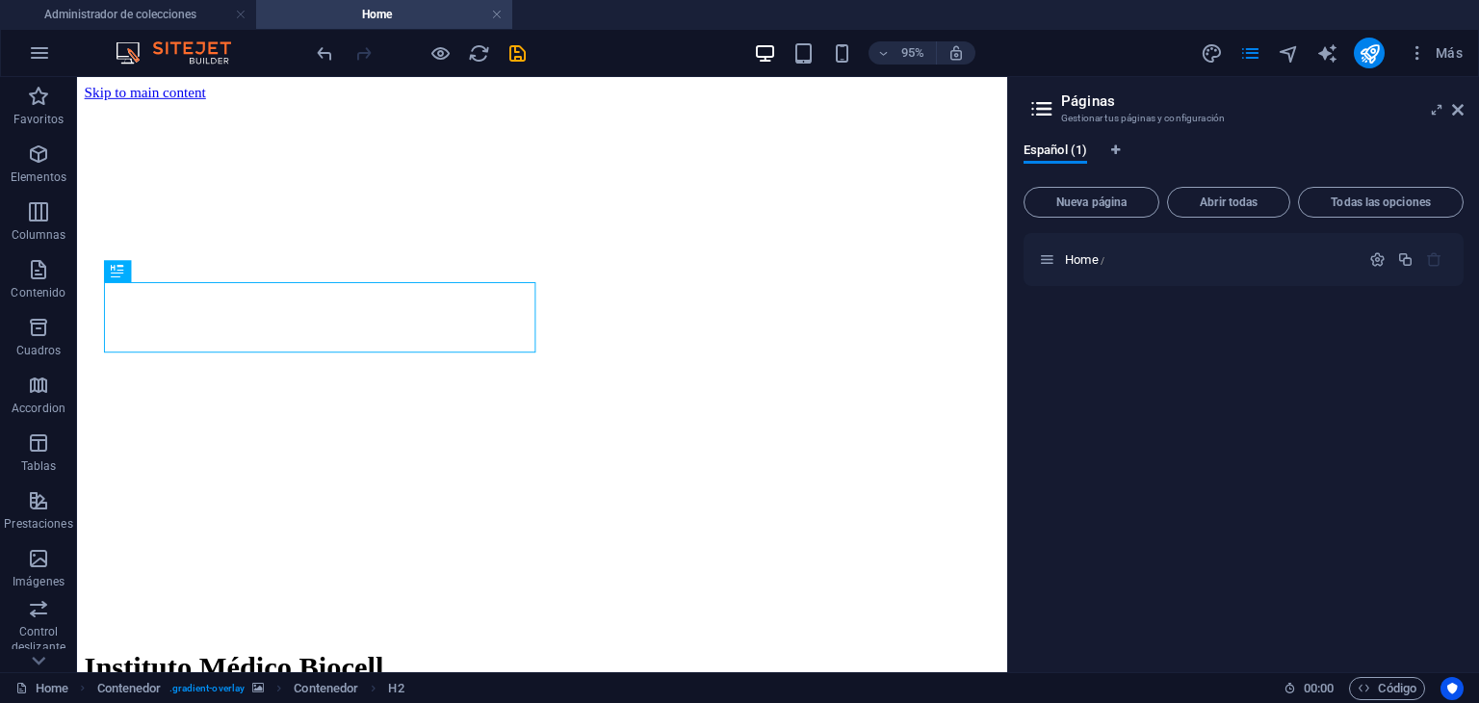
click at [1044, 106] on icon at bounding box center [1042, 108] width 29 height 27
click at [1437, 105] on icon at bounding box center [1437, 109] width 0 height 15
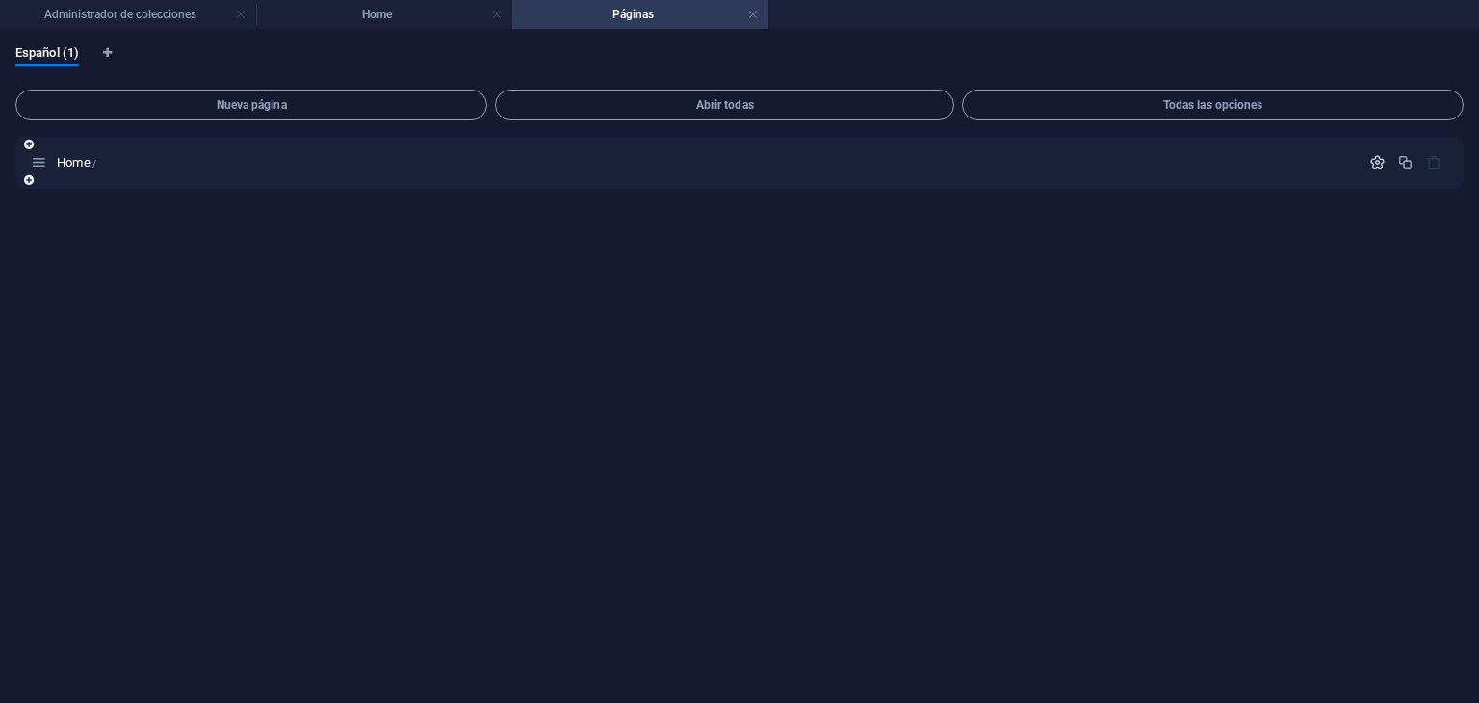
click at [1376, 161] on icon "button" at bounding box center [1377, 162] width 16 height 16
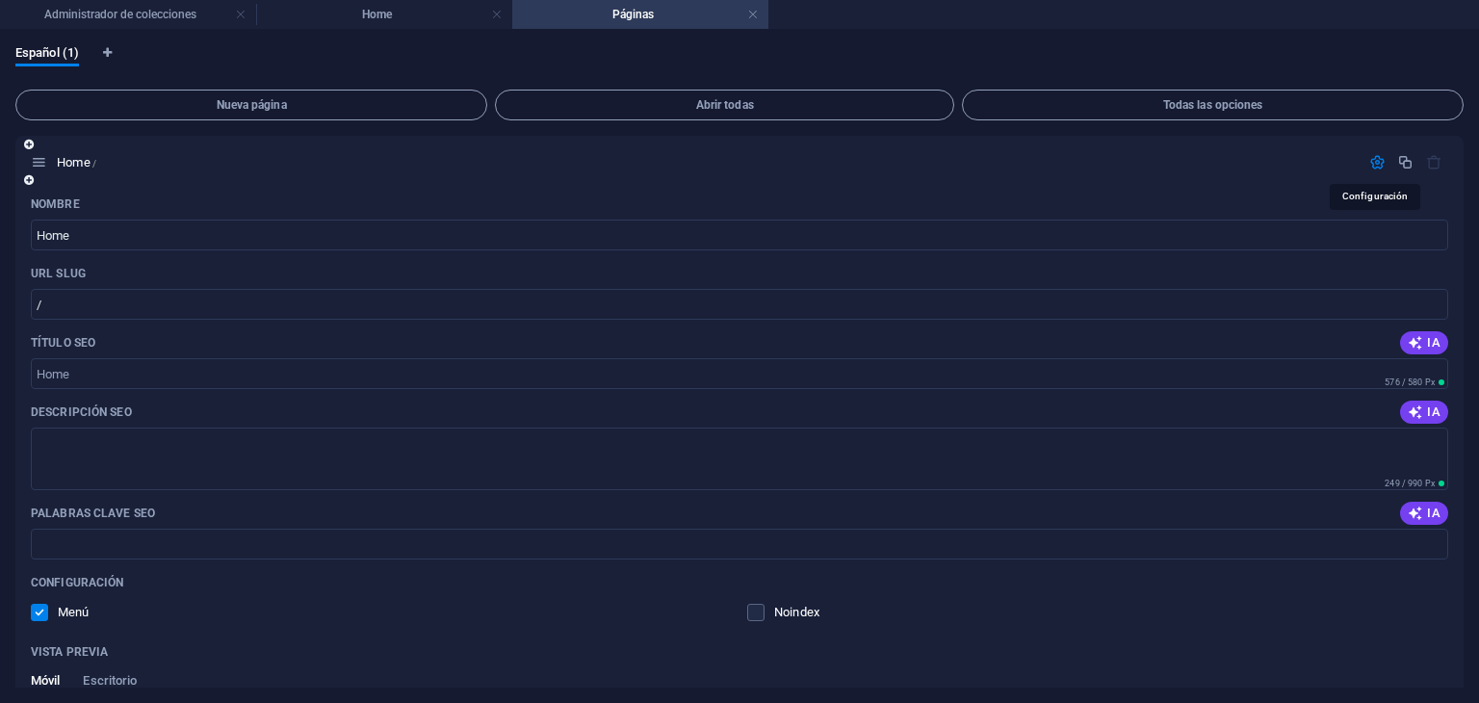
click at [1376, 161] on icon "button" at bounding box center [1377, 162] width 16 height 16
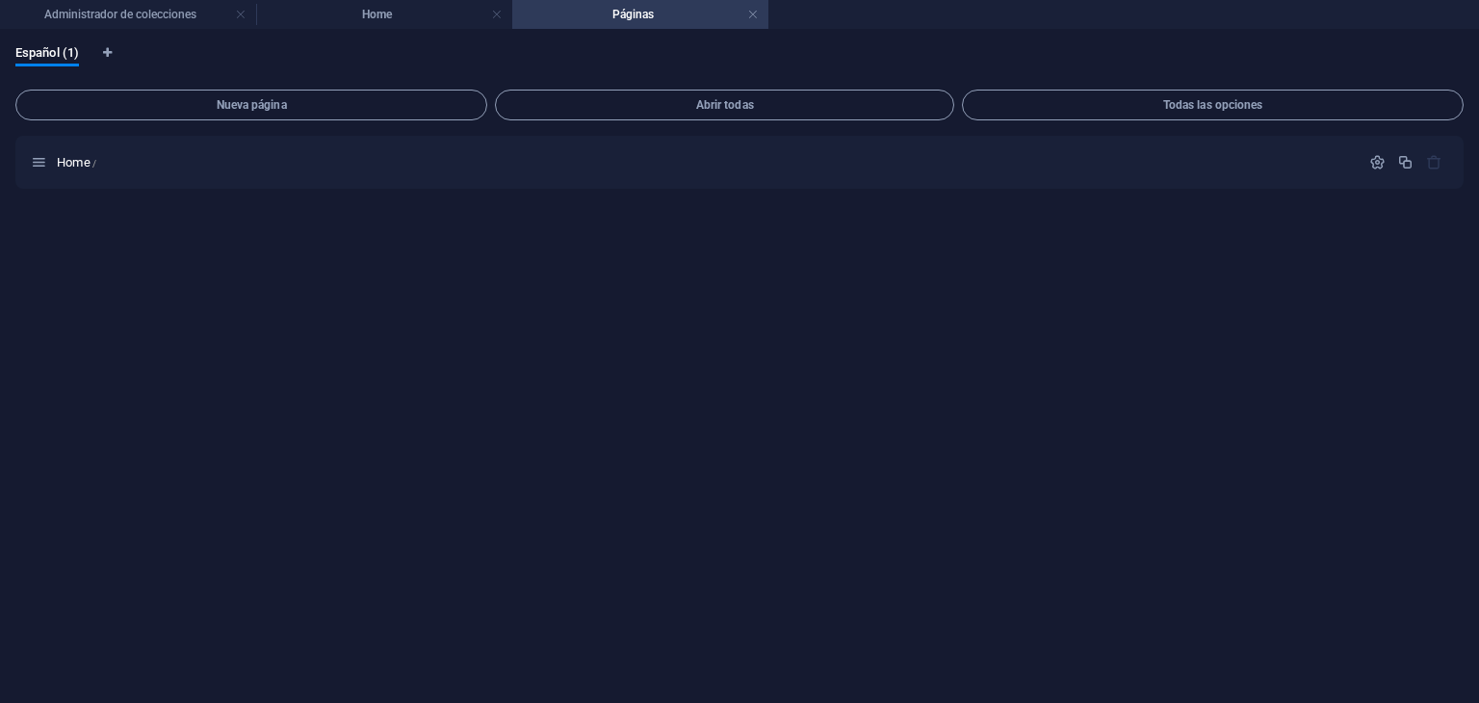
click at [759, 10] on h4 "Páginas" at bounding box center [640, 14] width 256 height 21
click at [754, 12] on link at bounding box center [753, 15] width 12 height 18
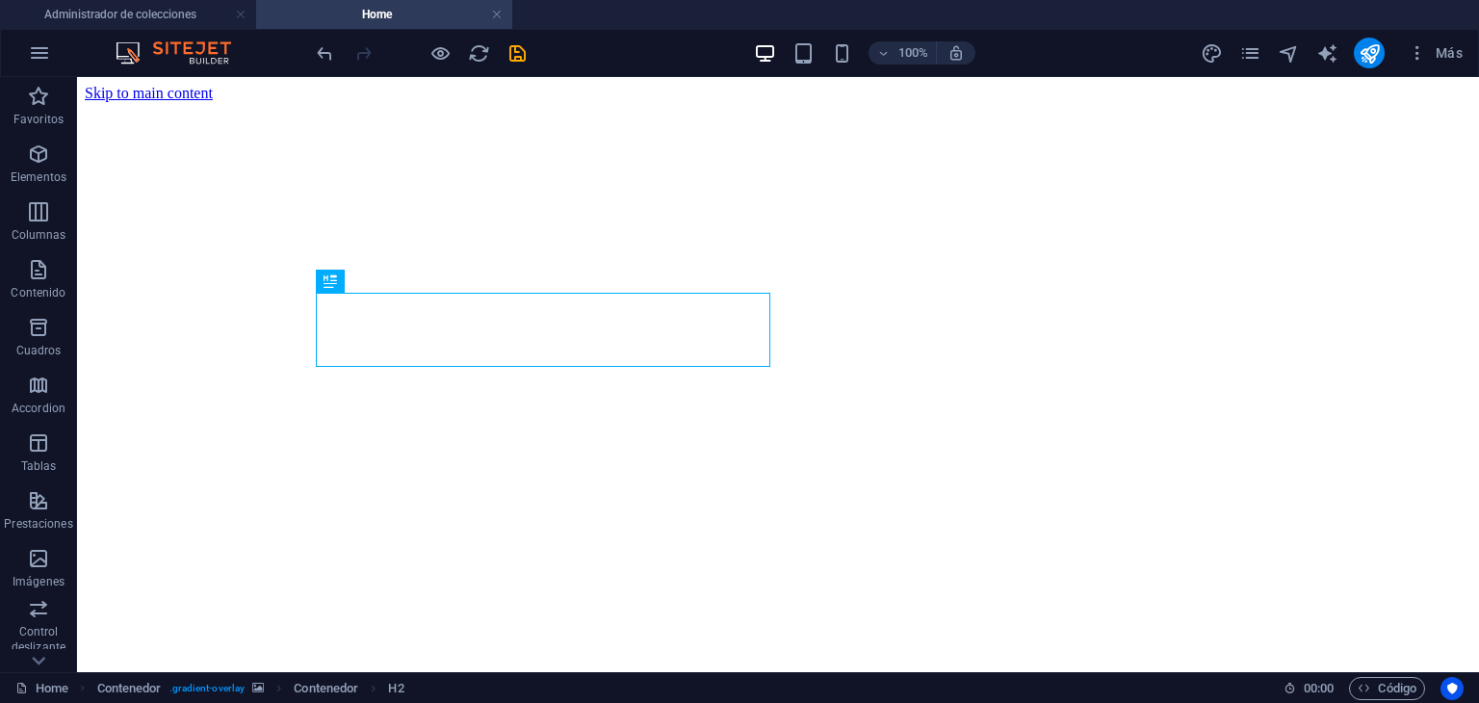
click at [503, 16] on h4 "Home" at bounding box center [384, 14] width 256 height 21
click at [495, 14] on link at bounding box center [497, 15] width 12 height 18
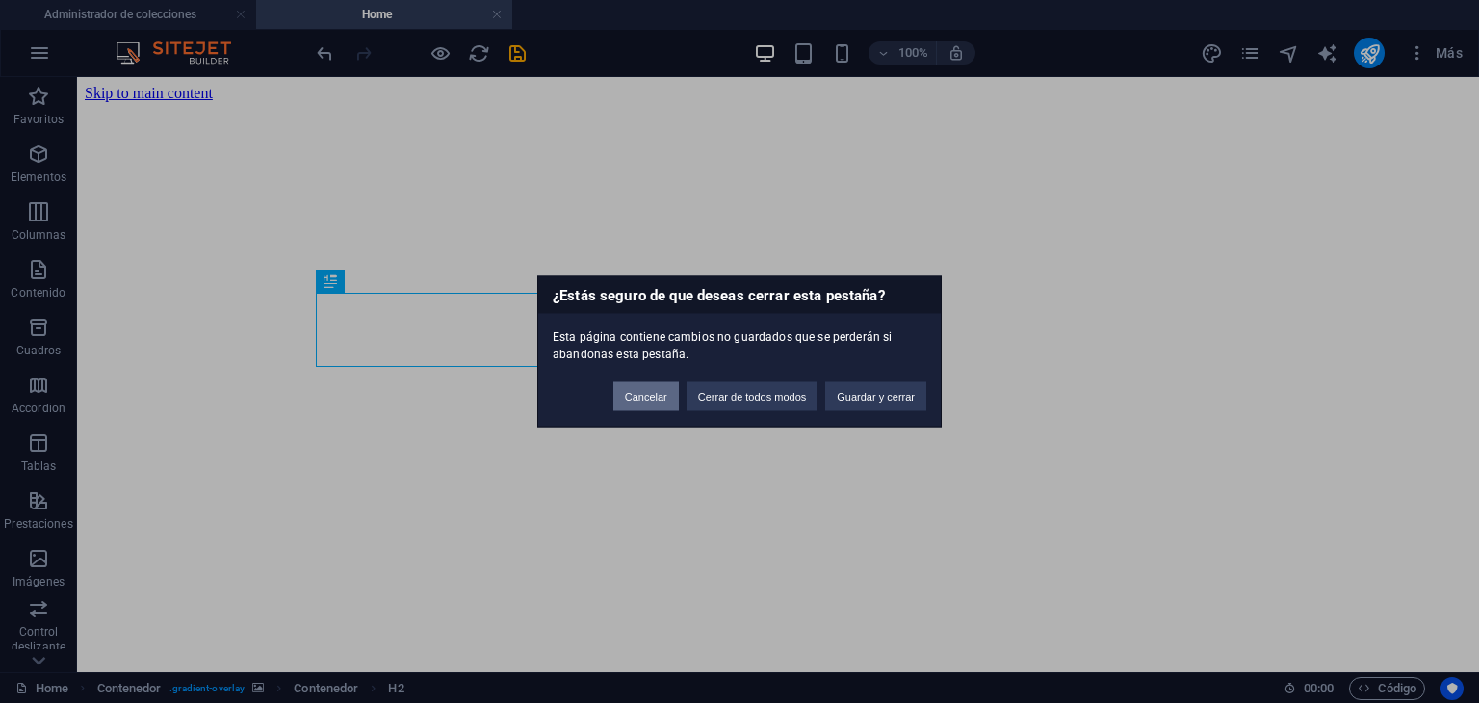
click at [659, 400] on button "Cancelar" at bounding box center [645, 396] width 65 height 29
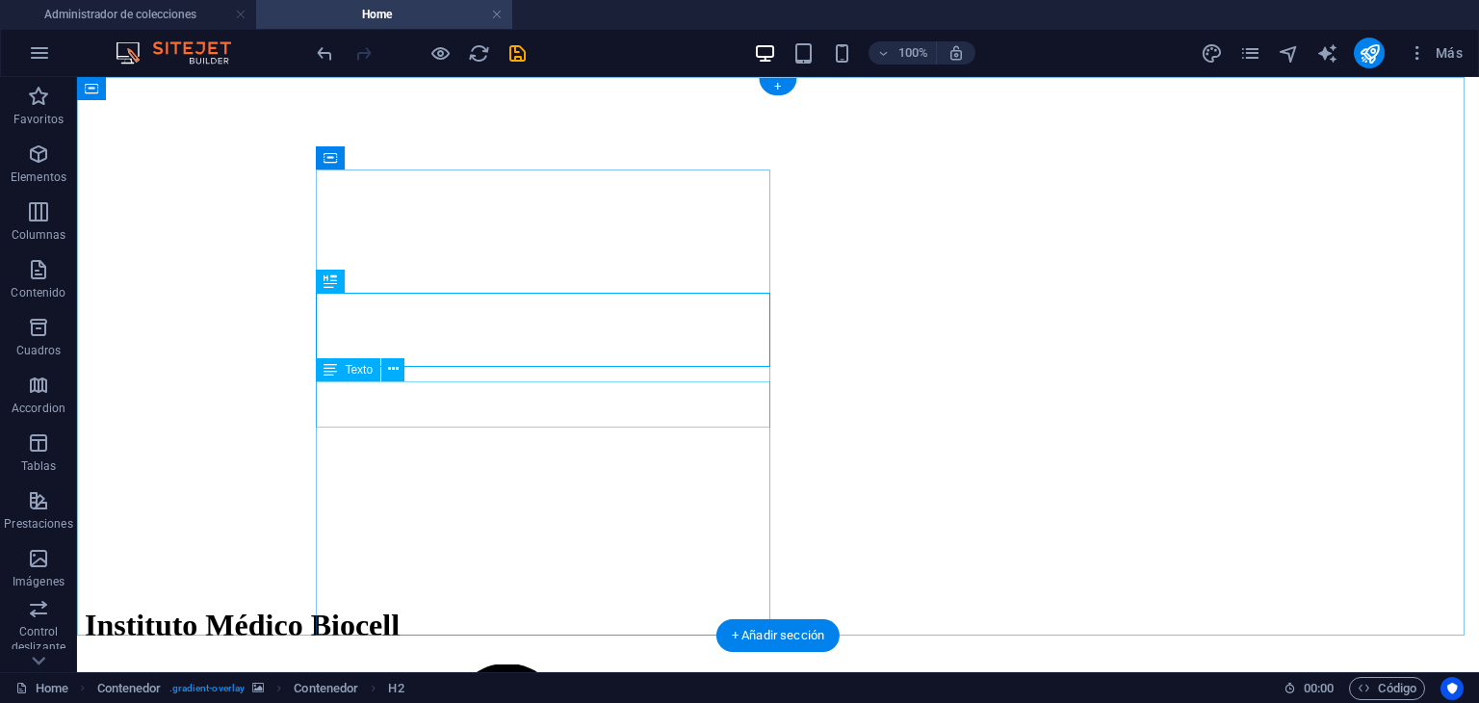
scroll to position [71, 0]
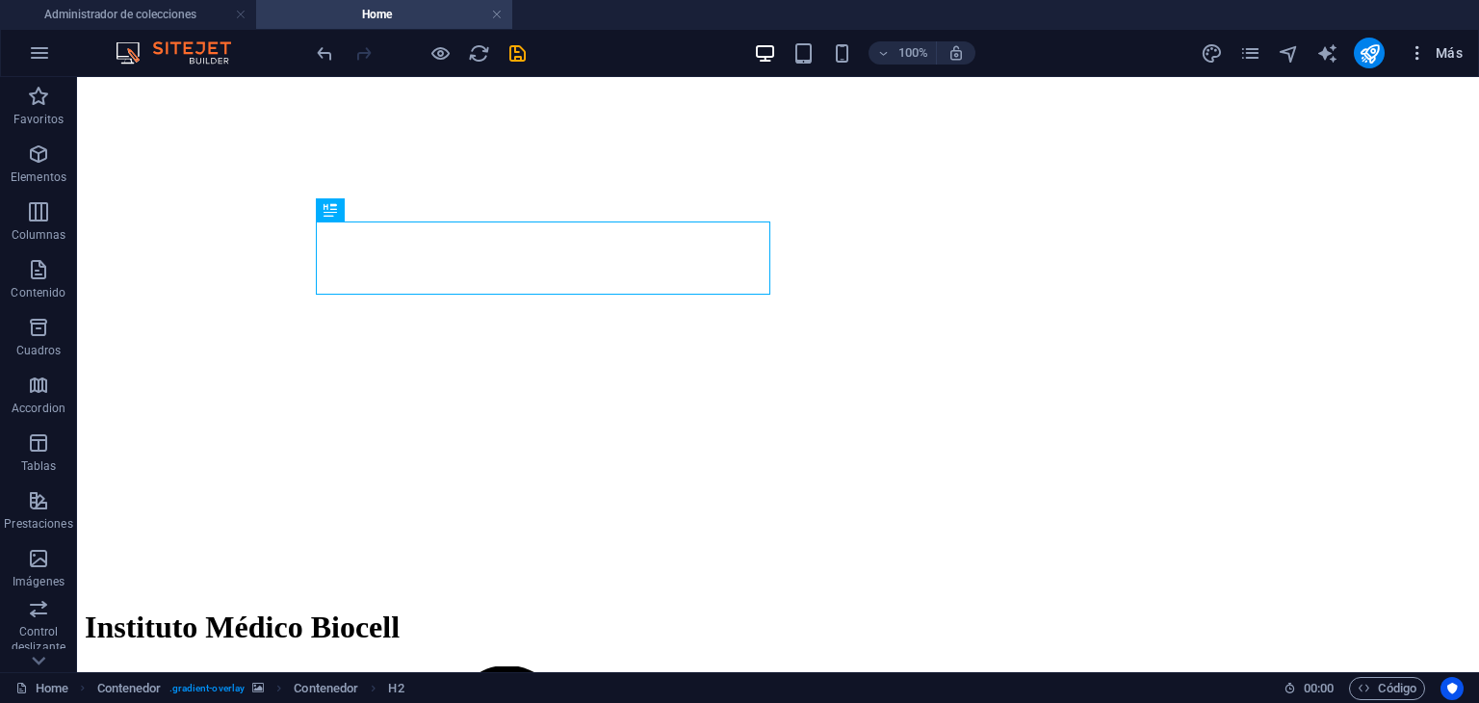
click at [1435, 40] on button "Más" at bounding box center [1435, 53] width 70 height 31
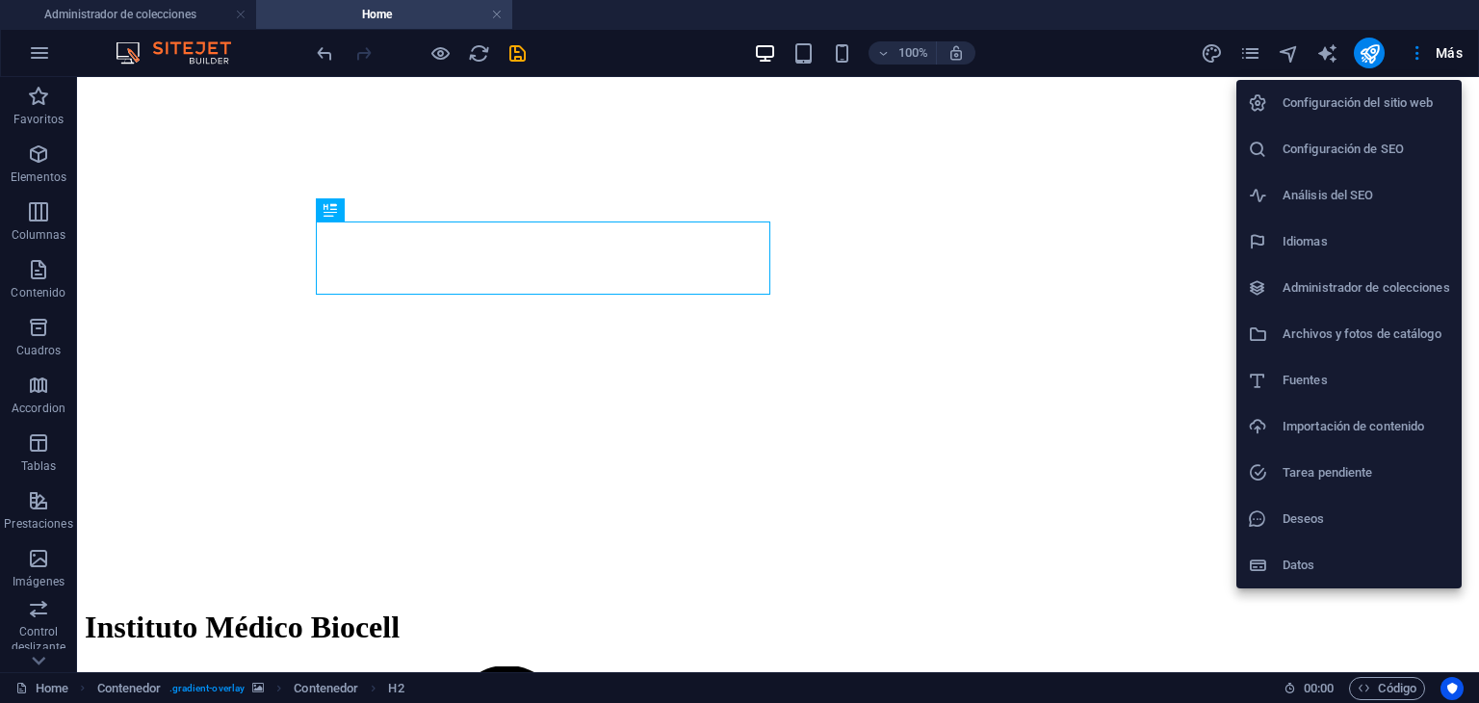
click at [1366, 335] on h6 "Archivos y fotos de catálogo" at bounding box center [1367, 334] width 168 height 23
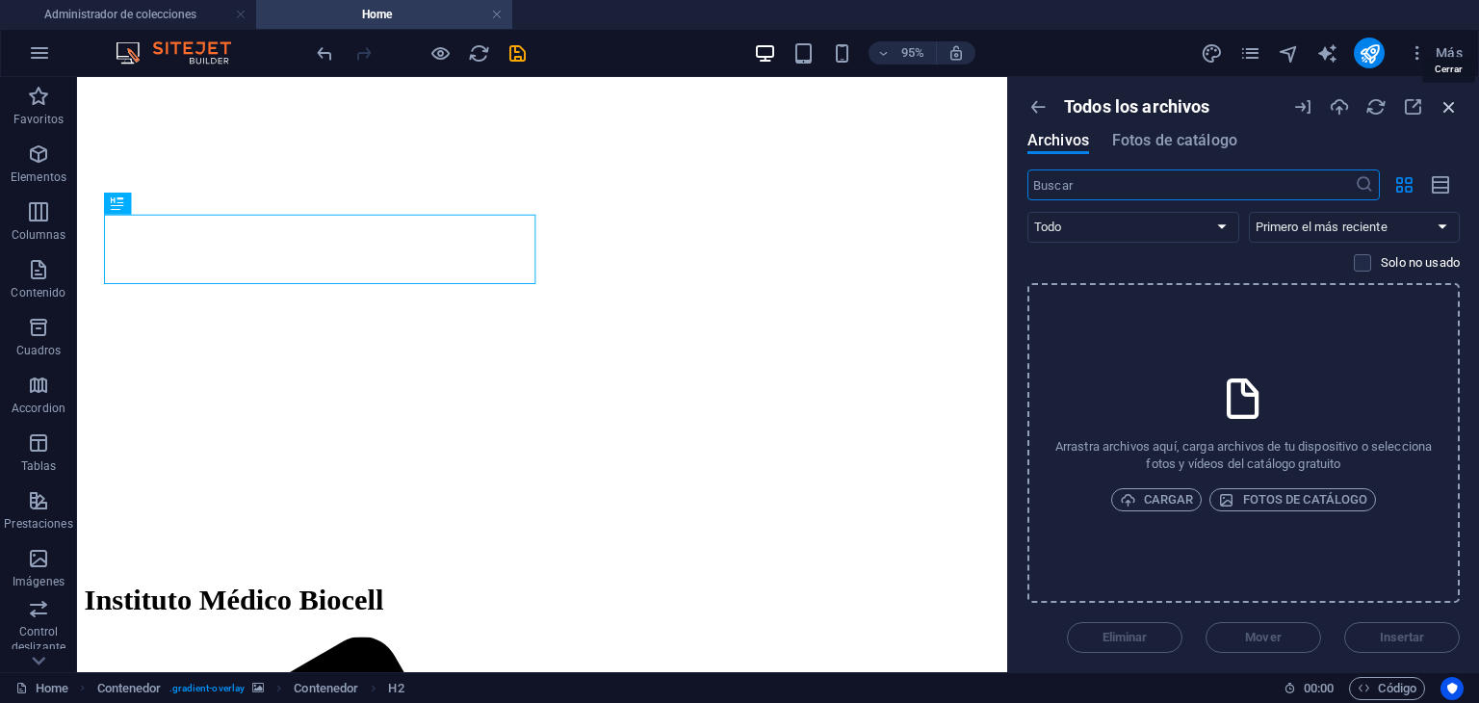
click at [1451, 96] on icon "button" at bounding box center [1449, 106] width 21 height 21
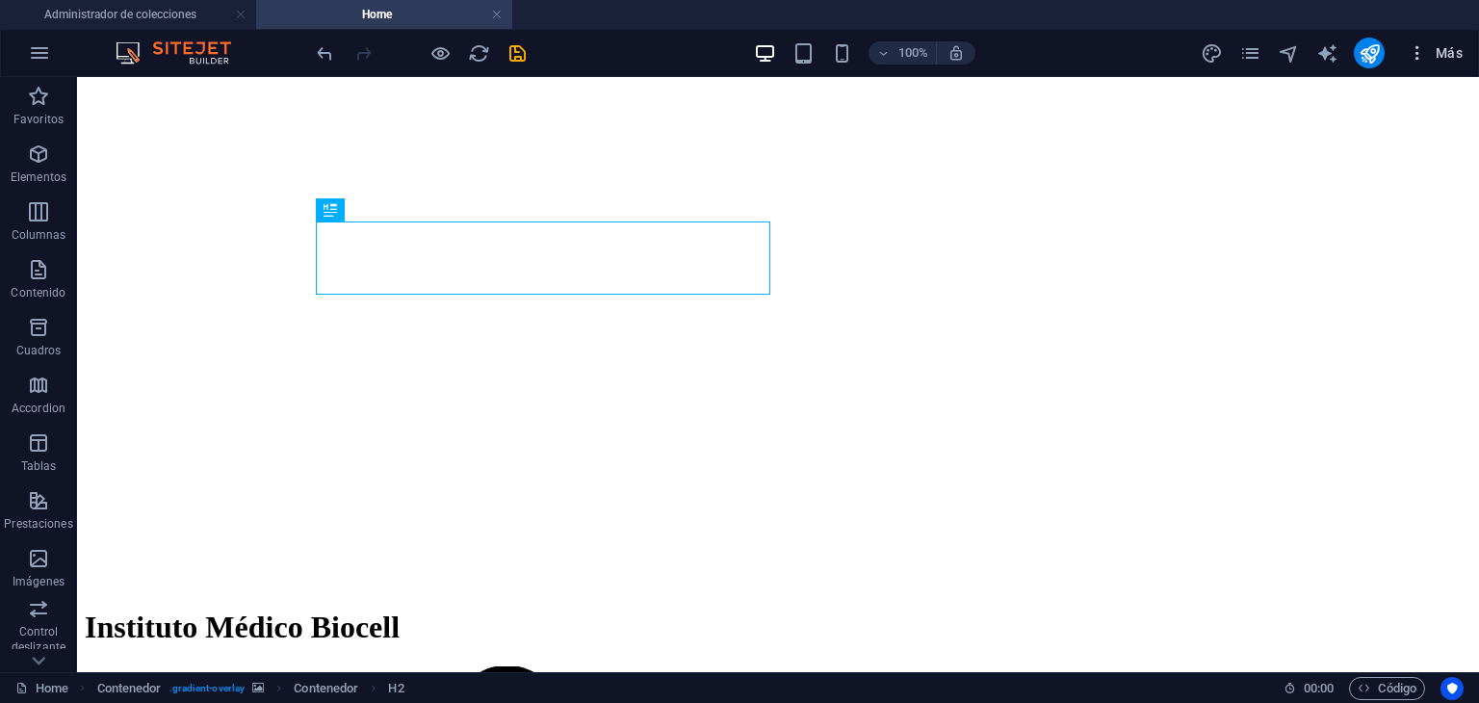
click at [1433, 61] on span "Más" at bounding box center [1435, 52] width 55 height 19
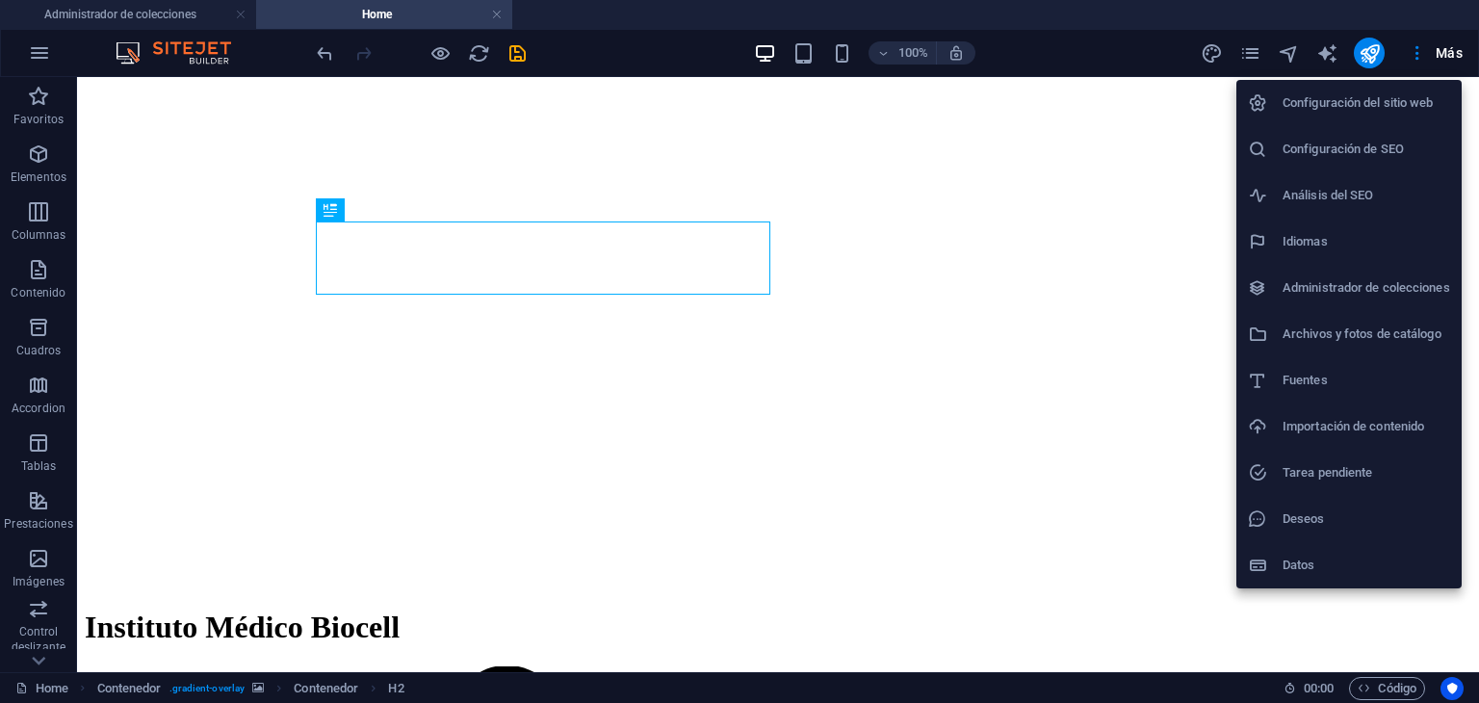
click at [1364, 426] on h6 "Importación de contenido" at bounding box center [1367, 426] width 168 height 23
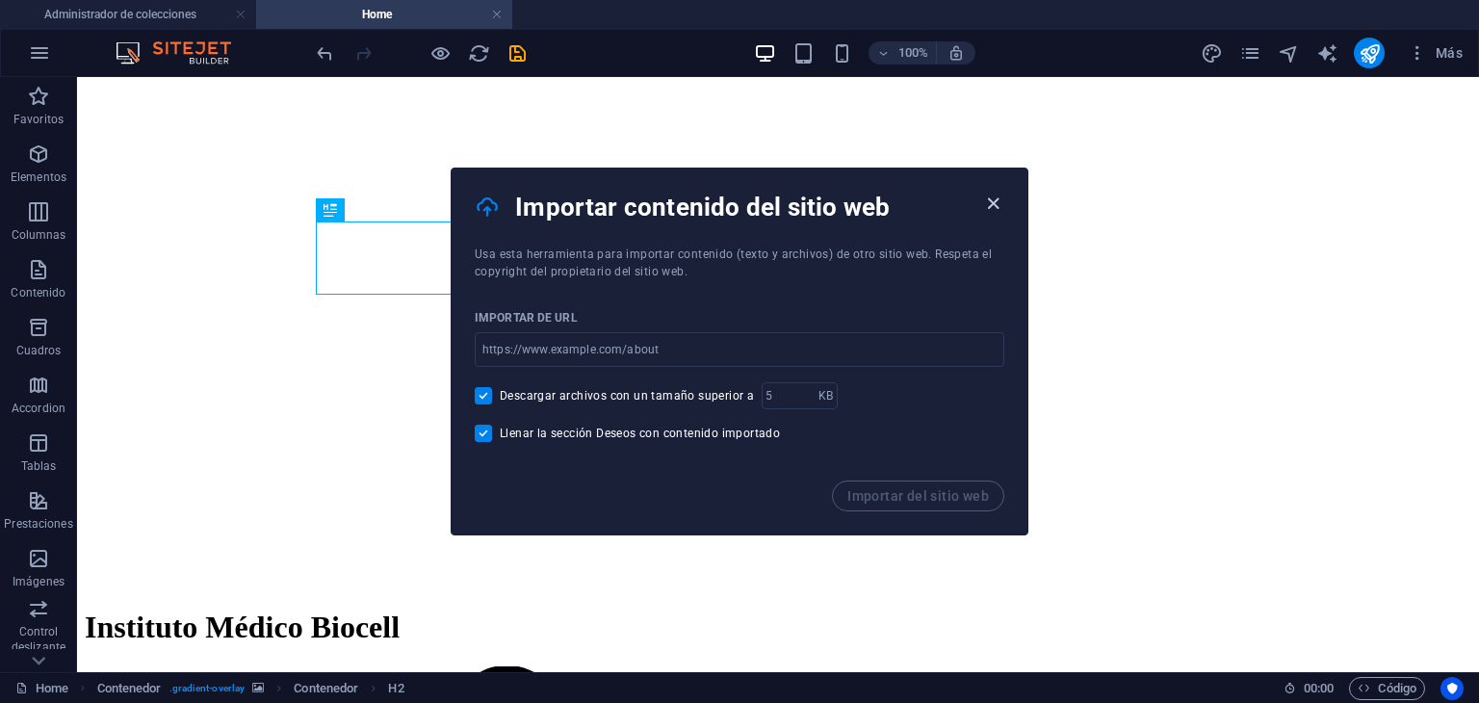
click at [1000, 194] on icon "button" at bounding box center [993, 204] width 22 height 22
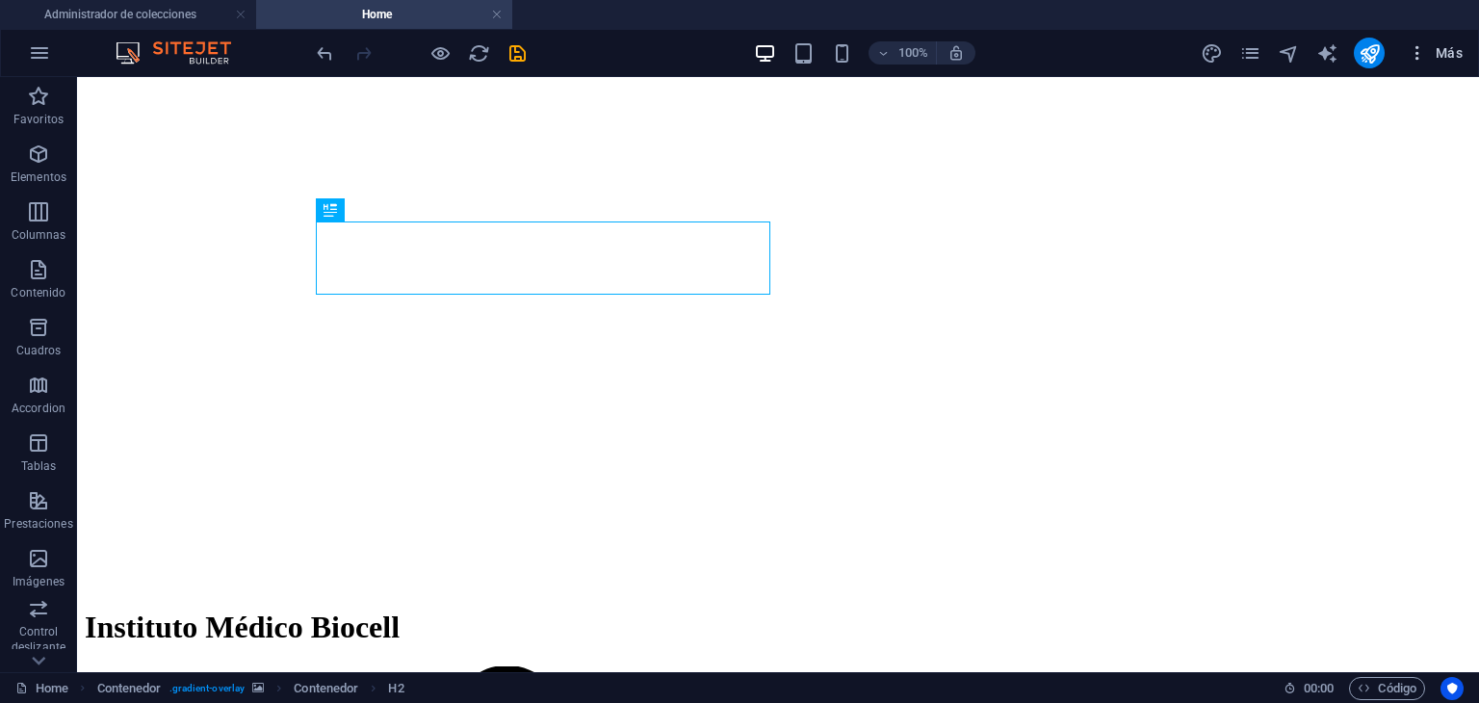
drag, startPoint x: 1443, startPoint y: 35, endPoint x: 1437, endPoint y: 43, distance: 10.4
click at [1437, 43] on div "100% Más" at bounding box center [739, 53] width 1477 height 46
click at [1437, 43] on span "Más" at bounding box center [1435, 52] width 55 height 19
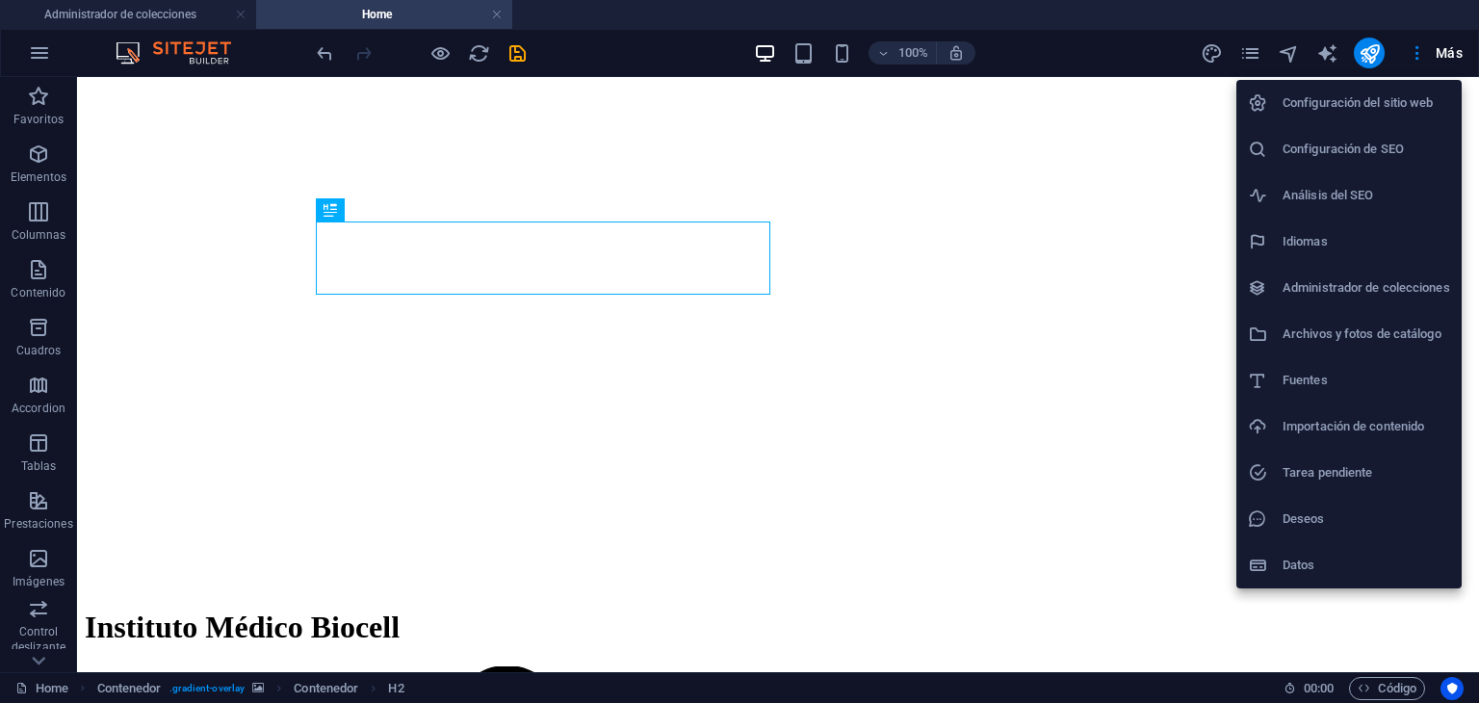
click at [1322, 552] on li "Datos" at bounding box center [1349, 565] width 225 height 46
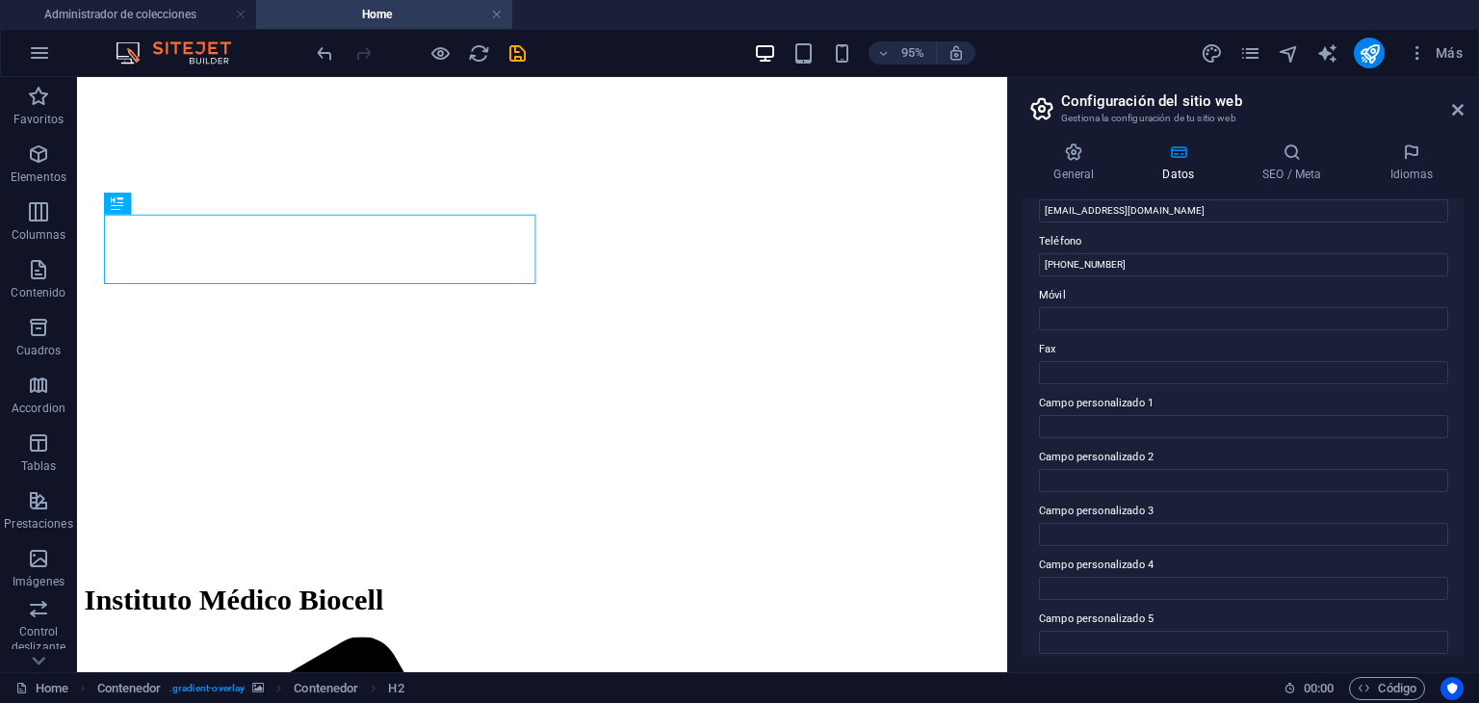
scroll to position [466, 0]
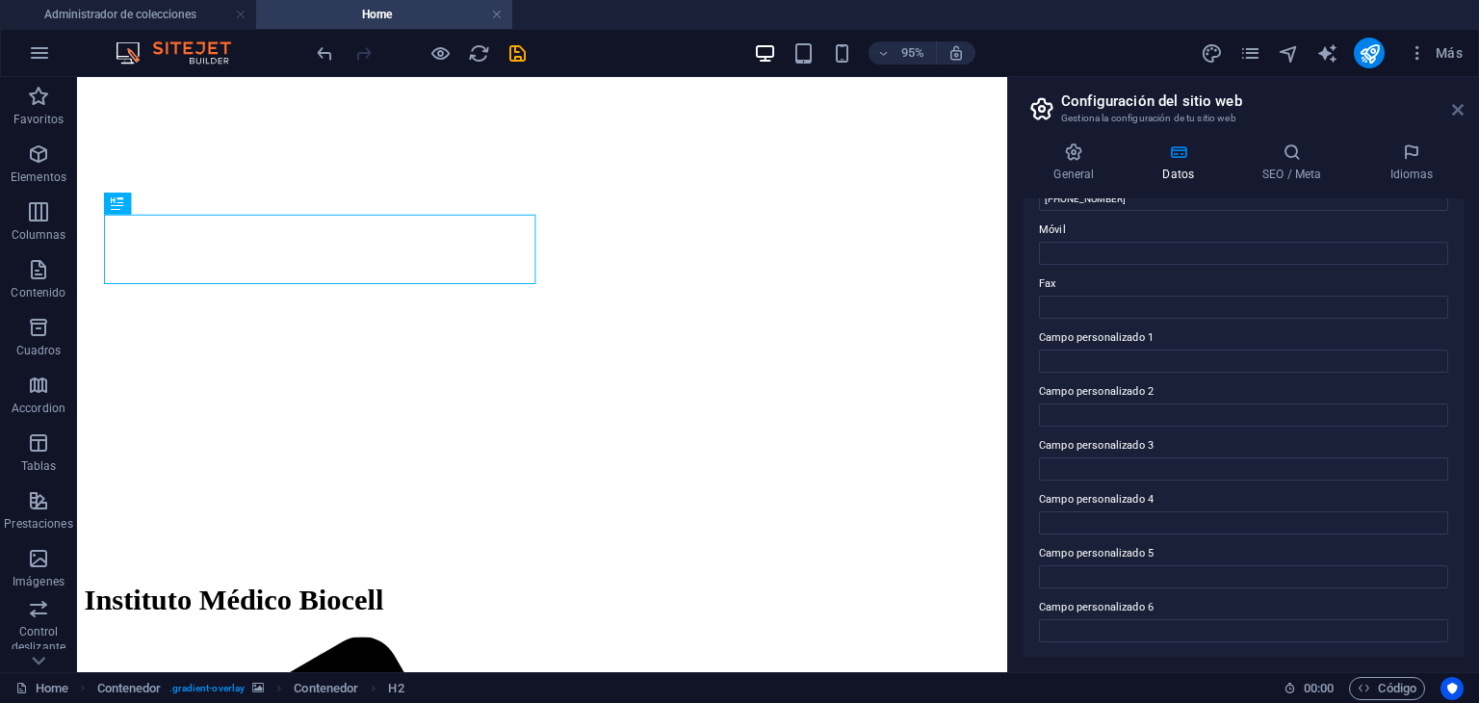
click at [1455, 103] on icon at bounding box center [1458, 109] width 12 height 15
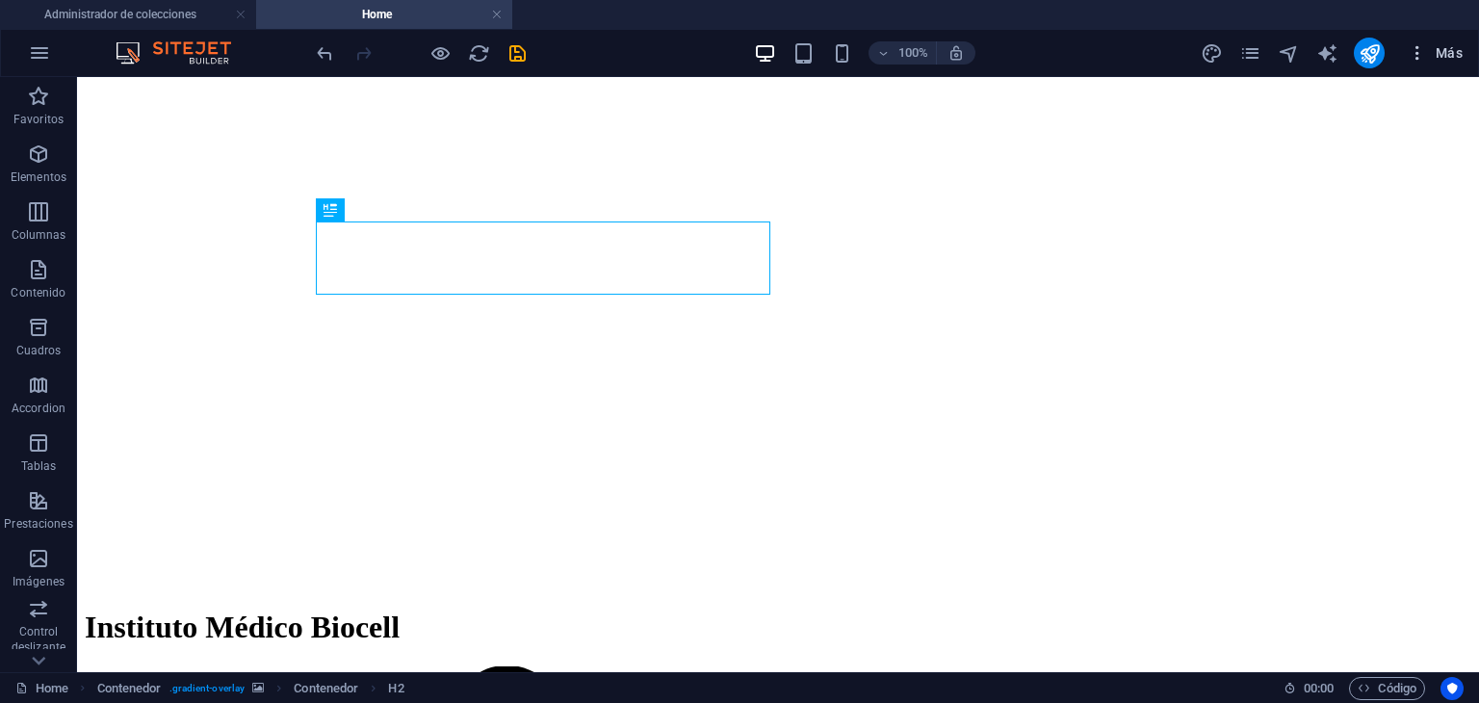
click at [1419, 50] on icon "button" at bounding box center [1417, 52] width 19 height 19
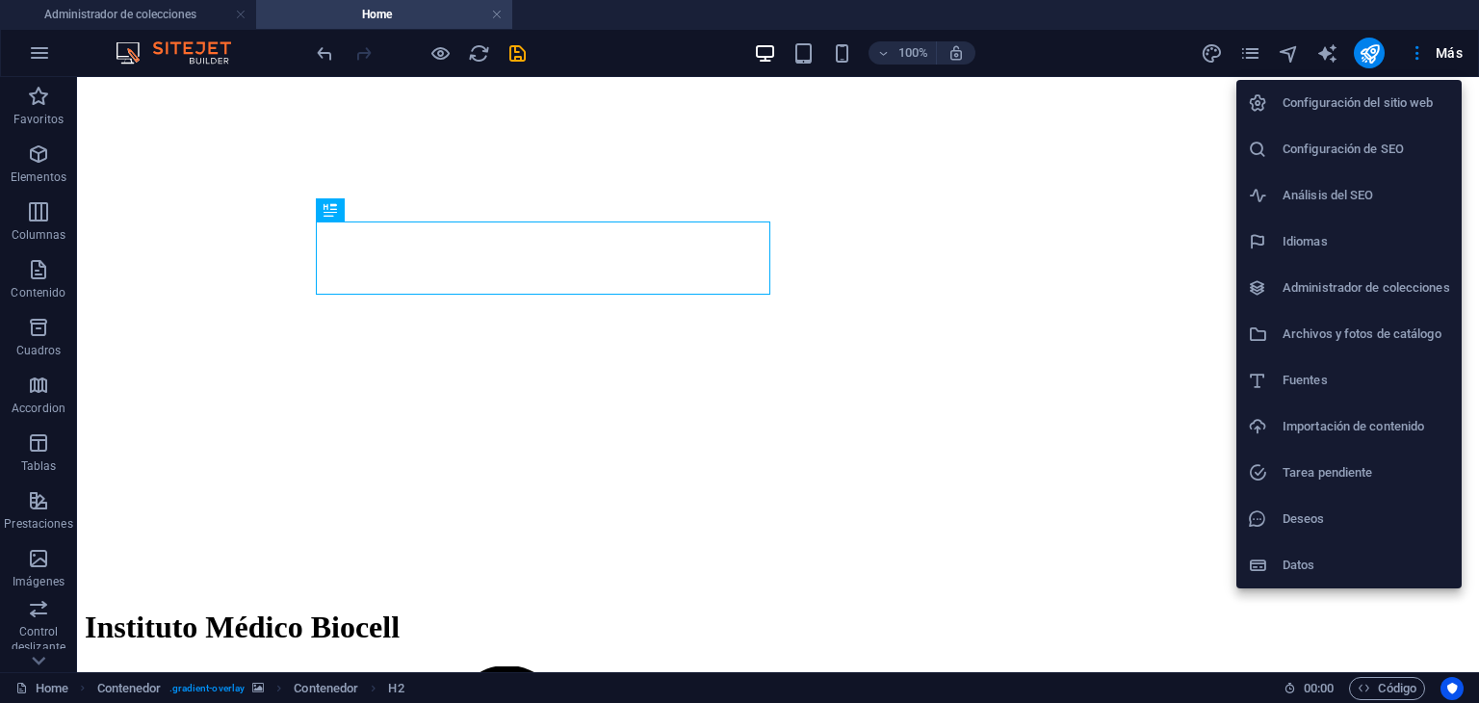
click at [1378, 113] on h6 "Configuración del sitio web" at bounding box center [1367, 102] width 168 height 23
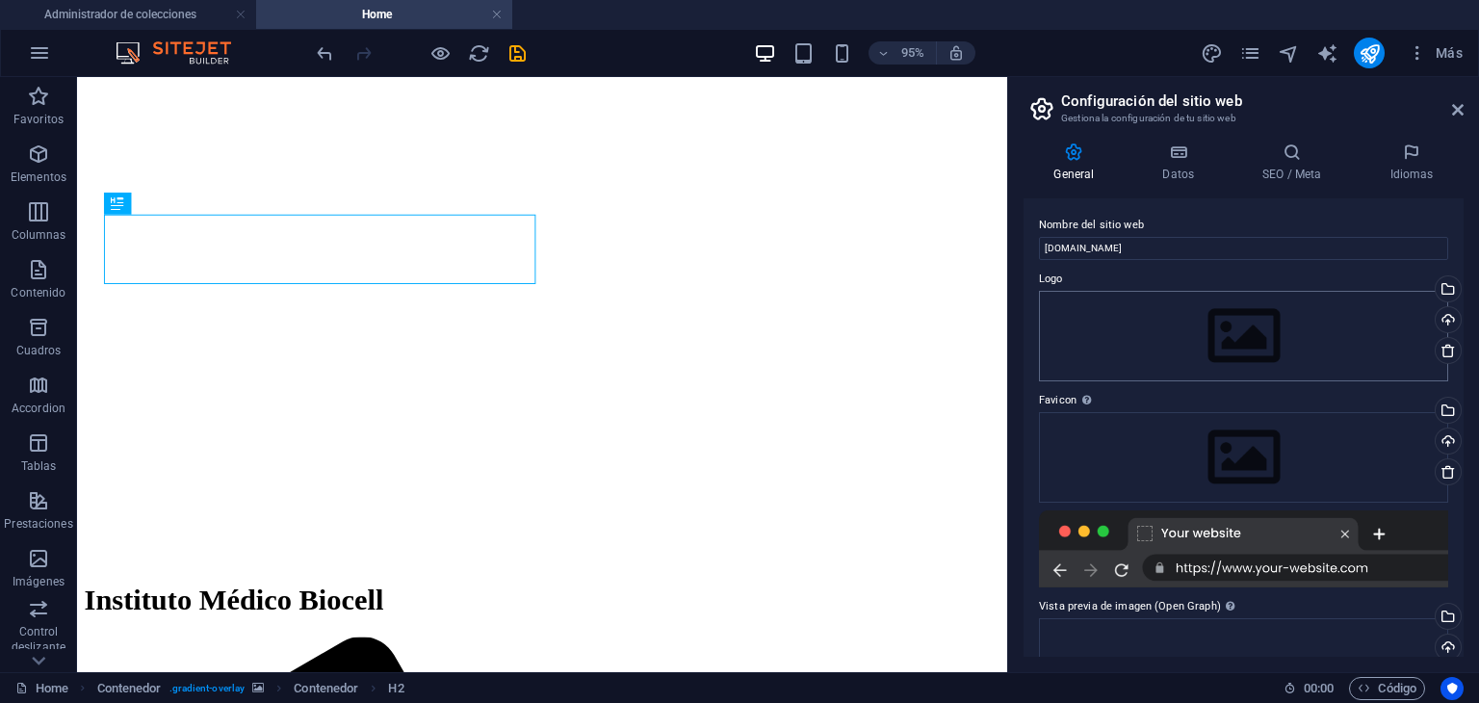
scroll to position [198, 0]
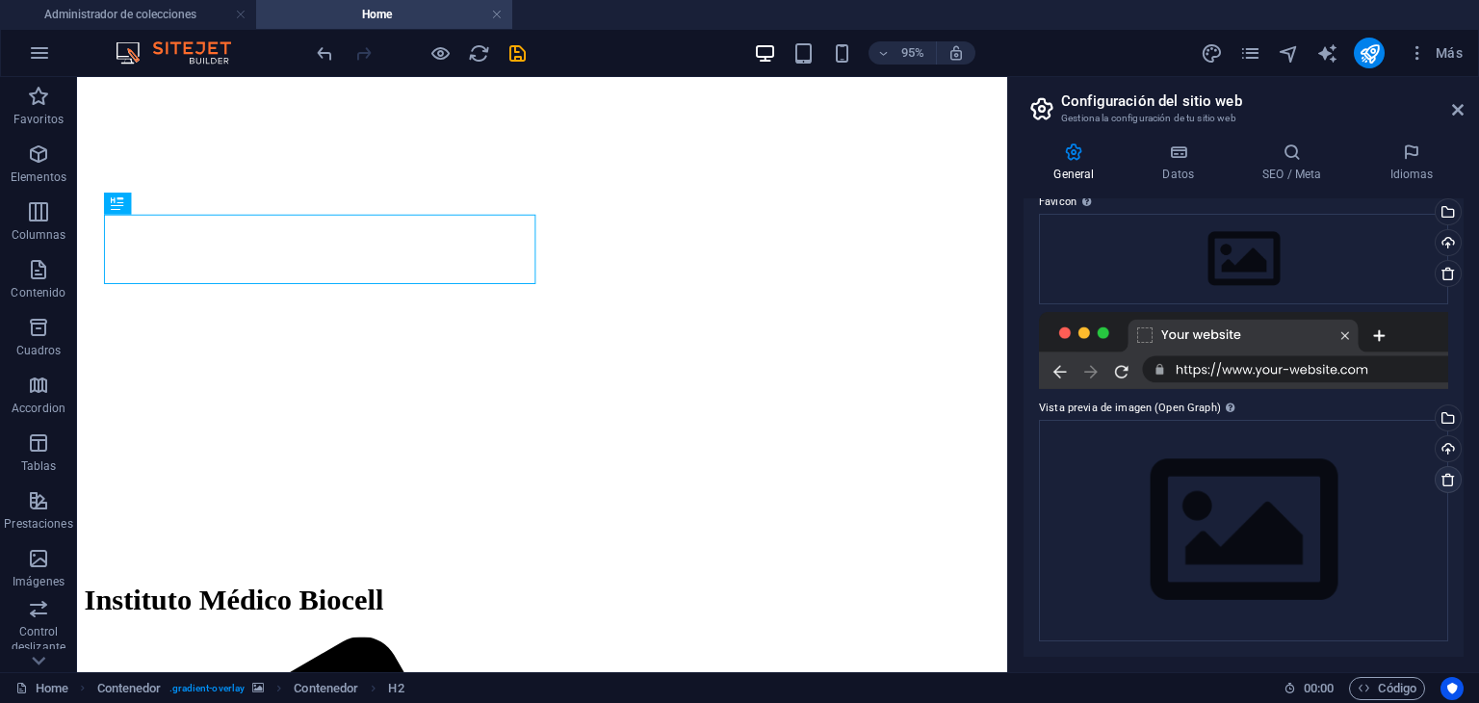
click at [1446, 479] on icon at bounding box center [1448, 479] width 15 height 15
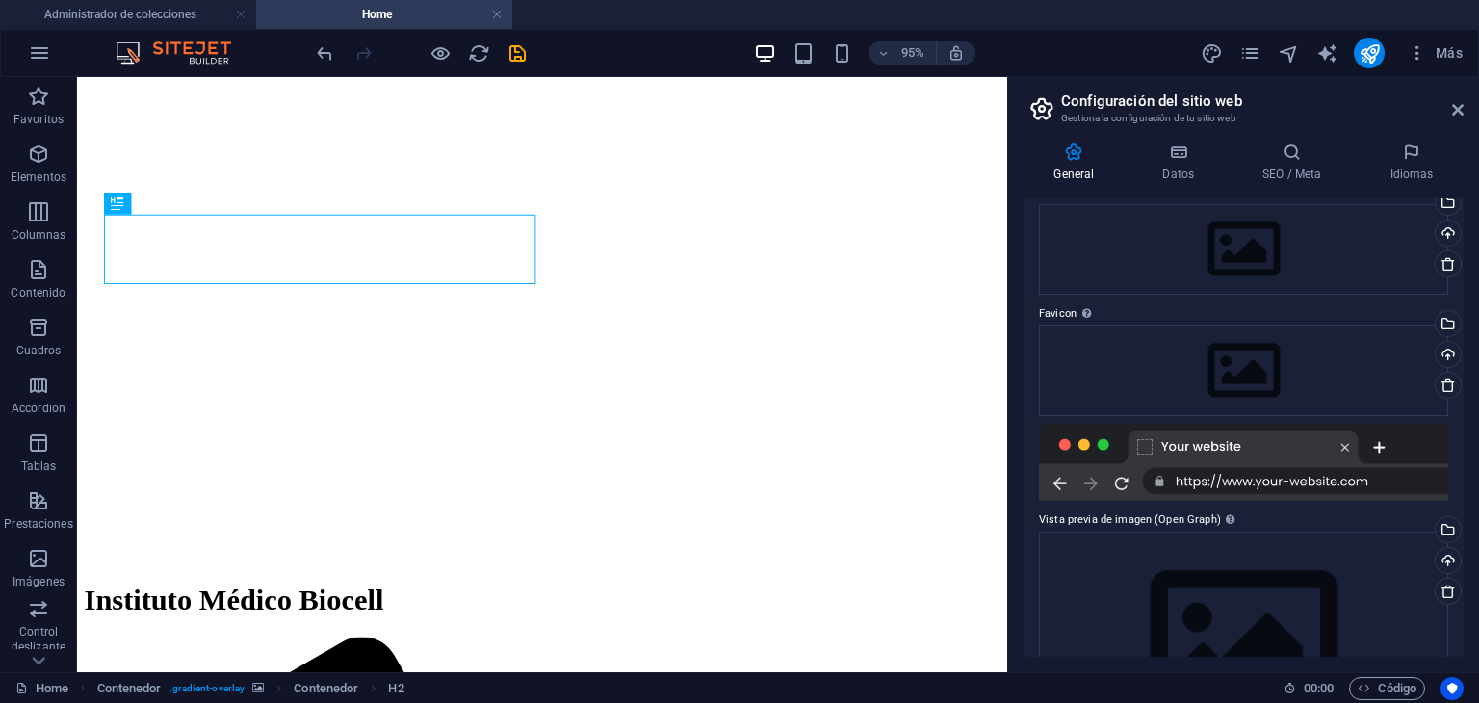
scroll to position [0, 0]
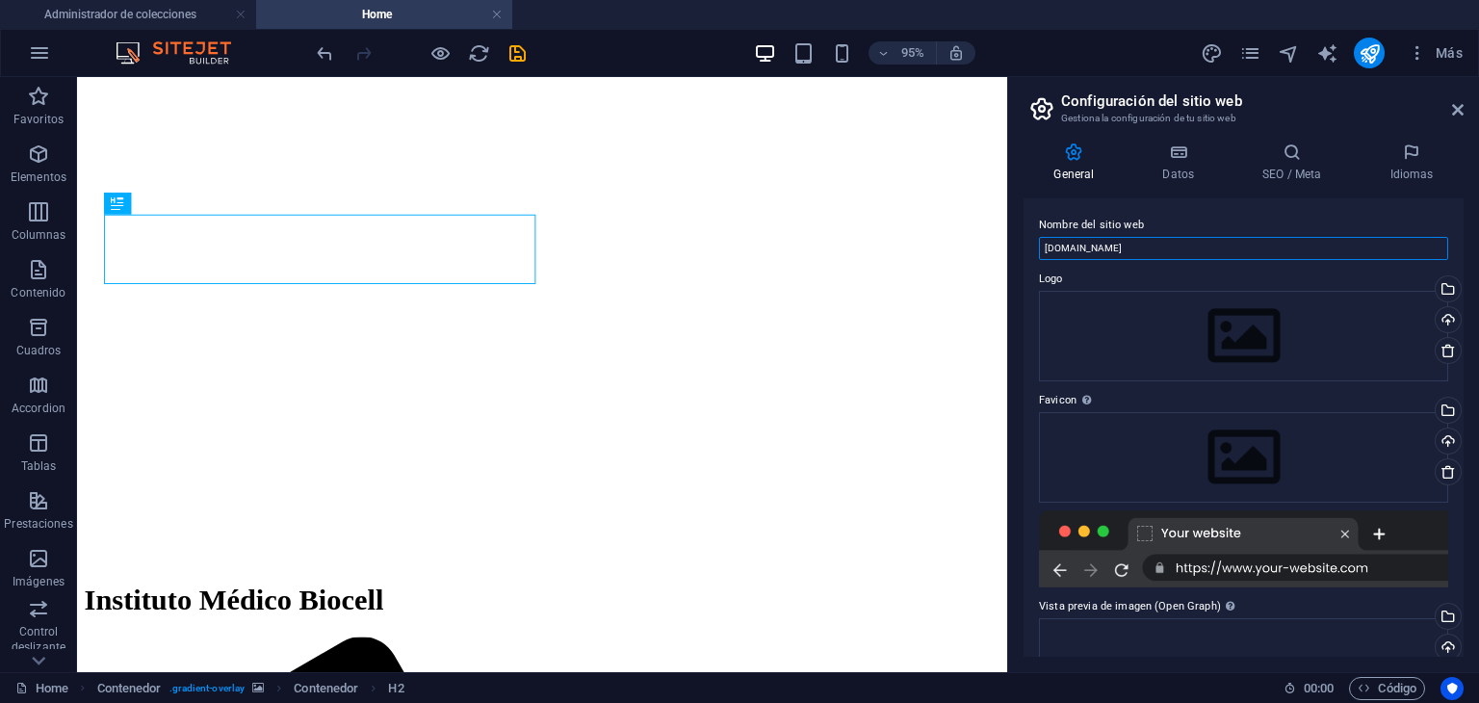
click at [1436, 249] on input "[DOMAIN_NAME]" at bounding box center [1243, 248] width 409 height 23
click at [1441, 346] on icon at bounding box center [1448, 350] width 15 height 15
click at [499, 11] on link at bounding box center [497, 15] width 12 height 18
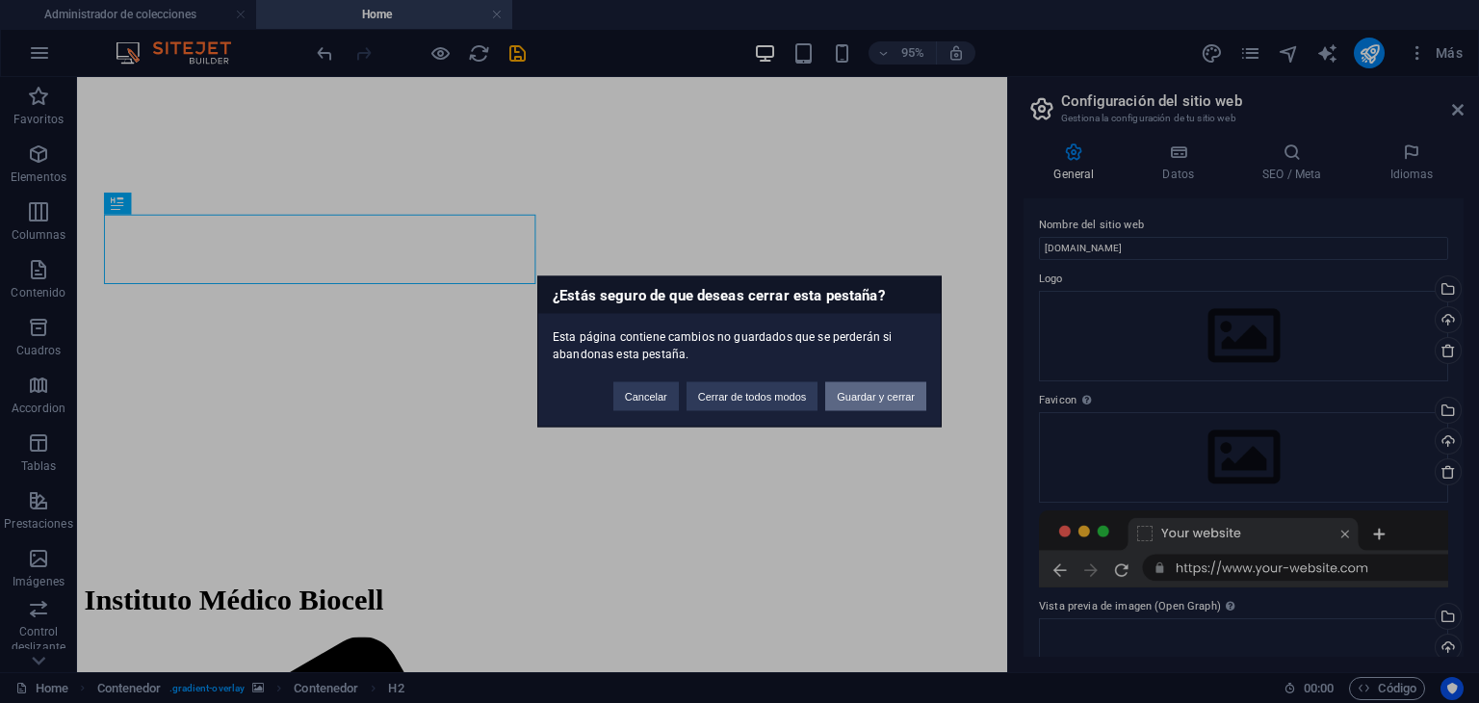
click at [842, 390] on button "Guardar y cerrar" at bounding box center [875, 396] width 101 height 29
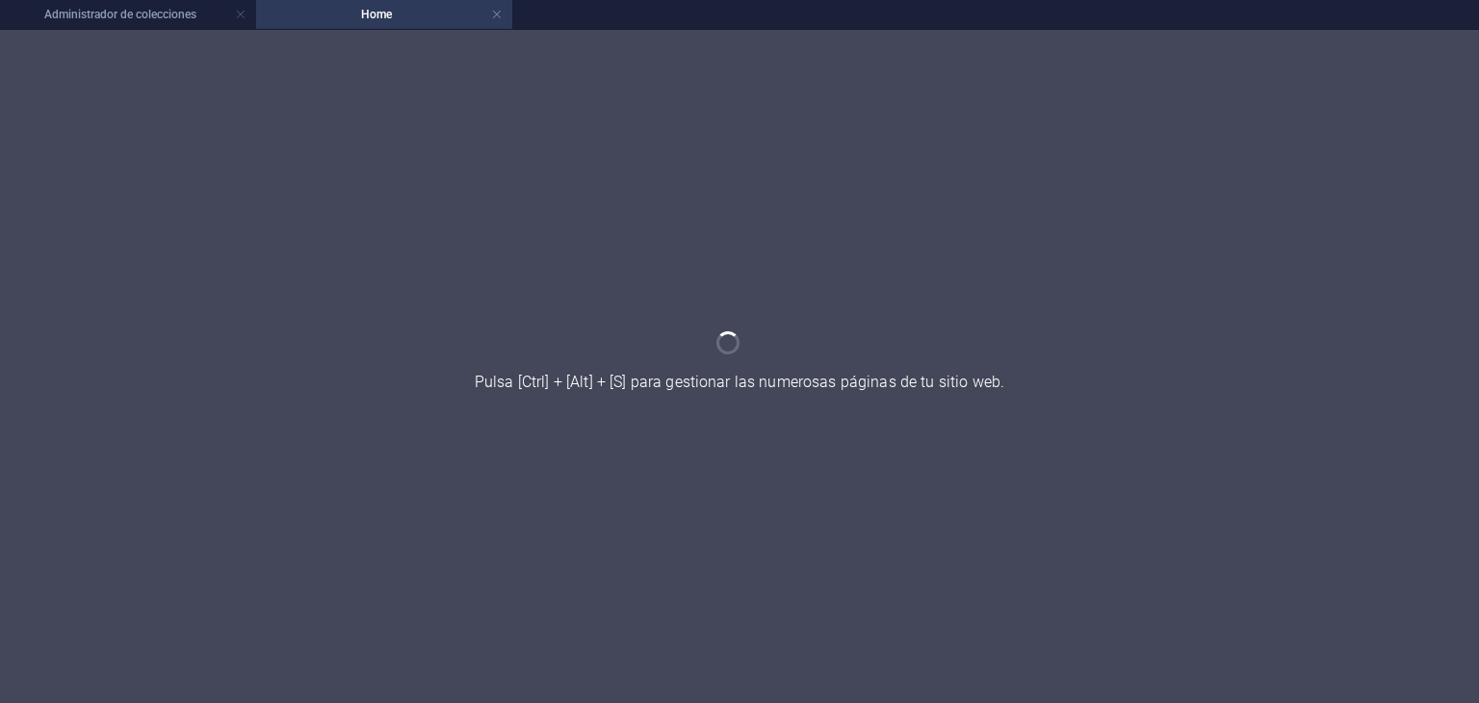
click at [96, 9] on h4 "Administrador de colecciones" at bounding box center [128, 14] width 256 height 21
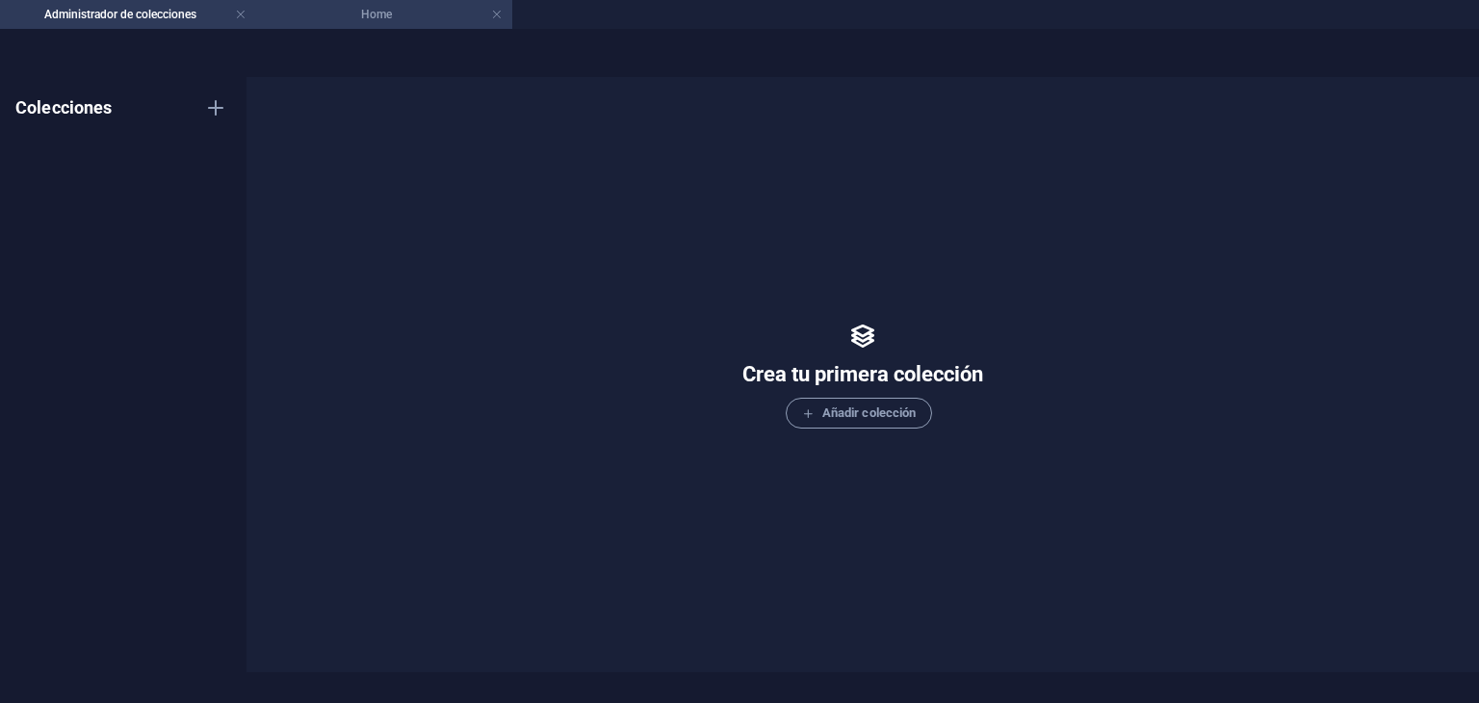
click at [436, 12] on h4 "Home" at bounding box center [384, 14] width 256 height 21
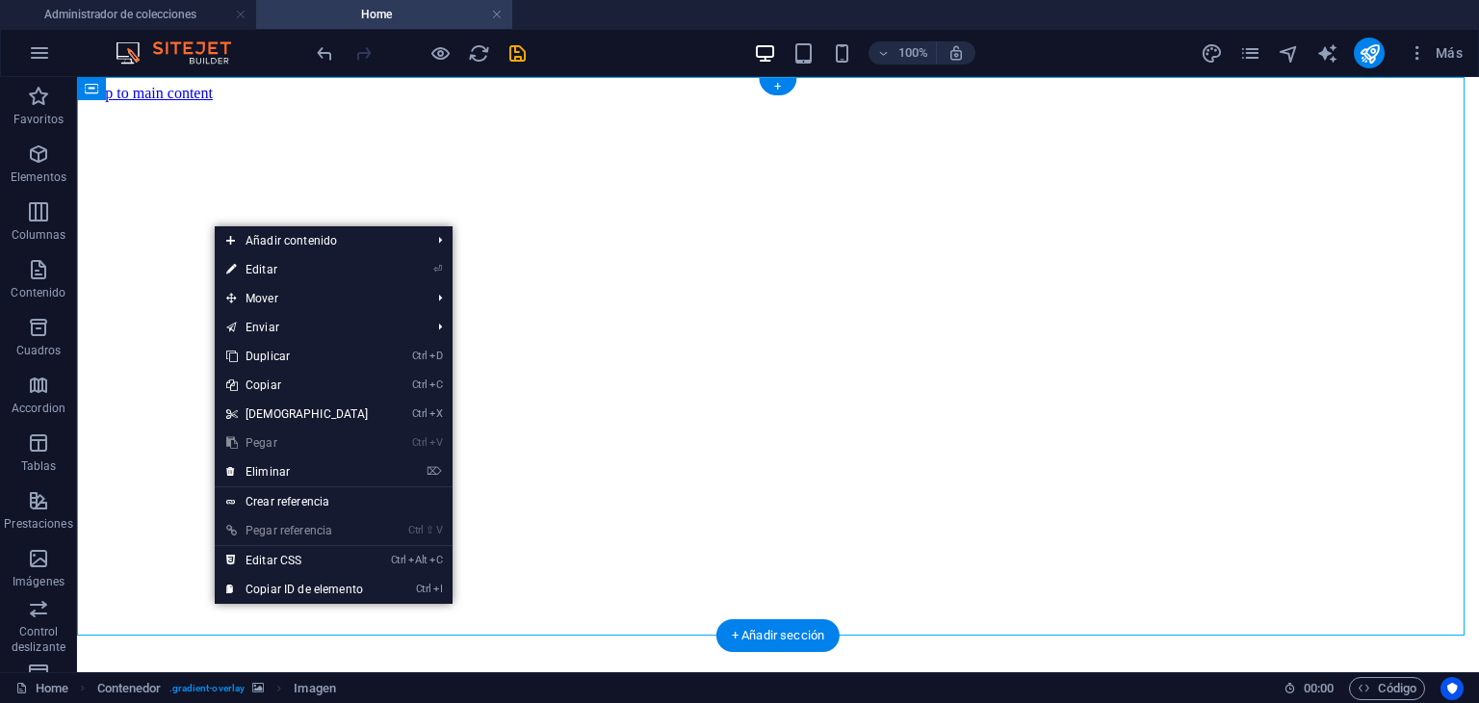
click at [161, 102] on figure at bounding box center [778, 102] width 1387 height 0
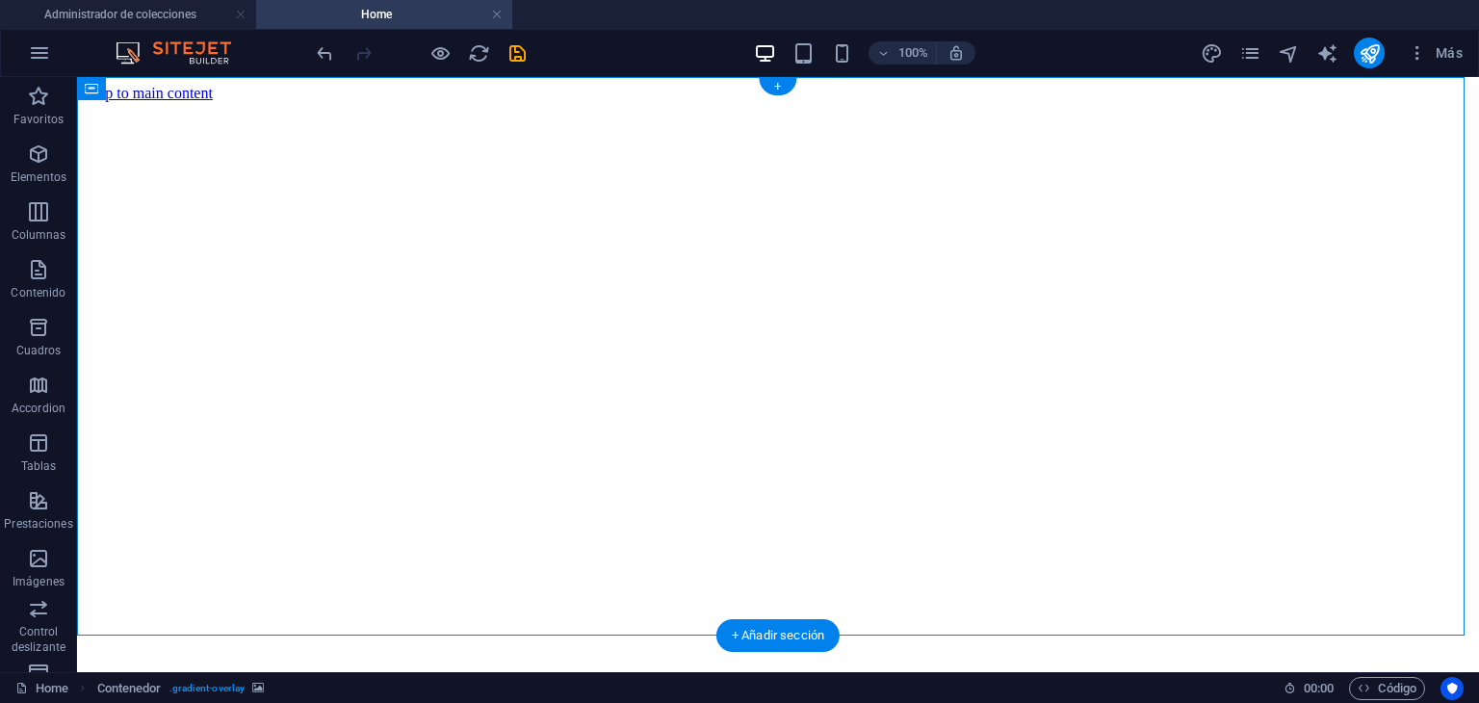
click at [154, 102] on figure at bounding box center [778, 102] width 1387 height 0
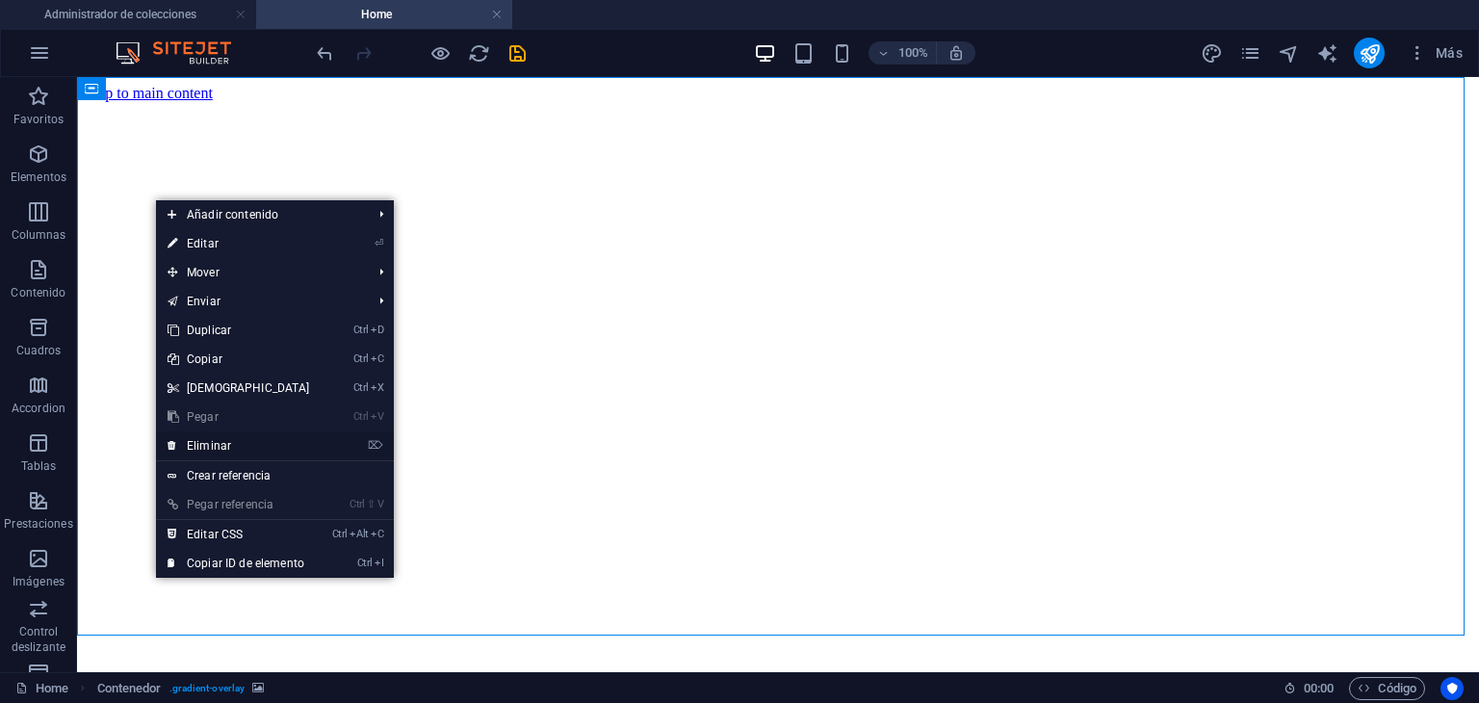
click at [230, 451] on link "⌦ Eliminar" at bounding box center [239, 445] width 166 height 29
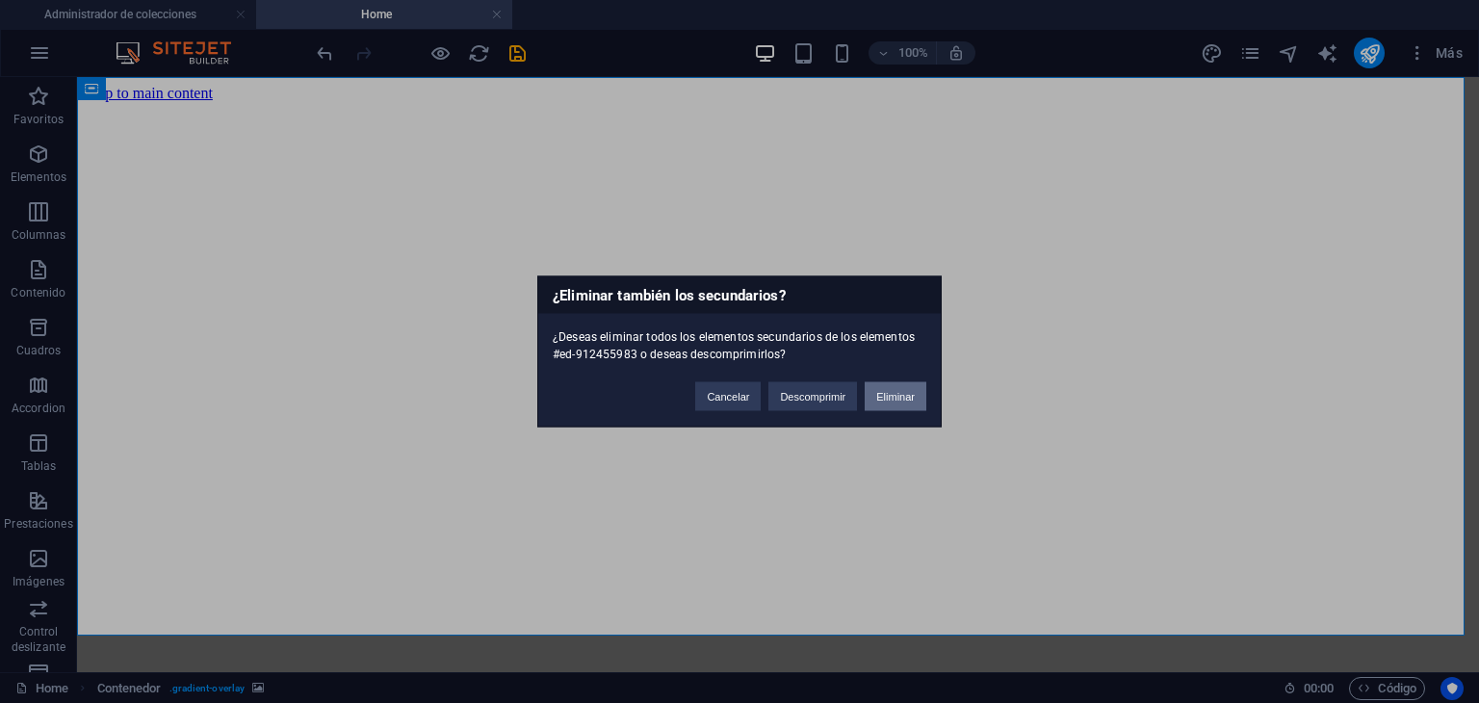
click at [884, 385] on button "Eliminar" at bounding box center [896, 396] width 62 height 29
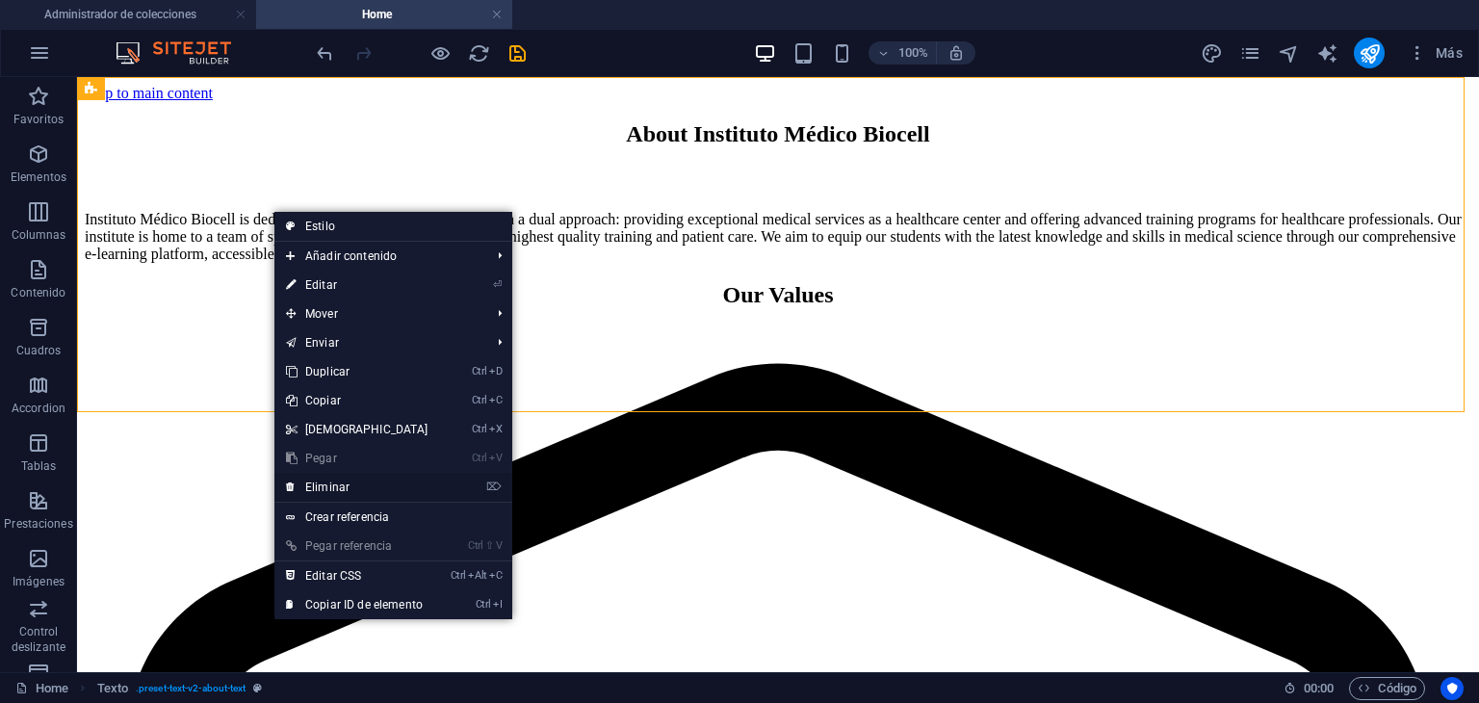
click at [365, 491] on link "⌦ Eliminar" at bounding box center [357, 487] width 166 height 29
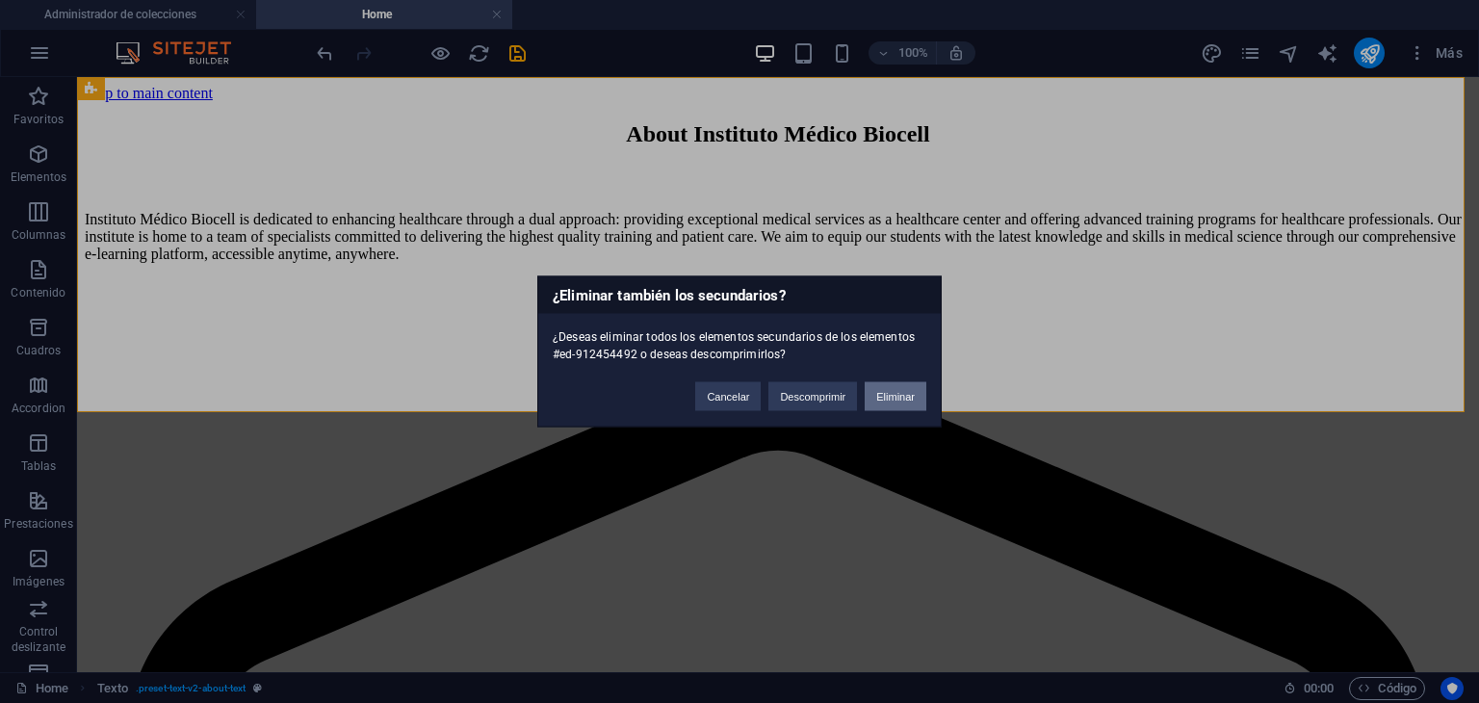
click at [906, 405] on button "Eliminar" at bounding box center [896, 396] width 62 height 29
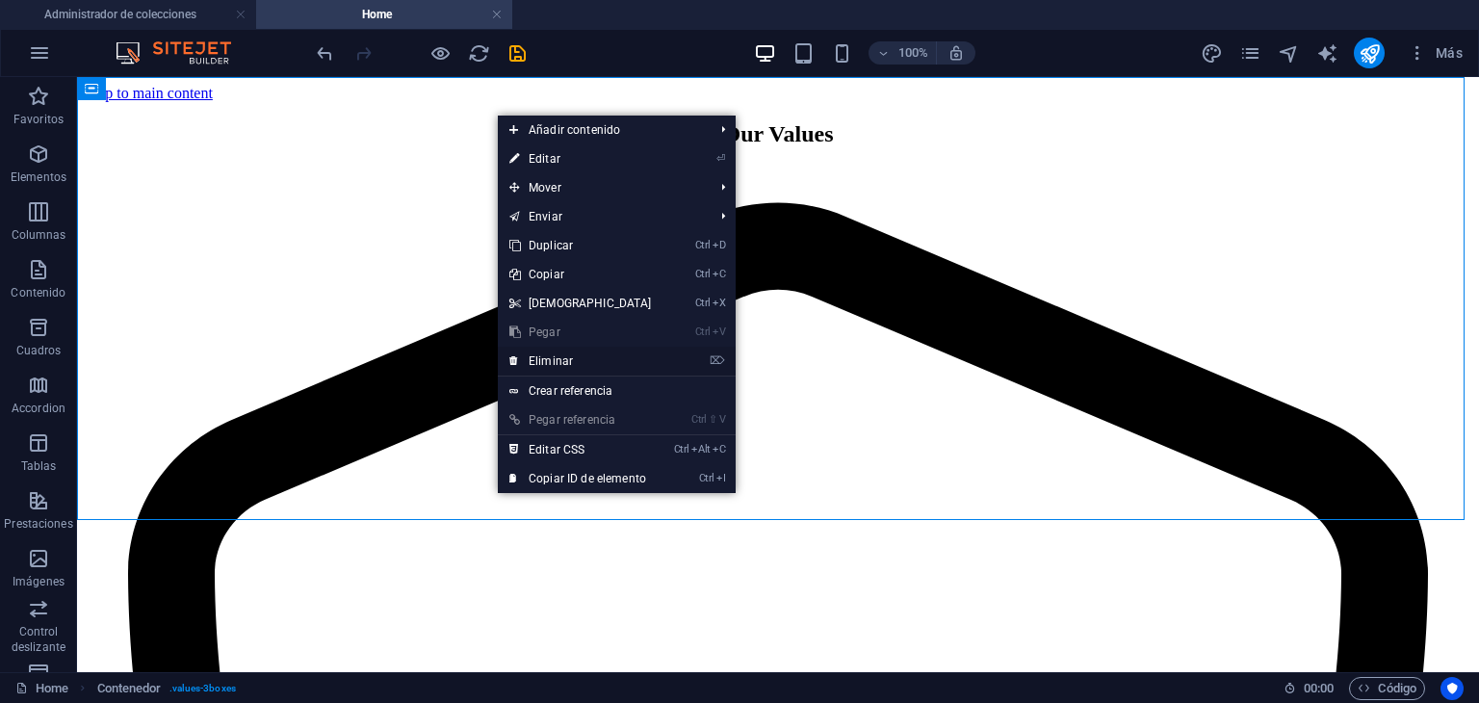
click at [629, 363] on link "⌦ Eliminar" at bounding box center [581, 361] width 166 height 29
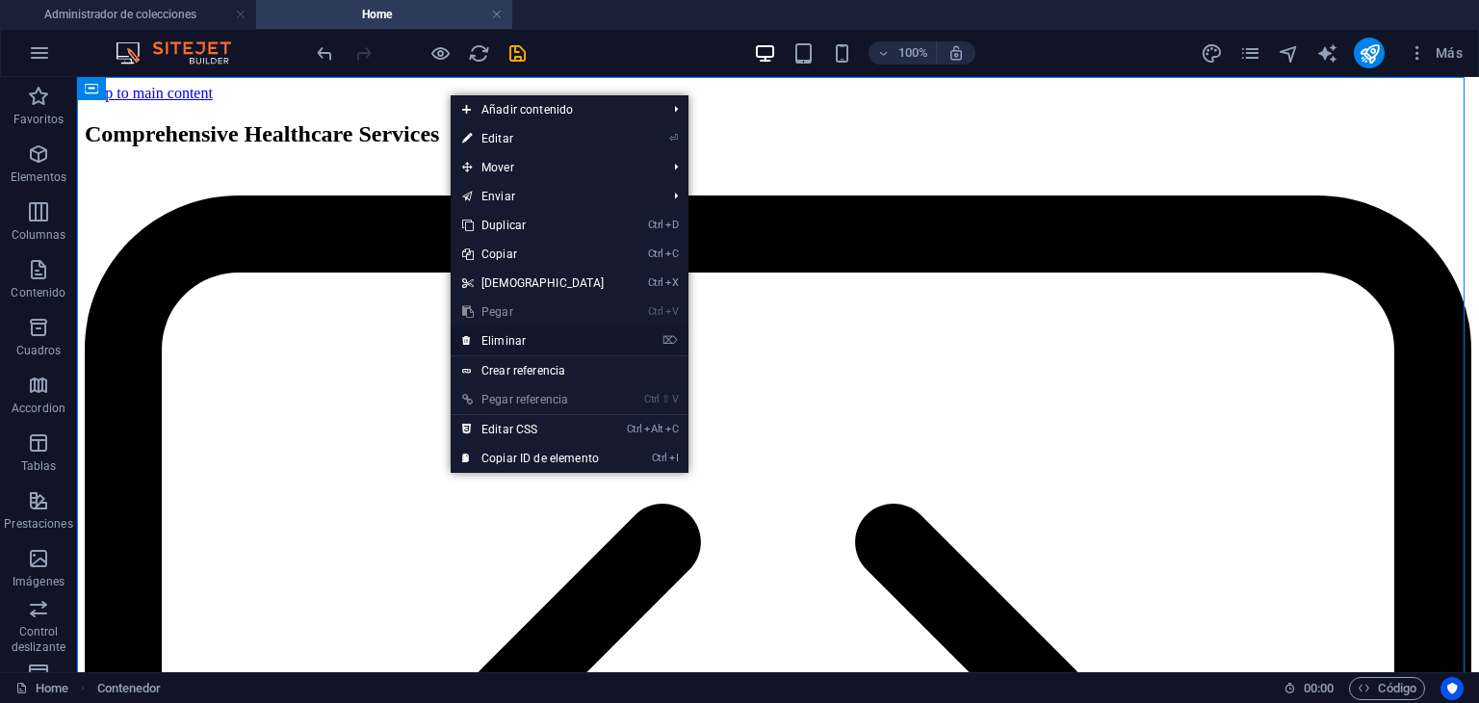
click at [560, 333] on link "⌦ Eliminar" at bounding box center [534, 340] width 166 height 29
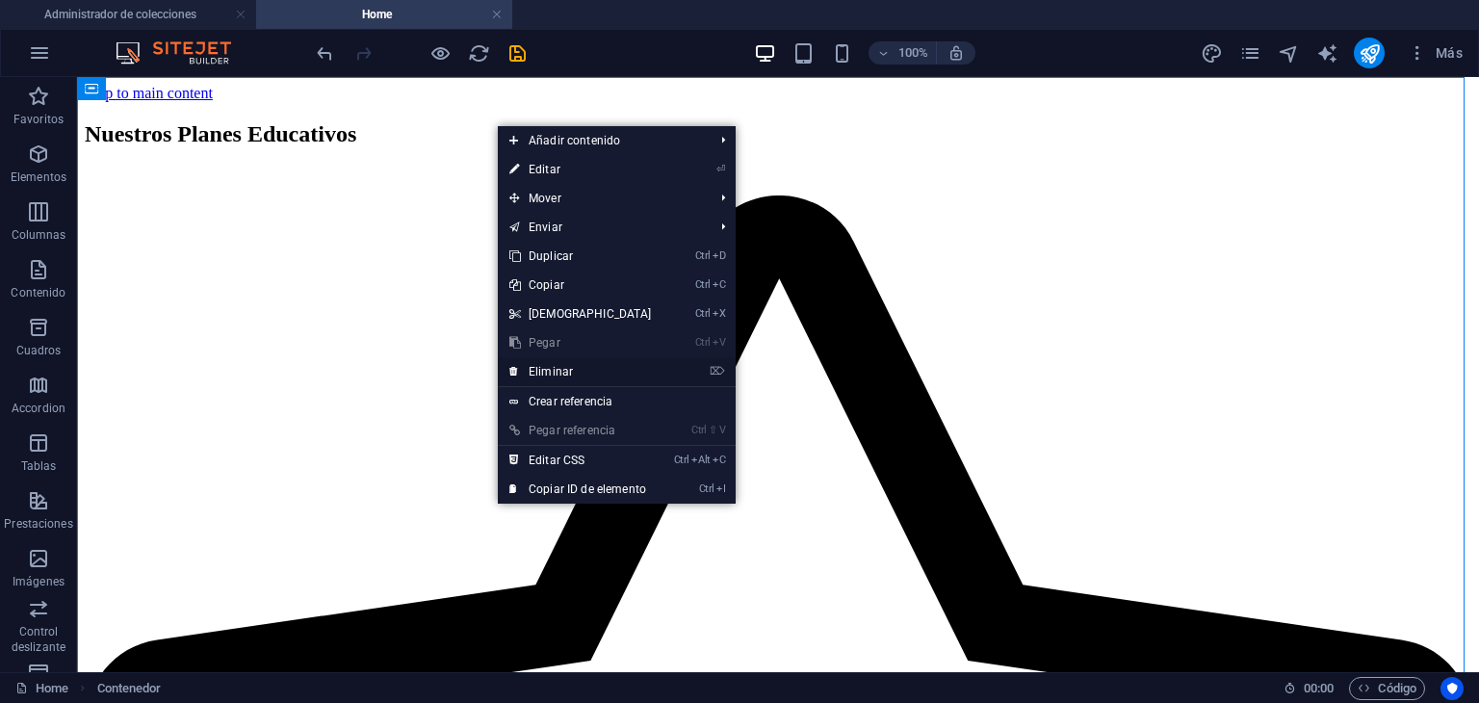
click at [647, 367] on link "⌦ Eliminar" at bounding box center [581, 371] width 166 height 29
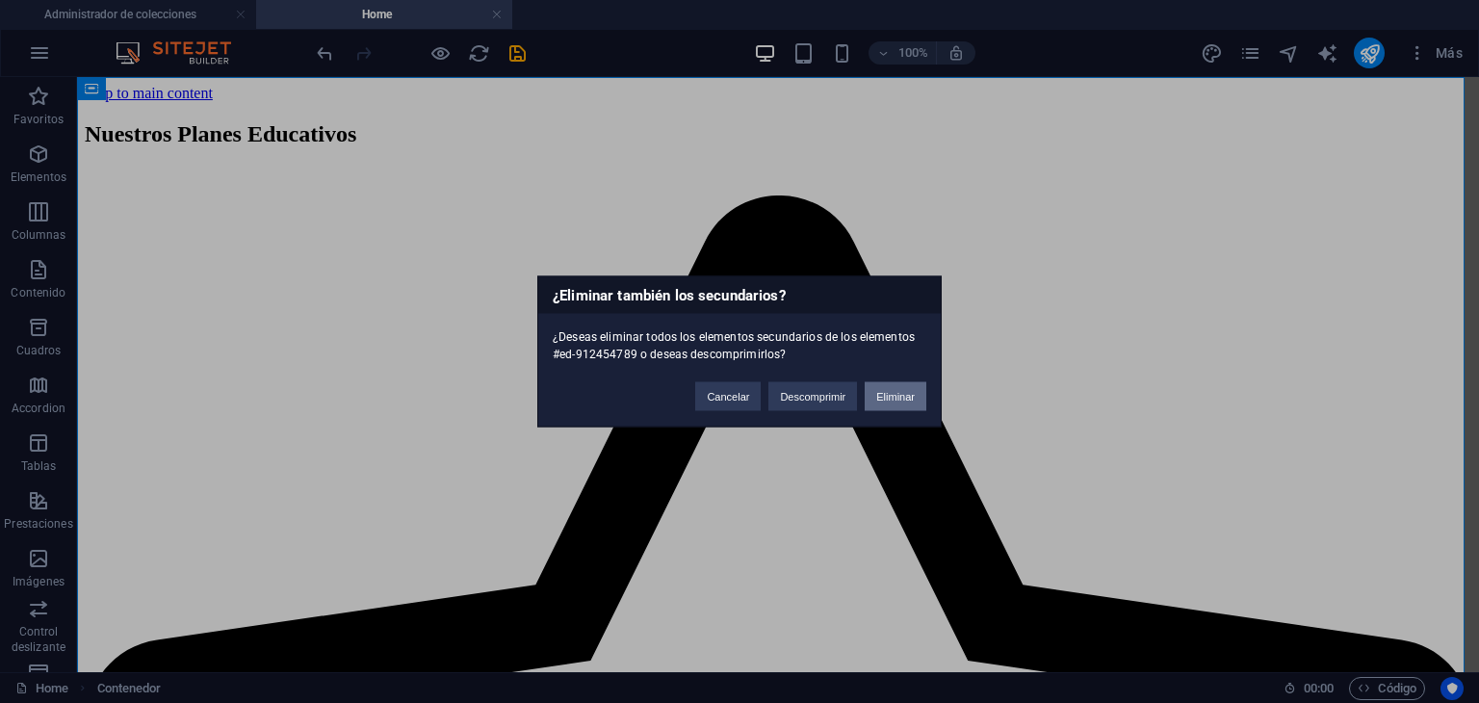
click at [925, 408] on button "Eliminar" at bounding box center [896, 396] width 62 height 29
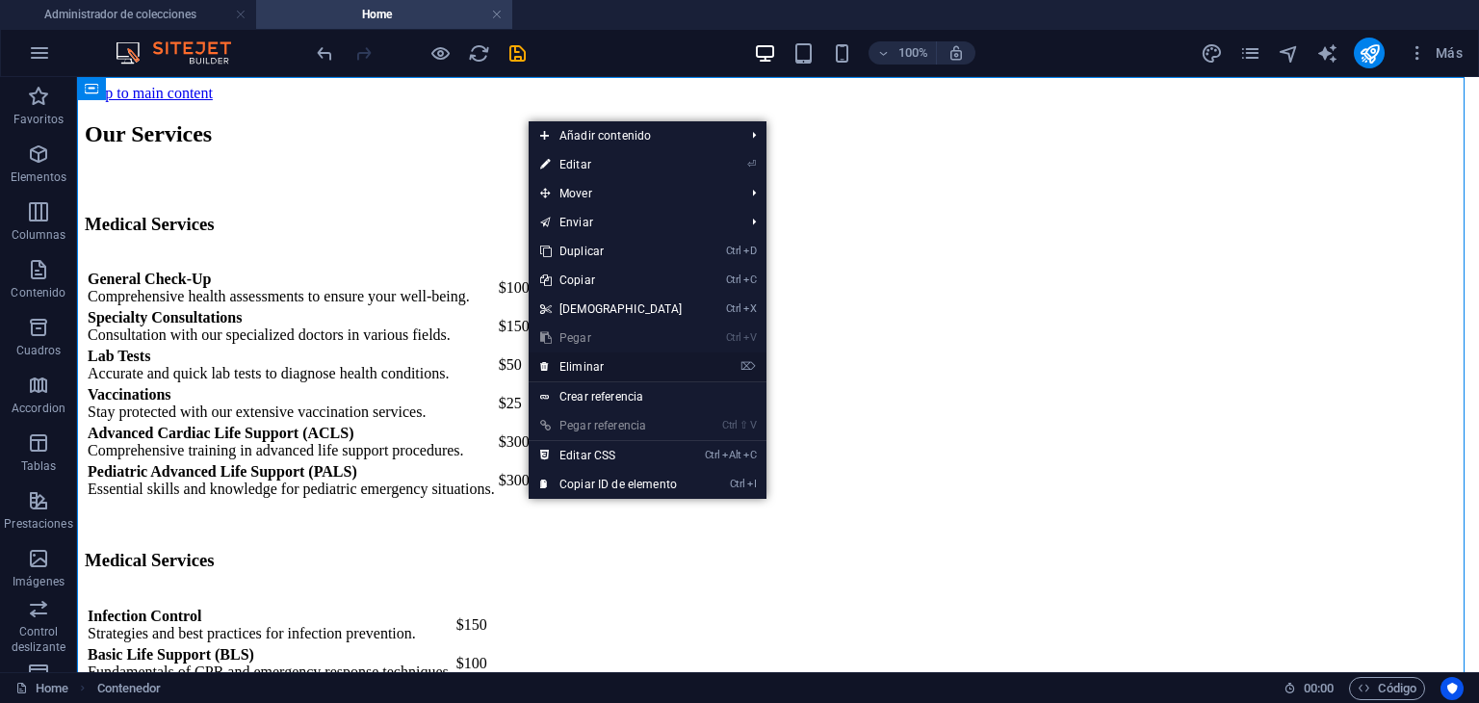
click at [685, 364] on link "⌦ Eliminar" at bounding box center [612, 366] width 166 height 29
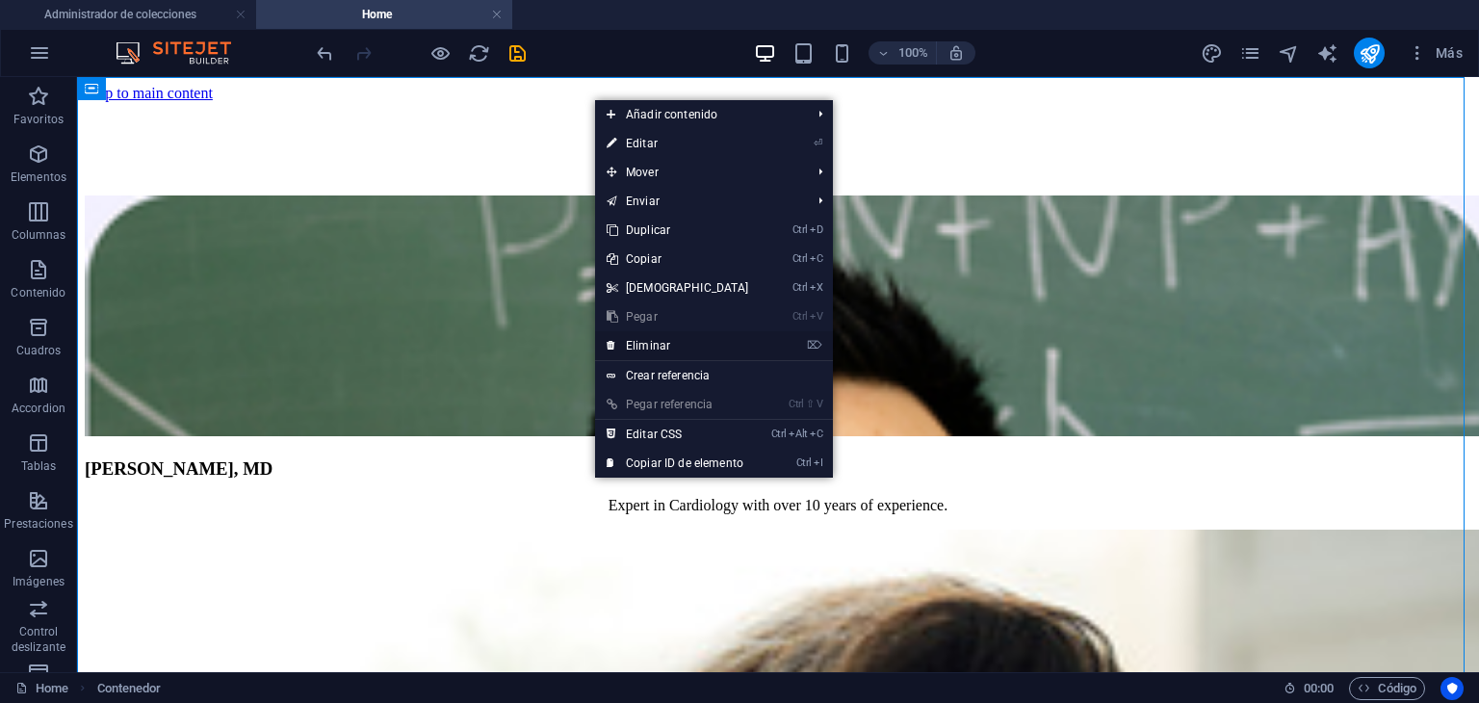
click at [686, 352] on link "⌦ Eliminar" at bounding box center [678, 345] width 166 height 29
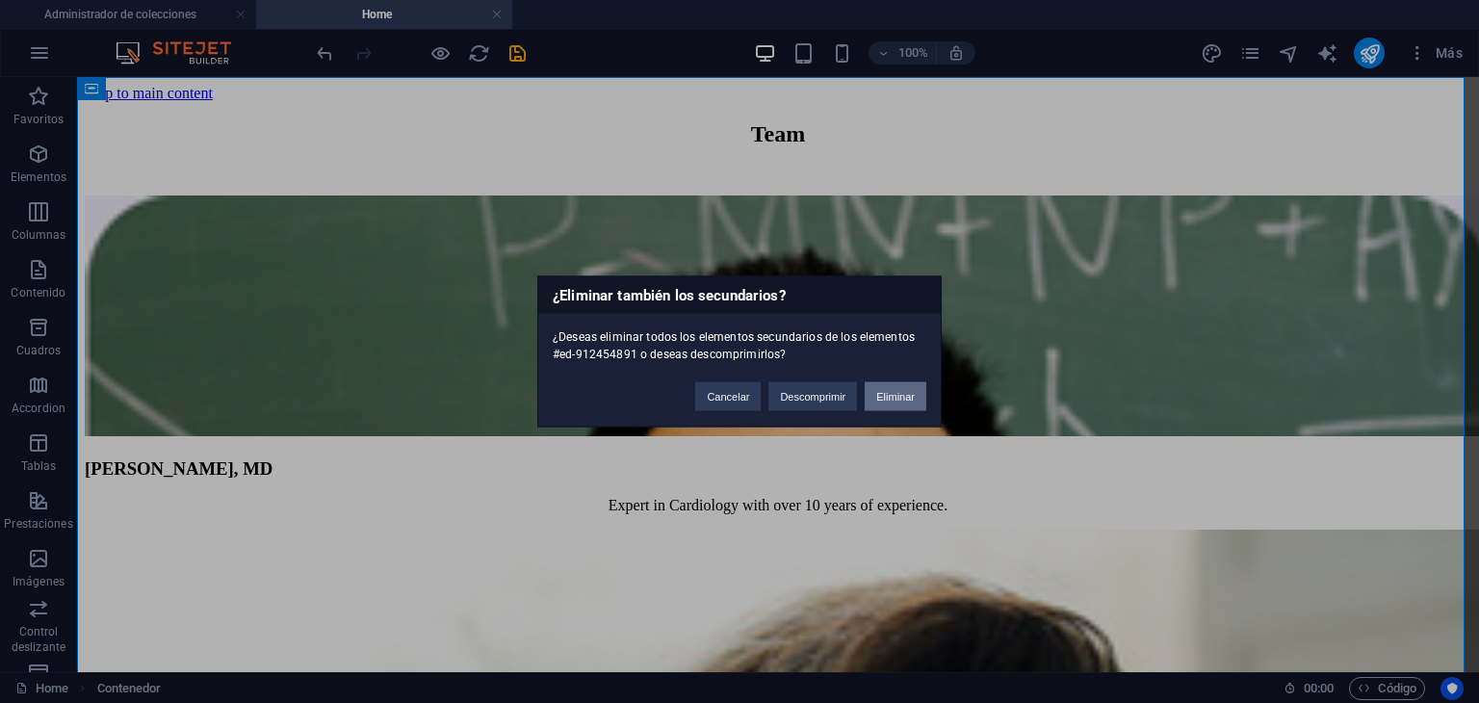
click at [908, 386] on button "Eliminar" at bounding box center [896, 396] width 62 height 29
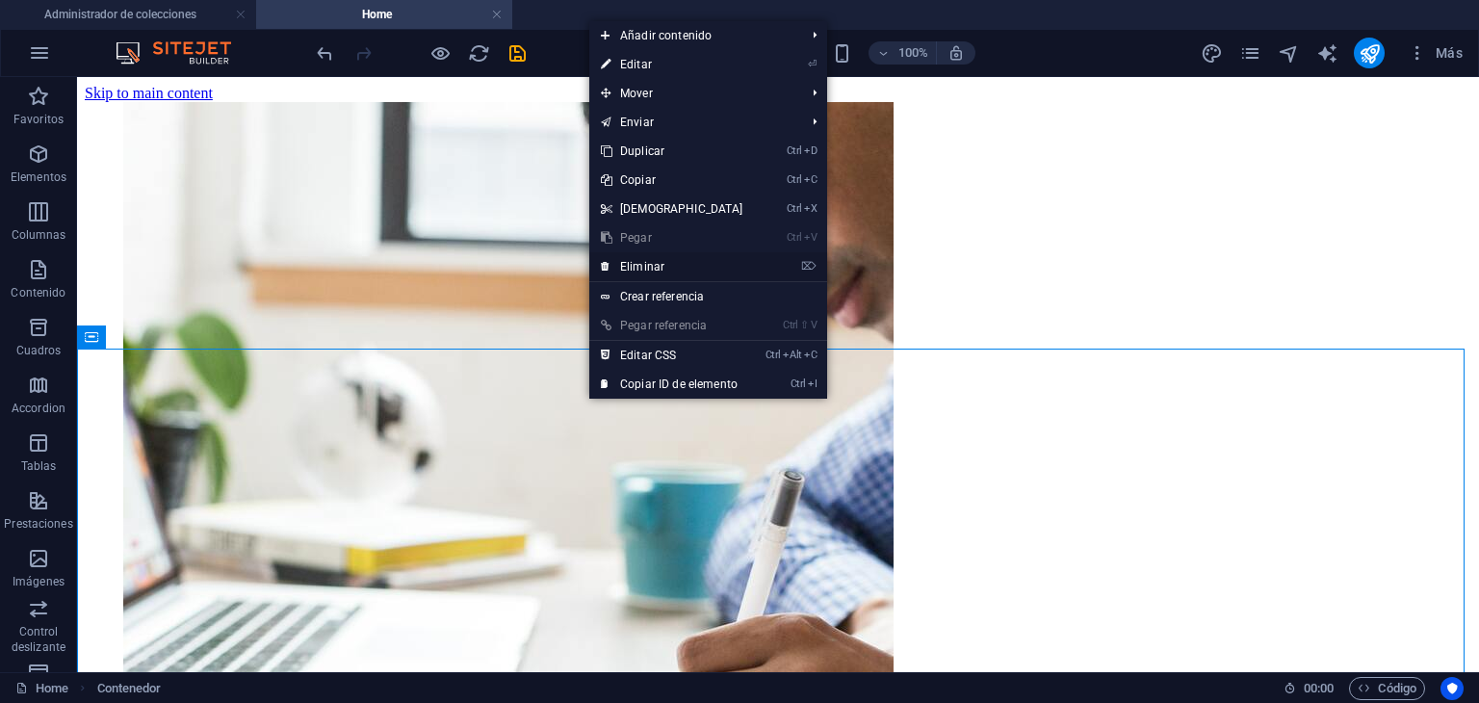
click at [717, 271] on link "⌦ Eliminar" at bounding box center [672, 266] width 166 height 29
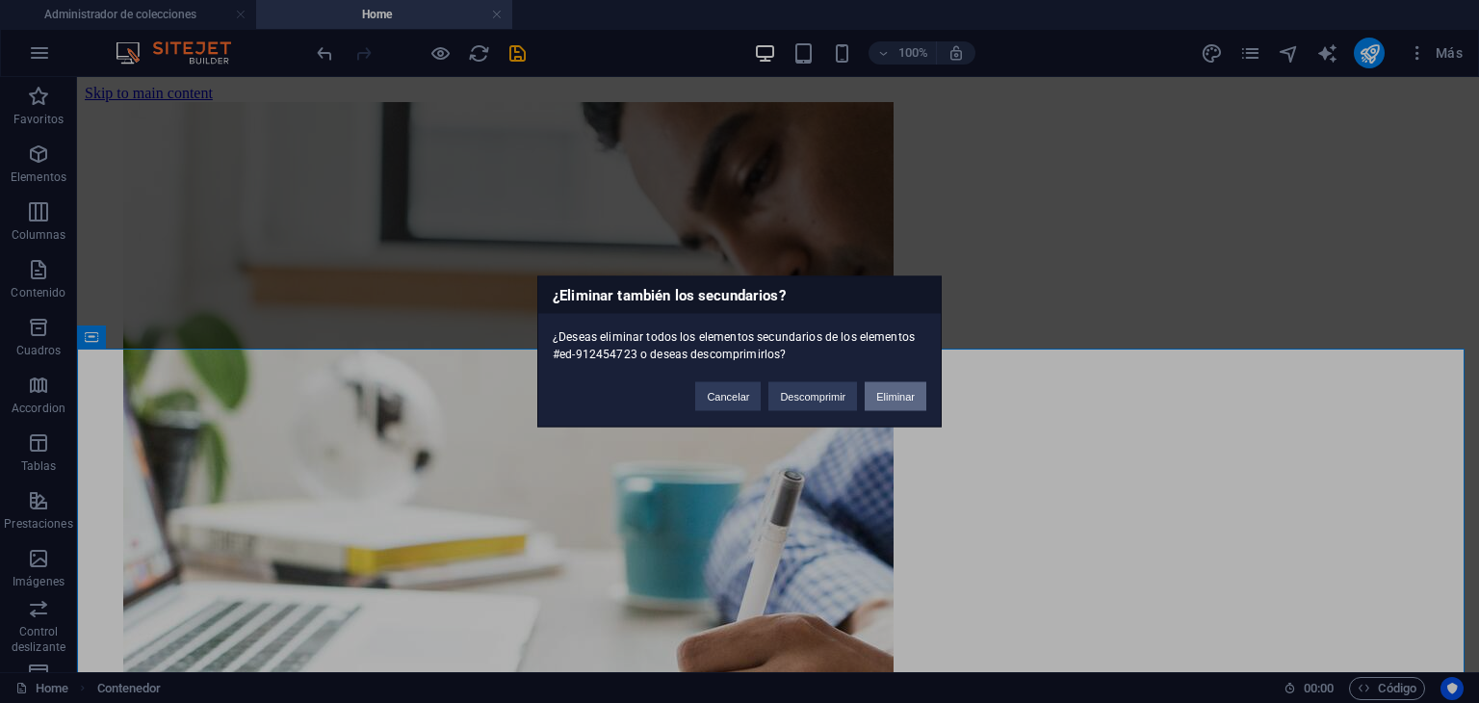
click at [910, 405] on button "Eliminar" at bounding box center [896, 396] width 62 height 29
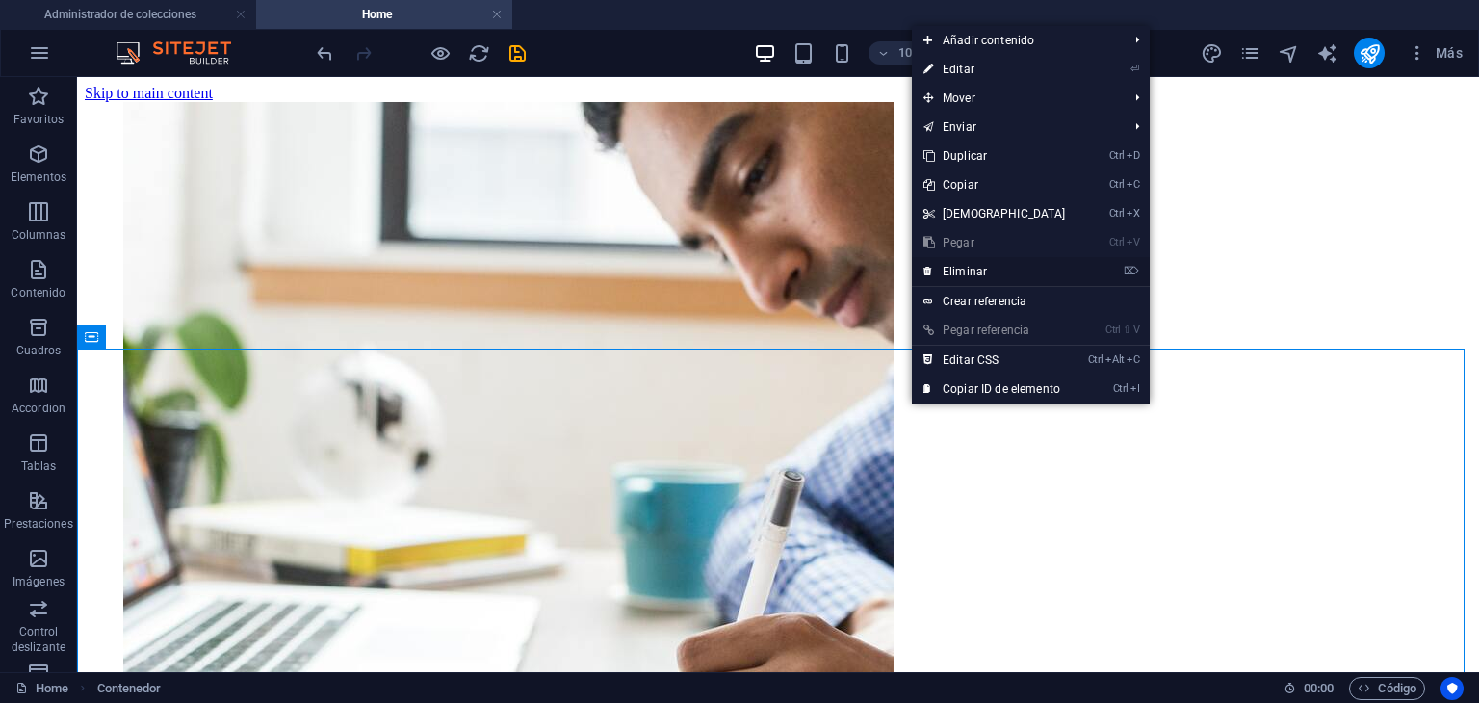
click at [1013, 274] on link "⌦ Eliminar" at bounding box center [995, 271] width 166 height 29
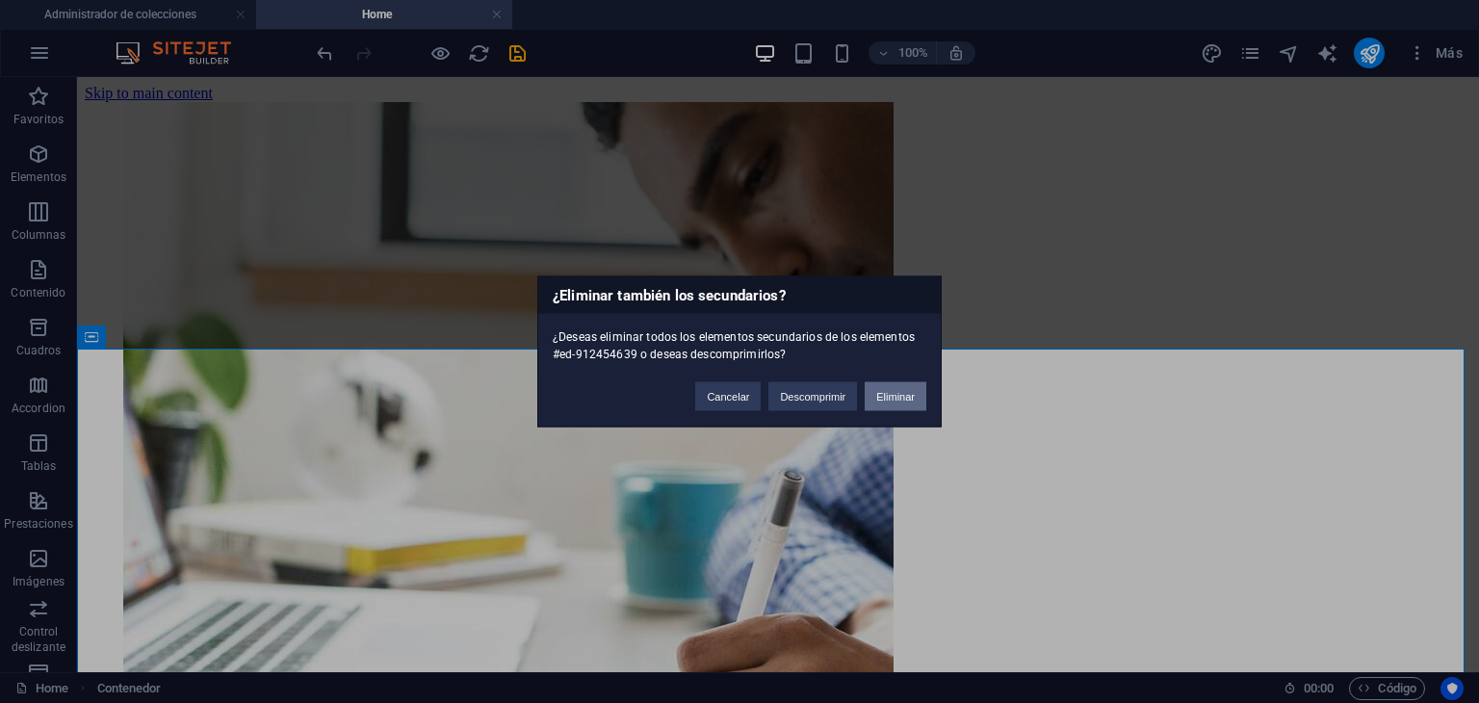
click at [909, 384] on button "Eliminar" at bounding box center [896, 396] width 62 height 29
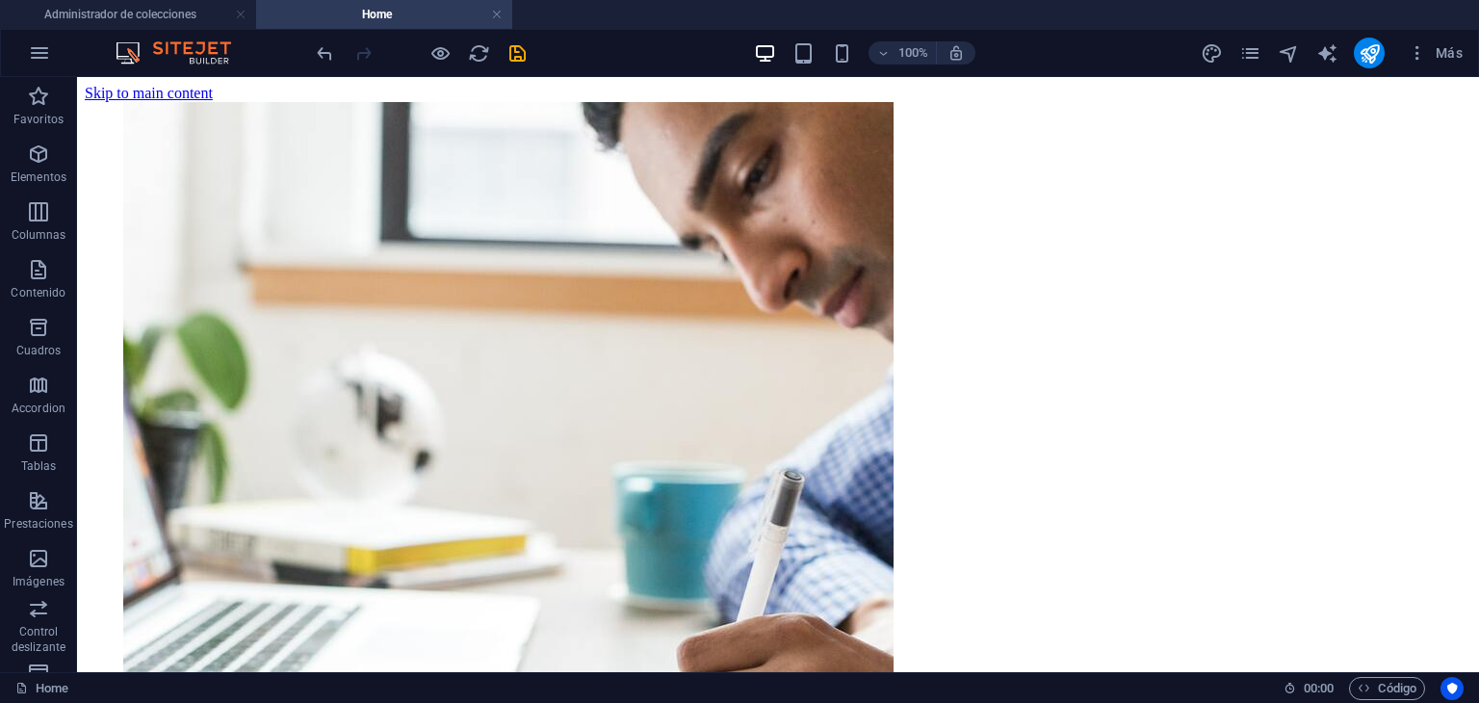
drag, startPoint x: 786, startPoint y: 518, endPoint x: 693, endPoint y: 389, distance: 158.8
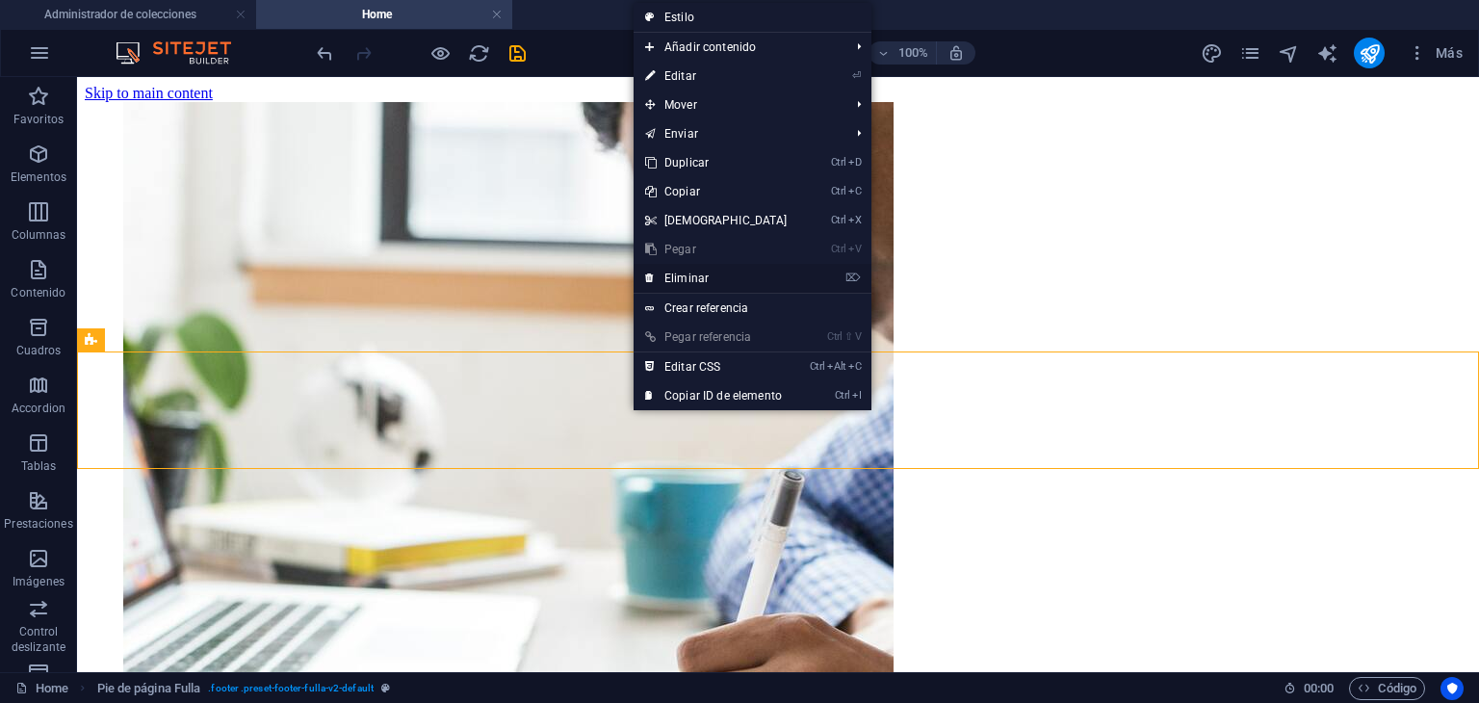
click at [740, 272] on link "⌦ Eliminar" at bounding box center [717, 278] width 166 height 29
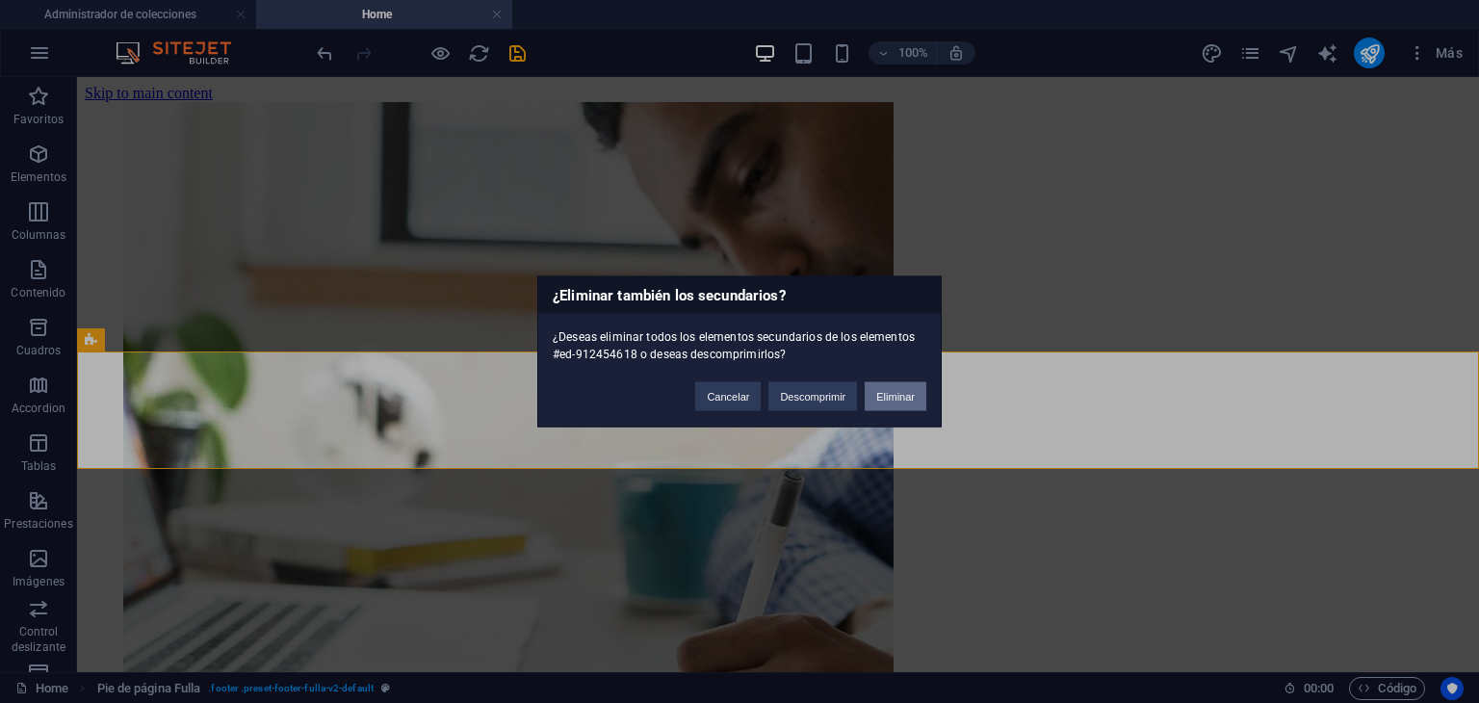
click at [913, 402] on button "Eliminar" at bounding box center [896, 396] width 62 height 29
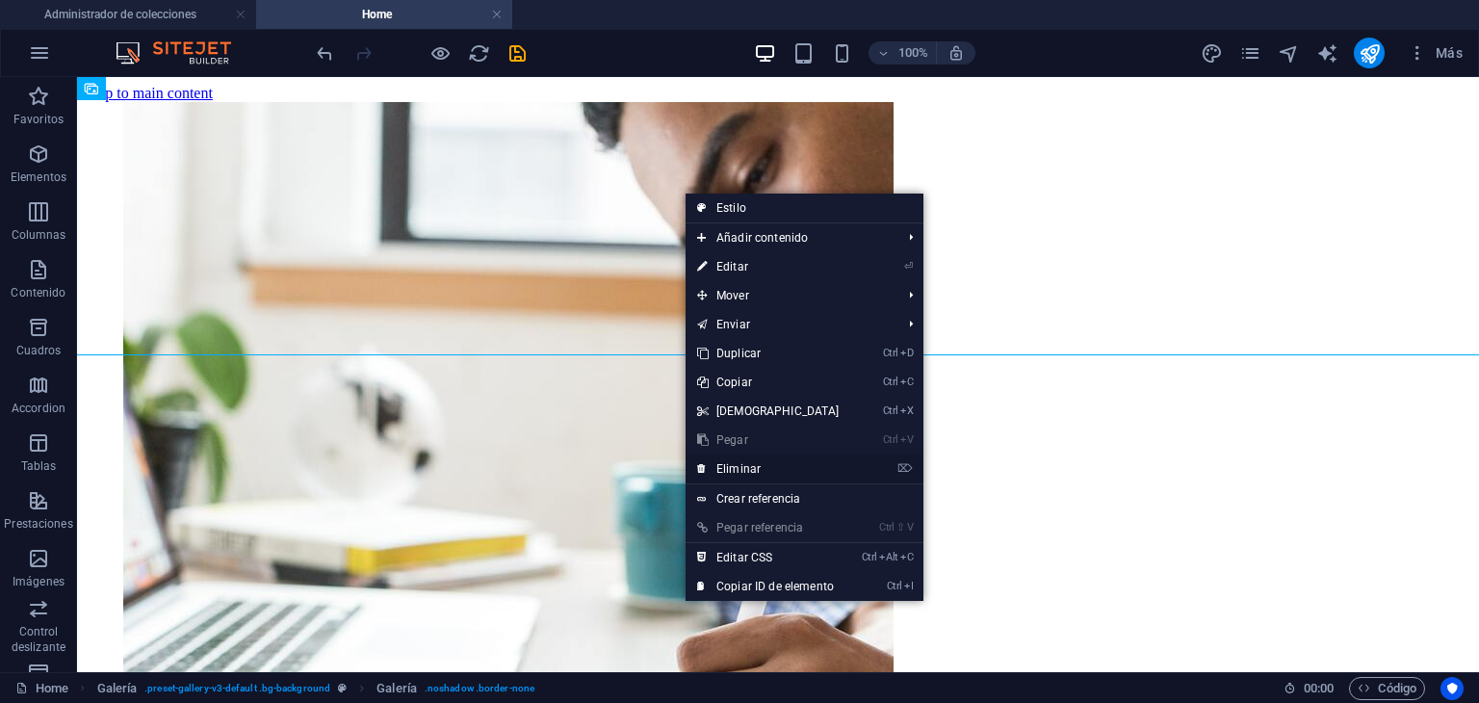
click at [790, 472] on link "⌦ Eliminar" at bounding box center [769, 469] width 166 height 29
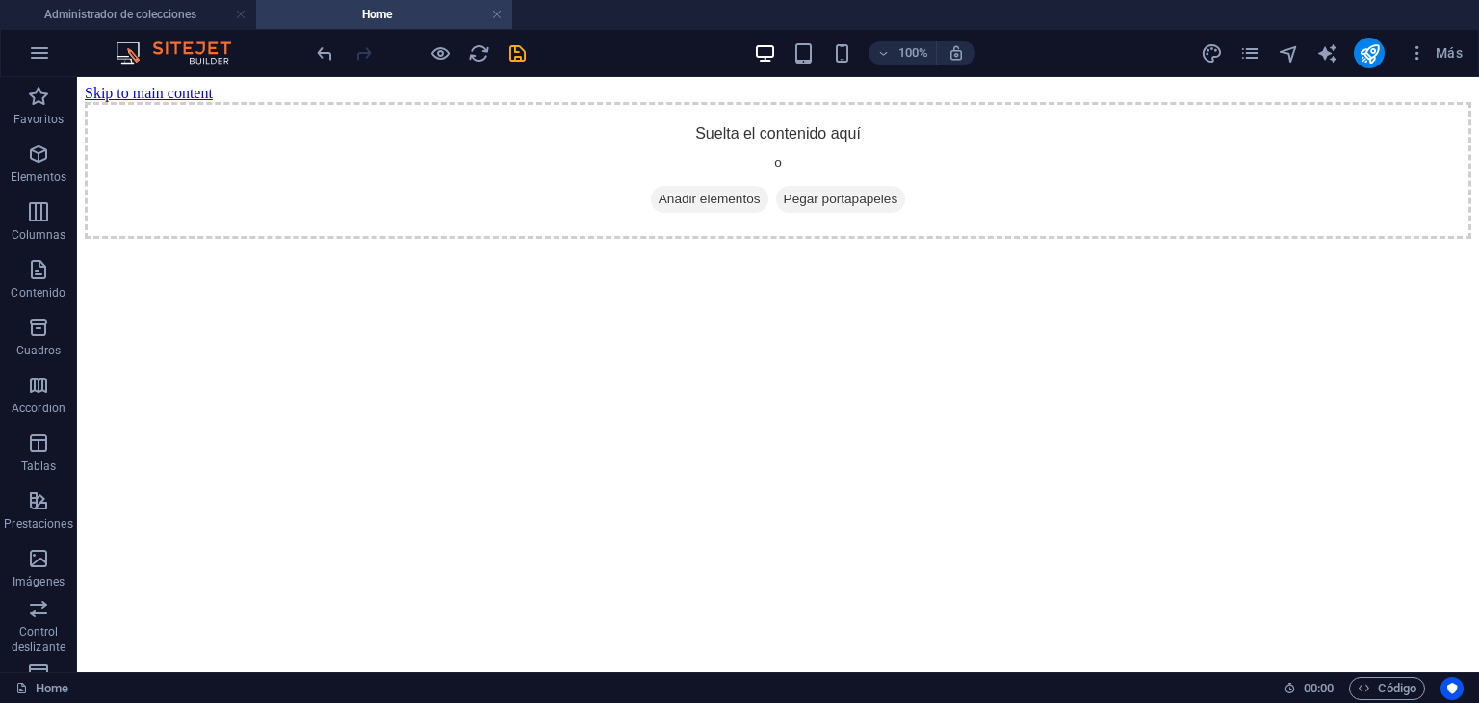
click at [511, 247] on html "Skip to main content Suelta el contenido aquí o Añadir elementos Pegar portapap…" at bounding box center [778, 161] width 1402 height 169
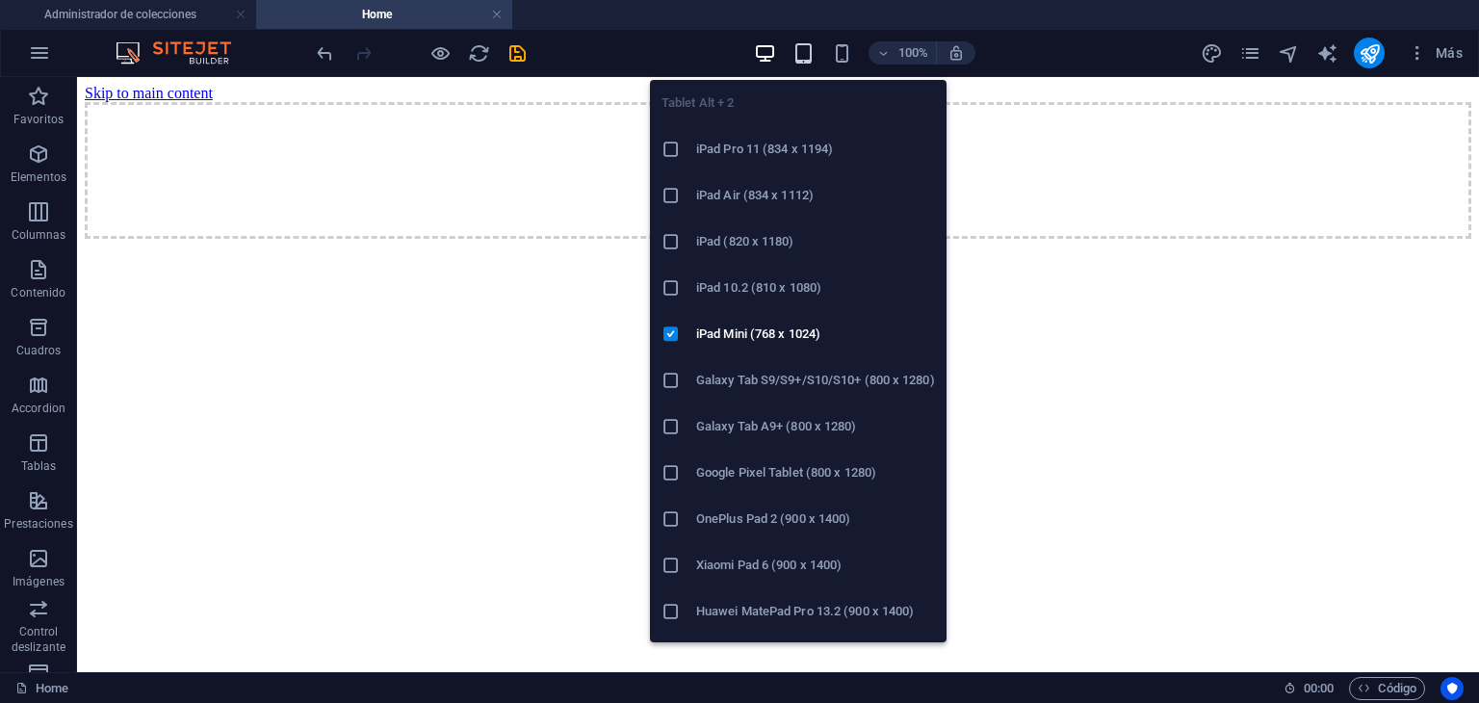
click at [803, 44] on icon "button" at bounding box center [804, 53] width 22 height 22
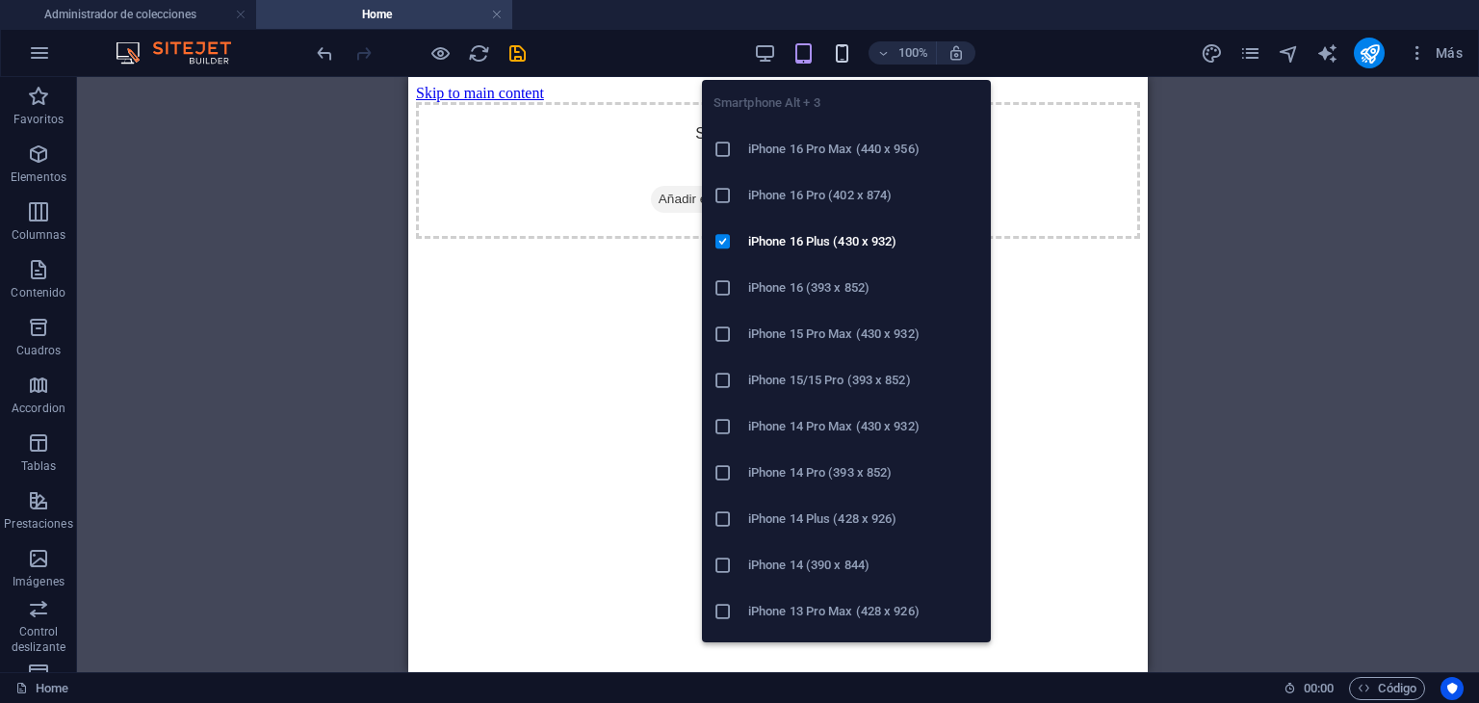
click at [847, 51] on icon "button" at bounding box center [842, 53] width 22 height 22
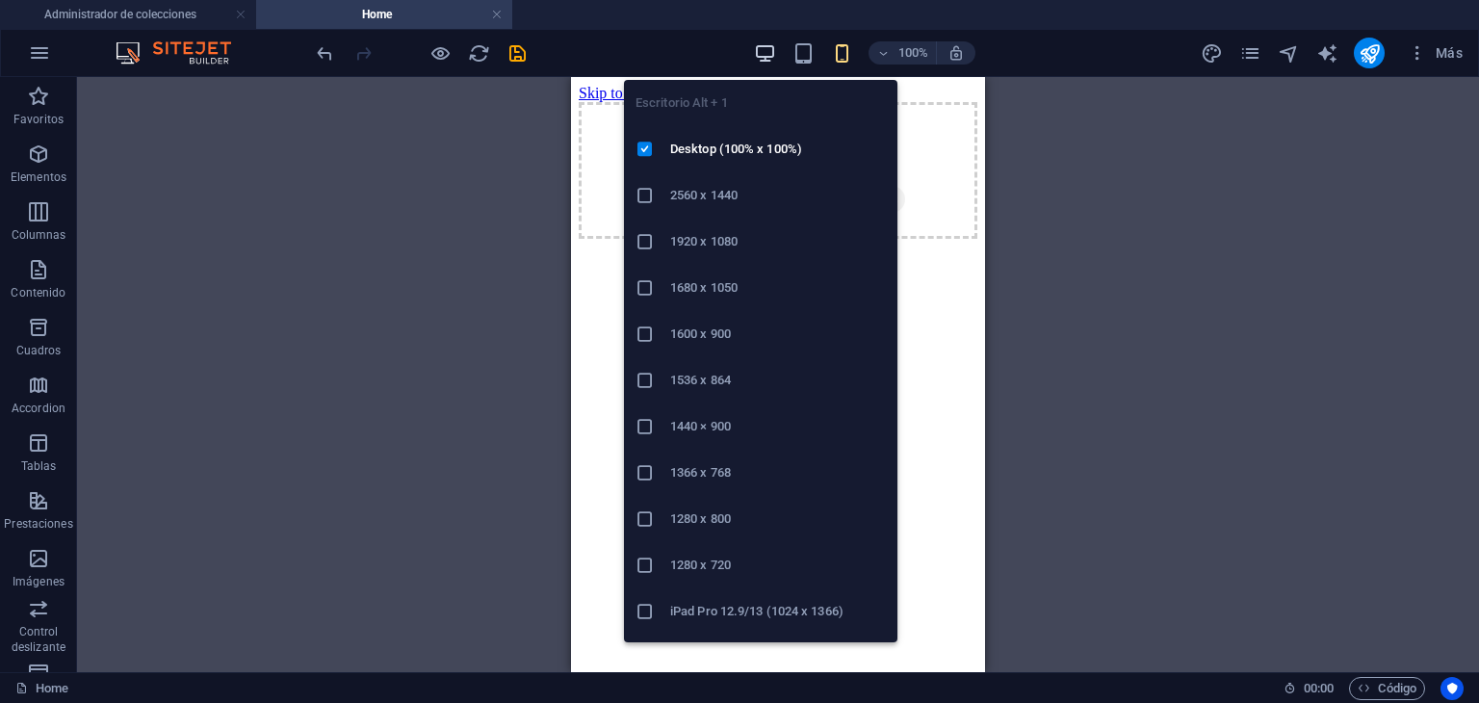
click at [773, 43] on icon "button" at bounding box center [765, 53] width 22 height 22
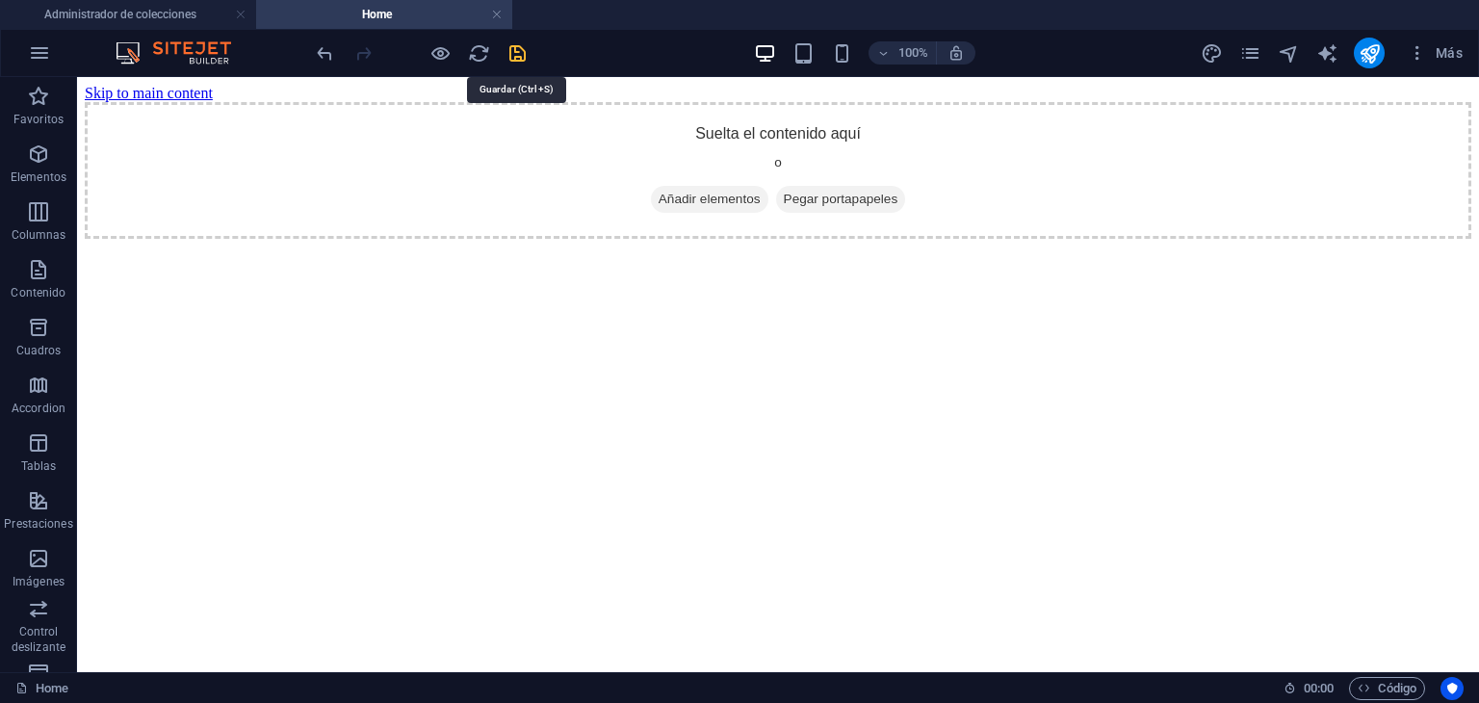
click at [524, 42] on icon "save" at bounding box center [518, 53] width 22 height 22
click at [1317, 42] on icon "text_generator" at bounding box center [1328, 53] width 22 height 22
select select "English"
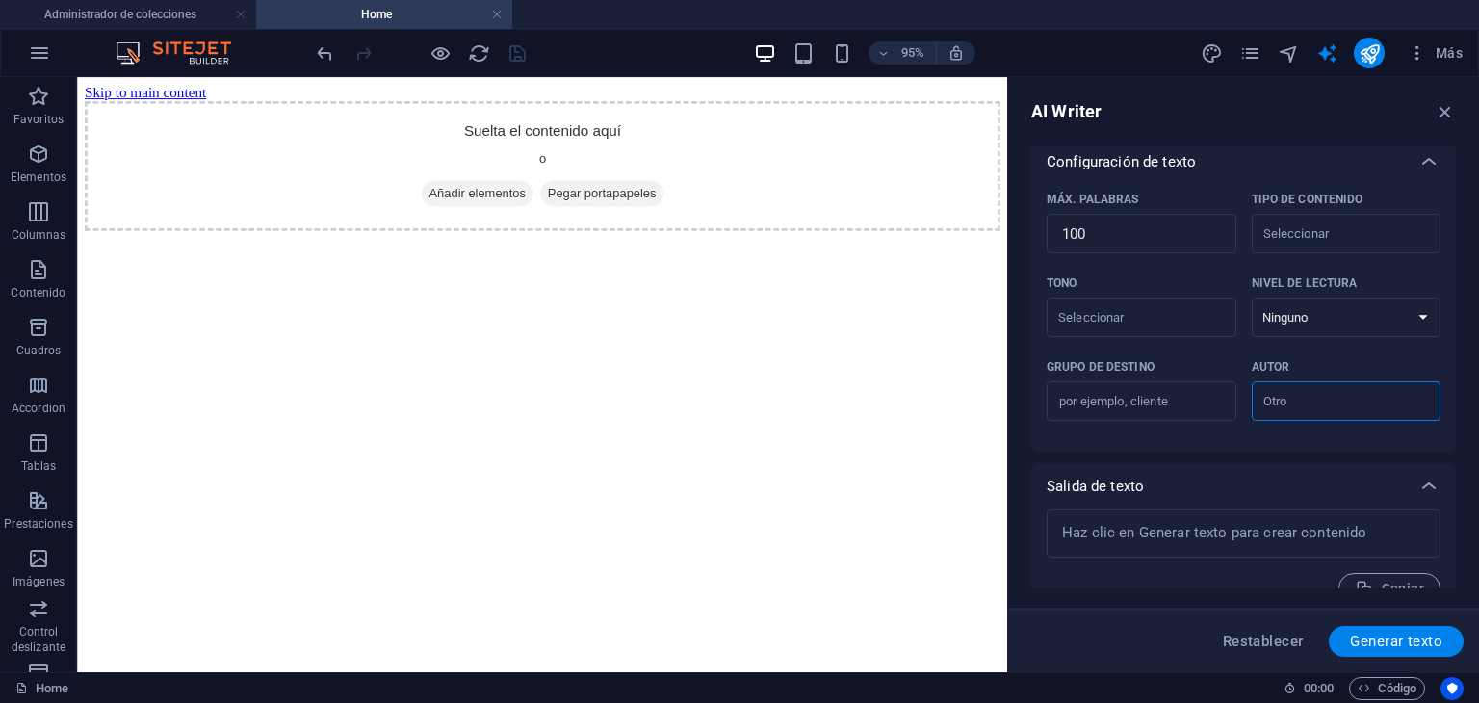
scroll to position [439, 0]
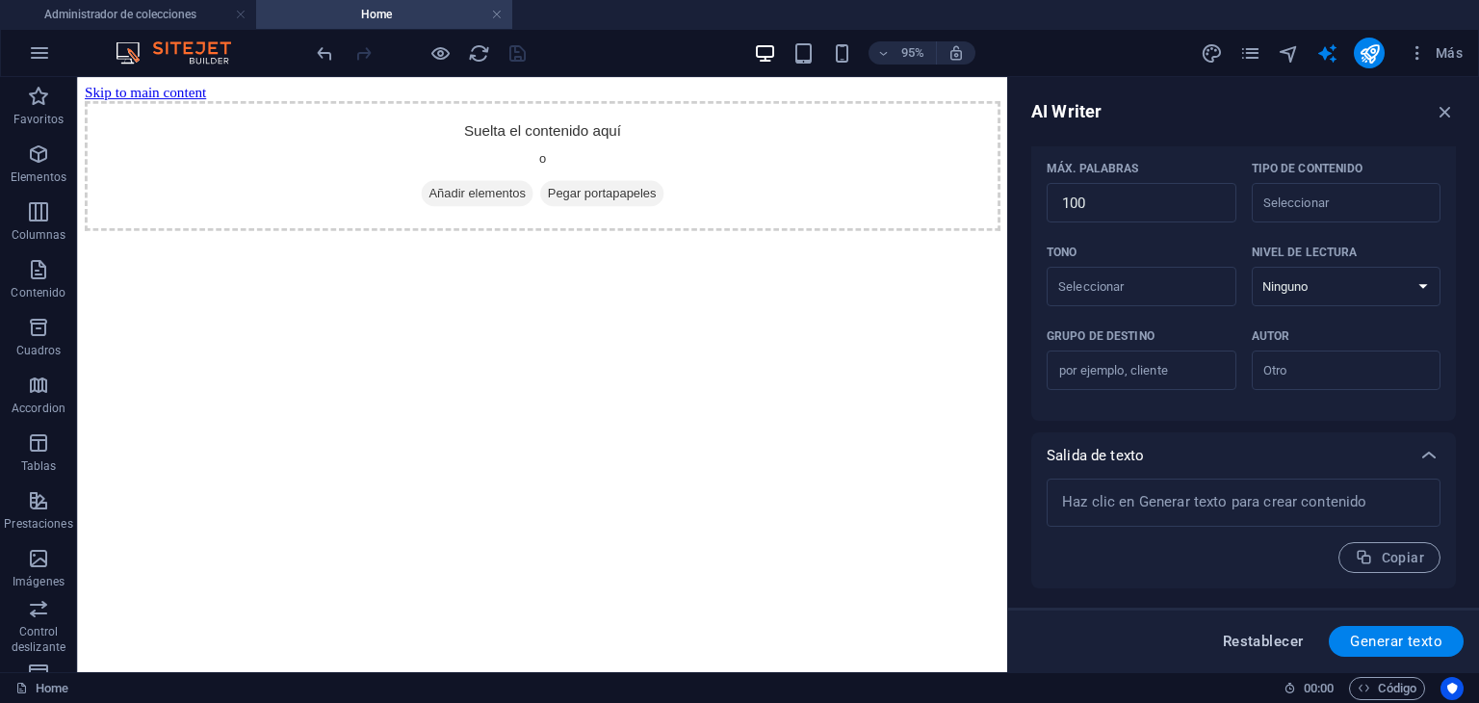
click at [1265, 637] on span "Restablecer" at bounding box center [1263, 641] width 81 height 15
type textarea "x"
click at [1265, 637] on span "Restablecer" at bounding box center [1263, 641] width 81 height 15
type textarea "x"
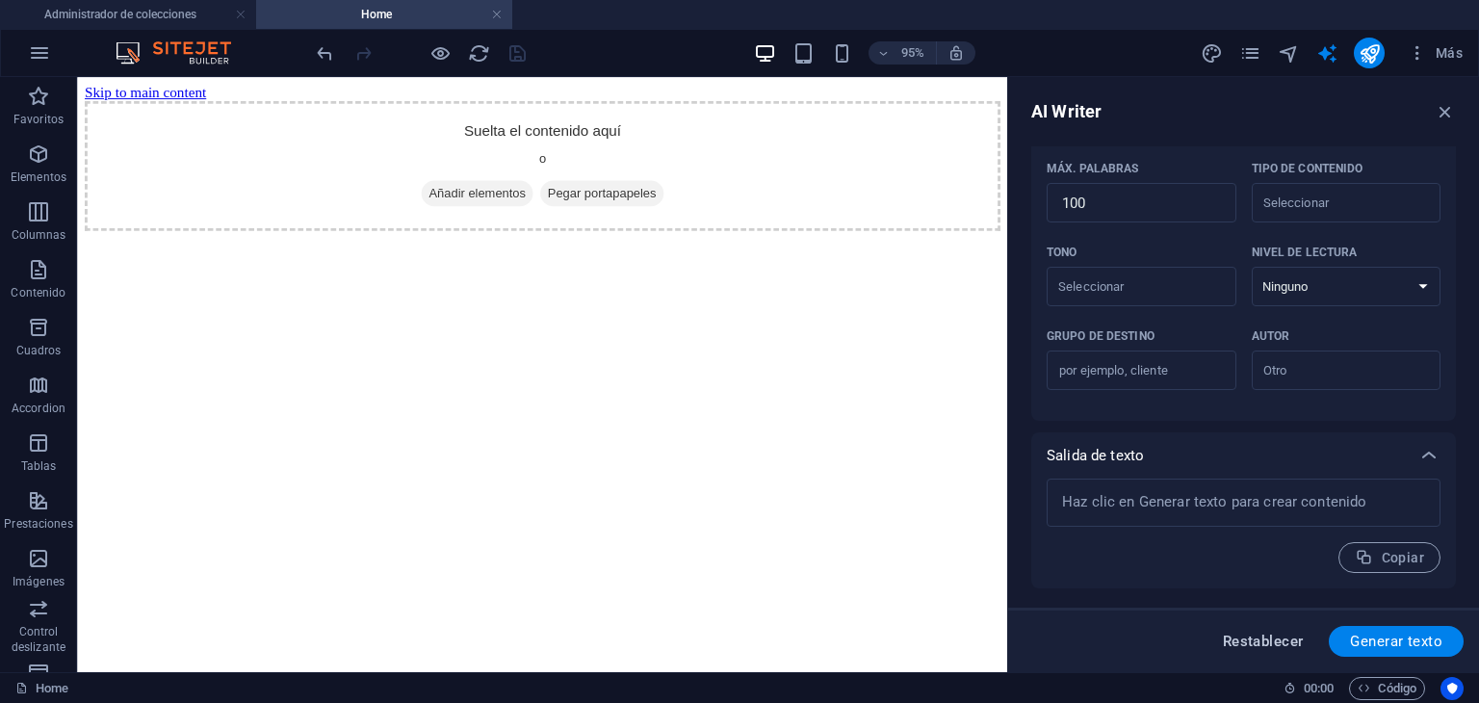
type textarea "x"
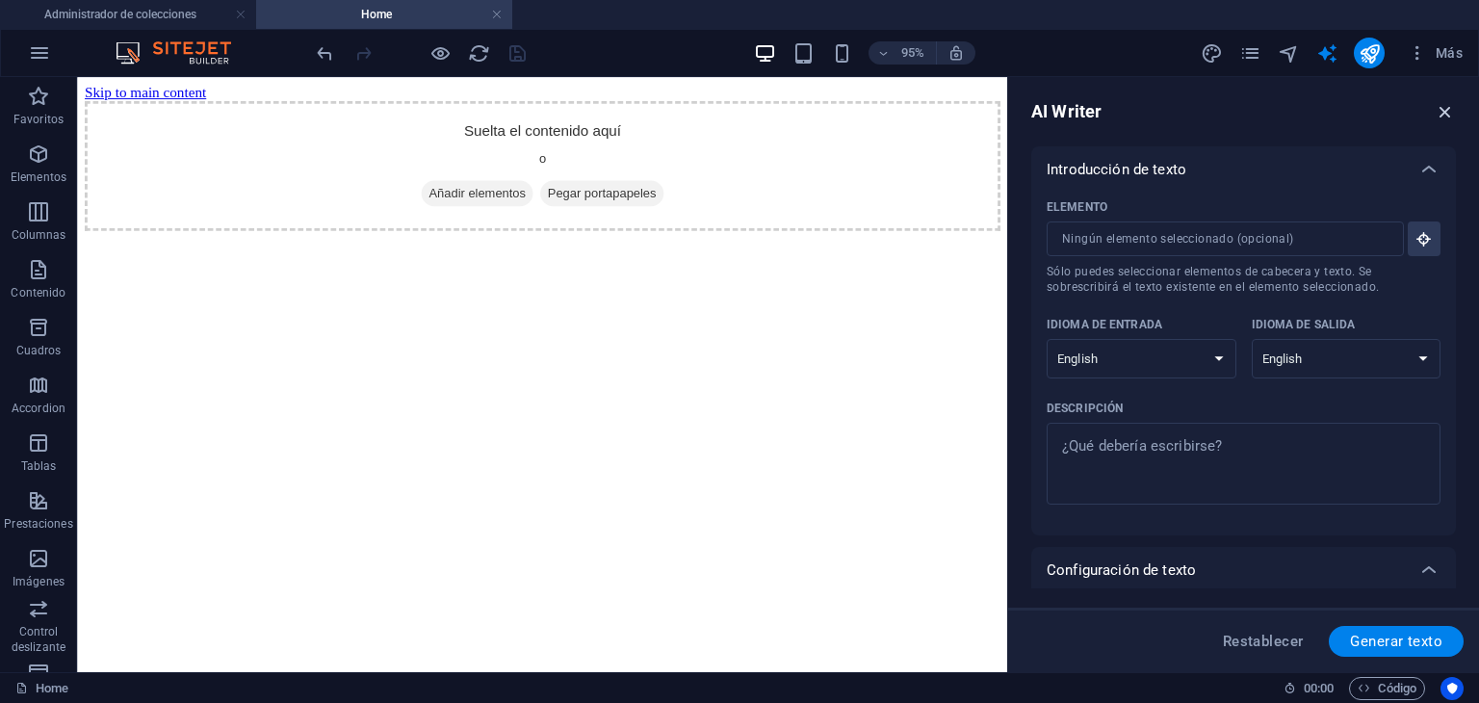
click at [1437, 116] on icon "button" at bounding box center [1445, 111] width 21 height 21
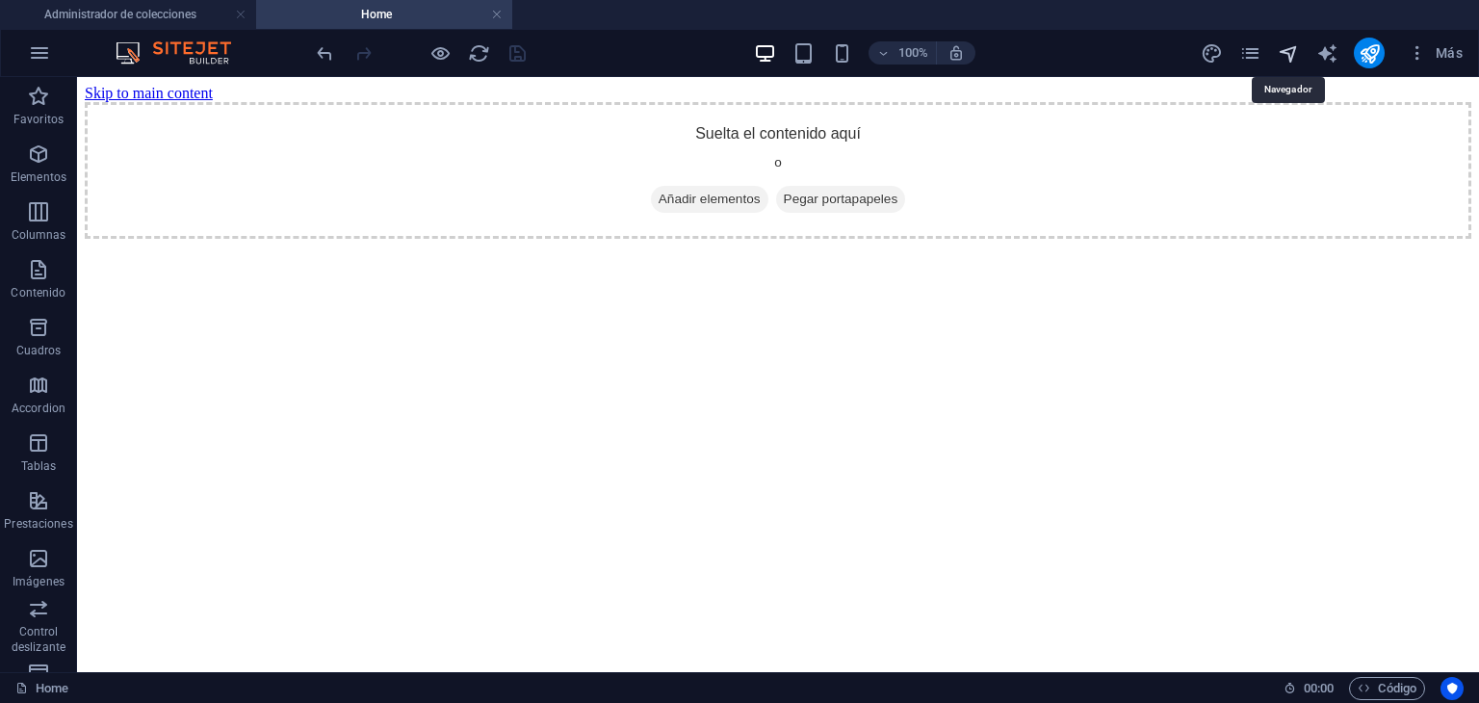
click at [1283, 43] on icon "navigator" at bounding box center [1289, 53] width 22 height 22
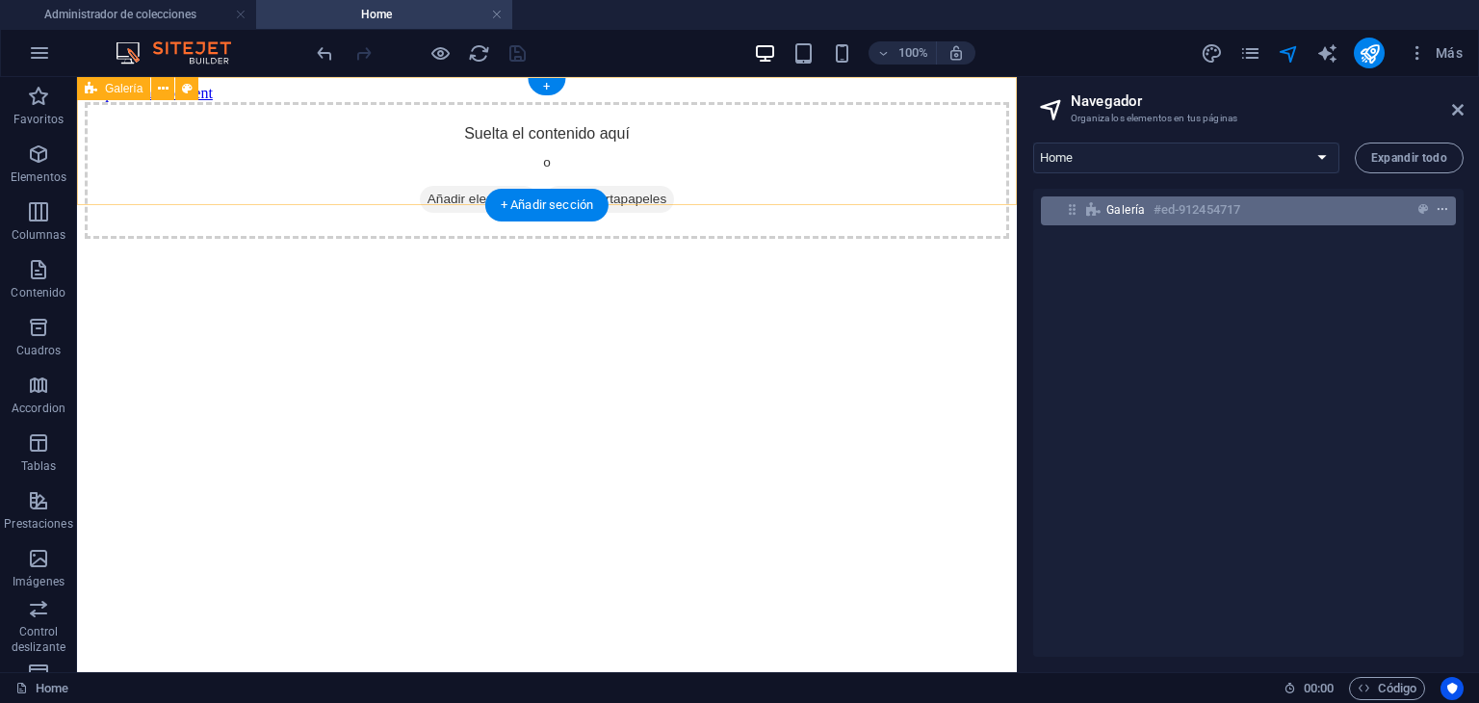
click at [1437, 206] on icon "context-menu" at bounding box center [1442, 209] width 13 height 13
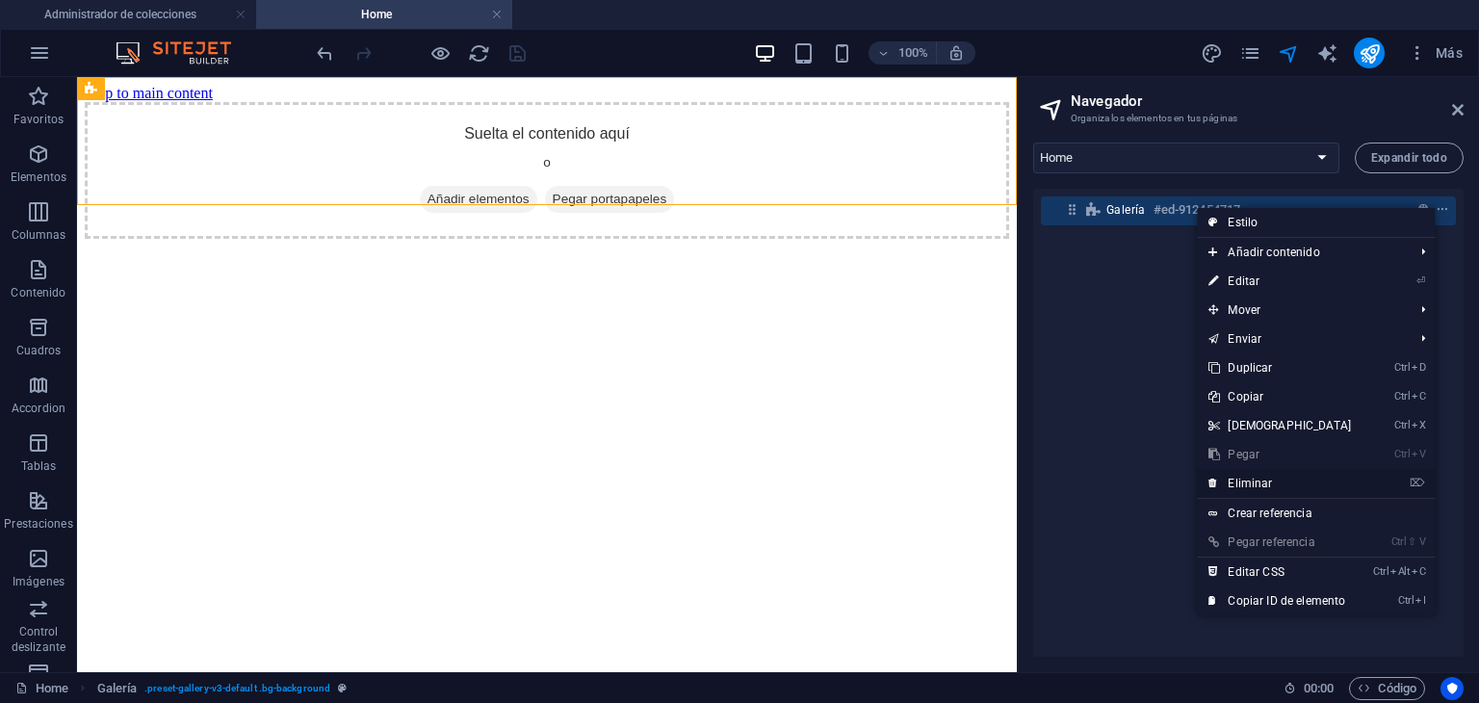
click at [1278, 490] on link "⌦ Eliminar" at bounding box center [1280, 483] width 166 height 29
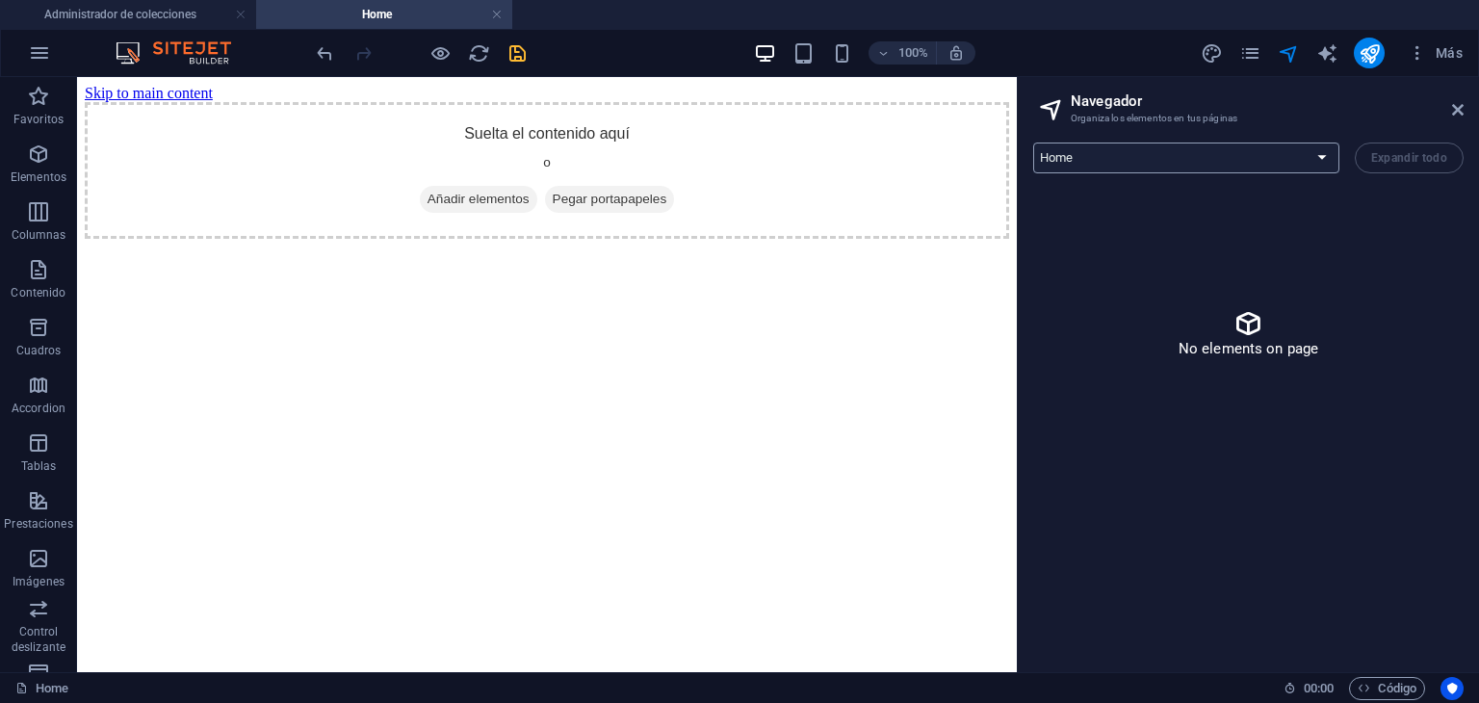
click at [1311, 151] on select "Home" at bounding box center [1186, 158] width 306 height 31
click at [1360, 190] on div "No elements on page" at bounding box center [1248, 333] width 430 height 289
click at [1256, 58] on icon "pages" at bounding box center [1250, 53] width 22 height 22
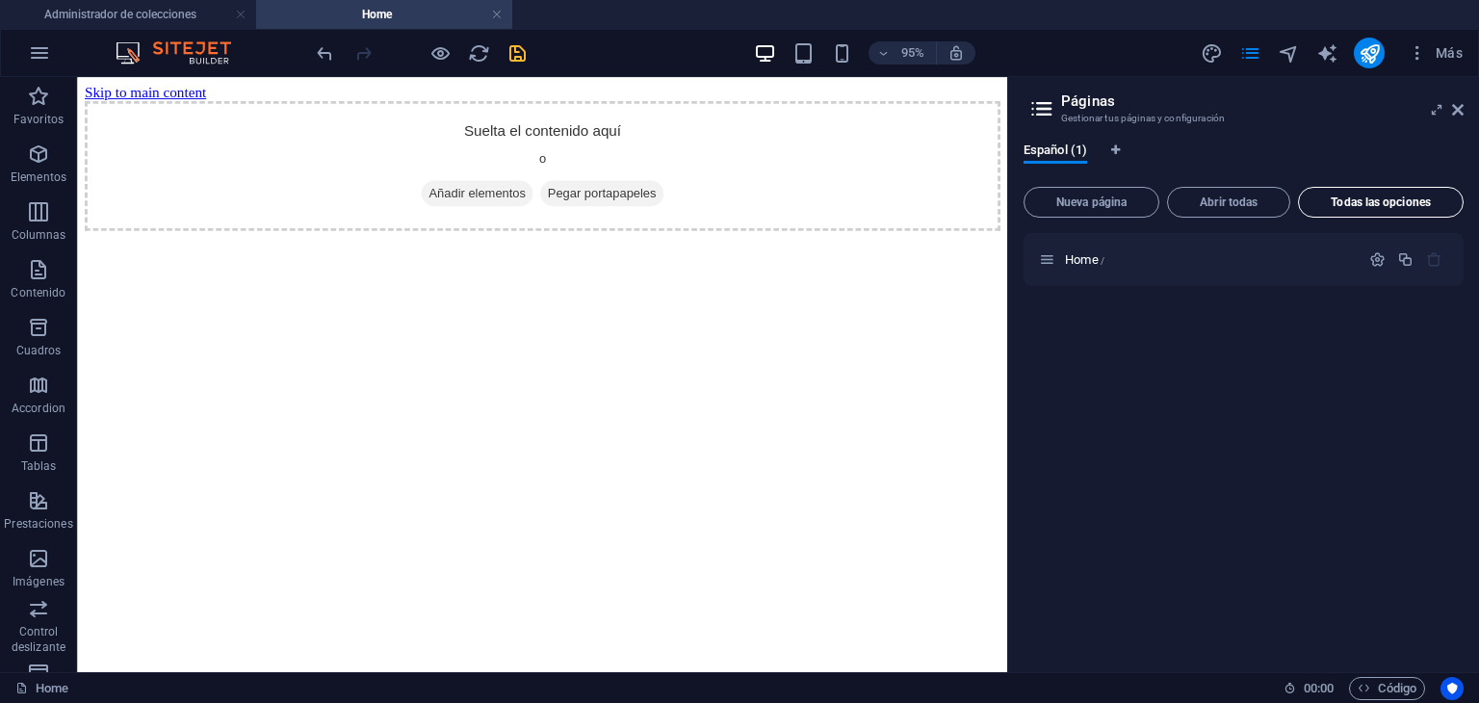
click at [1398, 207] on span "Todas las opciones" at bounding box center [1381, 202] width 148 height 12
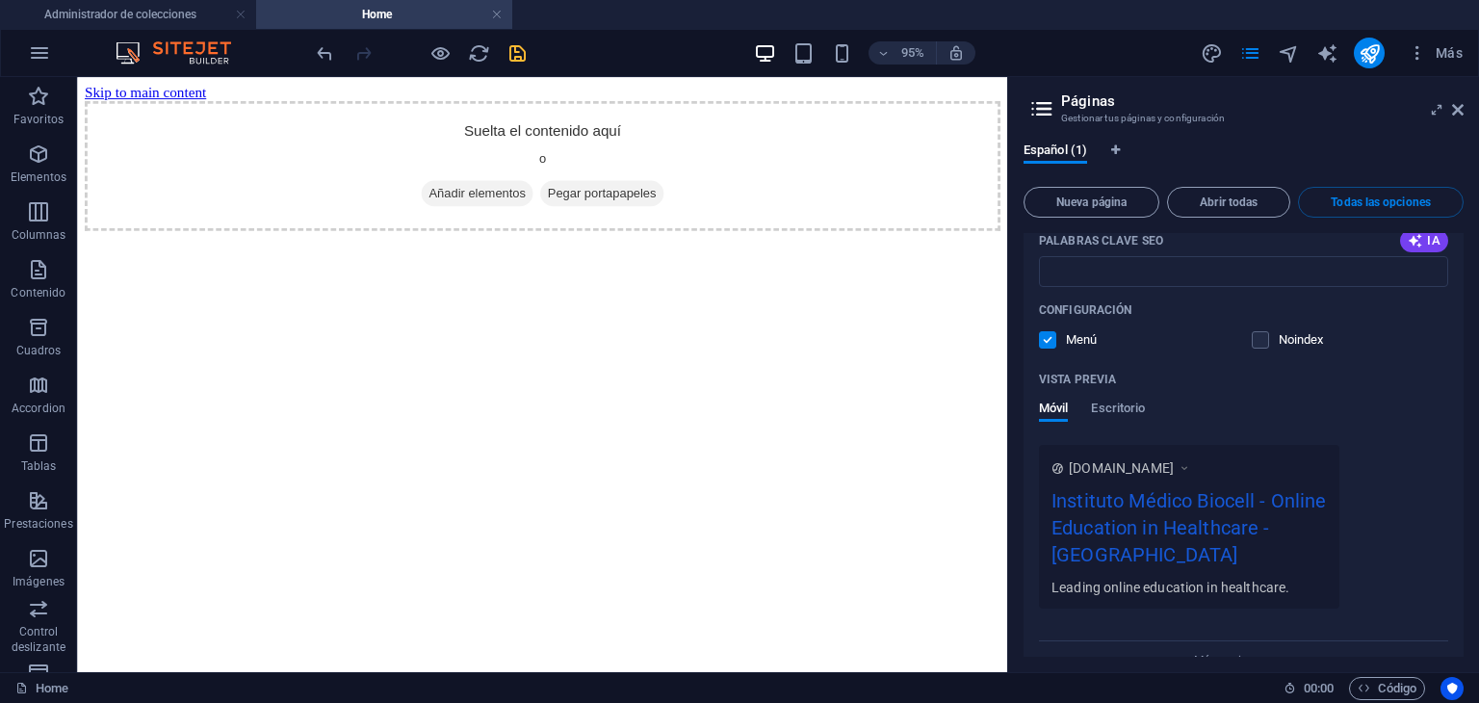
scroll to position [378, 0]
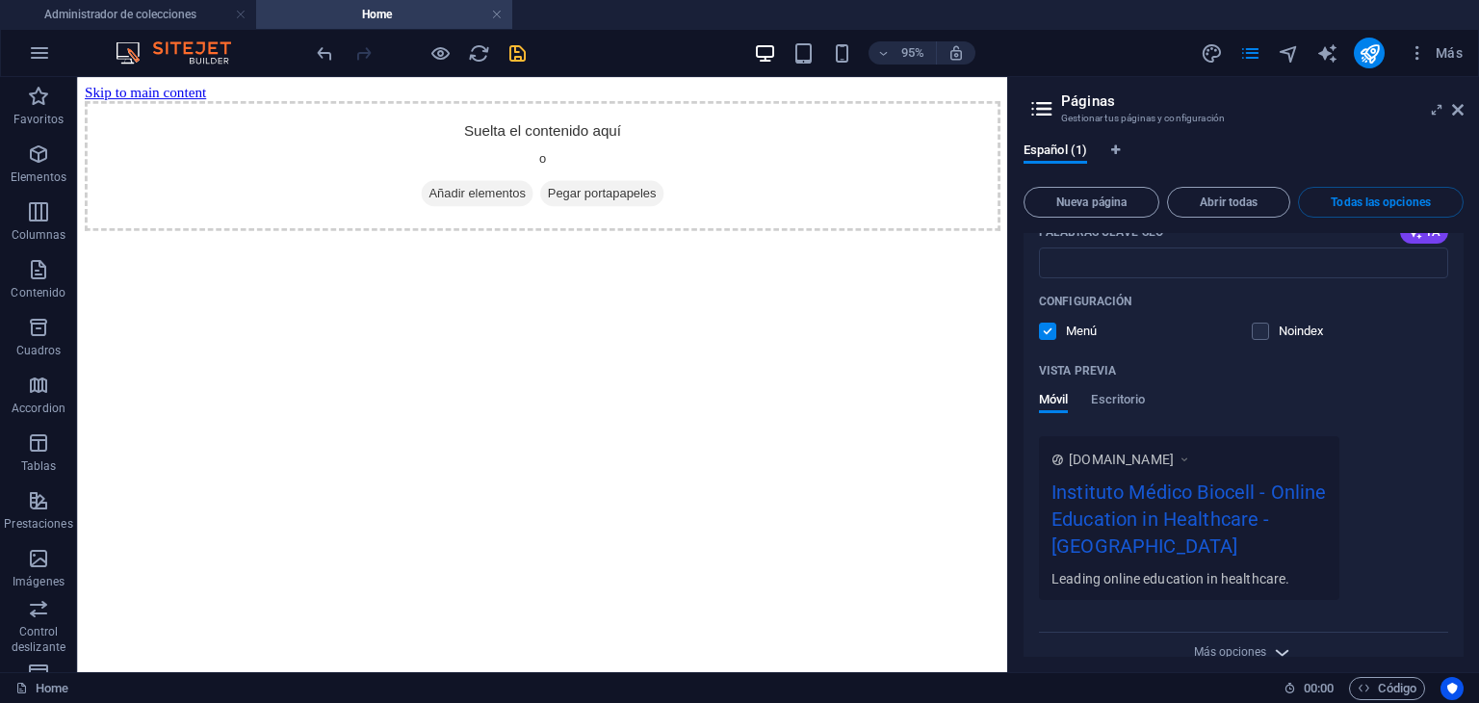
click at [1272, 641] on icon "button" at bounding box center [1282, 652] width 22 height 22
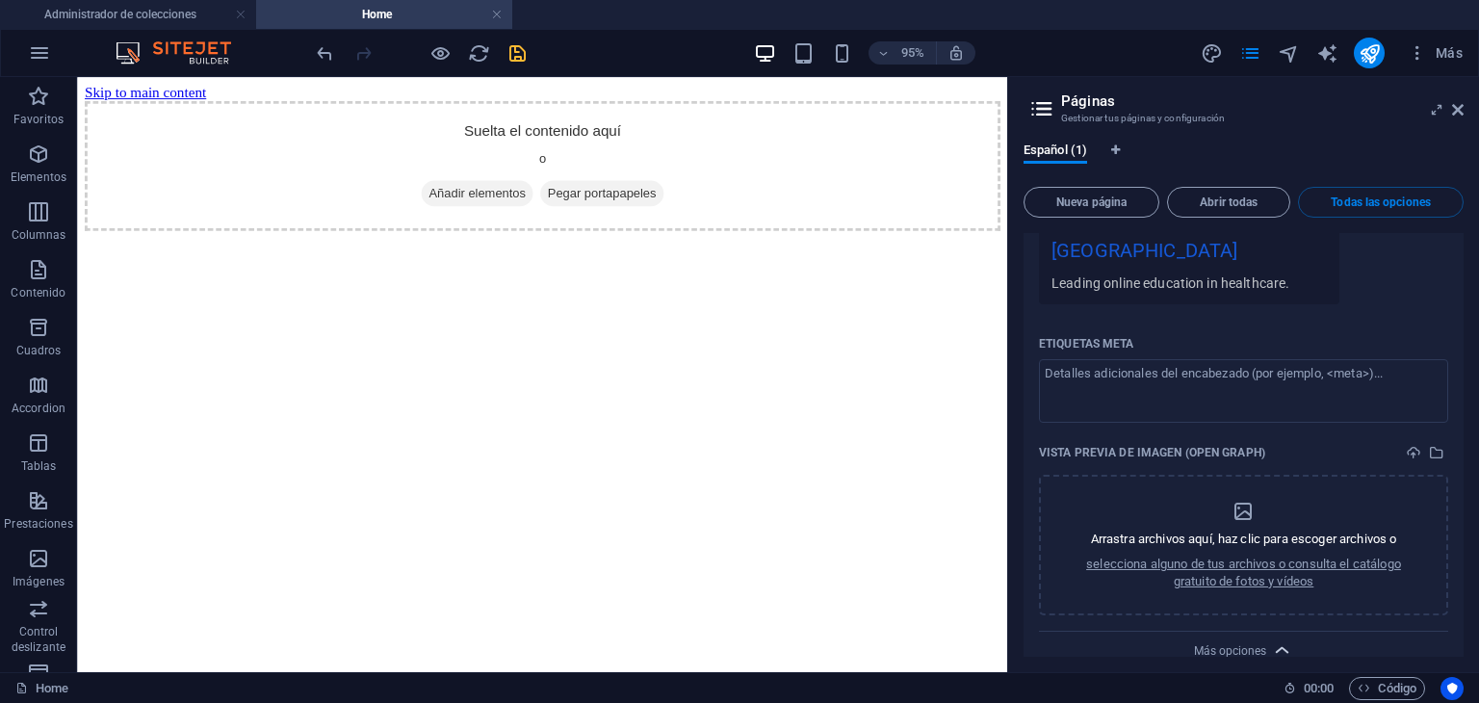
scroll to position [0, 0]
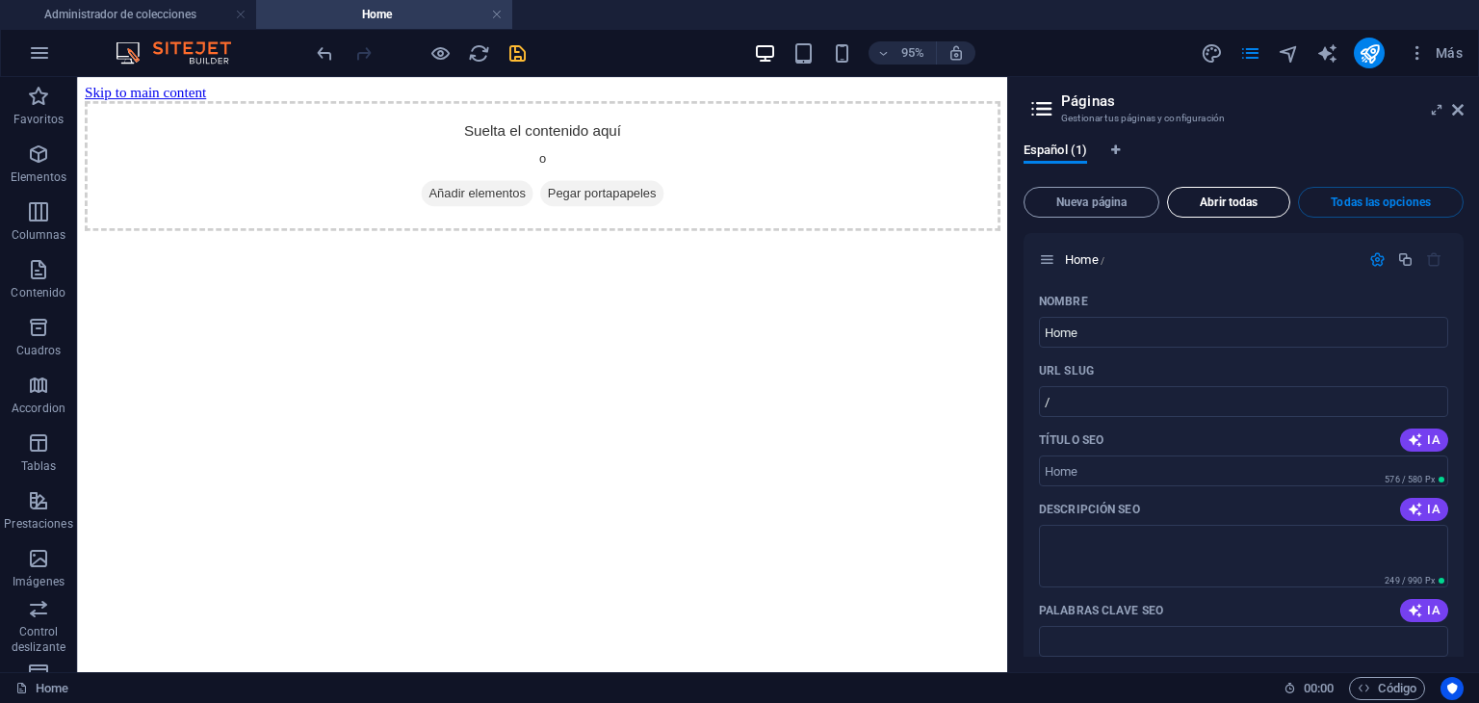
click at [1230, 196] on span "Abrir todas" at bounding box center [1229, 202] width 106 height 12
click at [1121, 196] on span "Nueva página" at bounding box center [1091, 202] width 118 height 12
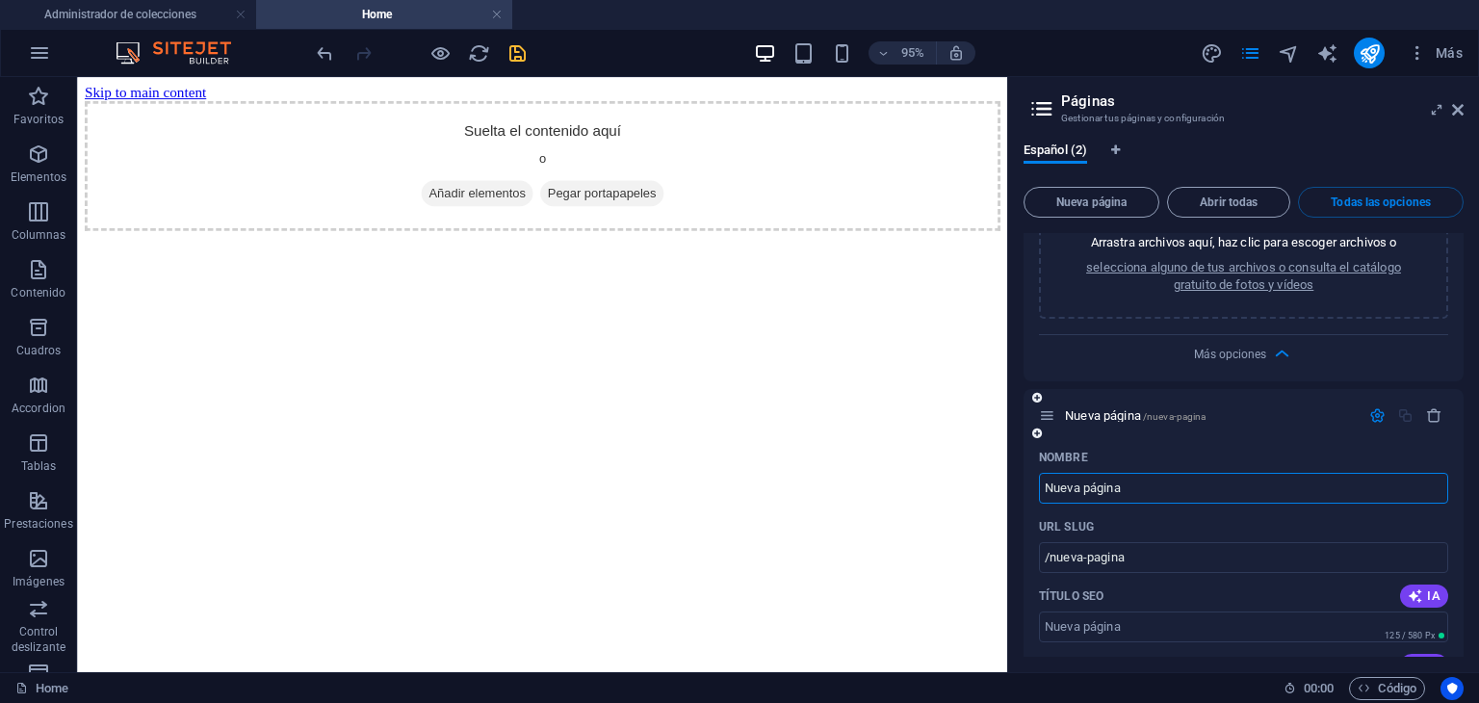
scroll to position [971, 0]
click at [1431, 407] on icon "button" at bounding box center [1434, 415] width 16 height 16
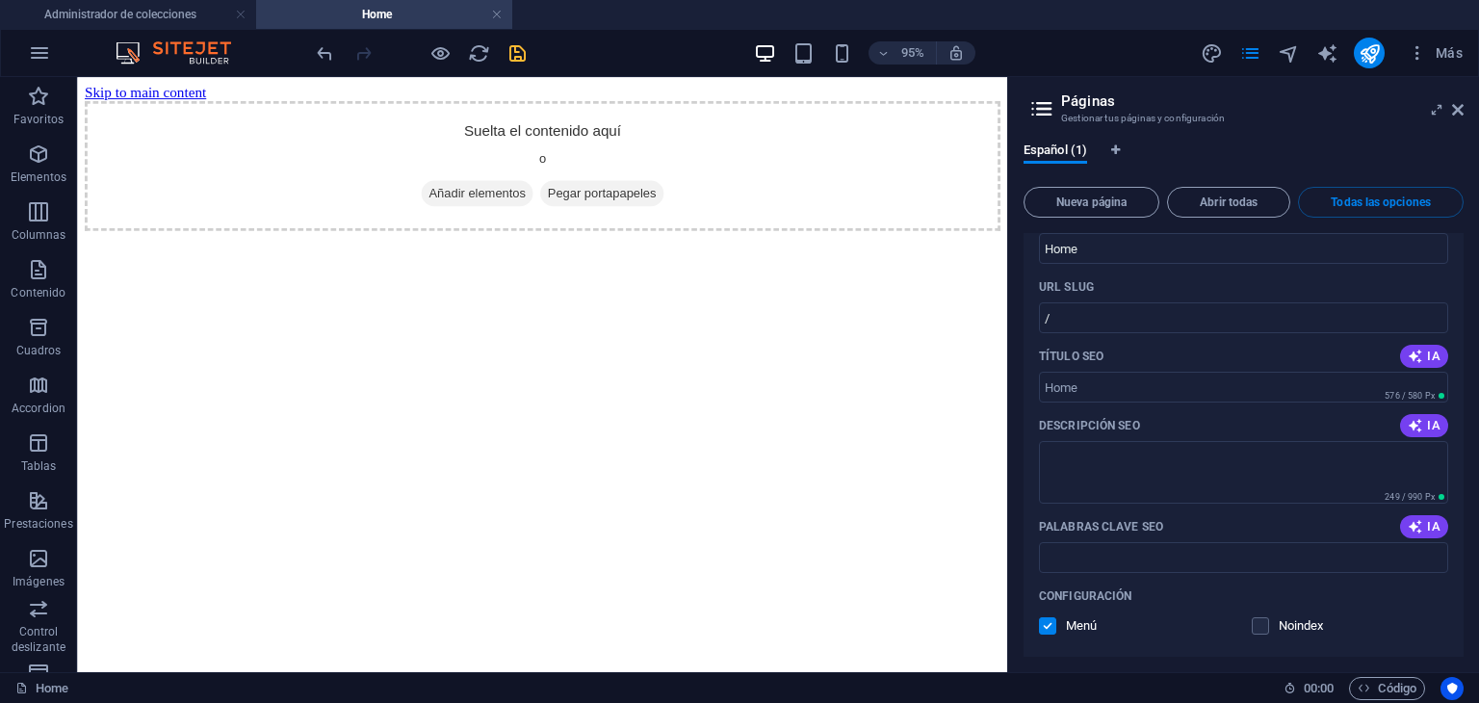
scroll to position [0, 0]
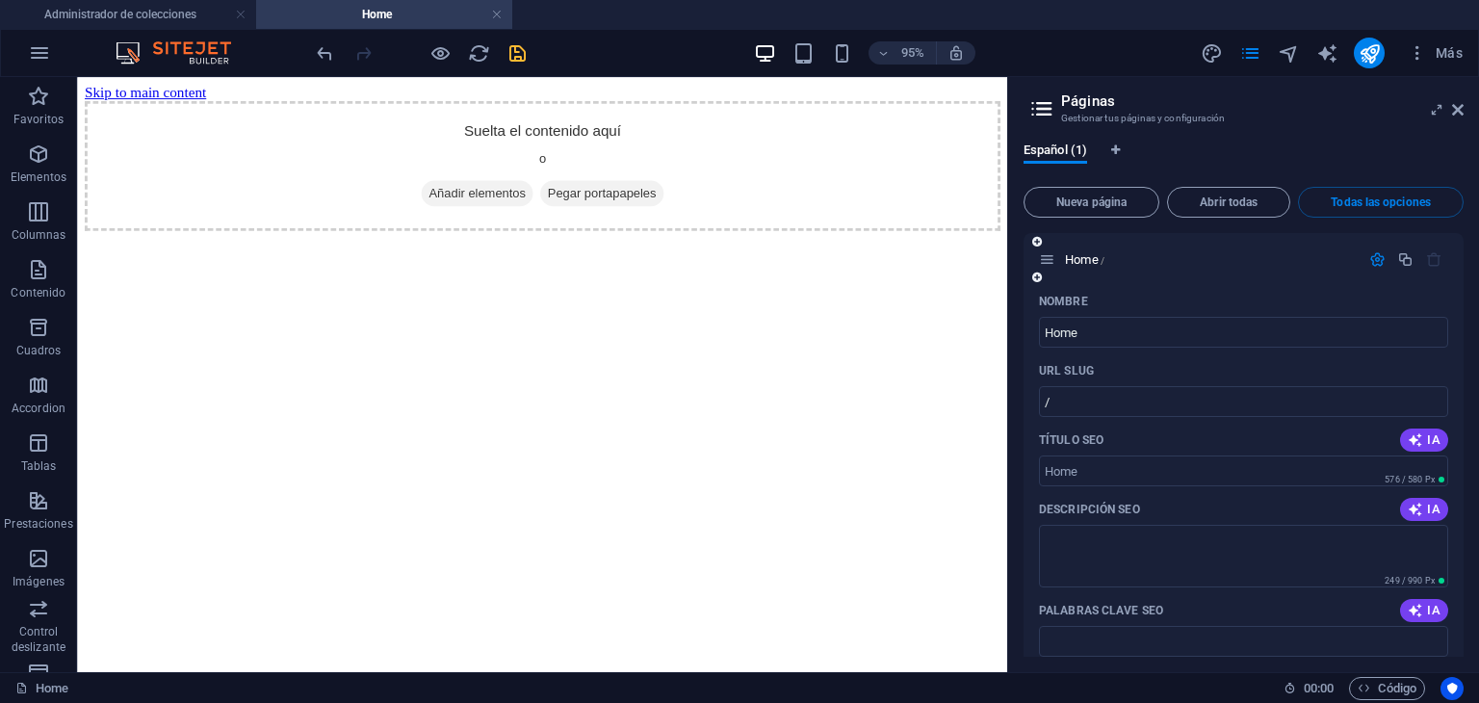
click at [1371, 263] on icon "button" at bounding box center [1377, 259] width 16 height 16
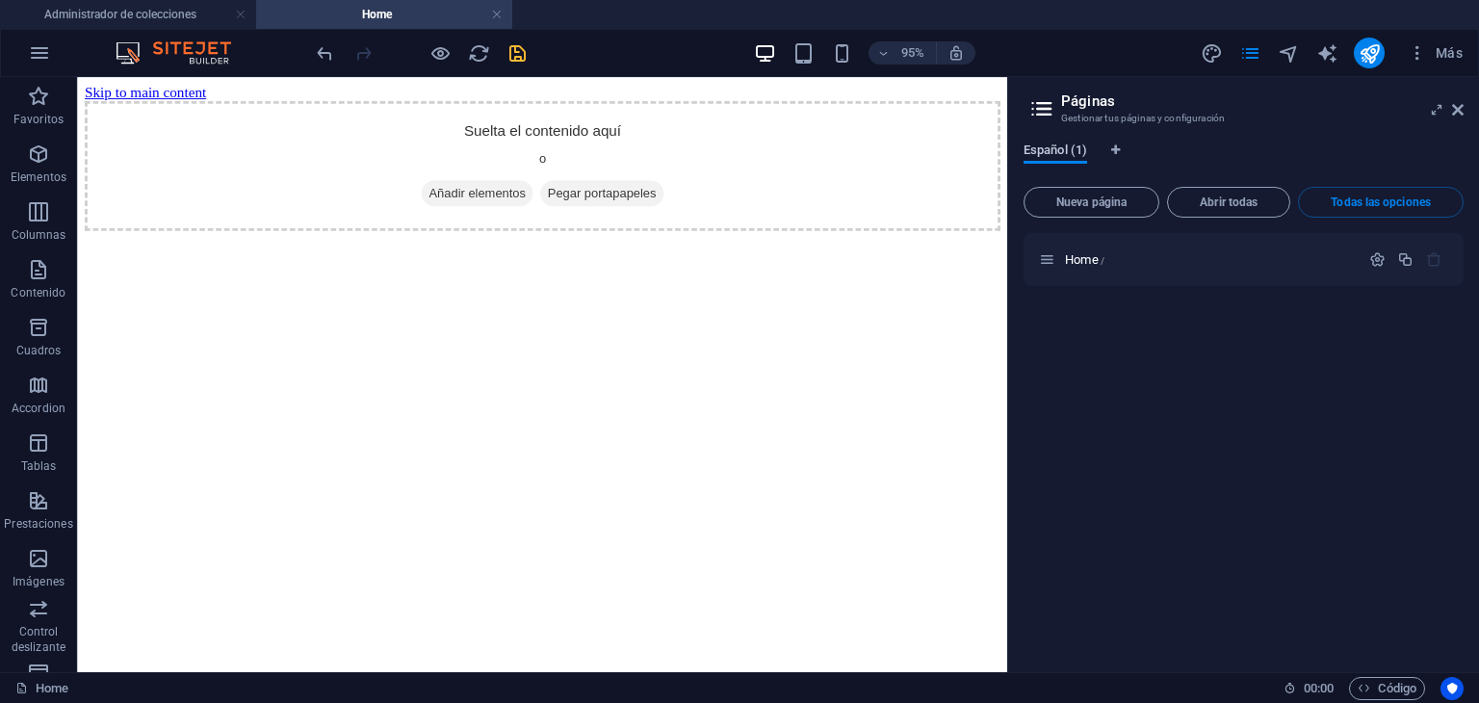
click at [1071, 143] on span "Español (1)" at bounding box center [1056, 152] width 64 height 27
click at [1036, 104] on icon at bounding box center [1042, 108] width 29 height 27
click at [1119, 151] on icon "Pestañas de idiomas" at bounding box center [1115, 150] width 9 height 12
select select "44"
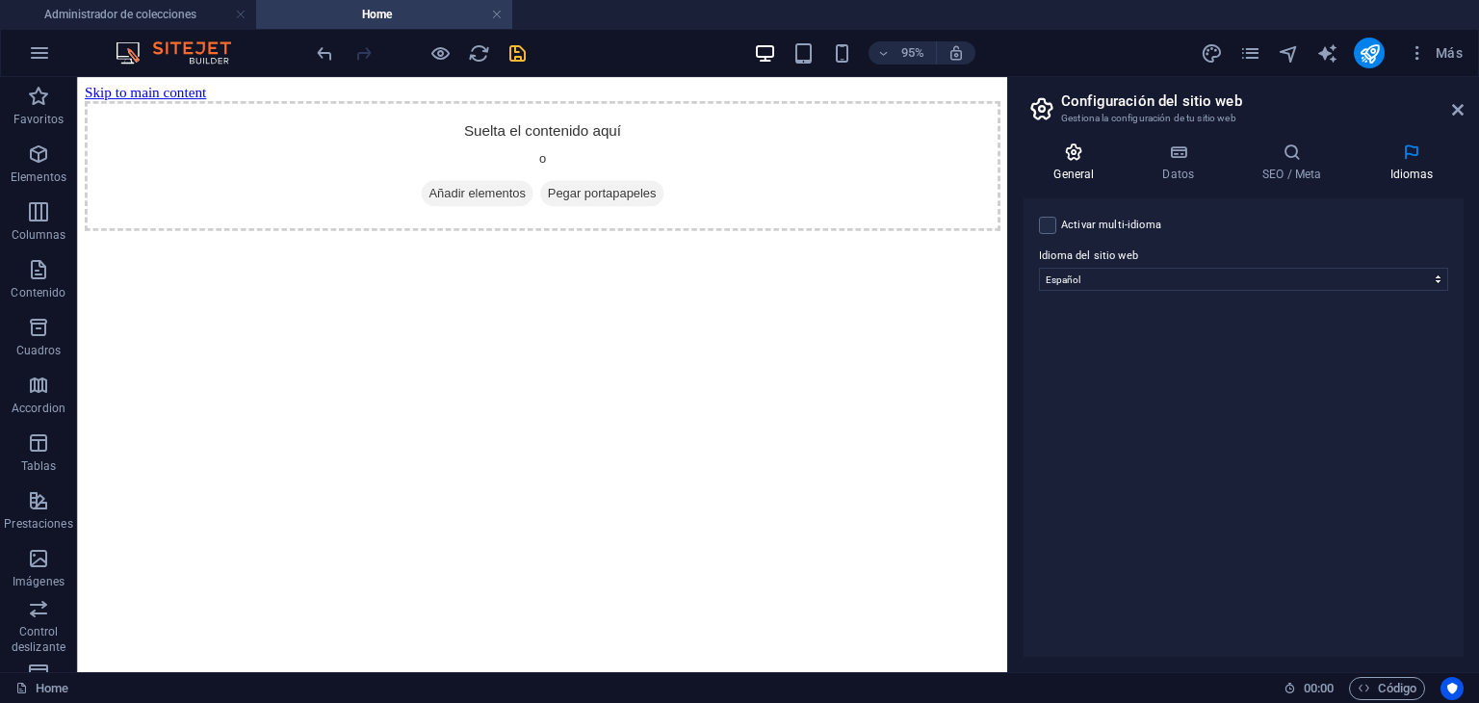
click at [1074, 154] on icon at bounding box center [1074, 152] width 101 height 19
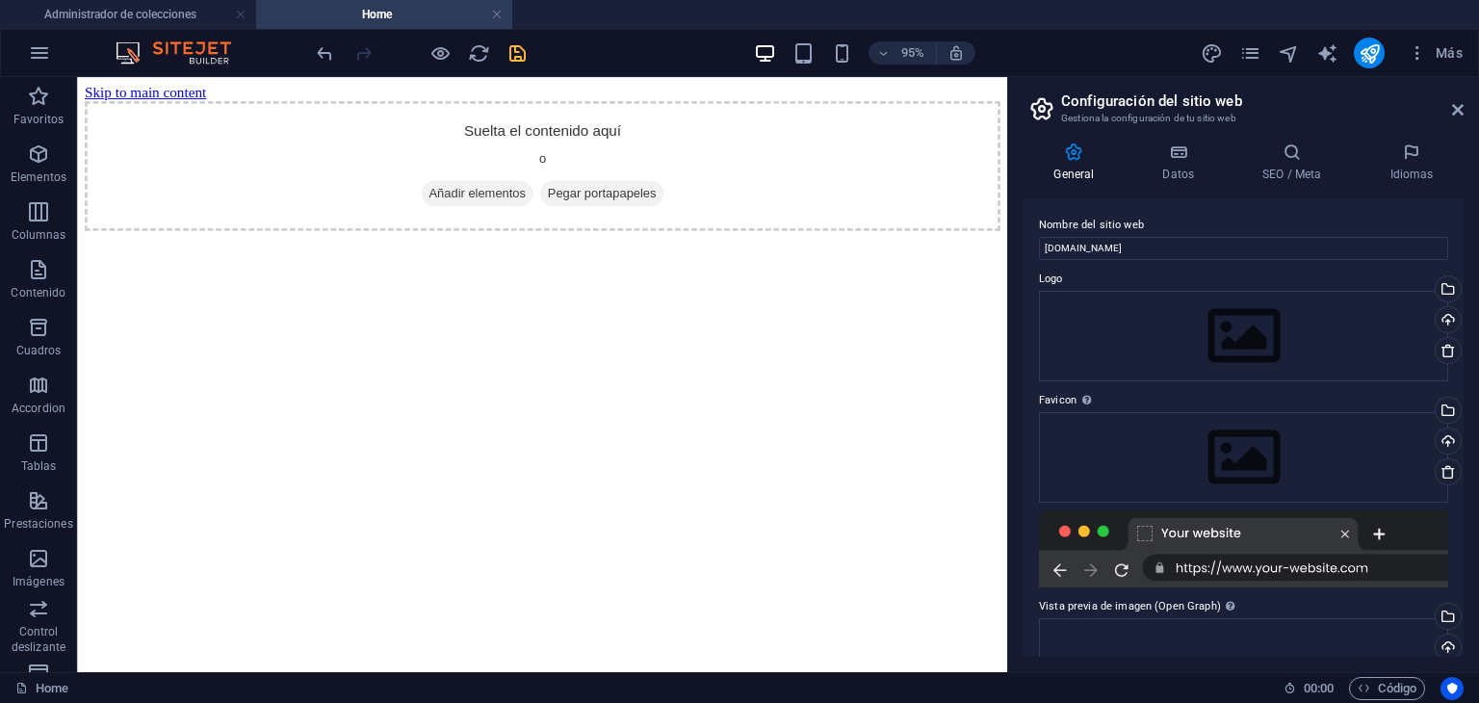
click at [1074, 154] on icon at bounding box center [1074, 152] width 101 height 19
click at [1458, 109] on icon at bounding box center [1458, 109] width 12 height 15
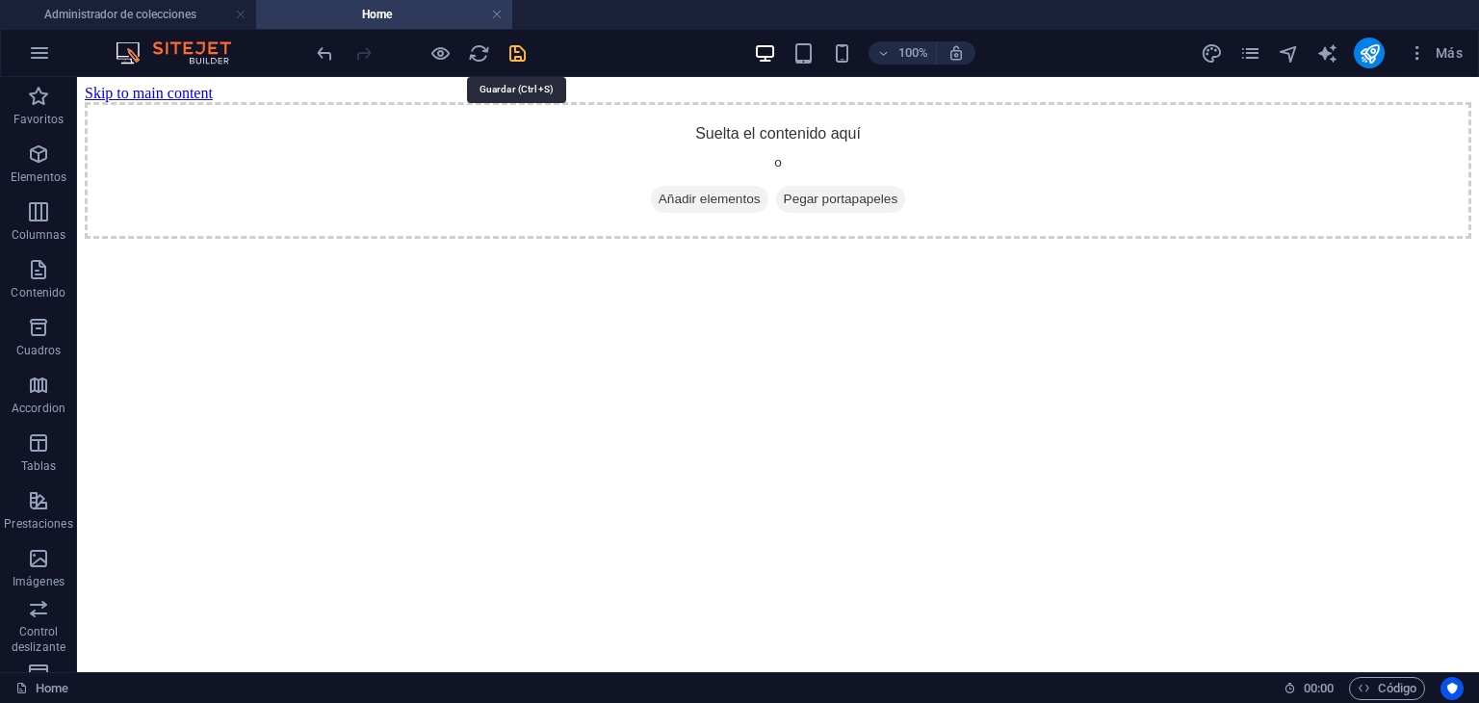
click at [520, 46] on icon "save" at bounding box center [518, 53] width 22 height 22
click at [1420, 62] on icon "button" at bounding box center [1417, 52] width 19 height 19
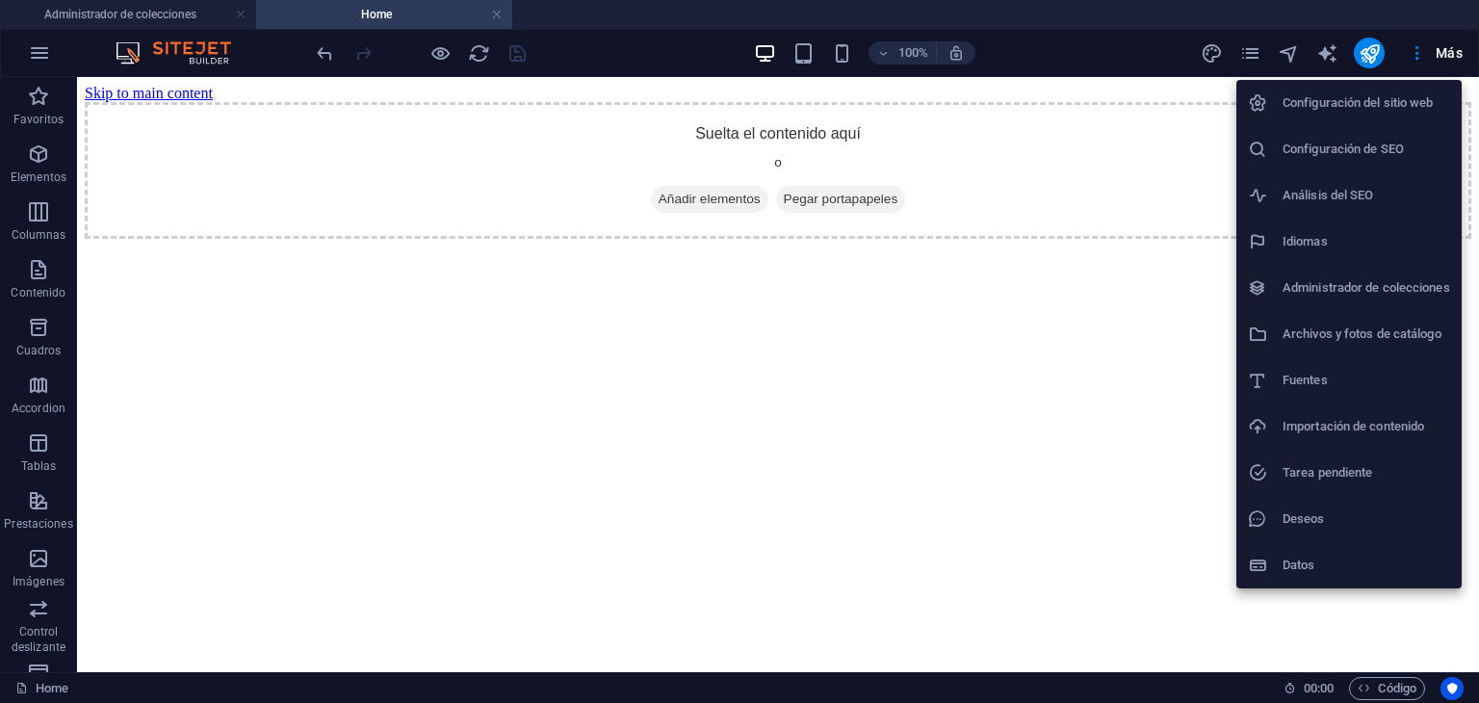
click at [37, 58] on div at bounding box center [739, 351] width 1479 height 703
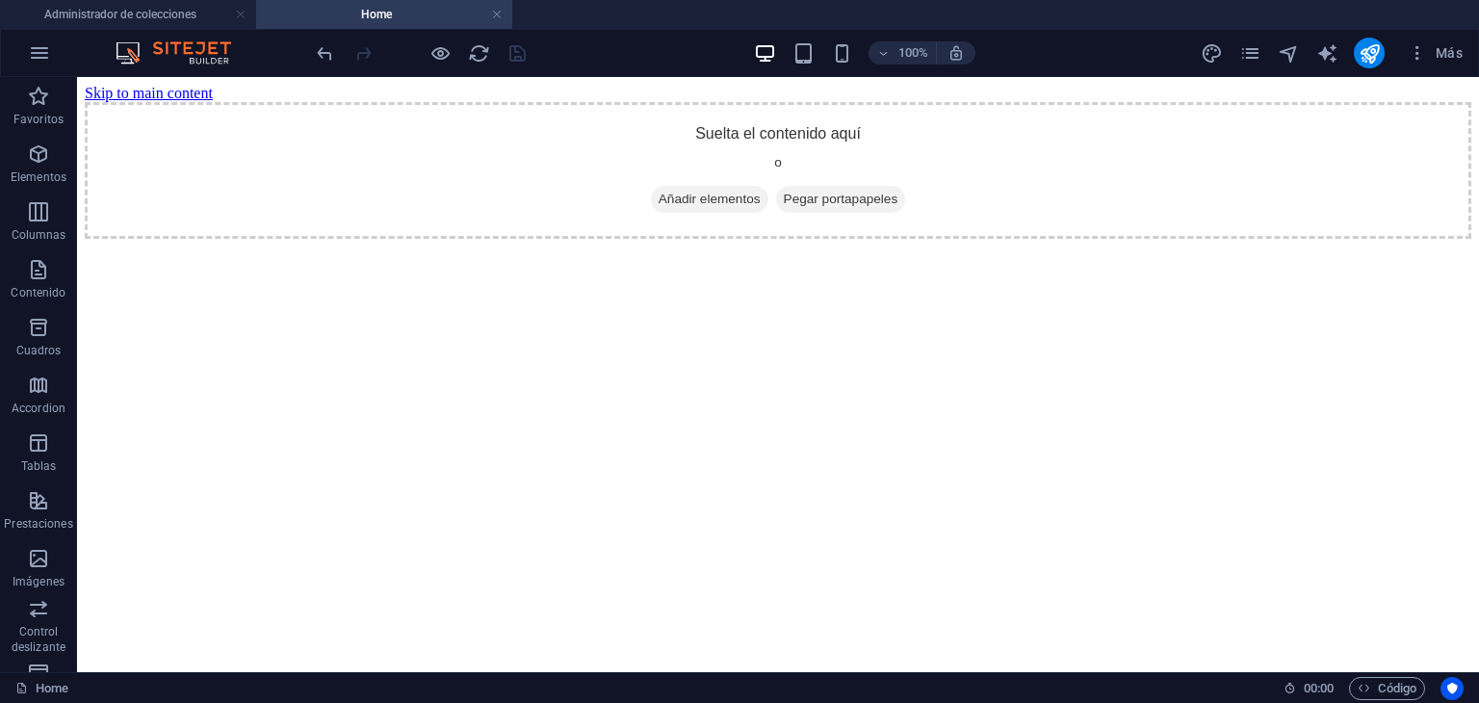
click at [37, 58] on icon "button" at bounding box center [39, 52] width 23 height 23
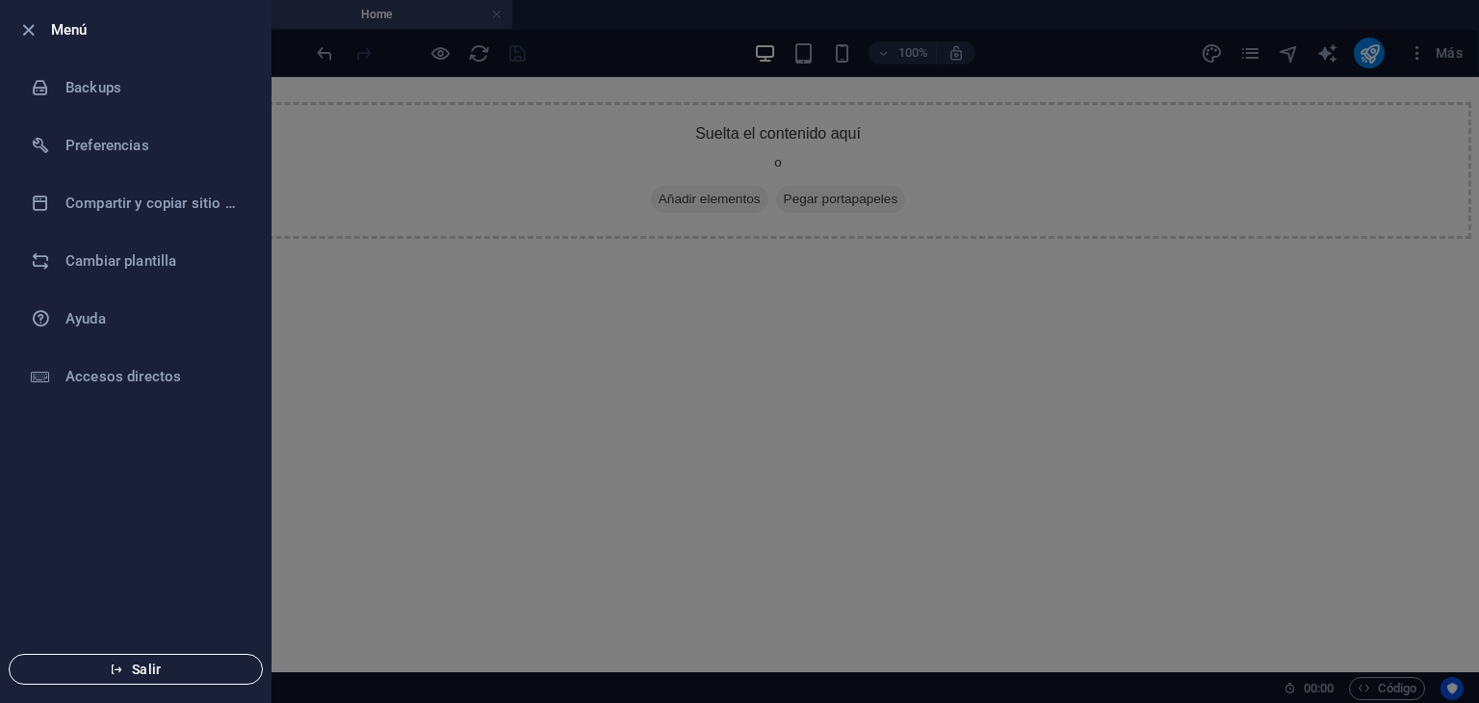
click at [124, 673] on span "Salir" at bounding box center [136, 669] width 222 height 15
